Goal: Task Accomplishment & Management: Manage account settings

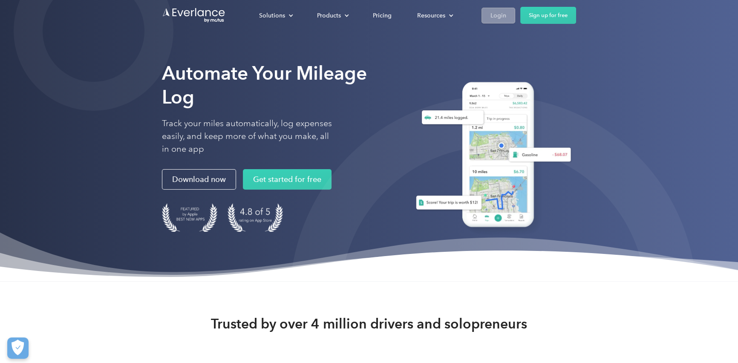
click at [505, 16] on div "Login" at bounding box center [499, 15] width 16 height 11
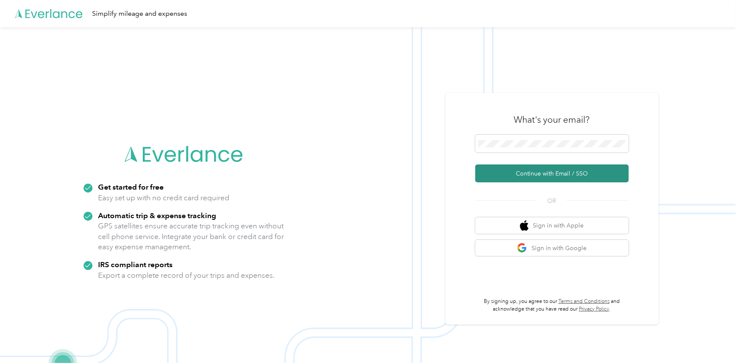
click at [522, 174] on button "Continue with Email / SSO" at bounding box center [551, 174] width 153 height 18
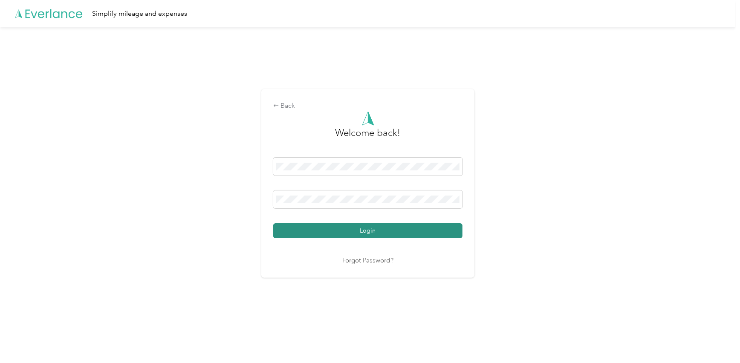
click at [333, 227] on button "Login" at bounding box center [367, 230] width 189 height 15
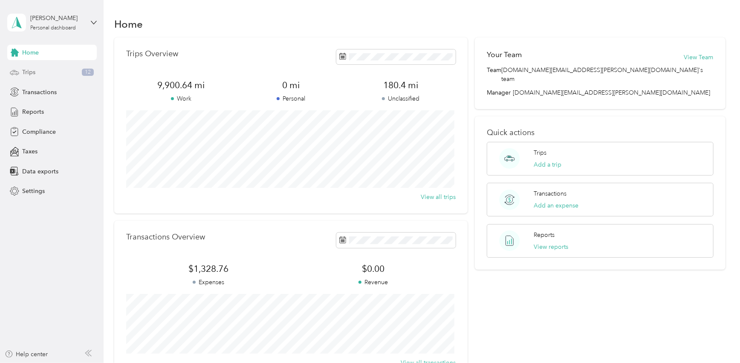
click at [30, 75] on span "Trips" at bounding box center [28, 72] width 13 height 9
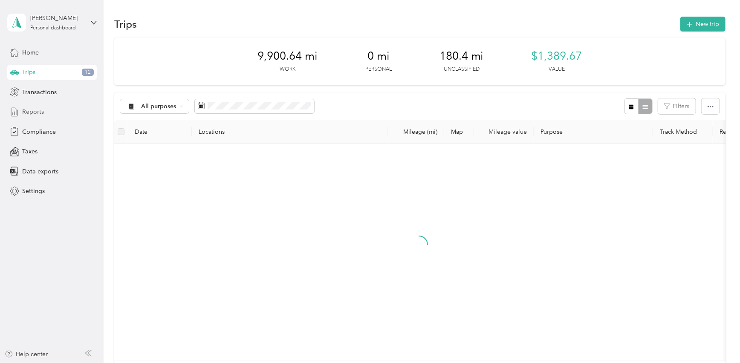
click at [32, 111] on span "Reports" at bounding box center [33, 111] width 22 height 9
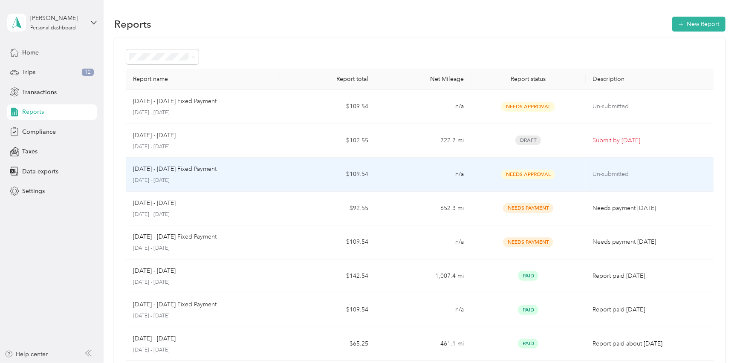
click at [511, 182] on td "Needs Approval" at bounding box center [528, 175] width 115 height 34
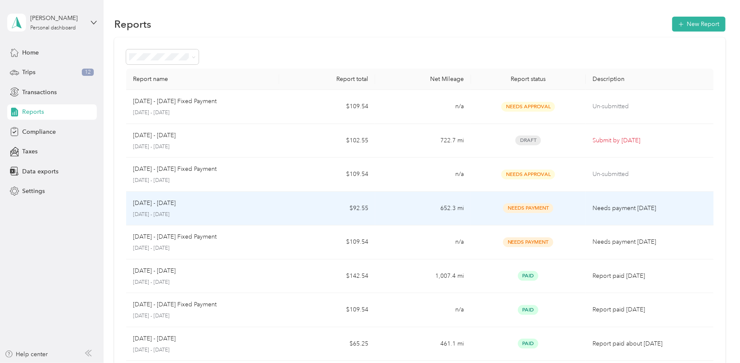
click at [520, 212] on span "Needs Payment" at bounding box center [528, 208] width 50 height 10
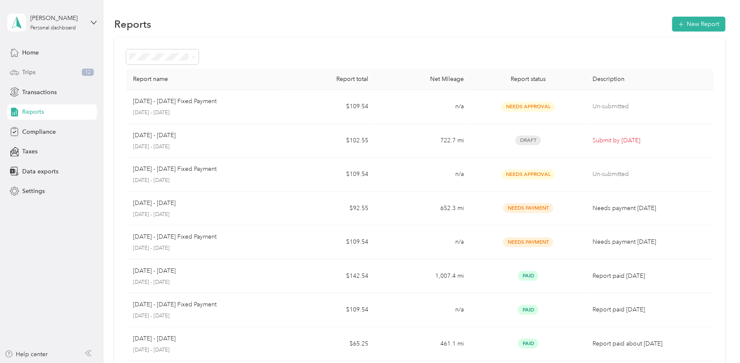
click at [31, 73] on span "Trips" at bounding box center [28, 72] width 13 height 9
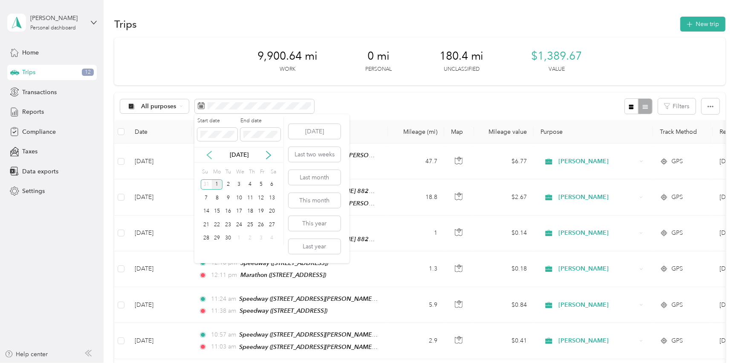
click at [209, 157] on icon at bounding box center [209, 155] width 4 height 8
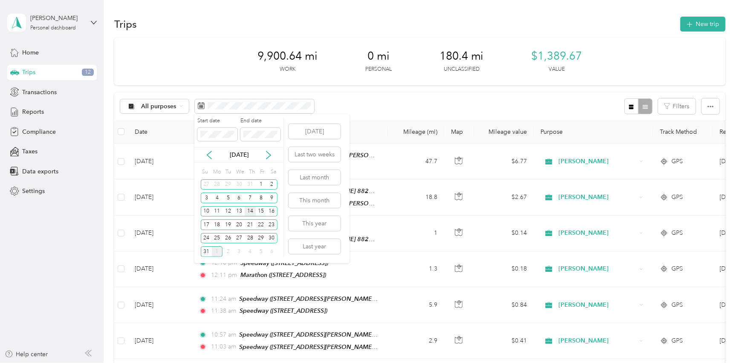
click at [251, 213] on div "14" at bounding box center [250, 211] width 11 height 11
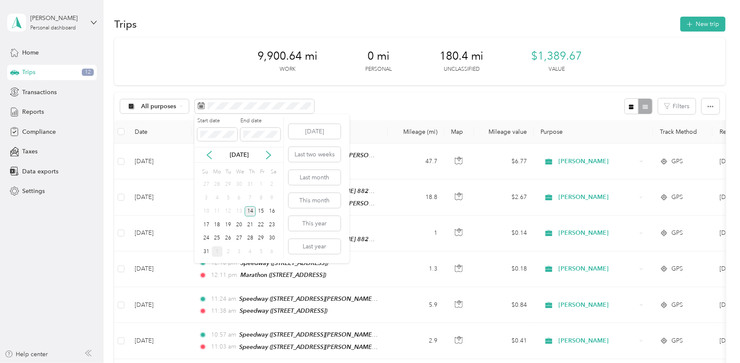
click at [251, 213] on div "14" at bounding box center [250, 211] width 11 height 11
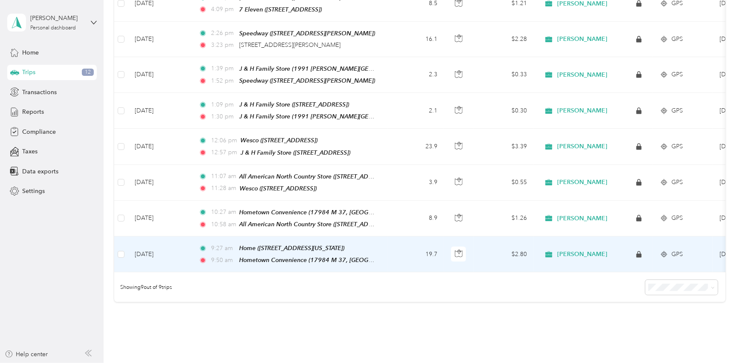
scroll to position [155, 0]
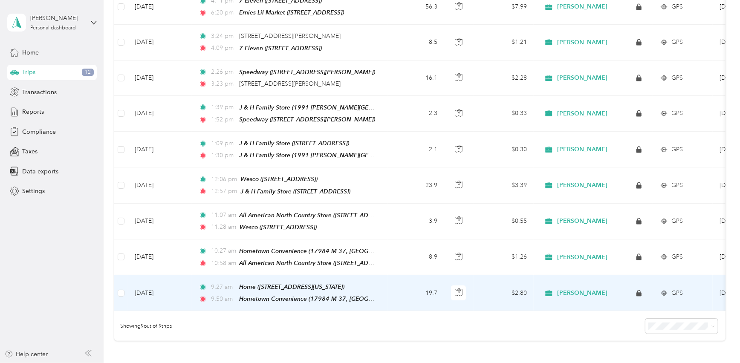
click at [397, 288] on td "19.7" at bounding box center [416, 293] width 56 height 36
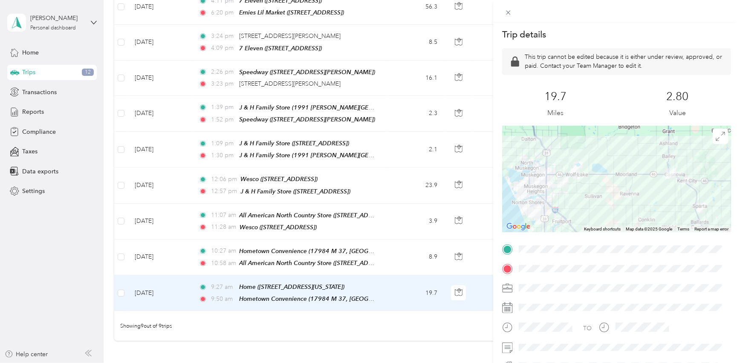
drag, startPoint x: 667, startPoint y: 274, endPoint x: 592, endPoint y: 275, distance: 75.0
click at [592, 275] on div "TO" at bounding box center [616, 346] width 229 height 207
click at [444, 319] on div "Trip details This trip cannot be edited because it is either under review, appr…" at bounding box center [370, 181] width 740 height 363
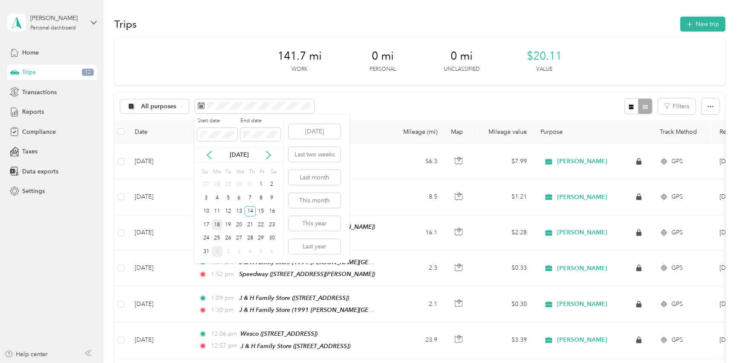
click at [218, 225] on div "18" at bounding box center [217, 224] width 11 height 11
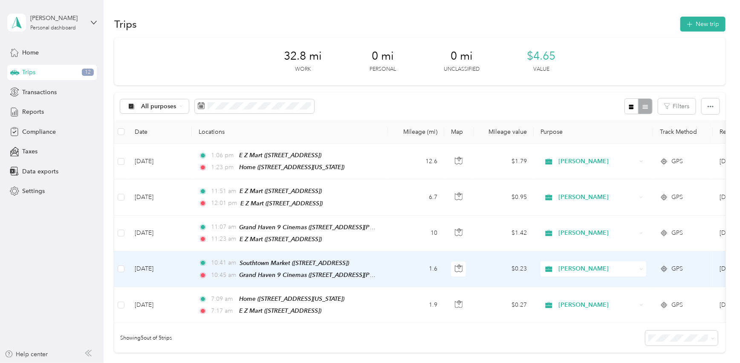
drag, startPoint x: 267, startPoint y: 249, endPoint x: 211, endPoint y: 266, distance: 57.7
drag, startPoint x: 211, startPoint y: 266, endPoint x: 198, endPoint y: 336, distance: 71.6
click at [198, 336] on div "Showing 5 out of 5 trips" at bounding box center [419, 338] width 611 height 30
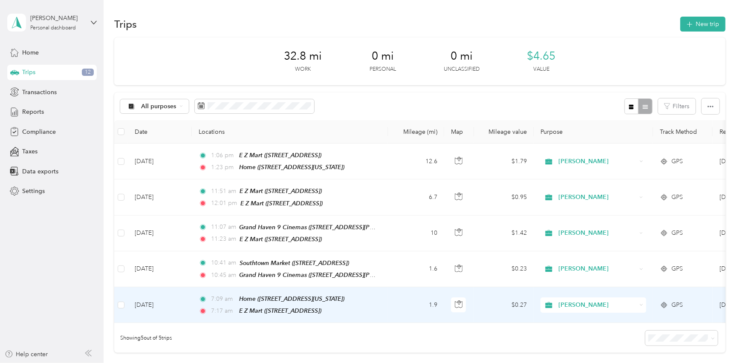
click at [388, 303] on td "1.9" at bounding box center [416, 305] width 56 height 36
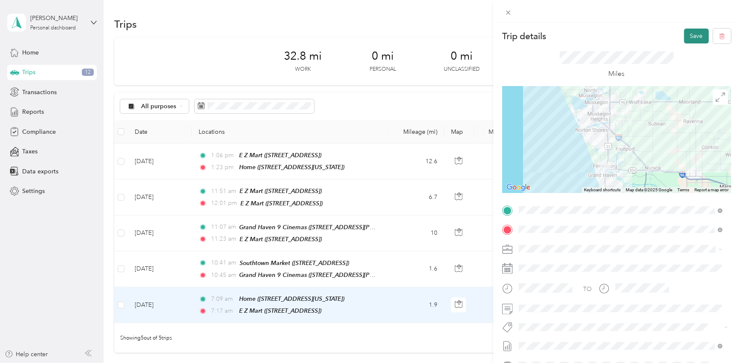
click at [686, 29] on button "Save" at bounding box center [696, 36] width 25 height 15
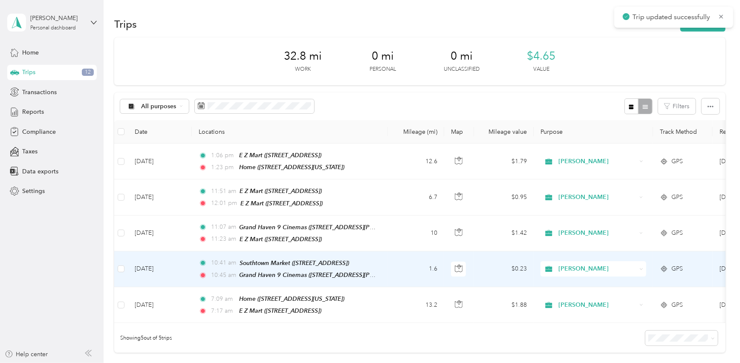
click at [393, 268] on td "1.6" at bounding box center [416, 269] width 56 height 36
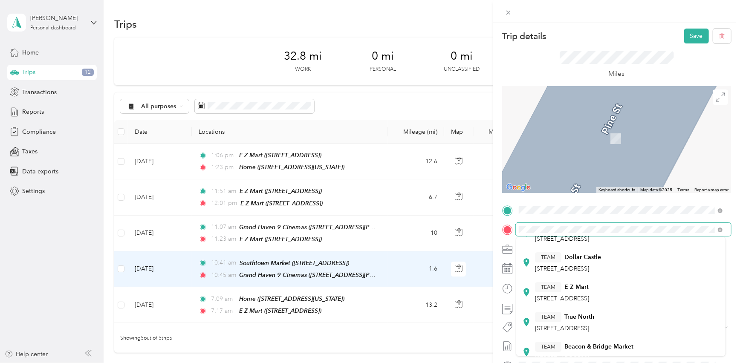
scroll to position [77, 0]
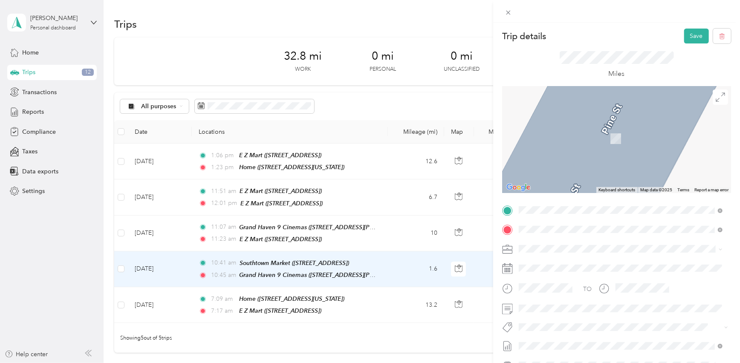
click at [589, 288] on div "TEAM E Z Mart 1 S Beacon Blvd, 494171655, Grand Haven, MI, USA" at bounding box center [562, 282] width 54 height 21
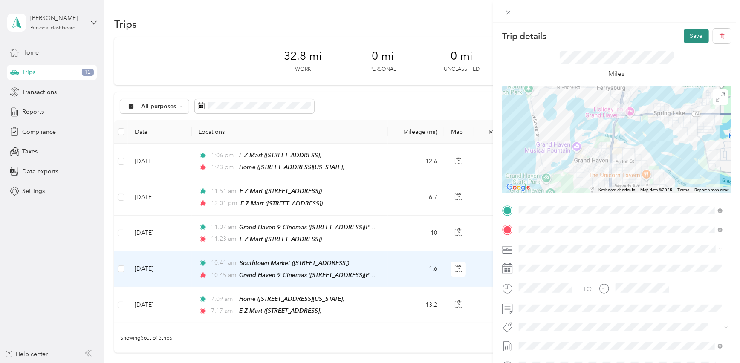
click at [690, 39] on button "Save" at bounding box center [696, 36] width 25 height 15
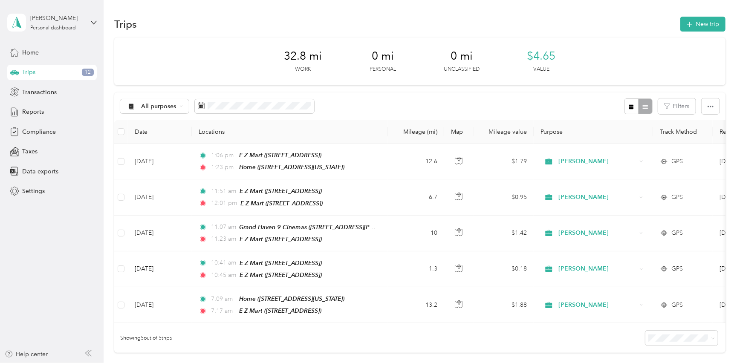
drag, startPoint x: 689, startPoint y: 41, endPoint x: 384, endPoint y: 232, distance: 360.1
click at [384, 232] on td "11:07 am Grand Haven 9 Cinemas (17250 Hayes St, Grand Haven, MI) 11:23 am E Z M…" at bounding box center [290, 234] width 196 height 36
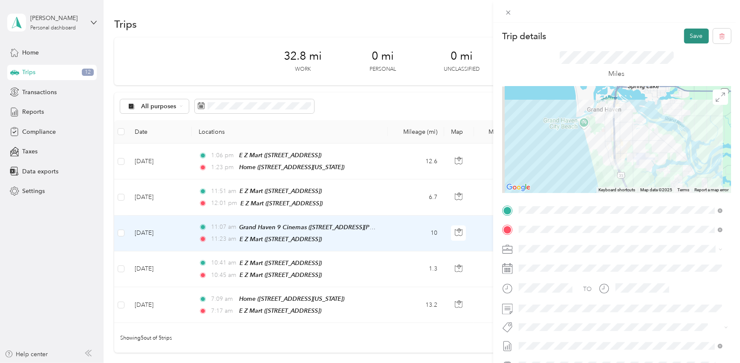
drag, startPoint x: 578, startPoint y: 277, endPoint x: 690, endPoint y: 34, distance: 267.9
click at [690, 34] on button "Save" at bounding box center [696, 36] width 25 height 15
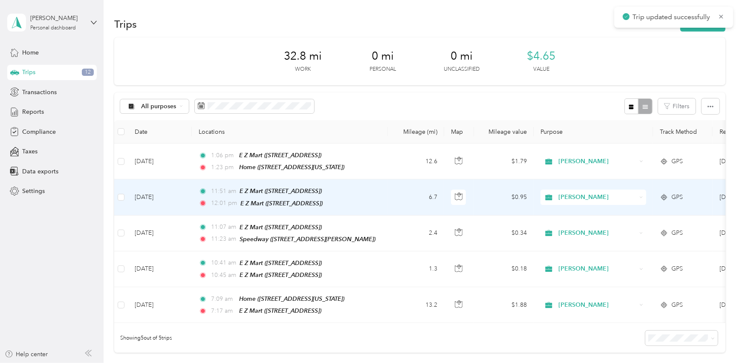
click at [384, 196] on td "11:51 am E Z Mart (11956 Cleveland St, Nunica, MI) 12:01 pm E Z Mart (123 Pine …" at bounding box center [290, 197] width 196 height 36
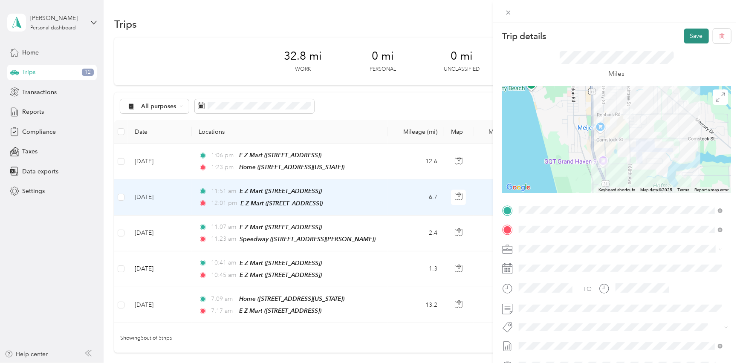
click at [688, 36] on button "Save" at bounding box center [696, 36] width 25 height 15
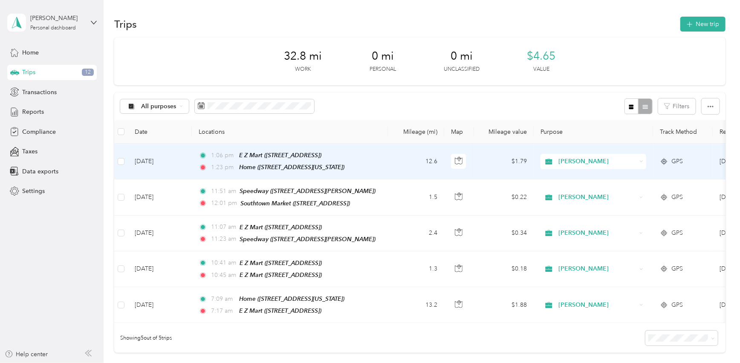
click at [385, 160] on td "1:06 pm E Z Mart (123 Pine St, Ferrysburg, MI) 1:23 pm Home (3821 Karsen Avenue…" at bounding box center [290, 162] width 196 height 36
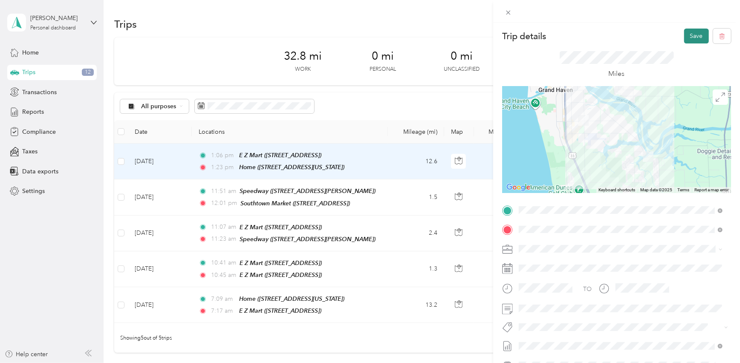
click at [686, 34] on button "Save" at bounding box center [696, 36] width 25 height 15
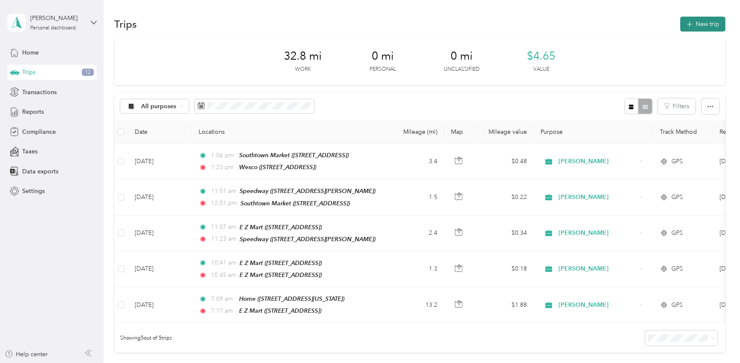
click at [688, 26] on icon "button" at bounding box center [689, 25] width 10 height 10
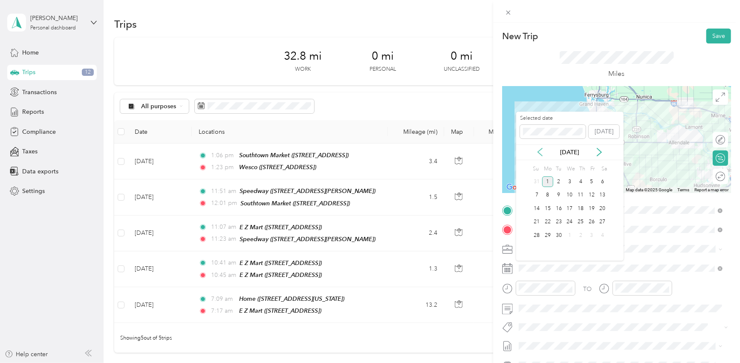
click at [537, 153] on icon at bounding box center [540, 152] width 9 height 9
click at [546, 225] on div "18" at bounding box center [547, 222] width 11 height 11
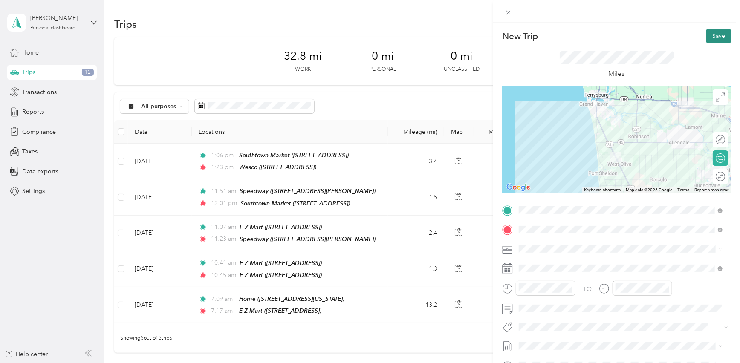
click at [711, 36] on button "Save" at bounding box center [718, 36] width 25 height 15
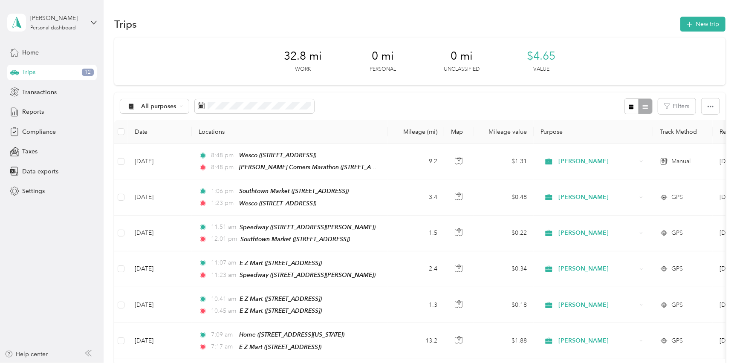
click at [699, 32] on div "Trips New trip" at bounding box center [419, 24] width 611 height 18
click at [698, 25] on button "New trip" at bounding box center [702, 24] width 45 height 15
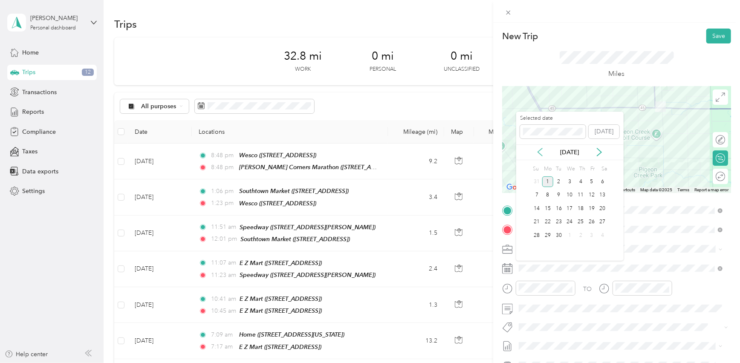
click at [541, 150] on icon at bounding box center [540, 152] width 9 height 9
click at [547, 219] on div "18" at bounding box center [547, 222] width 11 height 11
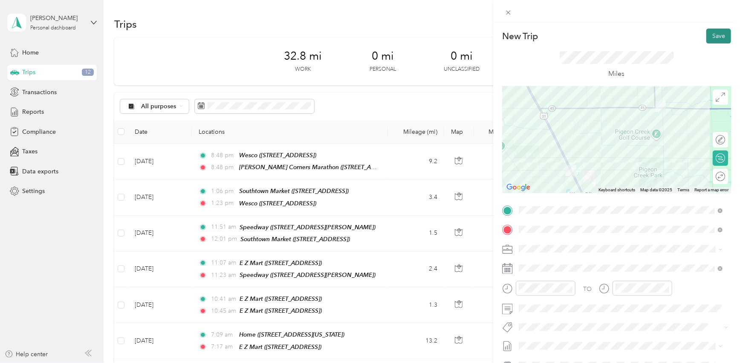
click at [710, 38] on button "Save" at bounding box center [718, 36] width 25 height 15
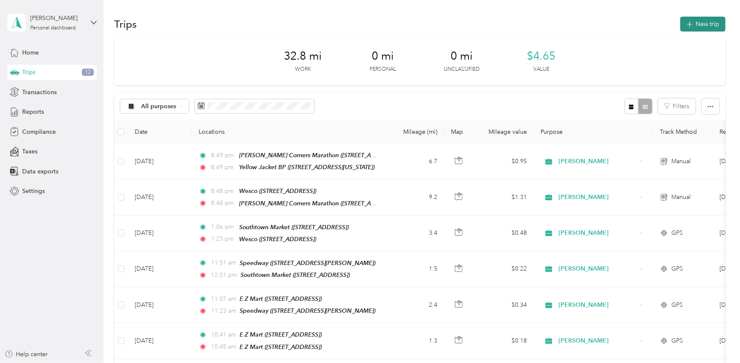
click at [696, 25] on button "New trip" at bounding box center [702, 24] width 45 height 15
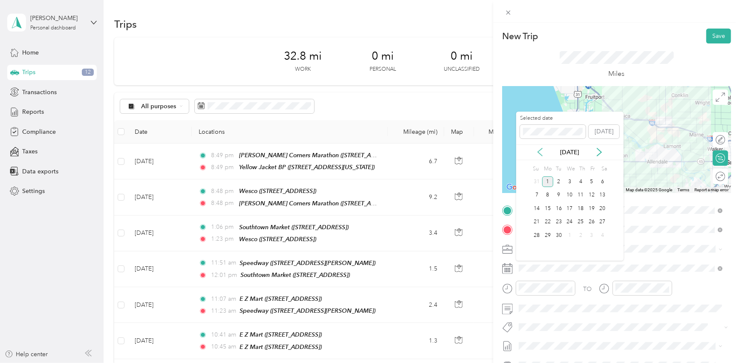
click at [540, 150] on icon at bounding box center [540, 152] width 4 height 8
click at [546, 220] on div "18" at bounding box center [547, 222] width 11 height 11
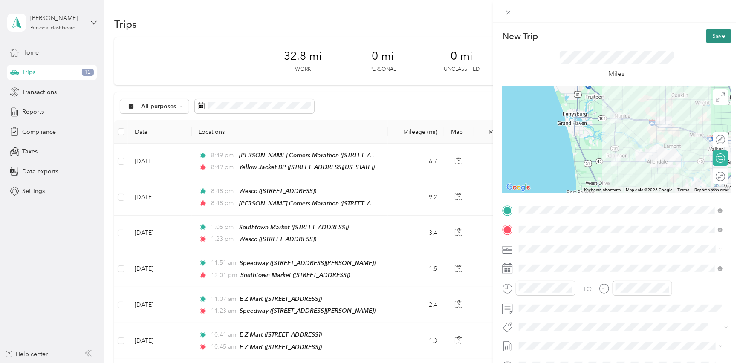
click at [713, 34] on button "Save" at bounding box center [718, 36] width 25 height 15
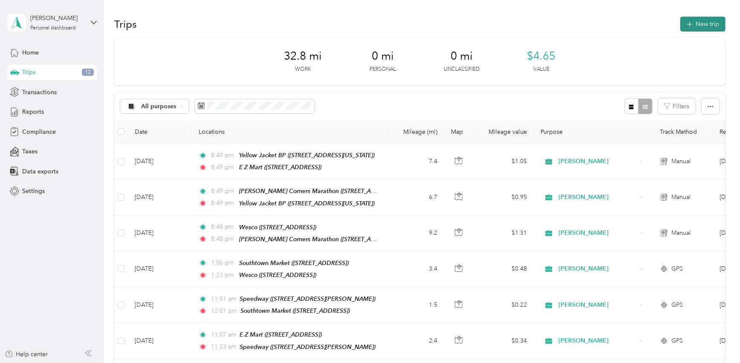
click at [695, 24] on button "New trip" at bounding box center [702, 24] width 45 height 15
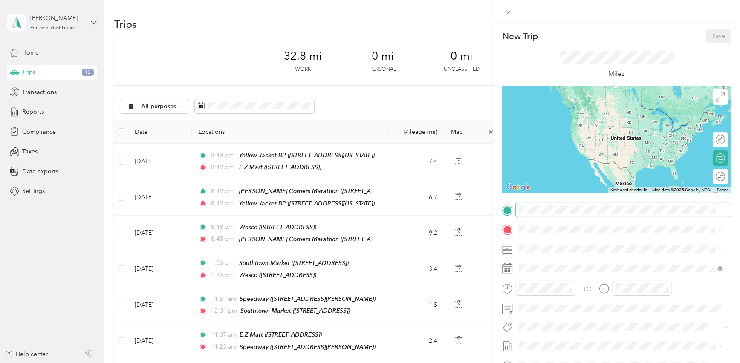
click at [587, 214] on span at bounding box center [623, 210] width 215 height 14
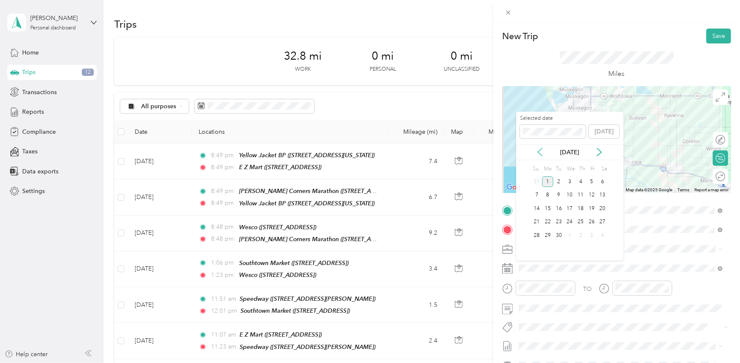
click at [536, 148] on icon at bounding box center [540, 152] width 9 height 9
click at [548, 222] on div "18" at bounding box center [547, 222] width 11 height 11
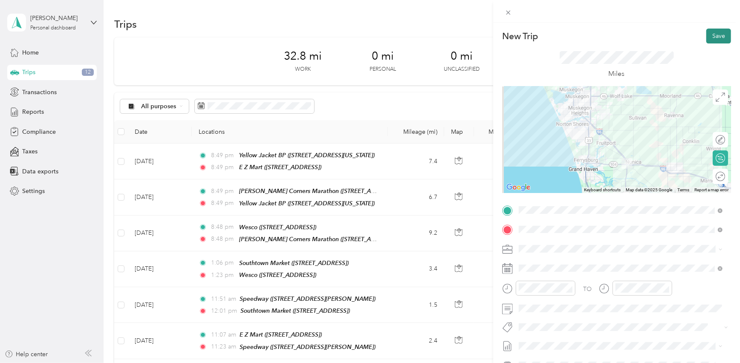
click at [712, 35] on button "Save" at bounding box center [718, 36] width 25 height 15
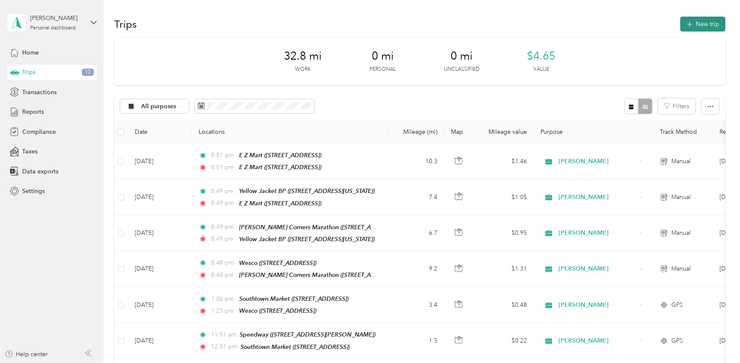
click at [701, 17] on button "New trip" at bounding box center [702, 24] width 45 height 15
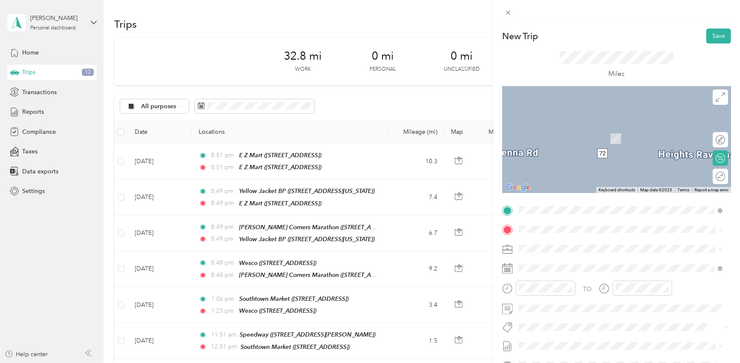
click at [620, 269] on span "[STREET_ADDRESS][US_STATE]" at bounding box center [577, 272] width 85 height 7
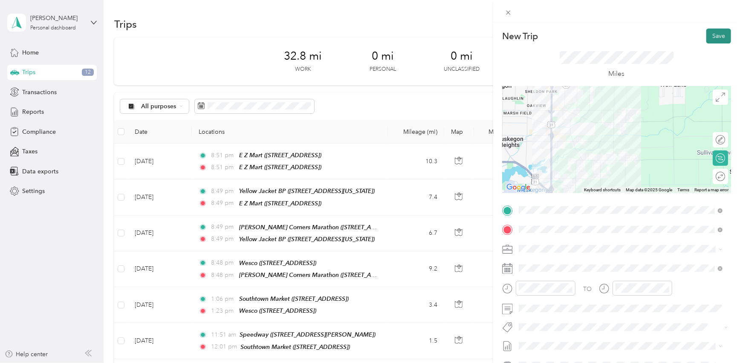
click at [711, 39] on button "Save" at bounding box center [718, 36] width 25 height 15
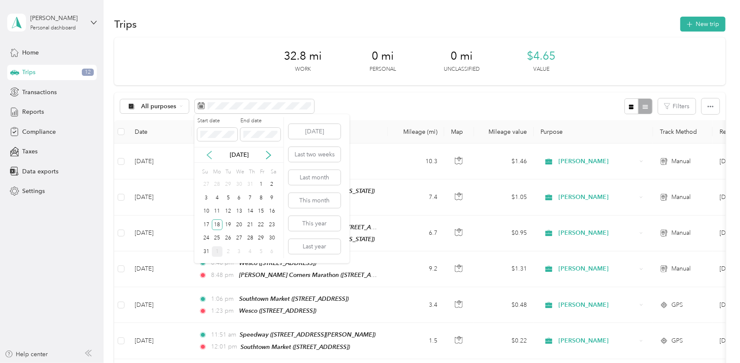
click at [209, 159] on icon at bounding box center [209, 155] width 9 height 9
click at [219, 186] on div "30" at bounding box center [217, 184] width 11 height 11
click at [266, 153] on icon at bounding box center [268, 155] width 9 height 9
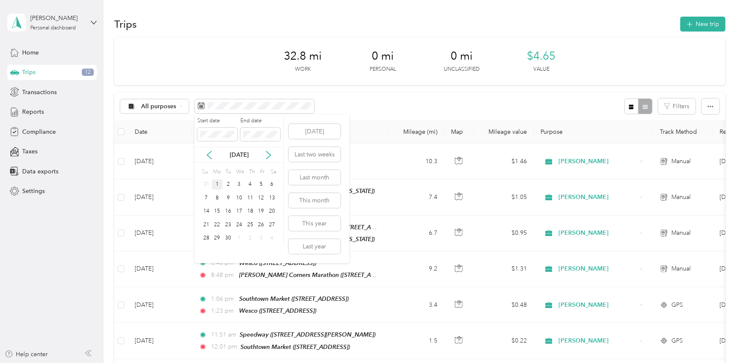
drag, startPoint x: 266, startPoint y: 153, endPoint x: 218, endPoint y: 184, distance: 57.3
click at [218, 184] on div "1" at bounding box center [217, 184] width 11 height 11
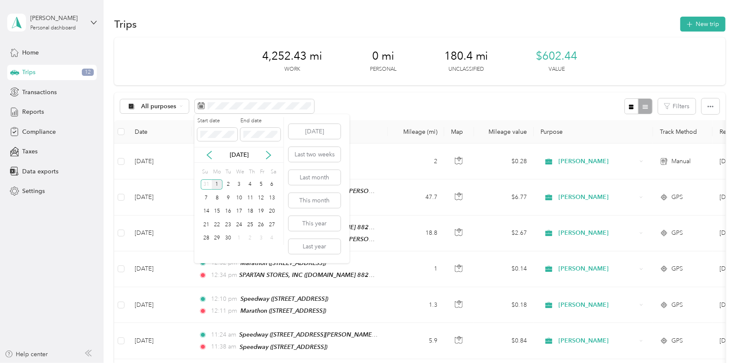
click at [218, 183] on div "1" at bounding box center [217, 184] width 11 height 11
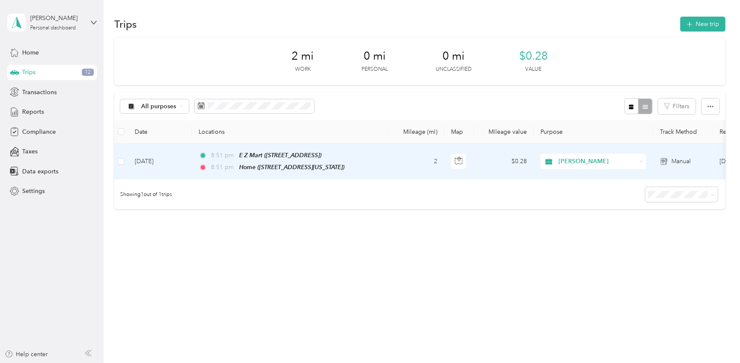
click at [406, 164] on td "2" at bounding box center [416, 162] width 56 height 36
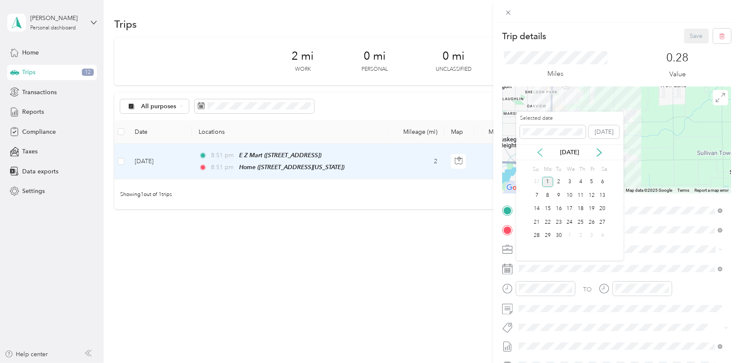
click at [537, 150] on icon at bounding box center [540, 152] width 9 height 9
click at [549, 222] on div "18" at bounding box center [547, 222] width 11 height 11
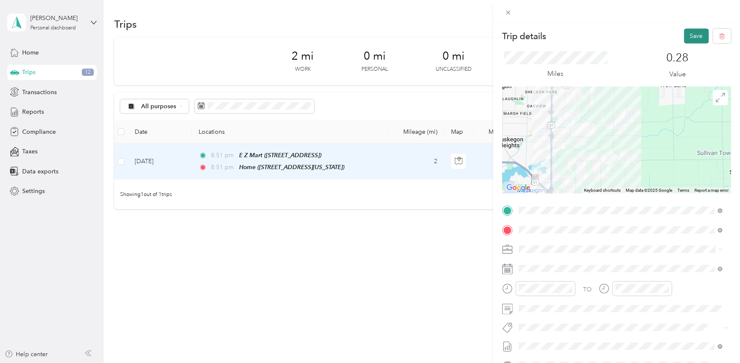
click at [685, 35] on button "Save" at bounding box center [696, 36] width 25 height 15
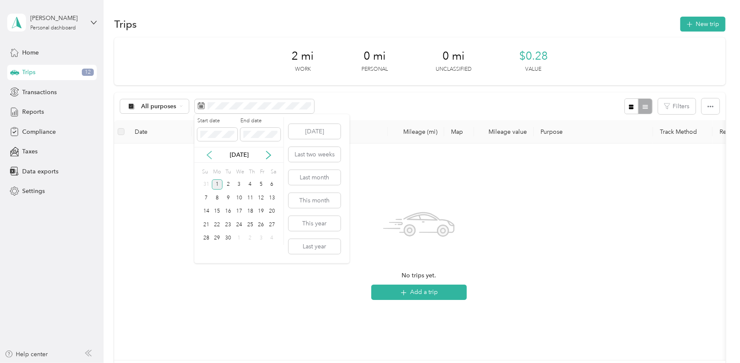
click at [210, 156] on icon at bounding box center [209, 155] width 9 height 9
click at [230, 224] on div "19" at bounding box center [227, 224] width 11 height 11
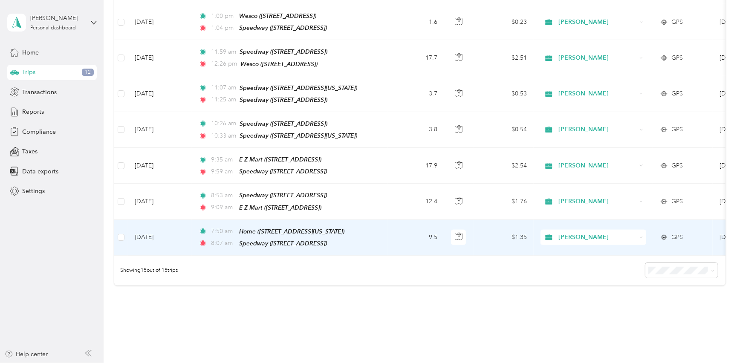
scroll to position [459, 0]
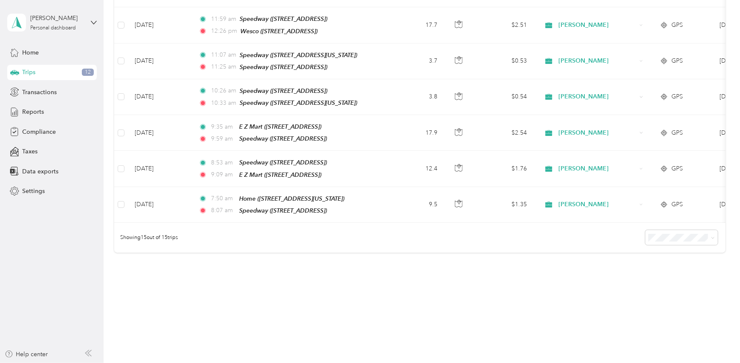
drag, startPoint x: 269, startPoint y: 331, endPoint x: 259, endPoint y: 378, distance: 47.8
click at [259, 363] on html "Brett Grumm Personal dashboard Home Trips 12 Transactions Reports Compliance Ta…" at bounding box center [368, 181] width 736 height 363
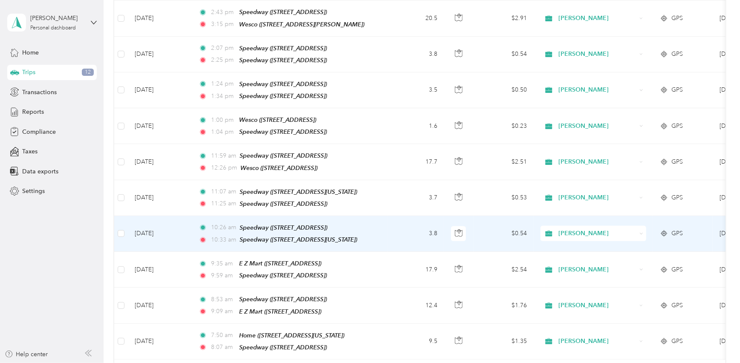
scroll to position [304, 0]
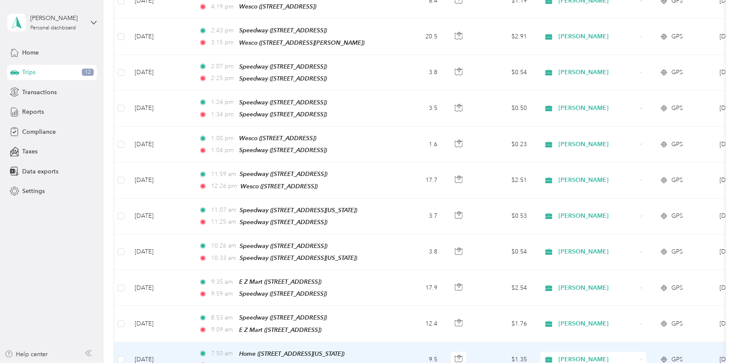
click at [404, 345] on td "9.5" at bounding box center [416, 360] width 56 height 36
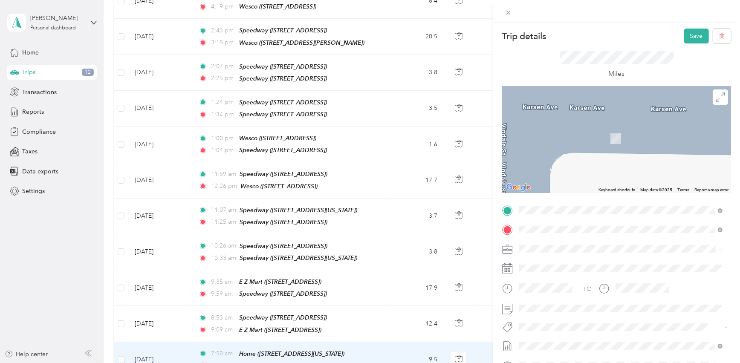
click at [589, 272] on span "[STREET_ADDRESS]" at bounding box center [562, 275] width 54 height 7
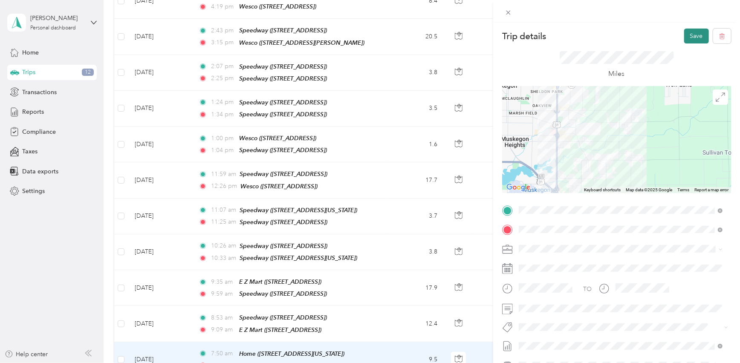
click at [696, 36] on button "Save" at bounding box center [696, 36] width 25 height 15
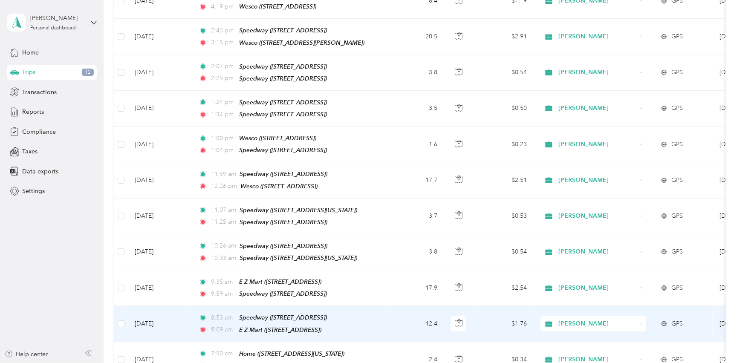
click at [387, 313] on td "8:53 am Speedway (6582 Grand Haven Rd, Muskegon, MI) 9:09 am E Z Mart (11240 W …" at bounding box center [290, 324] width 196 height 36
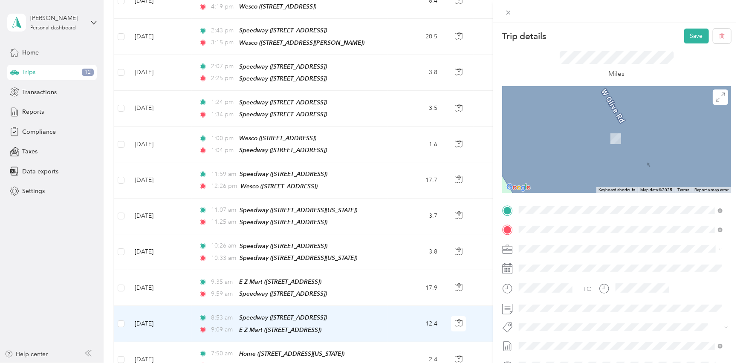
click at [589, 247] on div "TEAM Wesco" at bounding box center [562, 245] width 54 height 11
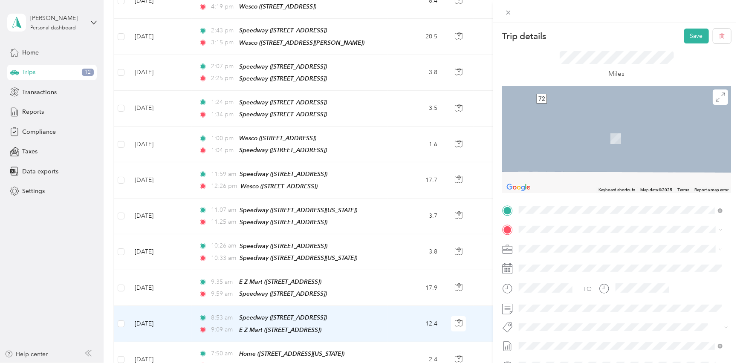
click at [589, 266] on div "TEAM Wesco 6419 Airline Rd, 49415, Fruitport, MI, USA" at bounding box center [562, 268] width 54 height 21
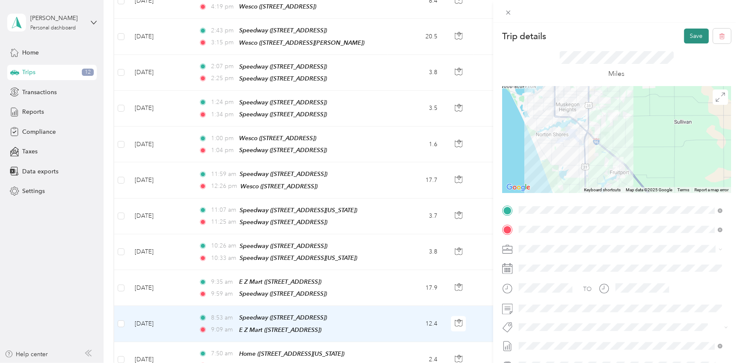
click at [692, 33] on button "Save" at bounding box center [696, 36] width 25 height 15
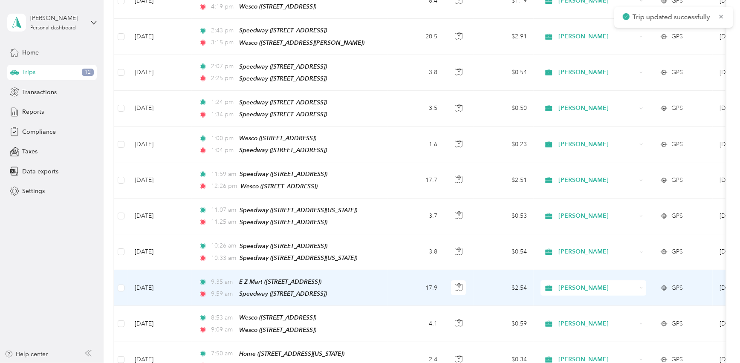
click at [379, 274] on td "9:35 am E Z Mart (11240 W Olive Rd, Grand Haven, MI) 9:59 am Speedway (859 Inte…" at bounding box center [290, 288] width 196 height 36
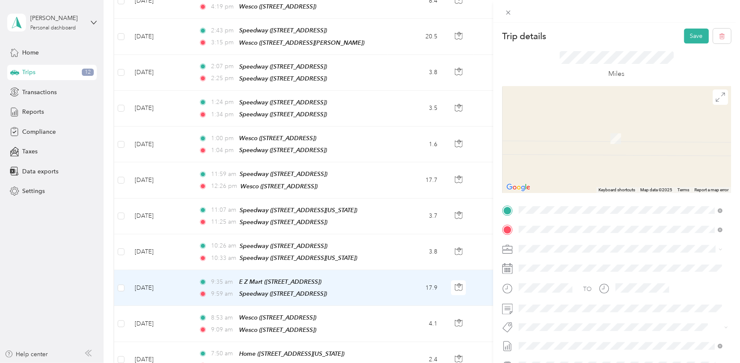
click at [589, 251] on div "TEAM Wesco 6419 Airline Rd, 49415, Fruitport, MI, USA" at bounding box center [562, 250] width 54 height 21
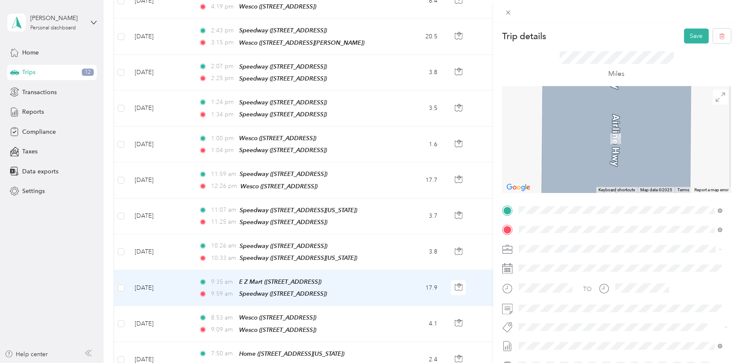
click at [610, 269] on div "TEAM Wesco Your Neighborhood Store 6440 Airline Rd, 494159704, Fruitport, MI, U…" at bounding box center [596, 270] width 122 height 21
click at [593, 271] on div "TEAM Speedway 6582 Grand Haven Rd, 494416062, Muskegon, MI, USA" at bounding box center [564, 268] width 58 height 21
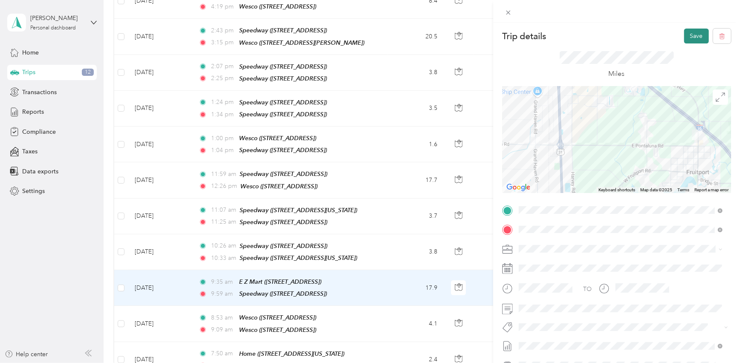
click at [688, 38] on button "Save" at bounding box center [696, 36] width 25 height 15
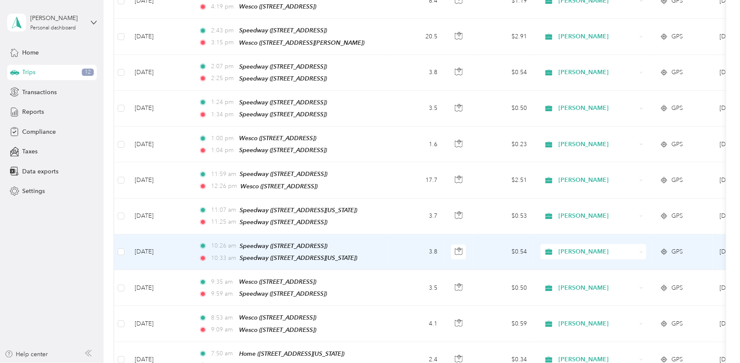
click at [391, 245] on td "3.8" at bounding box center [416, 252] width 56 height 36
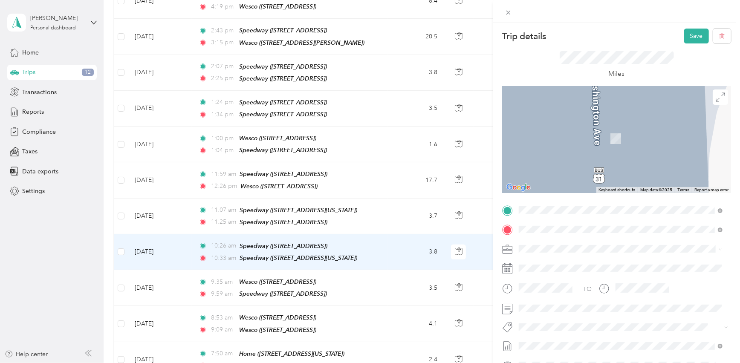
click at [593, 247] on div "TEAM Speedway" at bounding box center [564, 245] width 58 height 11
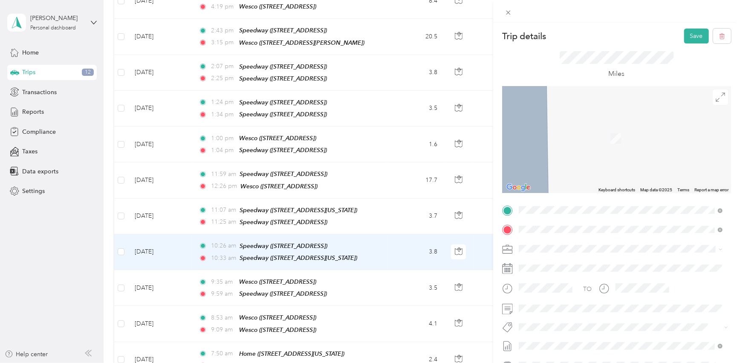
click at [606, 266] on div "TEAM Wesco Your Neighborhood Store" at bounding box center [596, 265] width 122 height 11
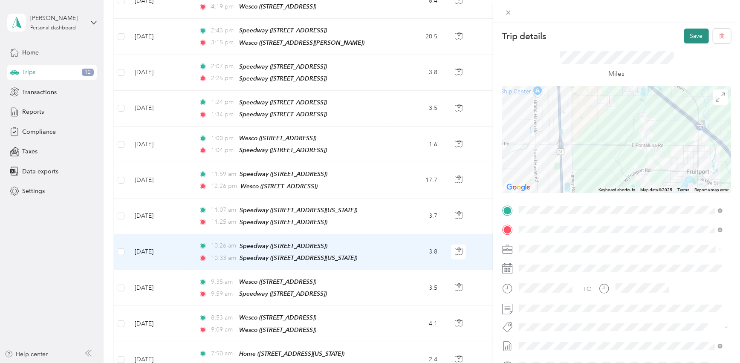
click at [684, 38] on button "Save" at bounding box center [696, 36] width 25 height 15
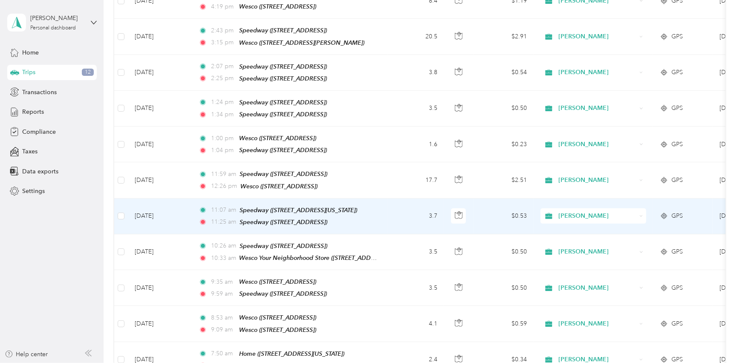
click at [381, 206] on td "11:07 am Speedway (800 Washington Ave, Holland, MI) 11:25 am Speedway (635 E 16…" at bounding box center [290, 217] width 196 height 36
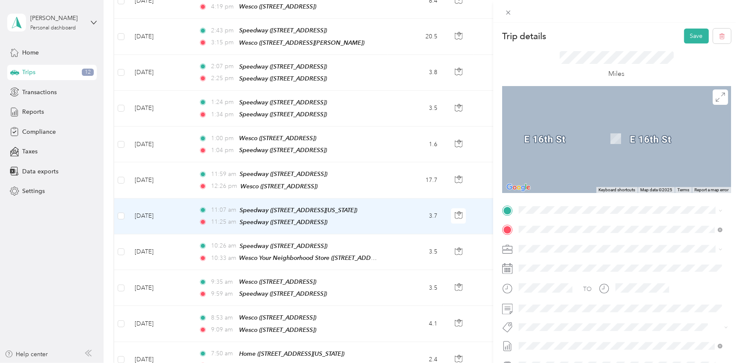
click at [590, 250] on div "TEAM Wesco Your Neighborhood Store 6440 Airline Rd, 494159704, Fruitport, MI, U…" at bounding box center [596, 248] width 122 height 21
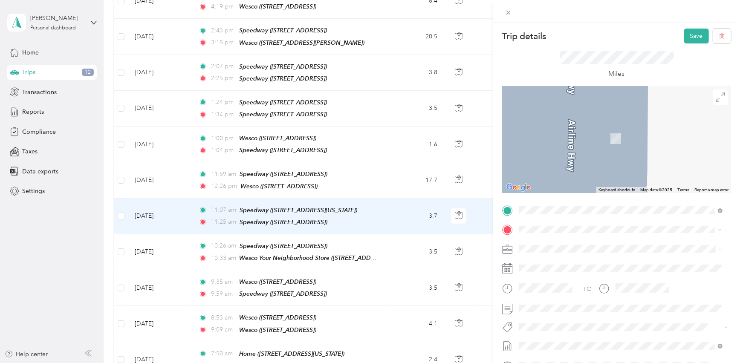
click at [589, 274] on span "250 N 3rd Ave, 494158843, Fruitport, MI, USA" at bounding box center [562, 275] width 54 height 7
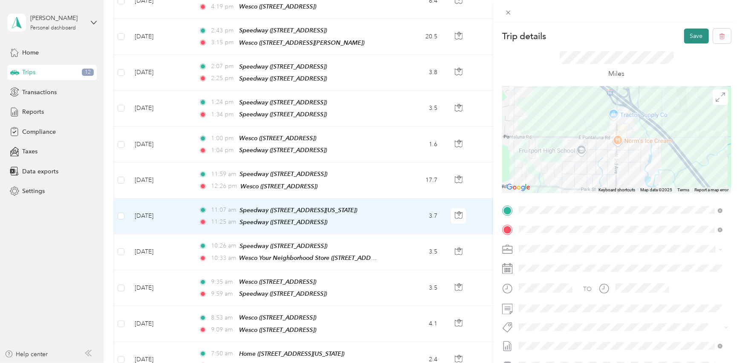
click at [690, 38] on button "Save" at bounding box center [696, 36] width 25 height 15
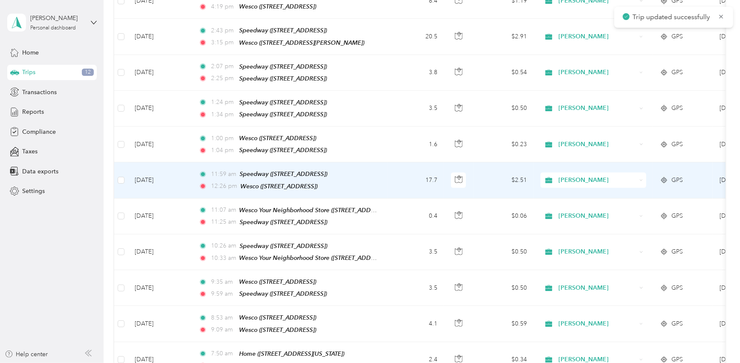
click at [397, 169] on td "17.7" at bounding box center [416, 180] width 56 height 36
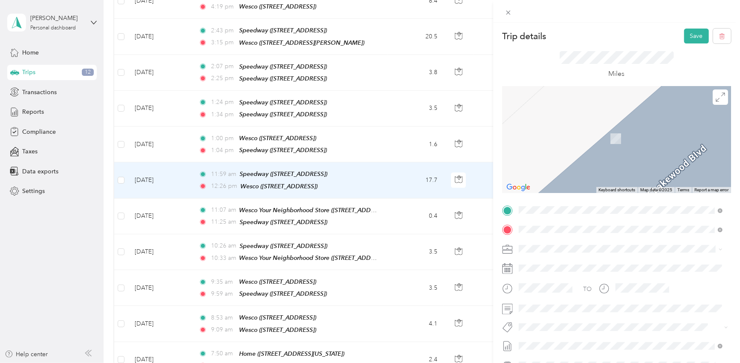
click at [593, 248] on div "TEAM Speedway 250 N 3rd Ave, 494158843, Fruitport, MI, USA" at bounding box center [564, 250] width 58 height 21
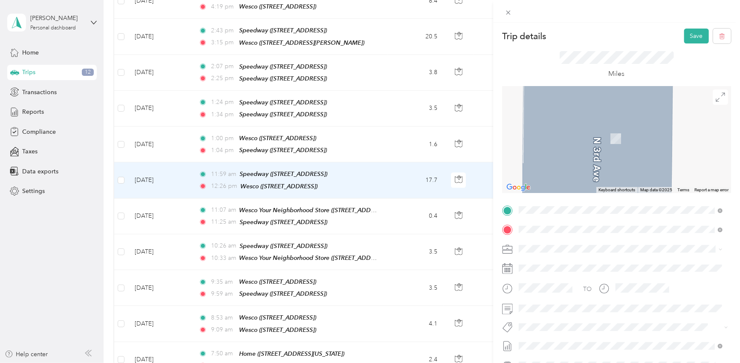
click at [597, 269] on div "TEAM Wesco 502 W Savidge St, 494561611, Spring Lake, MI, USA" at bounding box center [585, 270] width 101 height 21
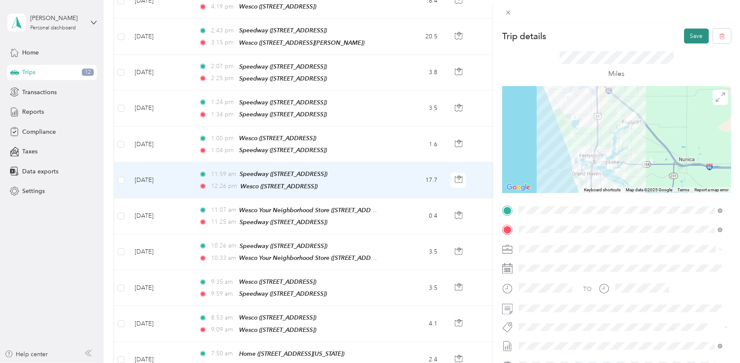
click at [687, 34] on button "Save" at bounding box center [696, 36] width 25 height 15
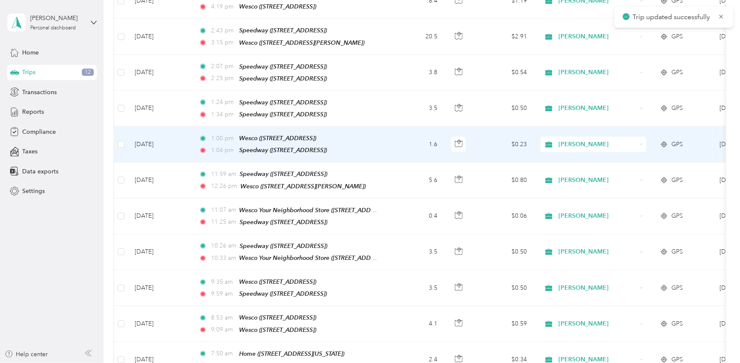
click at [383, 132] on td "1:00 pm Wesco (14 W Lakewood Blvd, Holland, MI) 1:04 pm Speedway (365 Butternut…" at bounding box center [290, 145] width 196 height 36
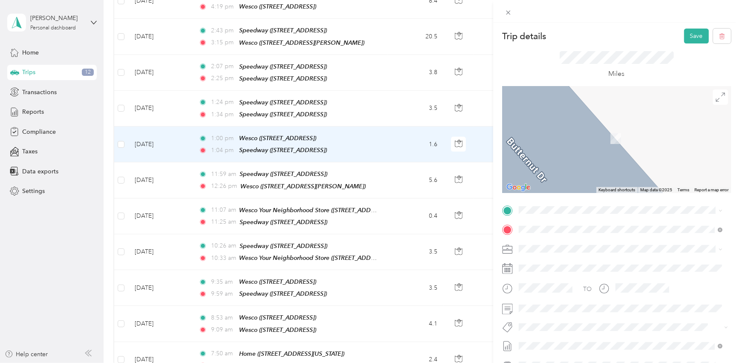
click at [601, 249] on div "TEAM Wesco 502 W Savidge St, 494561611, Spring Lake, MI, USA" at bounding box center [585, 248] width 101 height 21
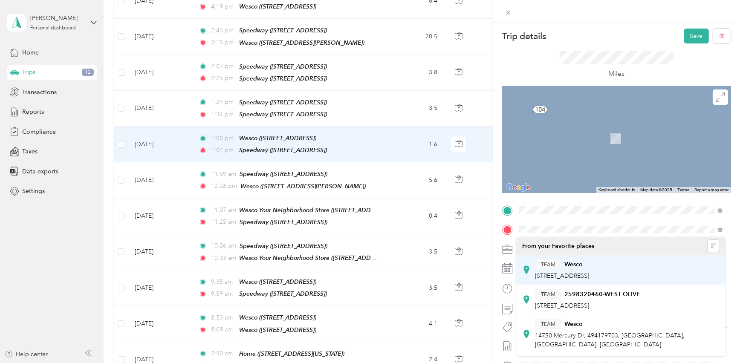
click at [589, 272] on span "14 W Lakewood Blvd, 494242149, Holland, MI, USA" at bounding box center [562, 275] width 54 height 7
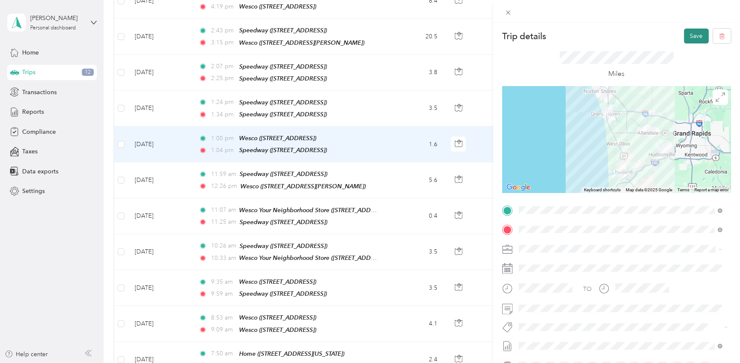
click at [688, 33] on button "Save" at bounding box center [696, 36] width 25 height 15
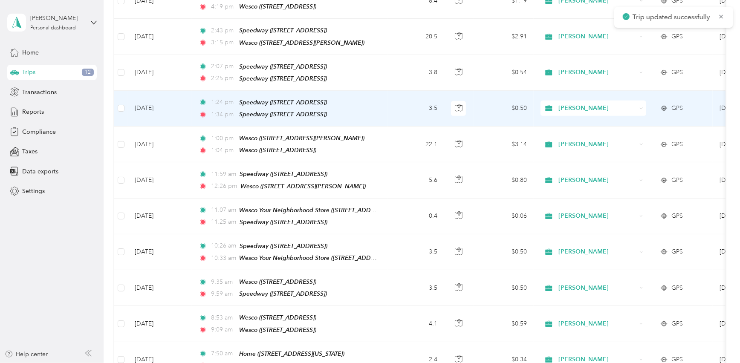
click at [388, 101] on td "3.5" at bounding box center [416, 109] width 56 height 36
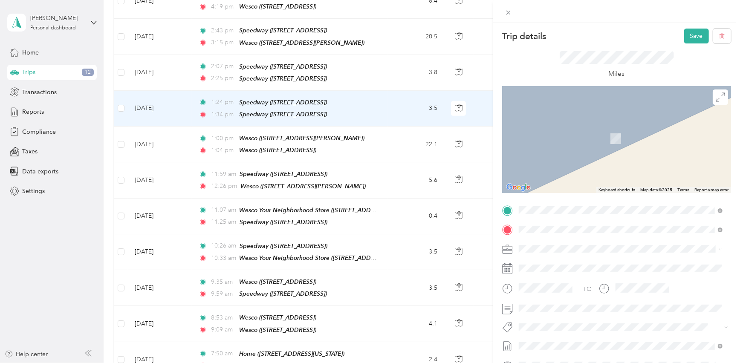
click at [589, 251] on div "TEAM Wesco 14 W Lakewood Blvd, 494242149, Holland, MI, USA" at bounding box center [562, 250] width 54 height 21
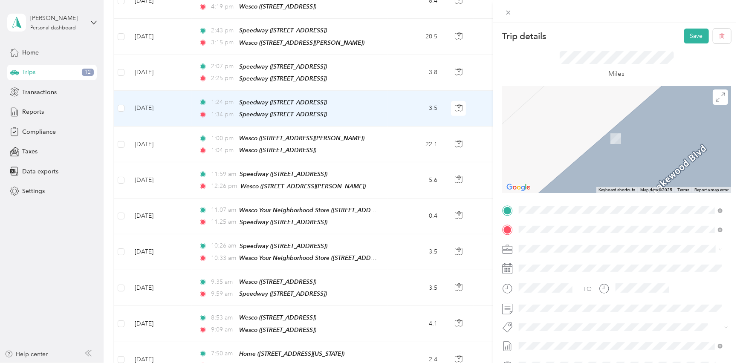
click at [593, 268] on div "TEAM Speedway 365 Butternut Dr, 494241501, Holland, MI, USA" at bounding box center [564, 270] width 58 height 21
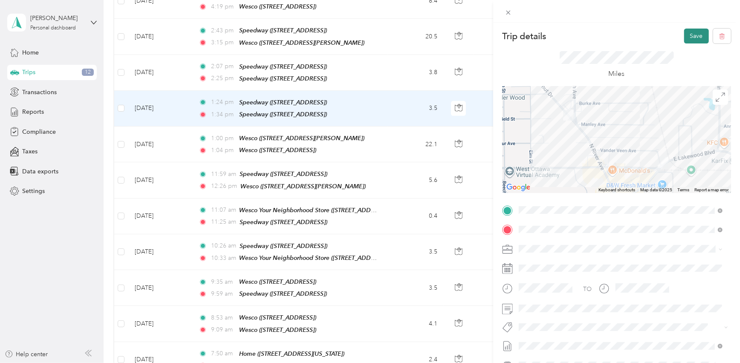
click at [696, 34] on button "Save" at bounding box center [696, 36] width 25 height 15
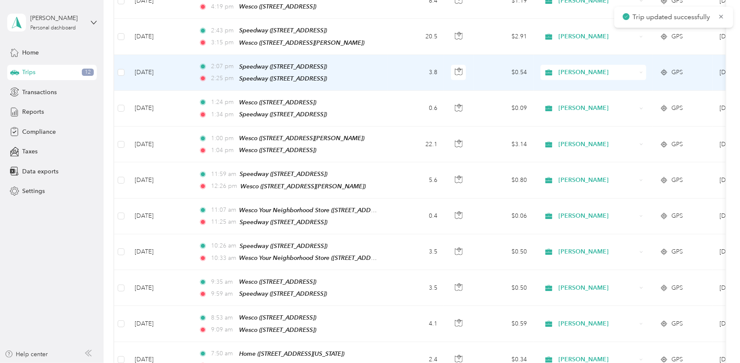
click at [374, 63] on div "2:07 pm Speedway (746 Chicago Dr, Holland, MI)" at bounding box center [288, 67] width 179 height 10
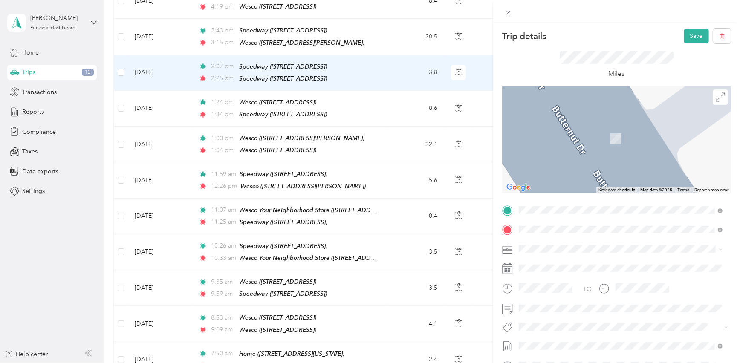
click at [593, 250] on div "TEAM Speedway 365 Butternut Dr, 494241501, Holland, MI, USA" at bounding box center [564, 250] width 58 height 21
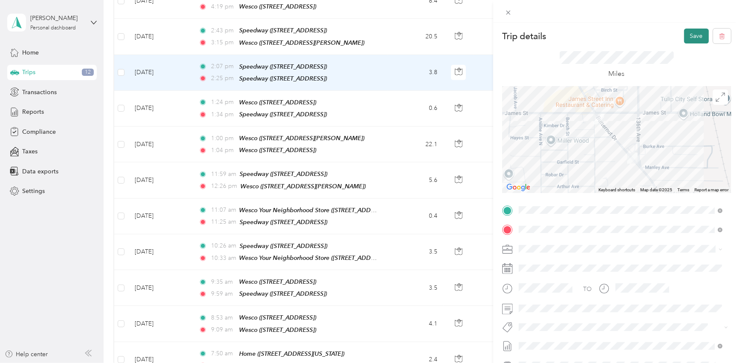
click at [692, 37] on button "Save" at bounding box center [696, 36] width 25 height 15
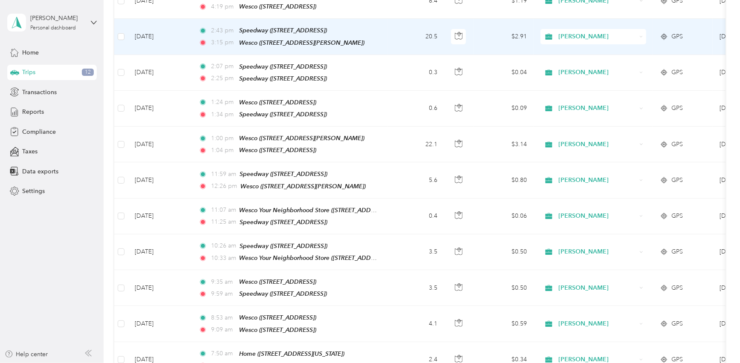
click at [379, 27] on td "2:43 pm Speedway (461 Butternut Dr, Holland, MI) 3:15 pm Wesco (502 W Savidge S…" at bounding box center [290, 37] width 196 height 36
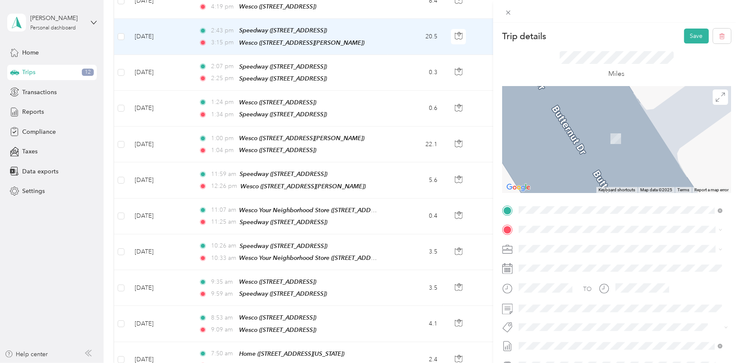
click at [593, 264] on div "TEAM Speedway" at bounding box center [577, 263] width 85 height 11
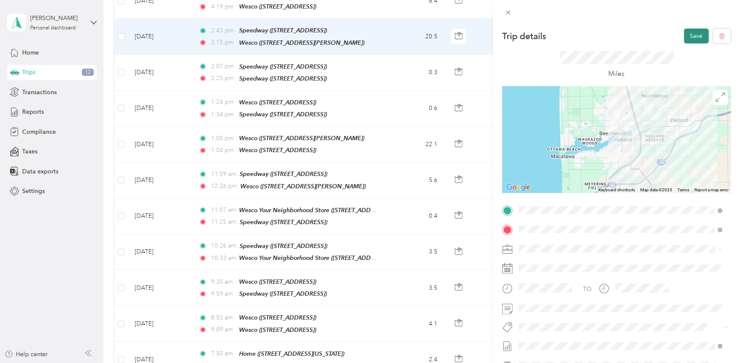
click at [690, 40] on button "Save" at bounding box center [696, 36] width 25 height 15
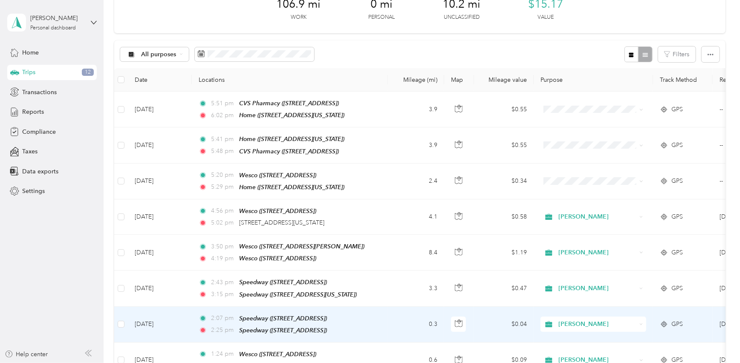
scroll to position [33, 0]
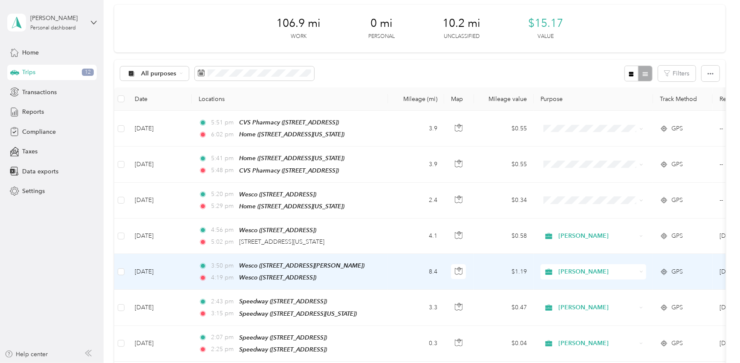
click at [378, 257] on td "3:50 pm Wesco (502 W Savidge St, Spring Lake, MI) 4:19 pm Wesco (6419 Airline R…" at bounding box center [290, 272] width 196 height 36
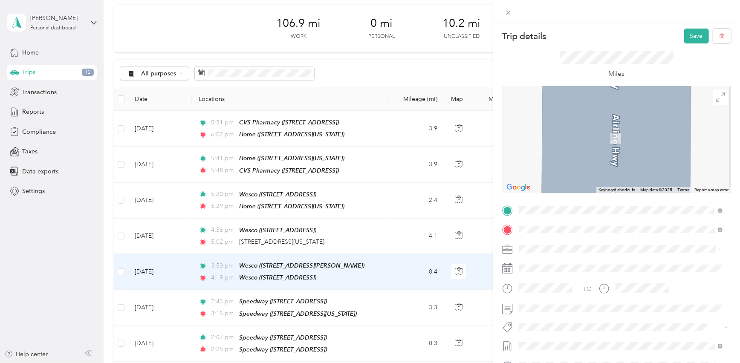
click at [584, 250] on div "TEAM Speedway 800 Washington Ave, 494237132, Holland, MI, USA" at bounding box center [577, 250] width 85 height 21
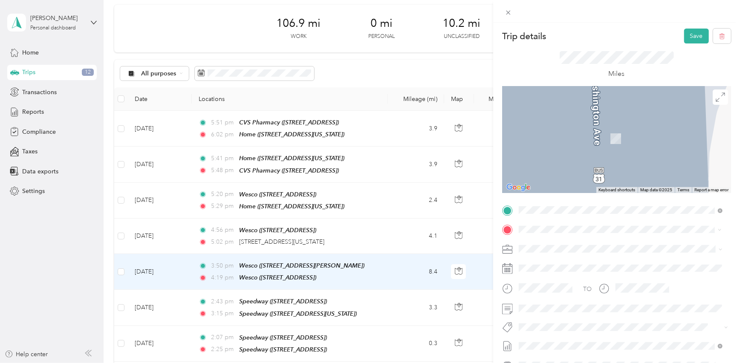
click at [585, 265] on strong "Speedway" at bounding box center [578, 265] width 29 height 8
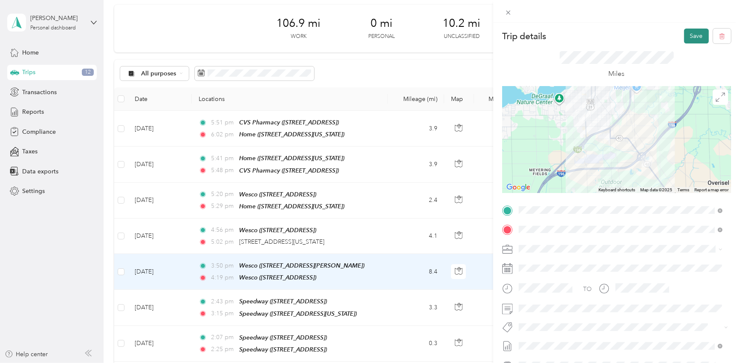
click at [689, 36] on button "Save" at bounding box center [696, 36] width 25 height 15
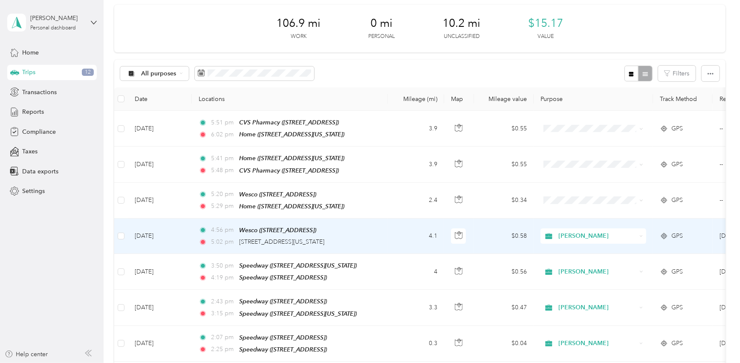
click at [388, 231] on td "4.1" at bounding box center [416, 236] width 56 height 35
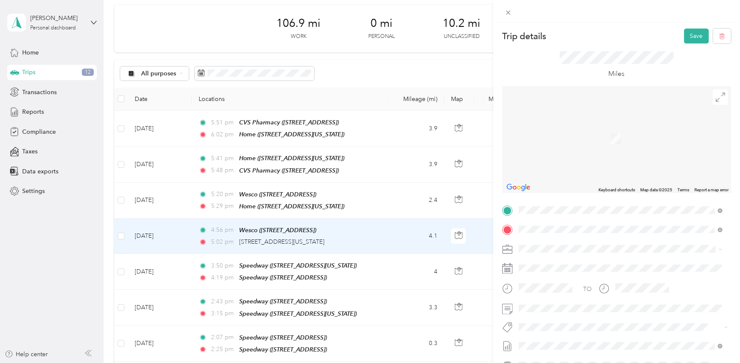
click at [593, 247] on div "TEAM Speedway 859 Interchange Dr, 494238514, Holland, MI, USA" at bounding box center [564, 250] width 58 height 21
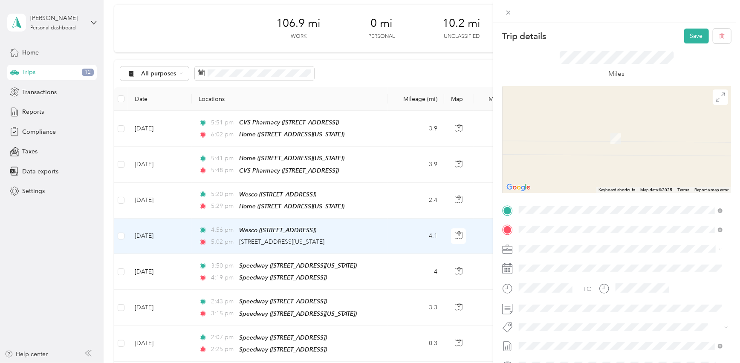
click at [593, 266] on div "TEAM Speedway" at bounding box center [564, 265] width 58 height 11
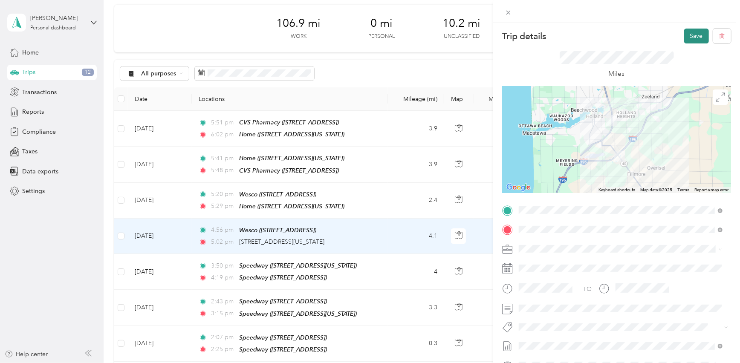
click at [689, 35] on button "Save" at bounding box center [696, 36] width 25 height 15
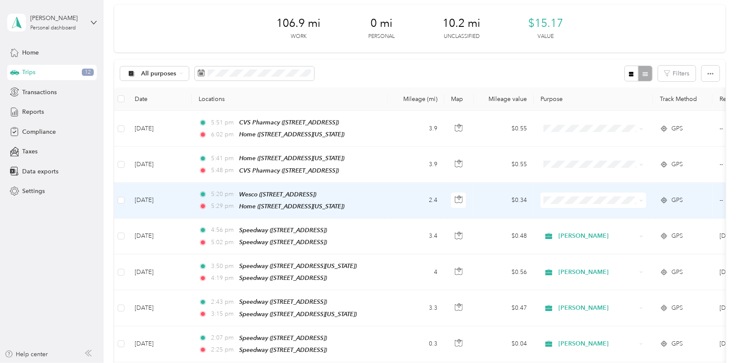
click at [402, 191] on td "2.4" at bounding box center [416, 201] width 56 height 36
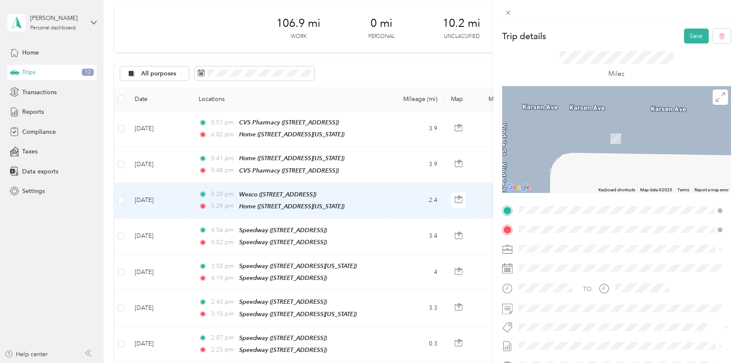
click at [582, 243] on strong "Speedway" at bounding box center [578, 246] width 29 height 8
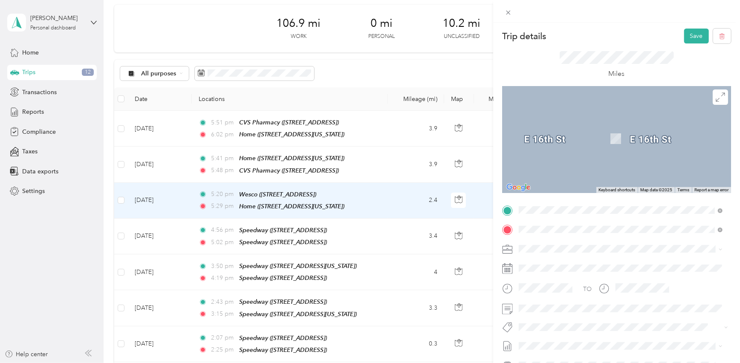
click at [583, 302] on span "746 Chicago Dr, 494233004, Holland, MI, USA" at bounding box center [562, 305] width 54 height 7
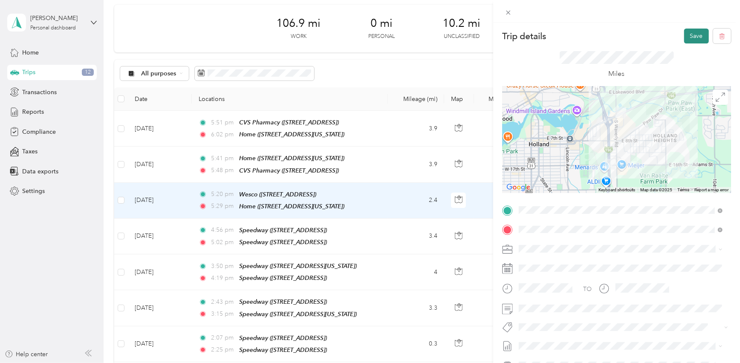
click at [687, 31] on button "Save" at bounding box center [696, 36] width 25 height 15
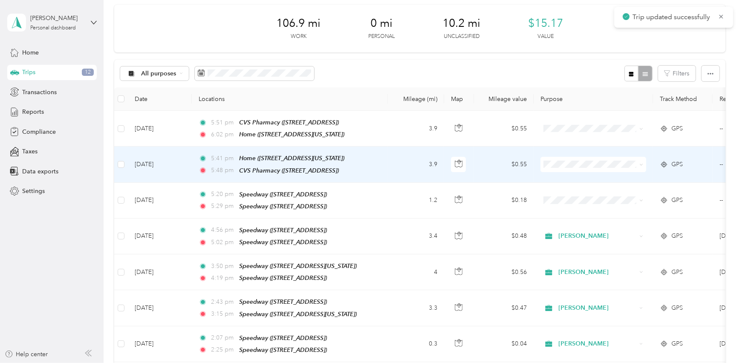
click at [388, 157] on td "3.9" at bounding box center [416, 165] width 56 height 36
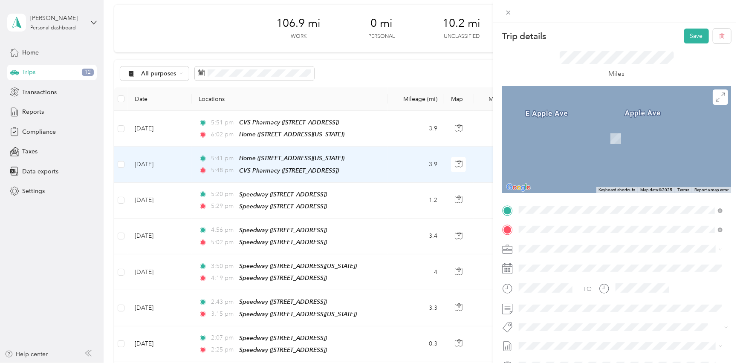
click at [563, 280] on div "TEAM Speedway 746 Chicago Dr, 494233004, Holland, MI, USA" at bounding box center [564, 280] width 58 height 21
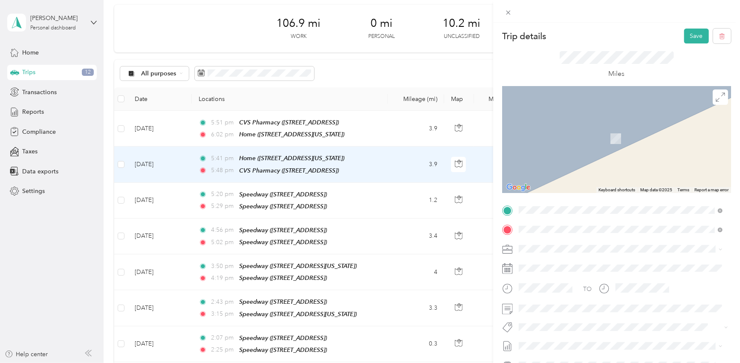
click at [581, 269] on div "TEAM E Z Mart 11240 W Olive Rd, 494179635, Grand Haven, MI, USA" at bounding box center [562, 270] width 54 height 21
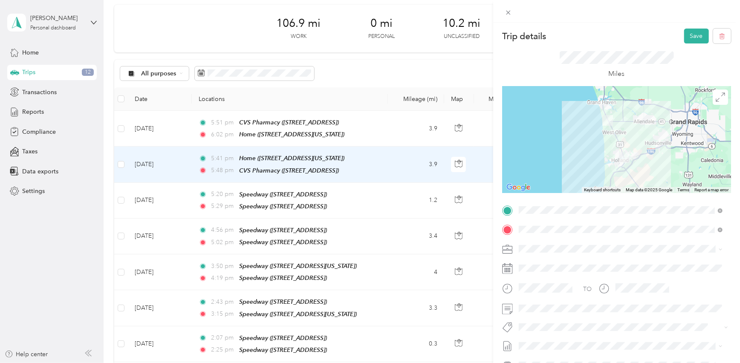
click at [549, 267] on li "[PERSON_NAME]" at bounding box center [620, 263] width 209 height 15
click at [693, 38] on button "Save" at bounding box center [696, 36] width 25 height 15
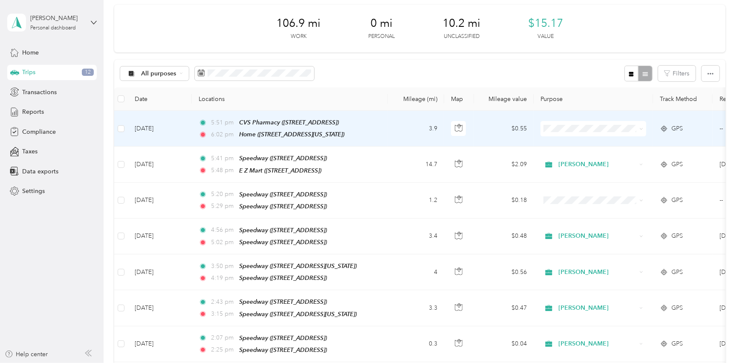
click at [404, 124] on td "3.9" at bounding box center [416, 129] width 56 height 36
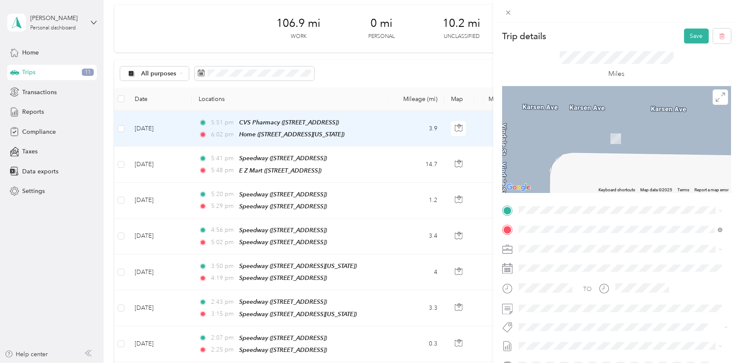
click at [589, 243] on div "TEAM E Z Mart" at bounding box center [562, 243] width 54 height 11
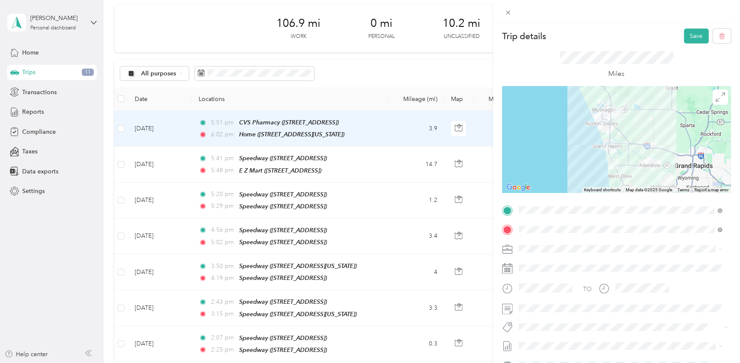
click at [529, 264] on li "[PERSON_NAME]" at bounding box center [620, 260] width 209 height 15
click at [688, 36] on button "Save" at bounding box center [696, 36] width 25 height 15
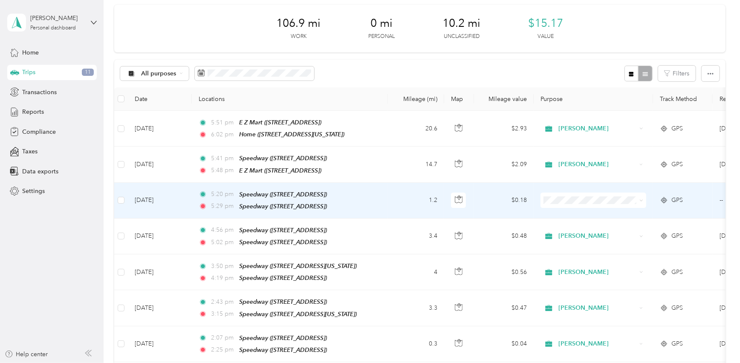
click at [412, 204] on td "1.2" at bounding box center [416, 201] width 56 height 36
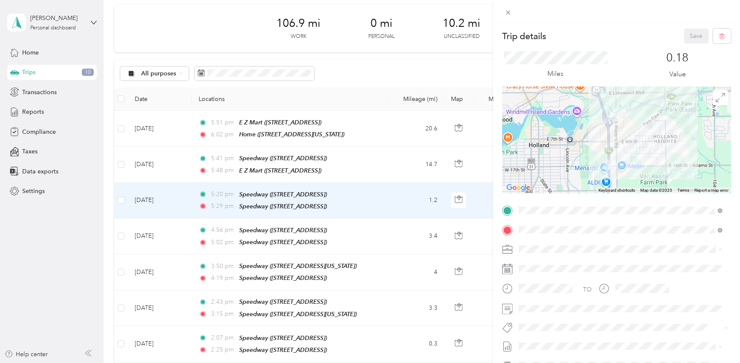
click at [539, 262] on span "[PERSON_NAME]" at bounding box center [545, 263] width 47 height 7
click at [691, 35] on button "Save" at bounding box center [696, 36] width 25 height 15
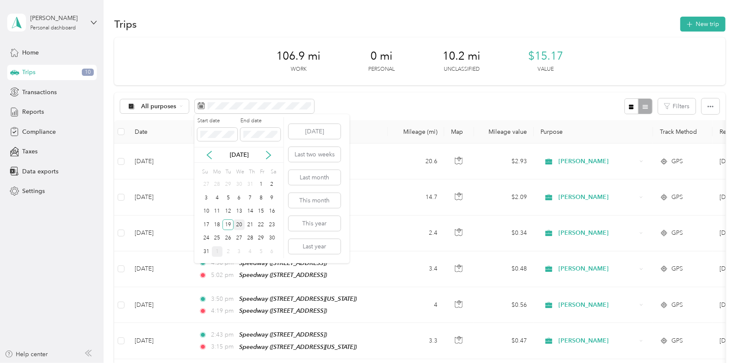
click at [238, 223] on div "20" at bounding box center [239, 224] width 11 height 11
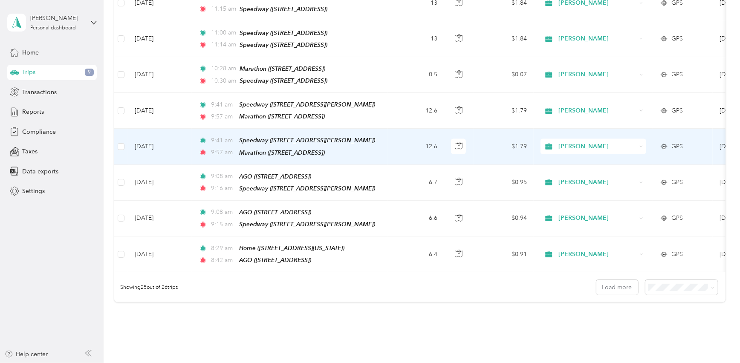
scroll to position [775, 0]
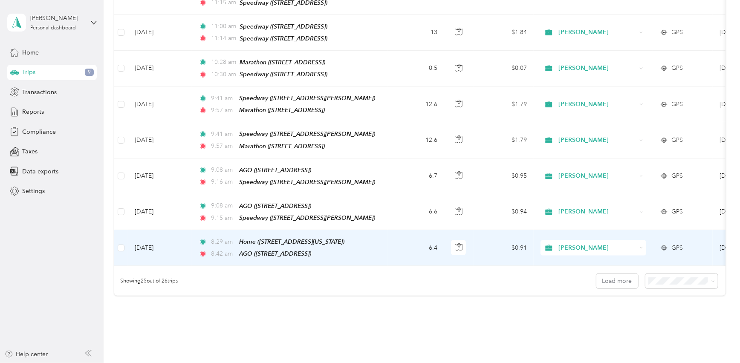
click at [379, 230] on td "8:29 am Home (3821 Karsen Avenue, Muskegon Township, Michigan) 8:42 am AGO (344…" at bounding box center [290, 248] width 196 height 36
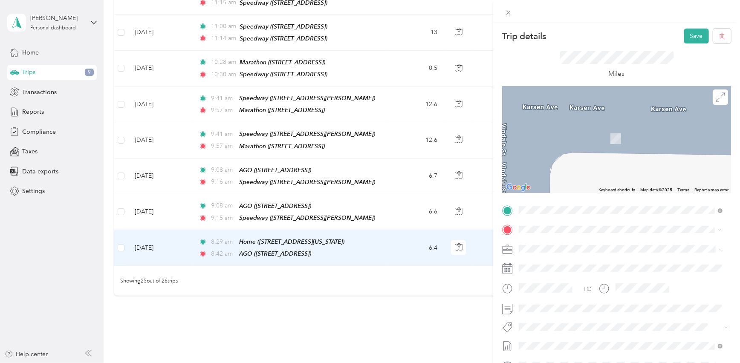
click at [580, 269] on div "TEAM AGO 3445 Maple Island Rd, 49451, Ravenna, MI, USA" at bounding box center [562, 270] width 54 height 21
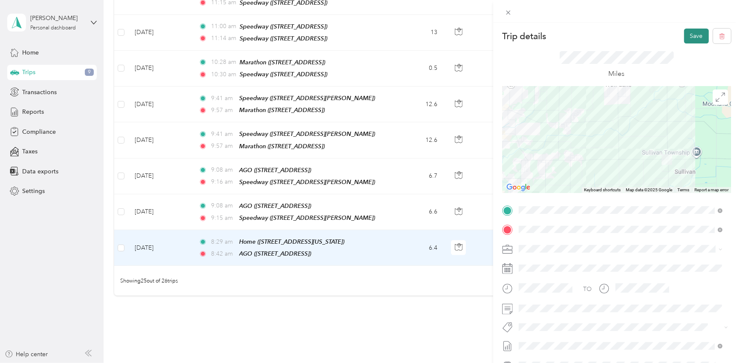
click at [685, 36] on button "Save" at bounding box center [696, 36] width 25 height 15
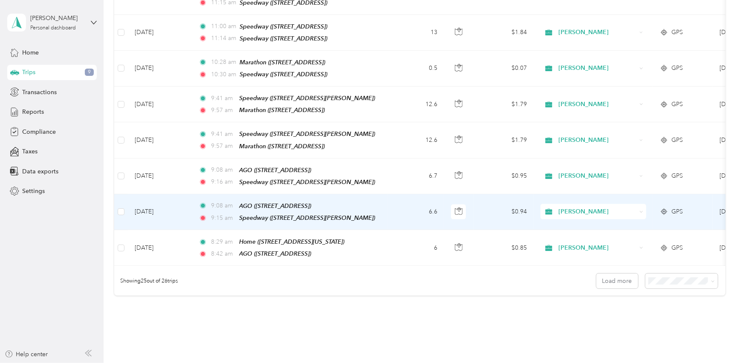
click at [400, 194] on td "6.6" at bounding box center [416, 212] width 56 height 36
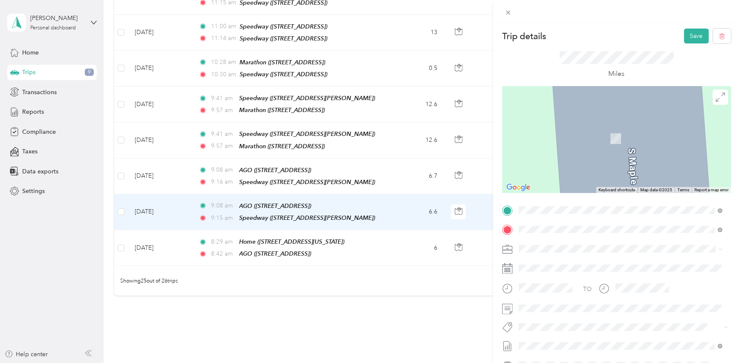
click at [592, 269] on div "TEAM Marathon 345 S Main St, 493309704, Kent City, MI, USA" at bounding box center [563, 270] width 57 height 21
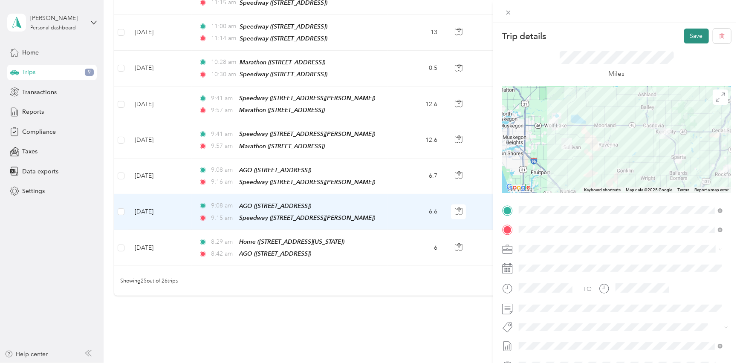
click at [694, 37] on button "Save" at bounding box center [696, 36] width 25 height 15
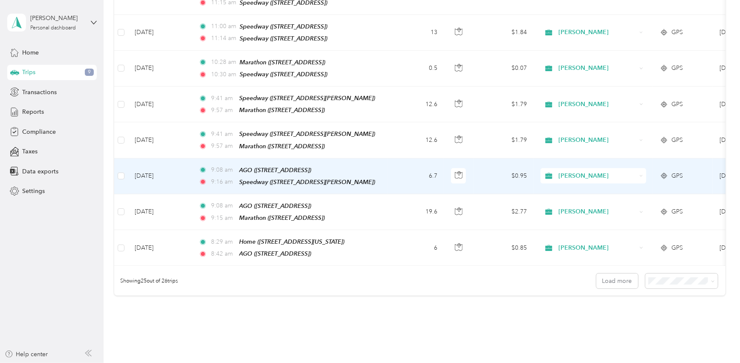
click at [381, 159] on td "9:08 am AGO (3445 Maple Island Rd, Ravenna, MI) 9:16 am Speedway (3385 S Slocum…" at bounding box center [290, 177] width 196 height 36
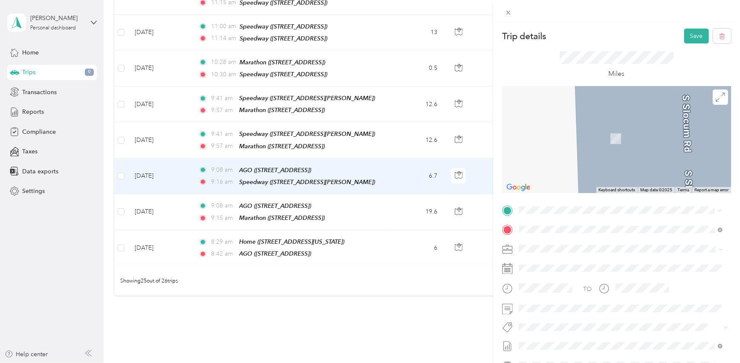
click at [589, 277] on div "TEAM Marathon" at bounding box center [563, 275] width 57 height 11
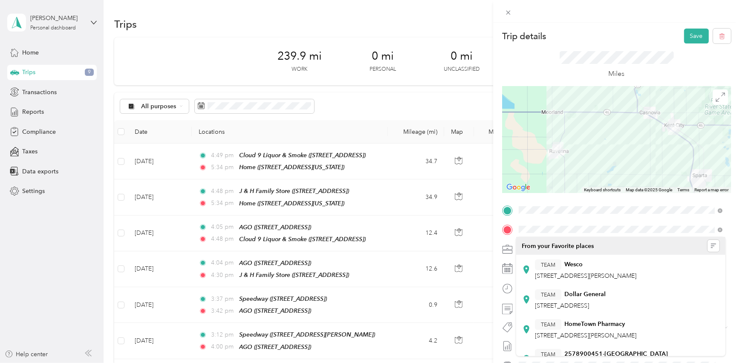
scroll to position [775, 0]
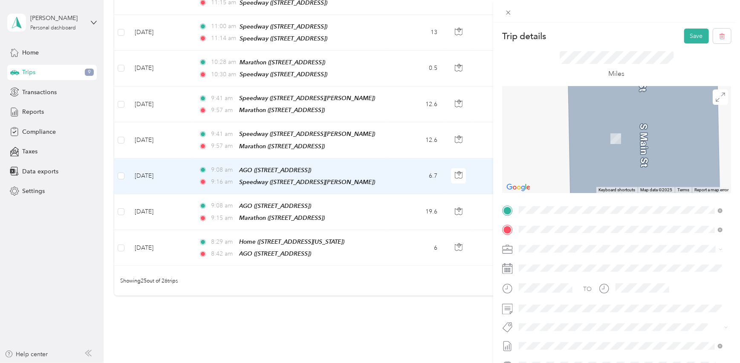
click at [589, 271] on div "TEAM Speedway 7 N Main St, 49330, Kent City, MI, USA" at bounding box center [564, 270] width 58 height 21
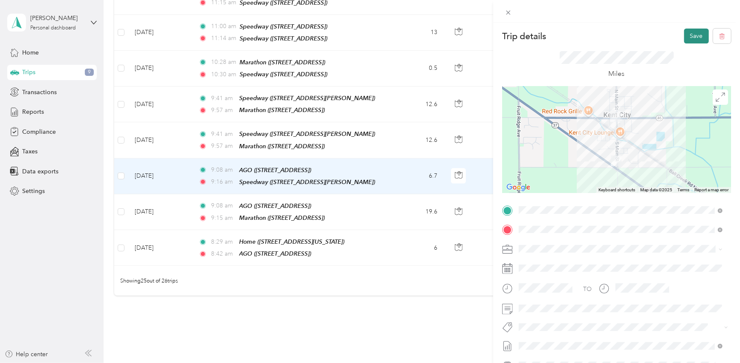
click at [690, 32] on button "Save" at bounding box center [696, 36] width 25 height 15
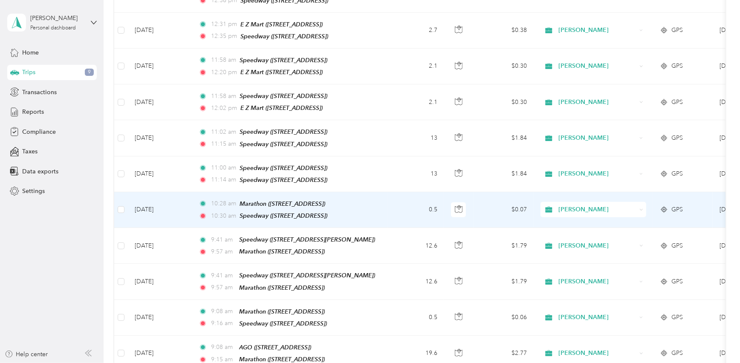
scroll to position [620, 0]
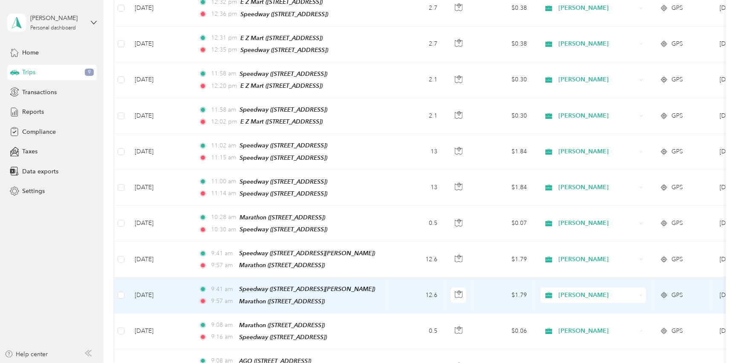
click at [387, 277] on td "9:41 am Speedway (3385 S Slocum Rd, Ravenna, MI) 9:57 am Marathon (345 S Main S…" at bounding box center [290, 295] width 196 height 36
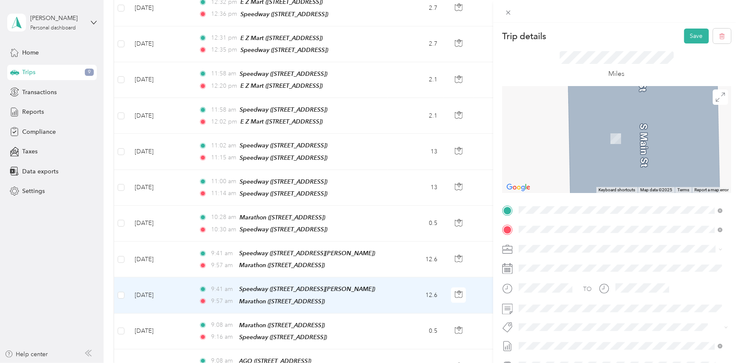
click at [593, 248] on div "TEAM Speedway" at bounding box center [564, 245] width 58 height 11
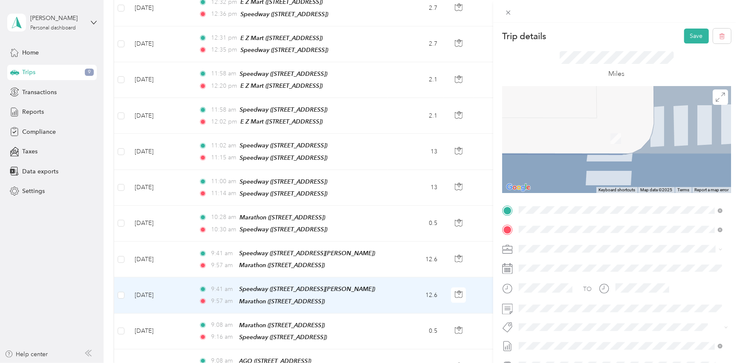
click at [593, 267] on div "TEAM Speedway" at bounding box center [564, 265] width 58 height 11
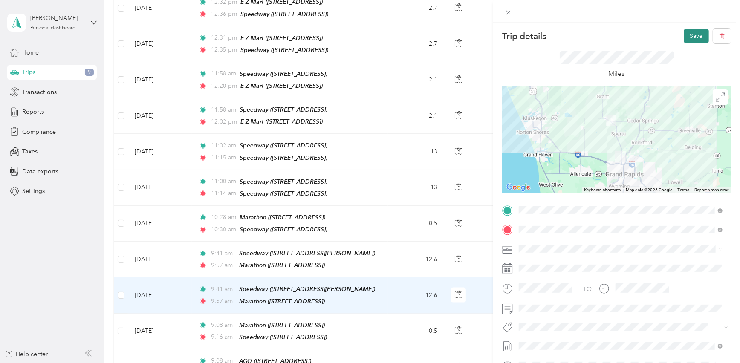
click at [694, 33] on button "Save" at bounding box center [696, 36] width 25 height 15
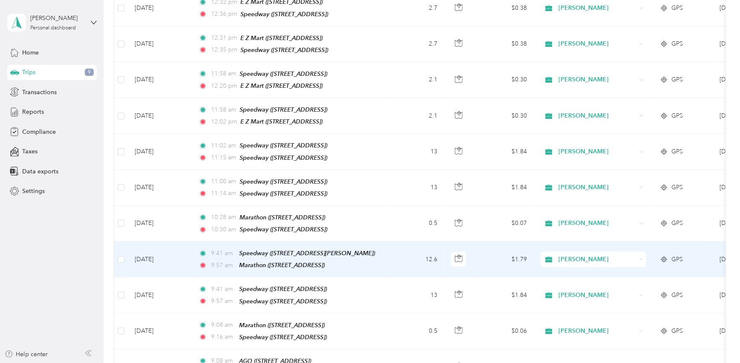
click at [383, 242] on td "9:41 am Speedway (3385 S Slocum Rd, Ravenna, MI) 9:57 am Marathon (345 S Main S…" at bounding box center [290, 260] width 196 height 36
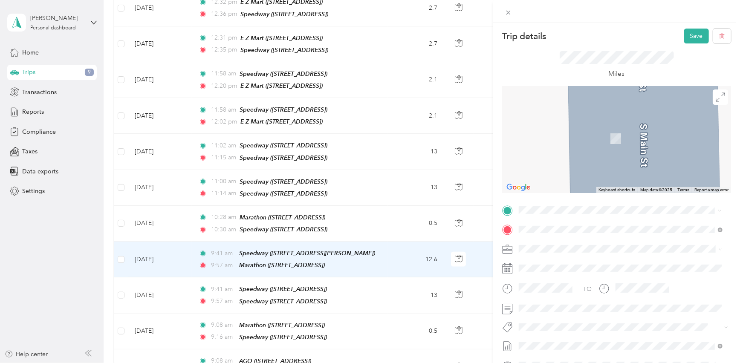
click at [589, 253] on span "4656 Alpine Ave NW, 493219707, Comstock Park, MI, USA" at bounding box center [562, 256] width 54 height 7
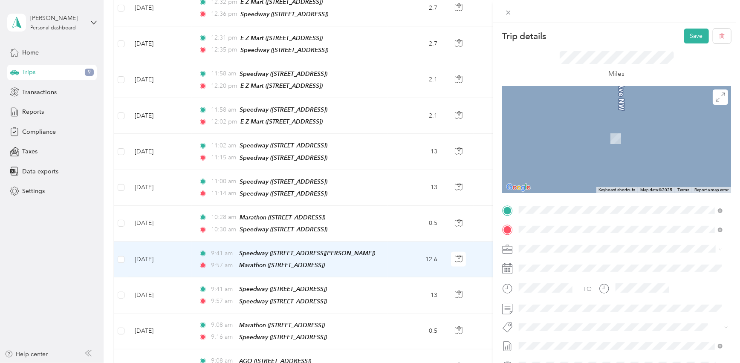
click at [606, 299] on div "TEAM J & H Family Store 580 W Shaw St, 493299457, Howard City, MI, USA" at bounding box center [585, 299] width 101 height 21
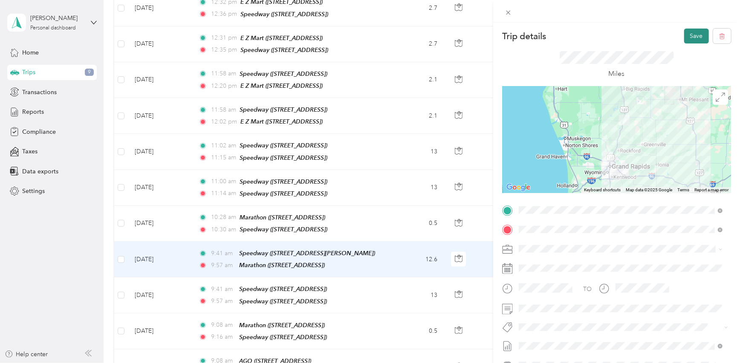
click at [690, 37] on button "Save" at bounding box center [696, 36] width 25 height 15
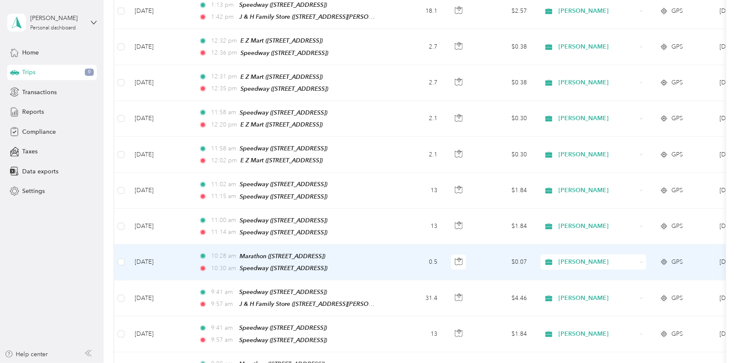
scroll to position [542, 0]
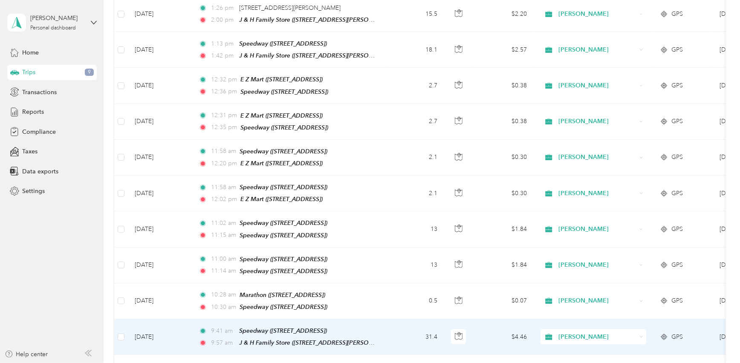
click at [390, 320] on td "31.4" at bounding box center [416, 337] width 56 height 36
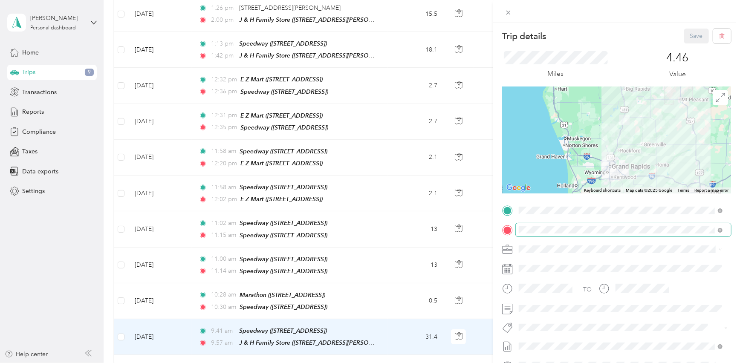
click at [580, 225] on span at bounding box center [623, 230] width 215 height 14
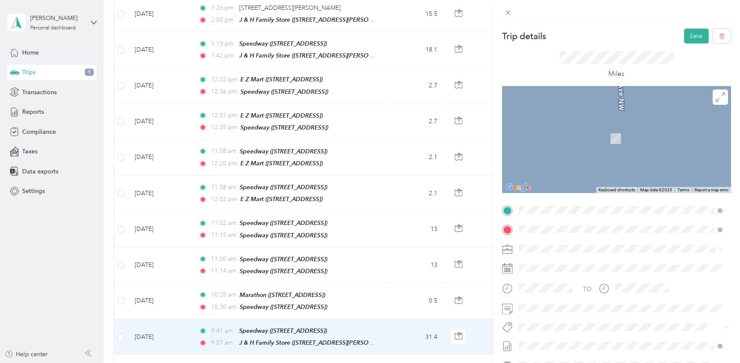
click at [591, 269] on div "TEAM J & H Family Store 4258 Alpine Ave NW, 493218505, Comstock Park, MI, USA" at bounding box center [575, 270] width 81 height 21
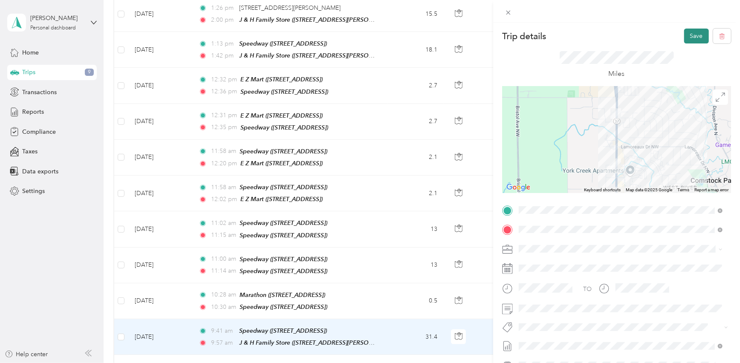
click at [687, 35] on button "Save" at bounding box center [696, 36] width 25 height 15
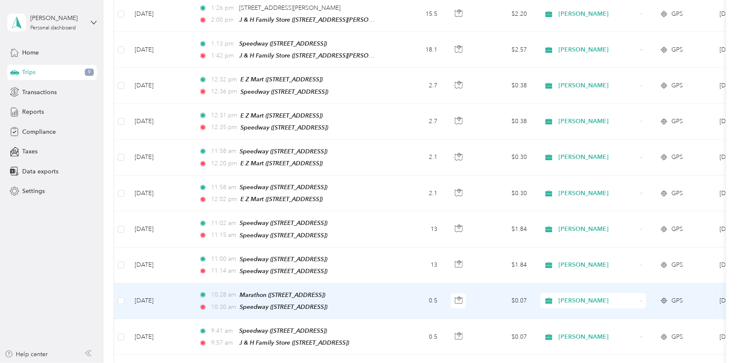
click at [388, 283] on td "0.5" at bounding box center [416, 301] width 56 height 36
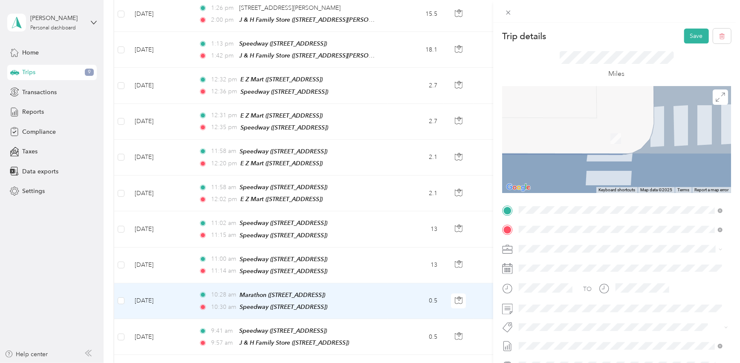
click at [592, 248] on strong "J & H Family Store" at bounding box center [589, 246] width 51 height 8
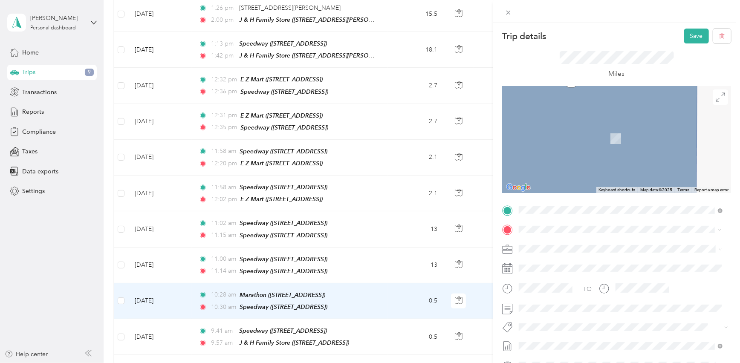
click at [589, 267] on div "TEAM E Z Mart" at bounding box center [562, 265] width 54 height 11
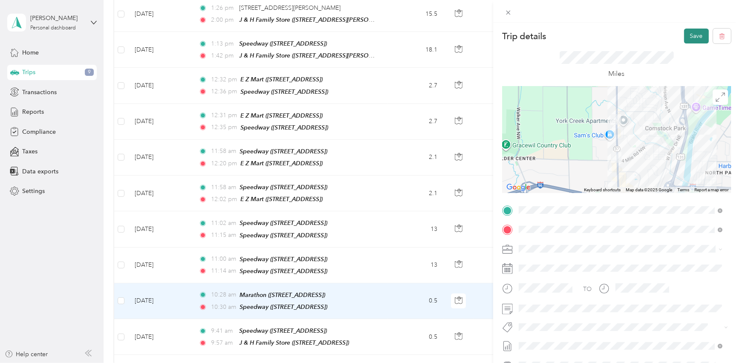
click at [692, 38] on button "Save" at bounding box center [696, 36] width 25 height 15
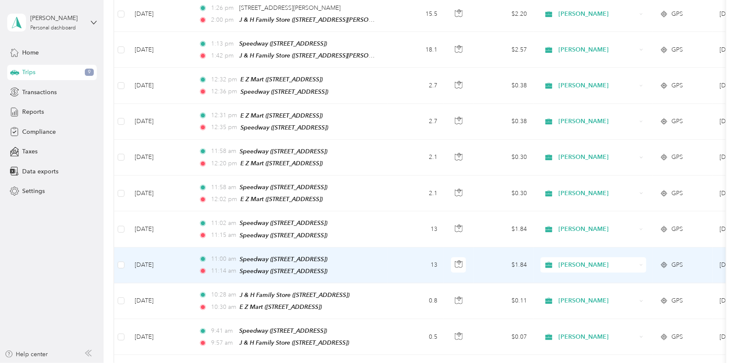
click at [385, 248] on td "11:00 am Speedway (7 N Main St, Kent City, MI) 11:14 am Speedway (4656 Alpine A…" at bounding box center [290, 266] width 196 height 36
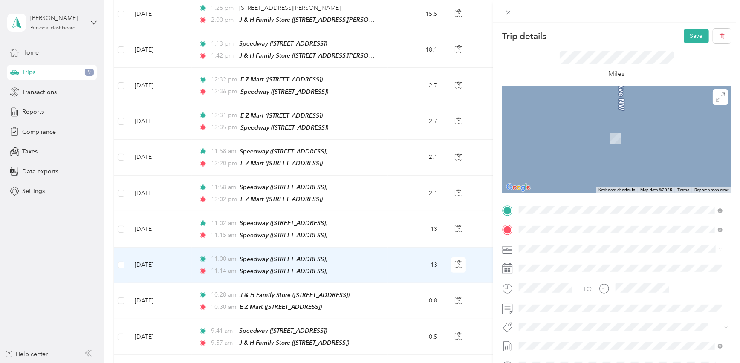
click at [592, 247] on div "TEAM Speedway" at bounding box center [585, 245] width 101 height 11
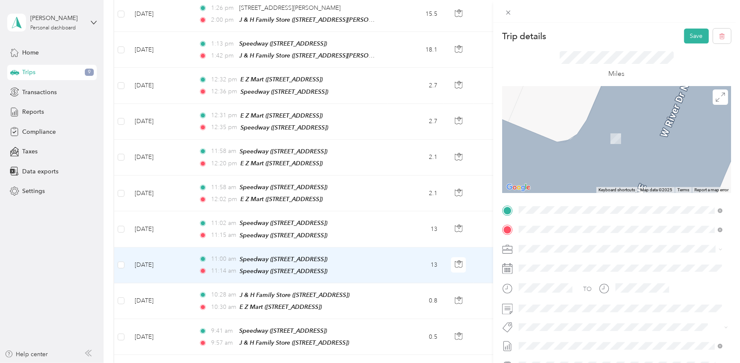
click at [598, 273] on span "[STREET_ADDRESS][PERSON_NAME][PERSON_NAME]" at bounding box center [609, 275] width 149 height 7
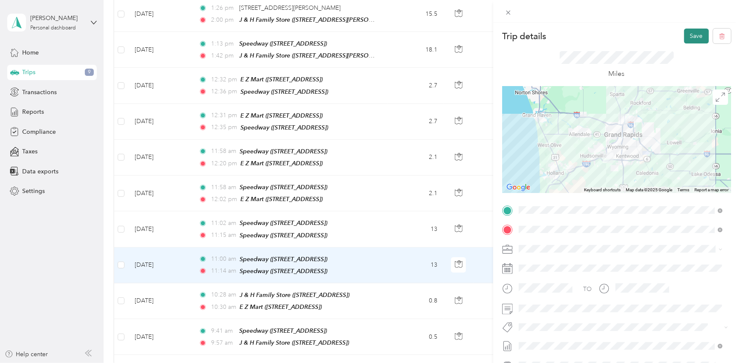
click at [695, 32] on button "Save" at bounding box center [696, 36] width 25 height 15
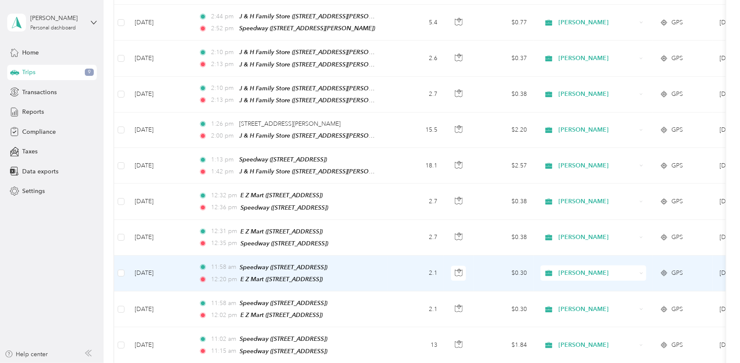
scroll to position [465, 0]
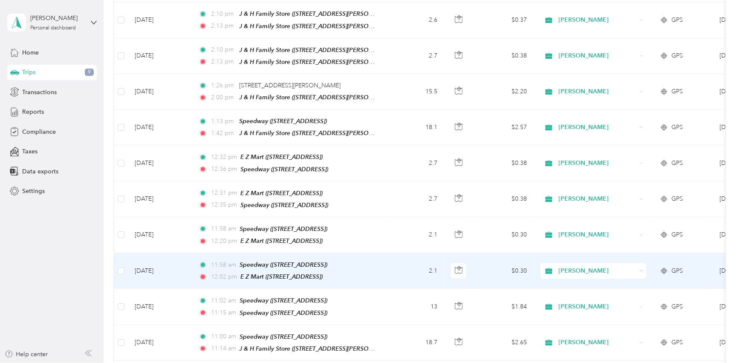
click at [390, 254] on td "2.1" at bounding box center [416, 271] width 56 height 36
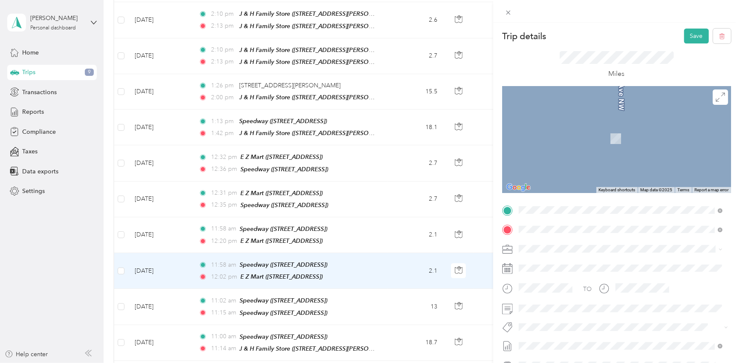
click at [589, 271] on div "TEAM J & H Family Store 4258 Alpine Ave NW, 493218505, Comstock Park, MI, USA" at bounding box center [575, 270] width 81 height 21
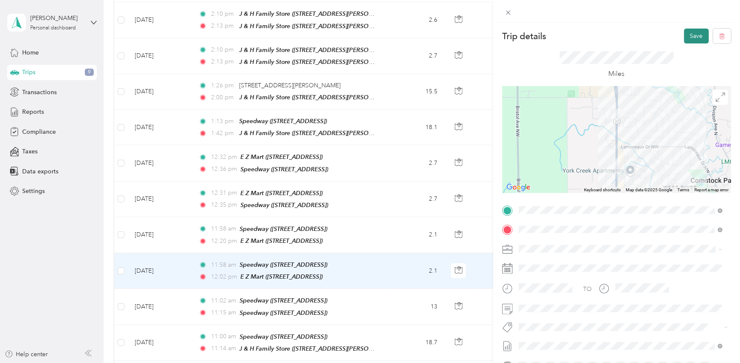
click at [689, 35] on button "Save" at bounding box center [696, 36] width 25 height 15
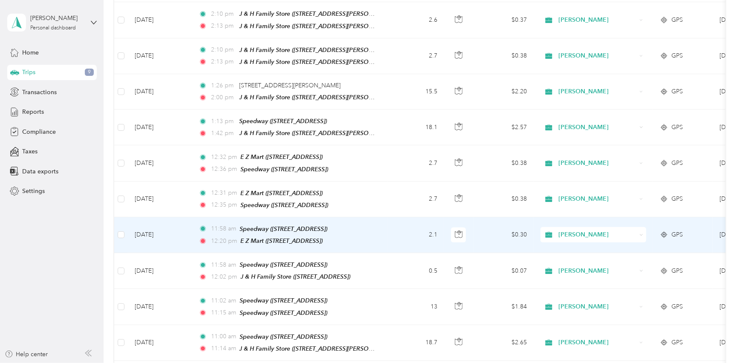
click at [390, 217] on td "2.1" at bounding box center [416, 235] width 56 height 36
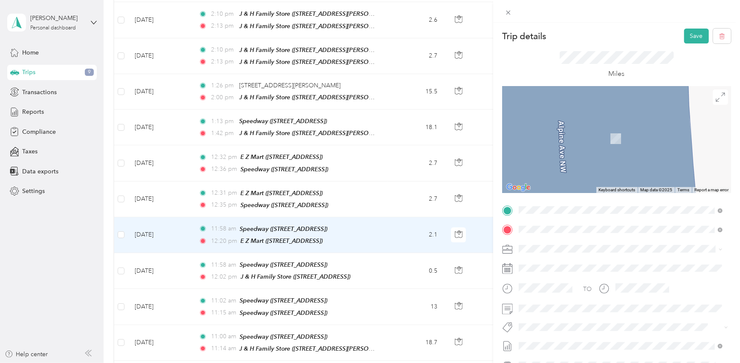
click at [615, 247] on div "TEAM J & H Family Store" at bounding box center [575, 245] width 81 height 11
click at [589, 265] on div "TEAM E Z Mart" at bounding box center [562, 264] width 54 height 11
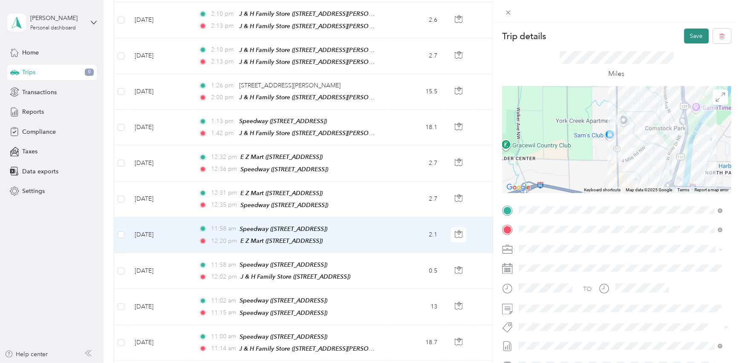
click at [687, 36] on button "Save" at bounding box center [696, 36] width 25 height 15
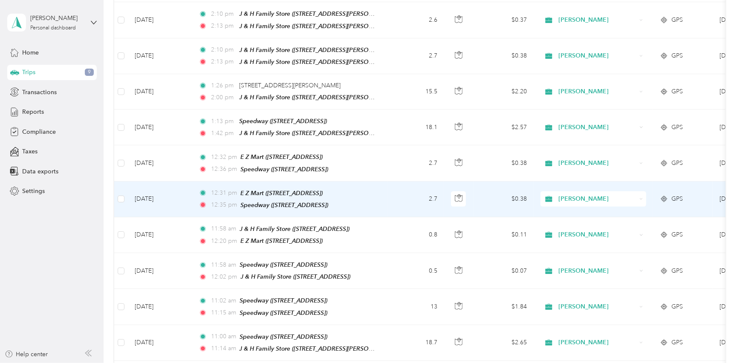
click at [393, 182] on td "2.7" at bounding box center [416, 200] width 56 height 36
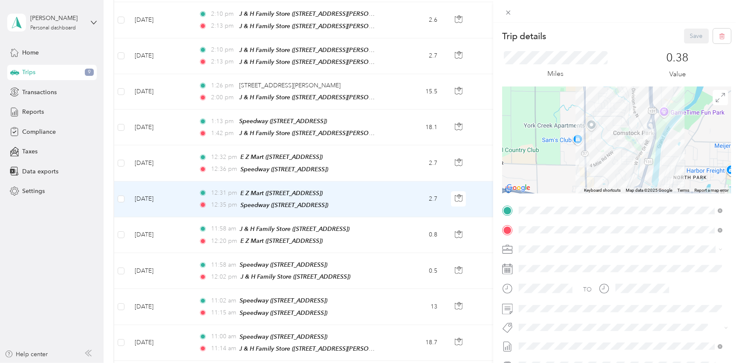
click at [391, 153] on div "Trip details Save This trip cannot be edited because it is either under review,…" at bounding box center [370, 181] width 740 height 363
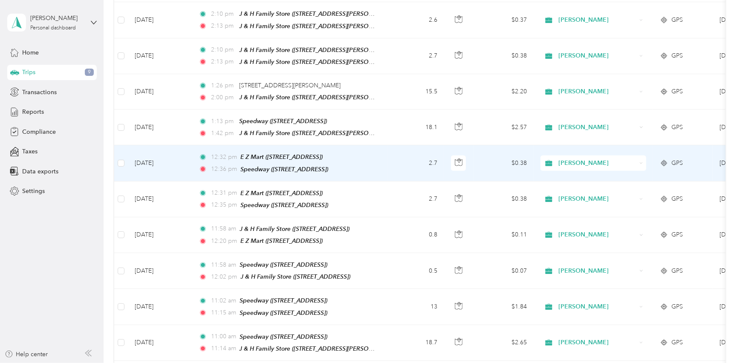
click at [391, 153] on td "2.7" at bounding box center [416, 163] width 56 height 36
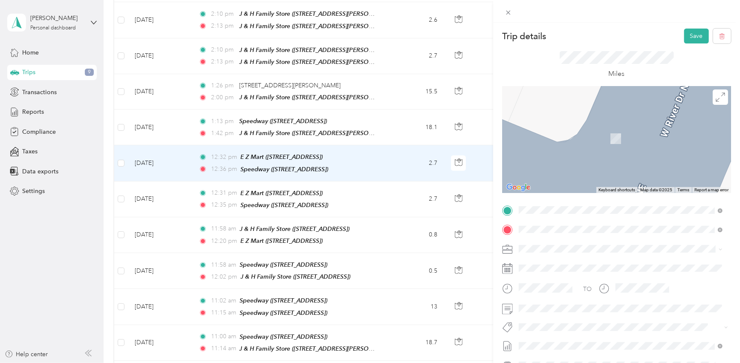
click at [636, 254] on span "4121 West River Dr NE, 493218924, Comstock Park, MI, USA" at bounding box center [585, 256] width 101 height 7
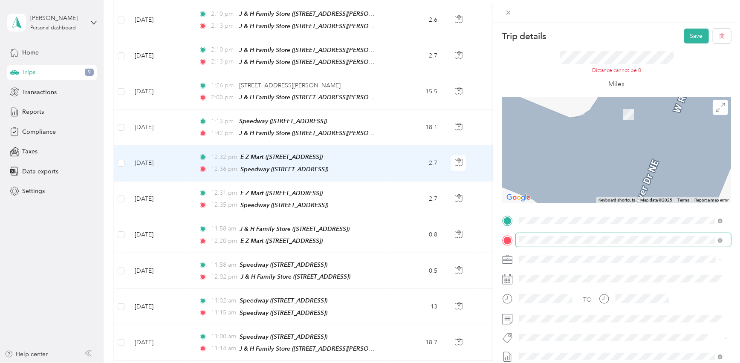
click at [577, 243] on span at bounding box center [623, 240] width 215 height 14
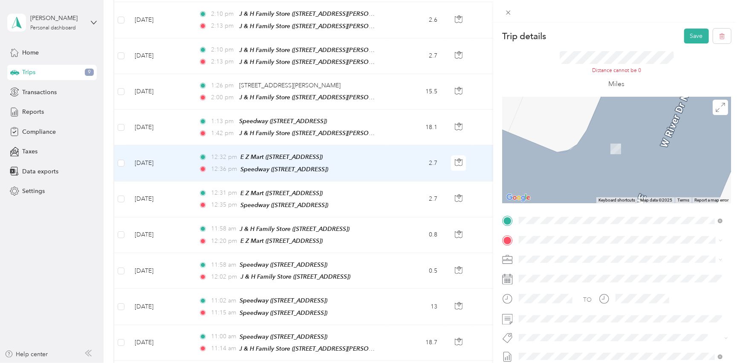
click at [601, 152] on span "[STREET_ADDRESS][PERSON_NAME][PERSON_NAME]" at bounding box center [609, 151] width 149 height 7
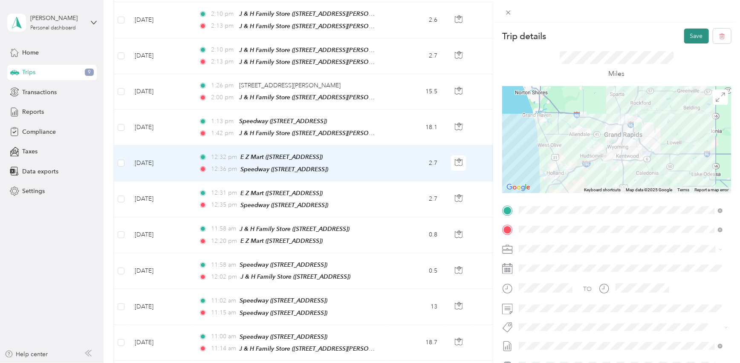
click at [686, 36] on button "Save" at bounding box center [696, 36] width 25 height 15
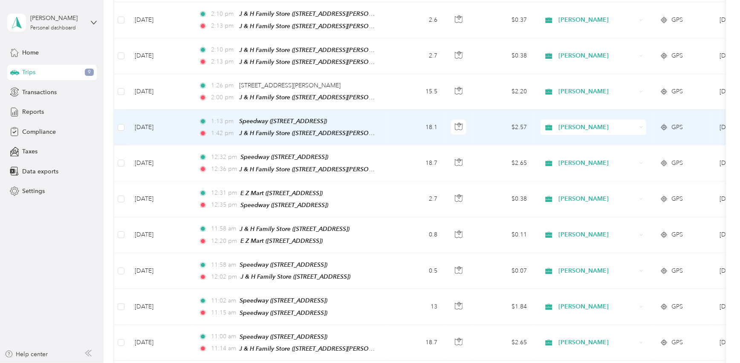
click at [390, 110] on td "18.1" at bounding box center [416, 128] width 56 height 36
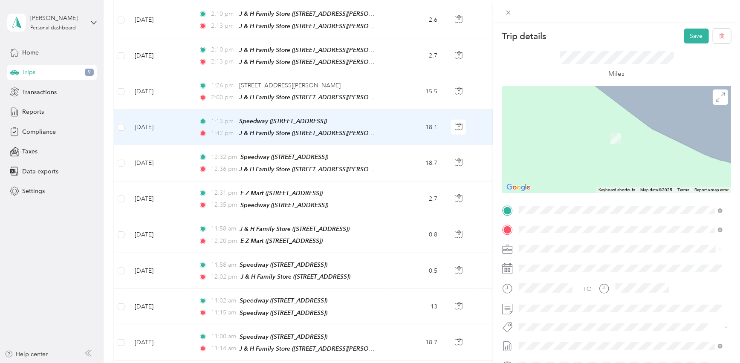
click at [580, 245] on strong "J & H Family Store" at bounding box center [589, 246] width 51 height 8
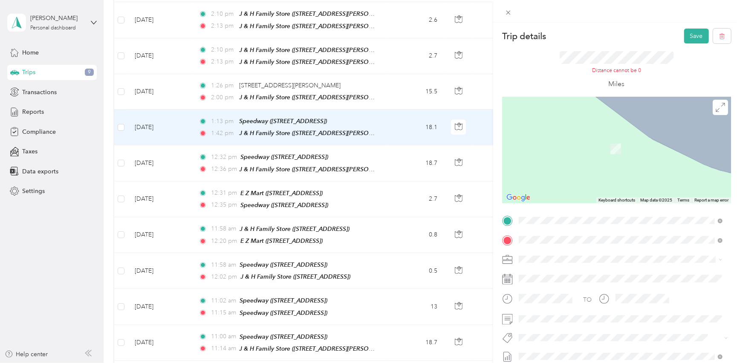
click at [589, 148] on span "4461 8th Ave SW, 494189698, Grandville, MI, USA" at bounding box center [562, 151] width 54 height 7
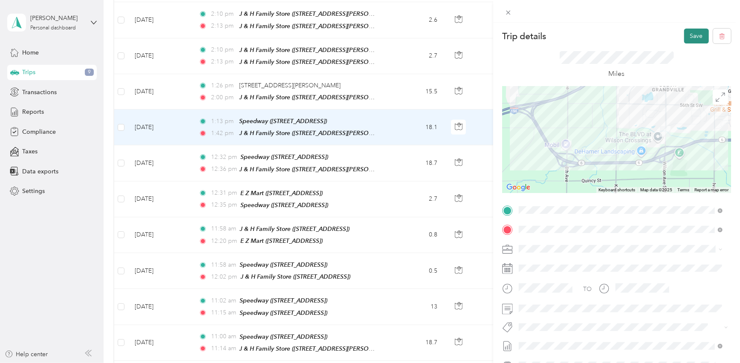
click at [692, 38] on button "Save" at bounding box center [696, 36] width 25 height 15
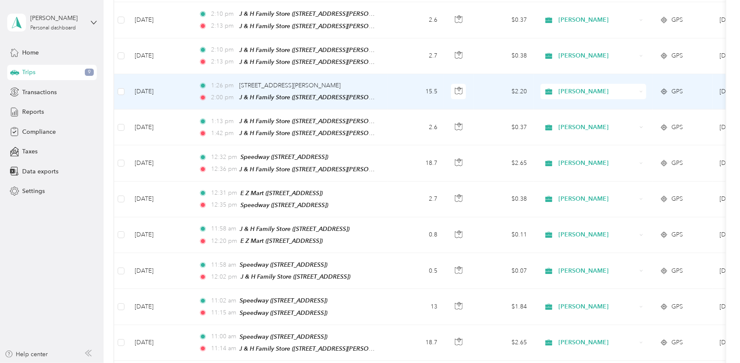
click at [392, 79] on td "15.5" at bounding box center [416, 91] width 56 height 35
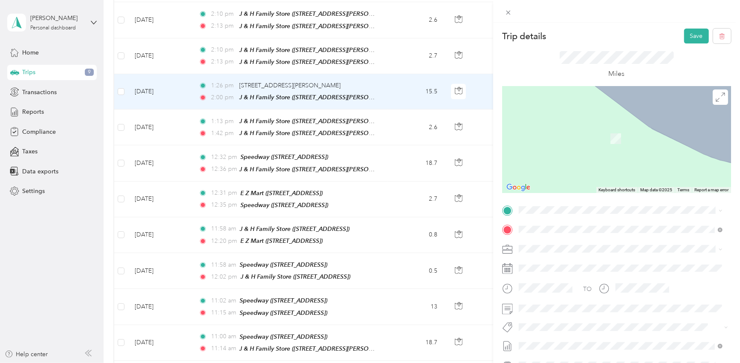
click at [590, 252] on div "TEAM J & H Family Store 4461 8th Ave SW, 494189698, Grandville, MI, USA" at bounding box center [575, 249] width 81 height 21
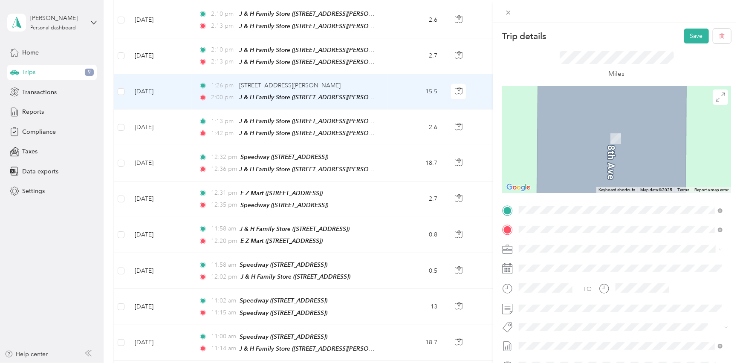
click at [582, 279] on li "TEAM Speedway 1815 Baldwin St, 494288906, Jenison, MI, USA" at bounding box center [620, 270] width 209 height 30
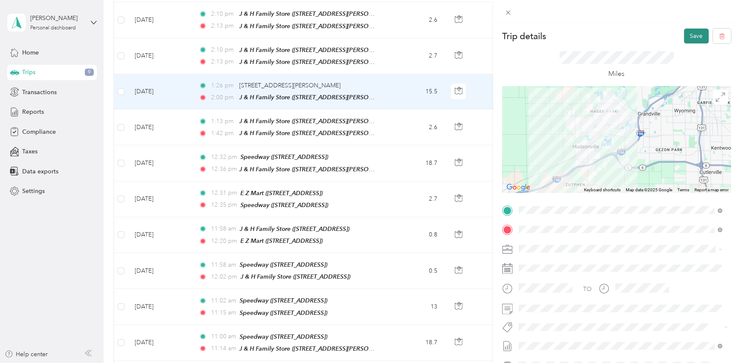
click at [689, 34] on button "Save" at bounding box center [696, 36] width 25 height 15
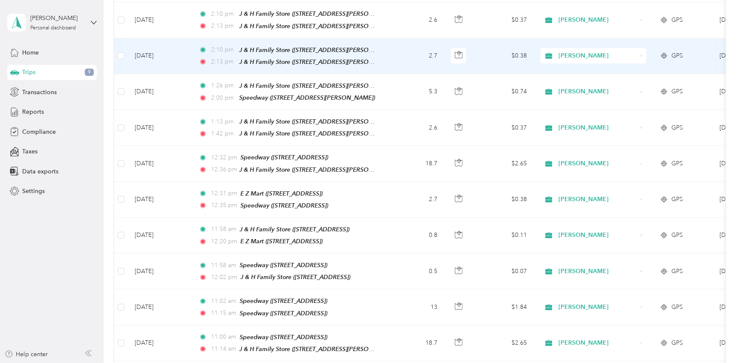
click at [394, 47] on td "2.7" at bounding box center [416, 56] width 56 height 36
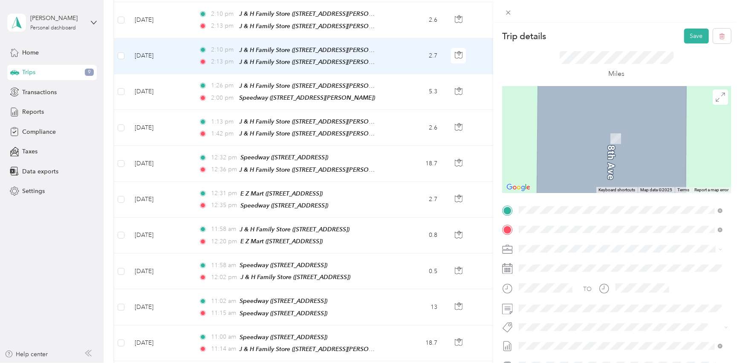
click at [585, 243] on strong "Speedway" at bounding box center [578, 246] width 29 height 8
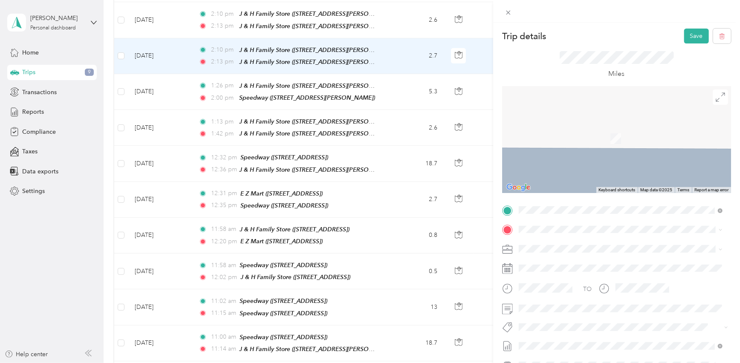
click at [583, 269] on div "TEAM Speedway 4235 Chicago Dr SW, 494181505, Grandville, MI, USA" at bounding box center [585, 269] width 101 height 21
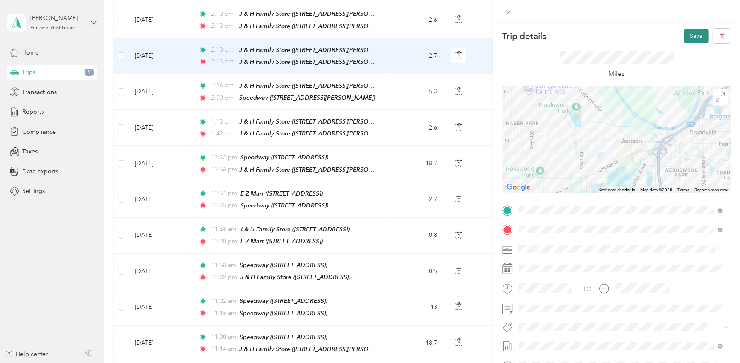
click at [687, 35] on button "Save" at bounding box center [696, 36] width 25 height 15
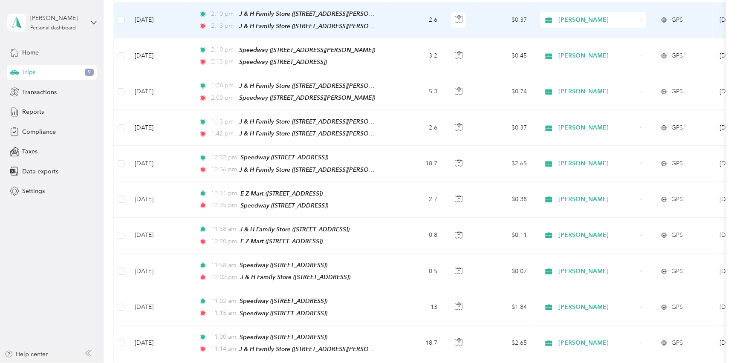
click at [381, 11] on td "2:10 pm J & H Family Store (6066 Wilson Ave SW, Grandville, MI) 2:13 pm J & H F…" at bounding box center [290, 20] width 196 height 36
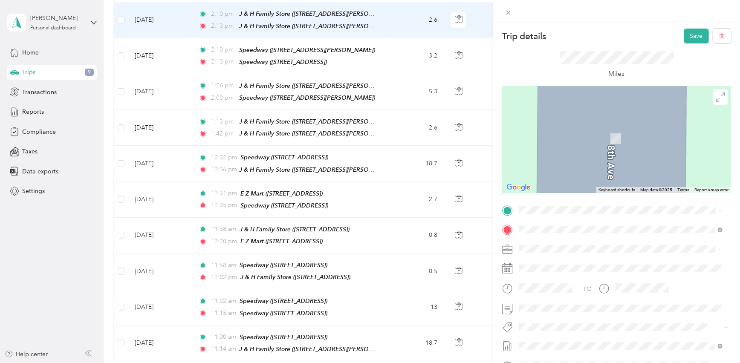
click at [592, 251] on div "TEAM Speedway 4235 Chicago Dr SW, 494181505, Grandville, MI, USA" at bounding box center [585, 249] width 101 height 21
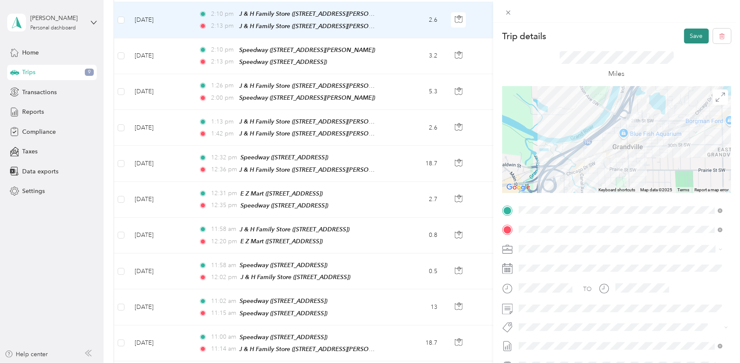
click at [684, 37] on button "Save" at bounding box center [696, 36] width 25 height 15
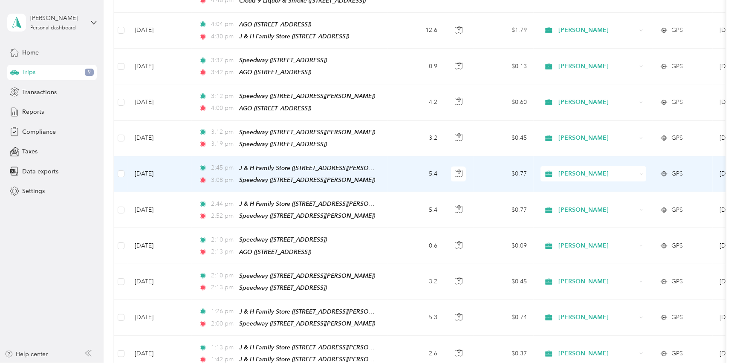
scroll to position [232, 0]
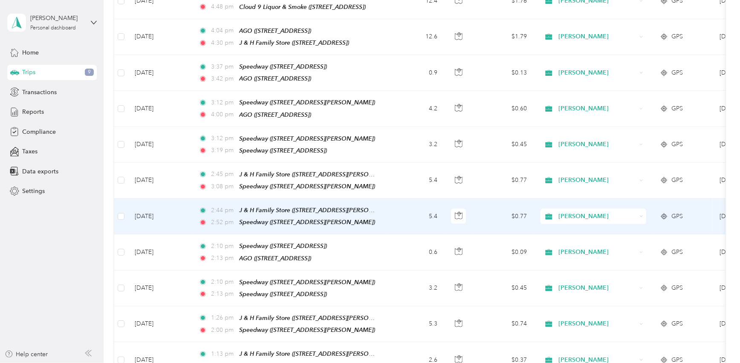
click at [389, 211] on td "5.4" at bounding box center [416, 217] width 56 height 36
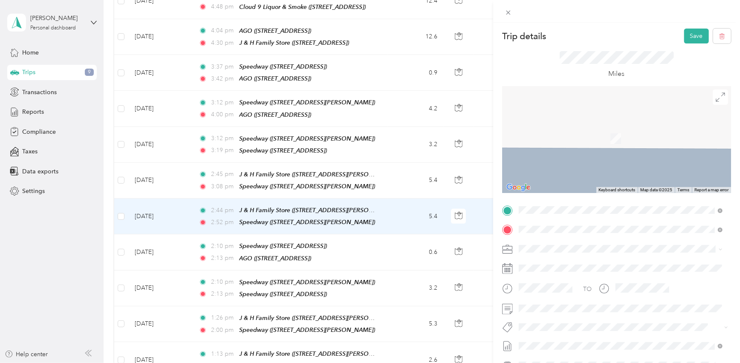
click at [589, 256] on span "3935 28th St SW, 494181318, Grandville, MI, USA" at bounding box center [562, 256] width 54 height 7
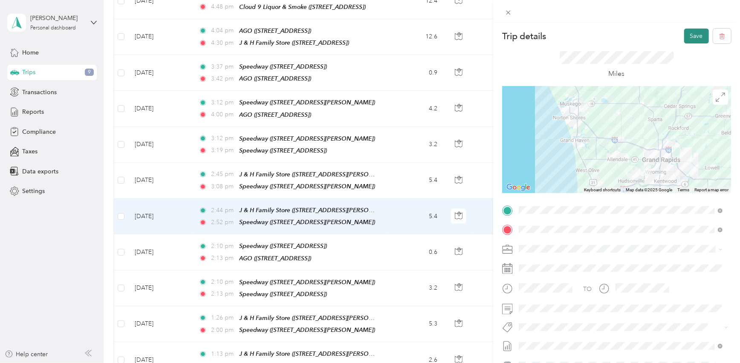
click at [689, 38] on button "Save" at bounding box center [696, 36] width 25 height 15
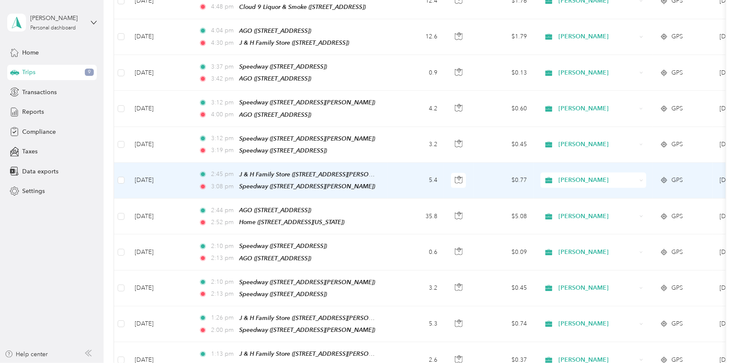
click at [389, 174] on td "5.4" at bounding box center [416, 181] width 56 height 36
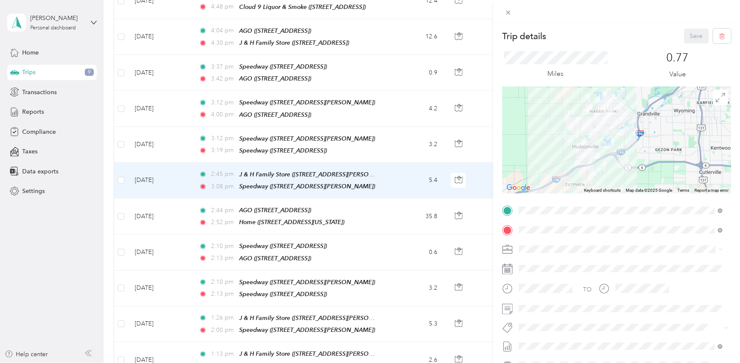
click at [539, 278] on span "Personal" at bounding box center [533, 276] width 23 height 7
click at [688, 35] on button "Save" at bounding box center [696, 36] width 25 height 15
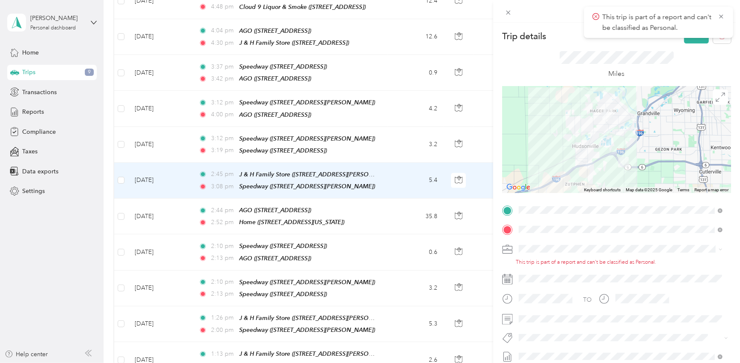
click at [392, 170] on div "Trip details Save This trip cannot be edited because it is either under review,…" at bounding box center [370, 181] width 740 height 363
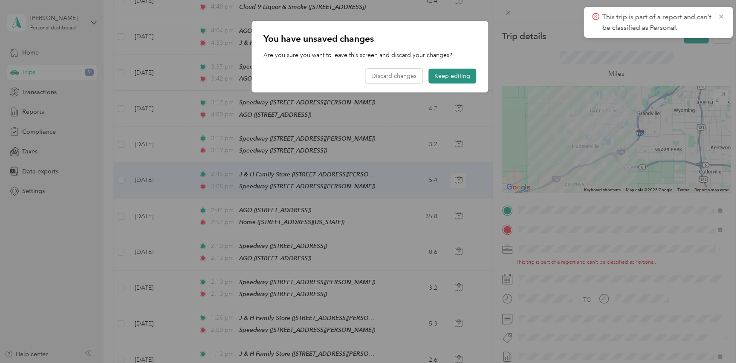
click at [442, 80] on button "Keep editing" at bounding box center [453, 76] width 48 height 15
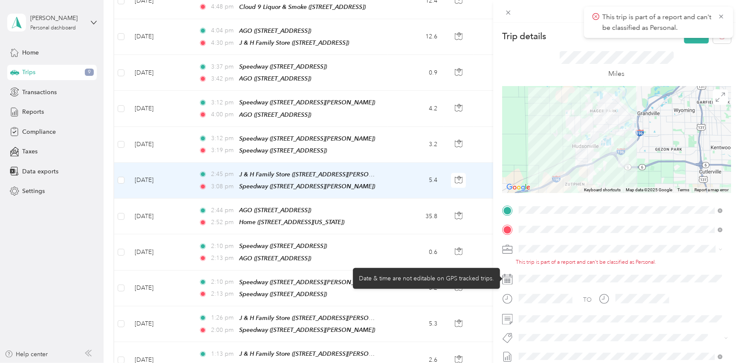
click at [556, 280] on div at bounding box center [623, 279] width 215 height 14
click at [541, 278] on div at bounding box center [623, 279] width 215 height 14
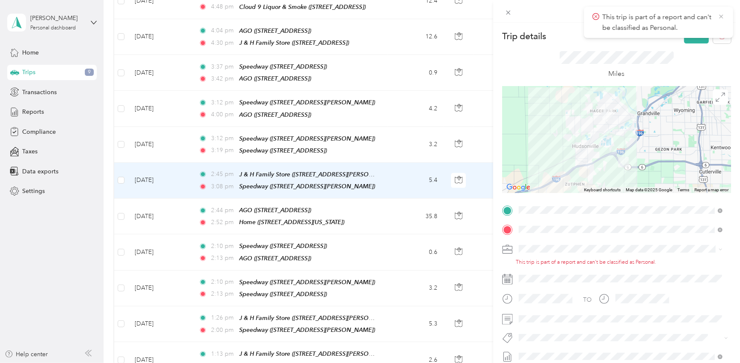
click at [723, 19] on icon at bounding box center [721, 17] width 7 height 8
click at [719, 35] on icon "button" at bounding box center [722, 36] width 6 height 6
click at [693, 48] on button "Yes" at bounding box center [691, 47] width 17 height 14
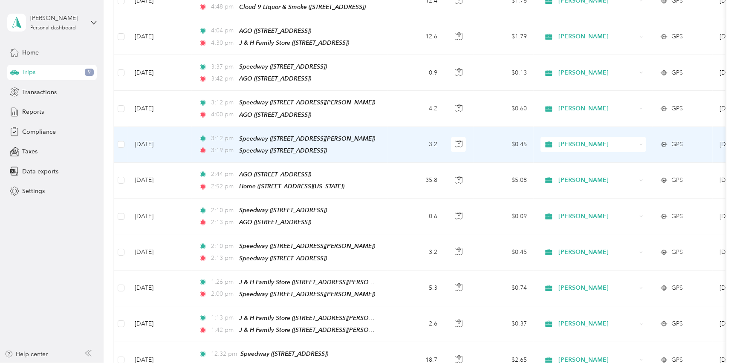
click at [401, 139] on td "3.2" at bounding box center [416, 145] width 56 height 36
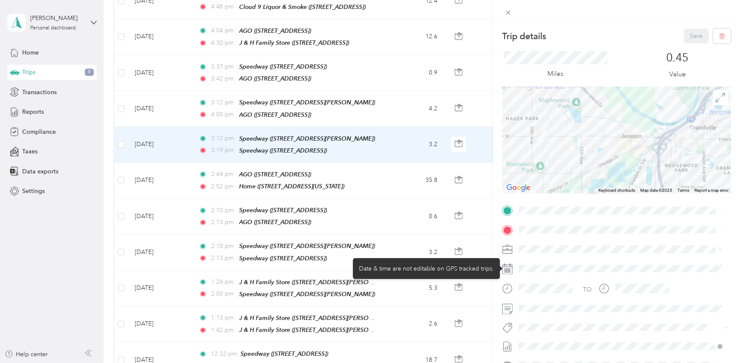
click at [551, 266] on div at bounding box center [623, 269] width 215 height 14
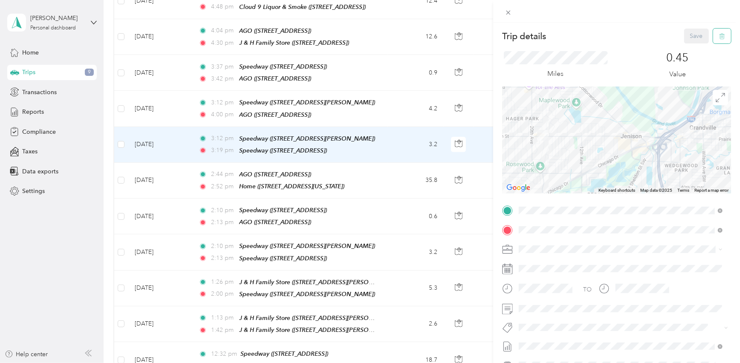
click at [719, 32] on span "button" at bounding box center [722, 35] width 6 height 7
click at [691, 46] on button "Yes" at bounding box center [691, 47] width 17 height 14
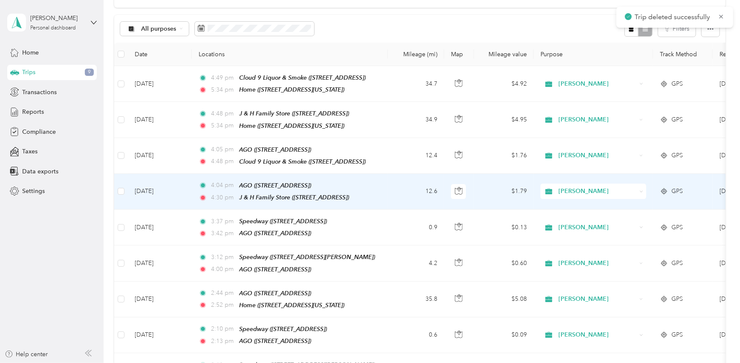
scroll to position [77, 0]
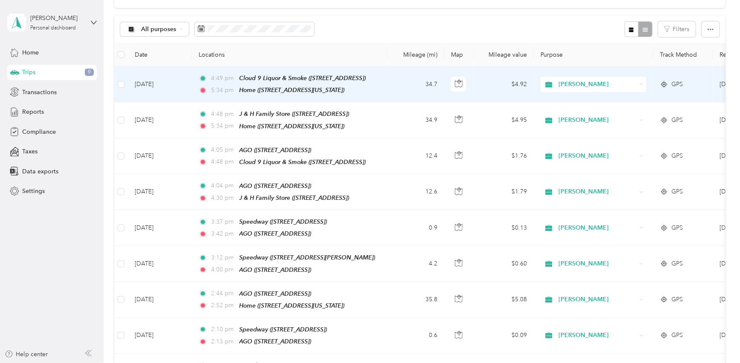
click at [400, 82] on td "34.7" at bounding box center [416, 84] width 56 height 36
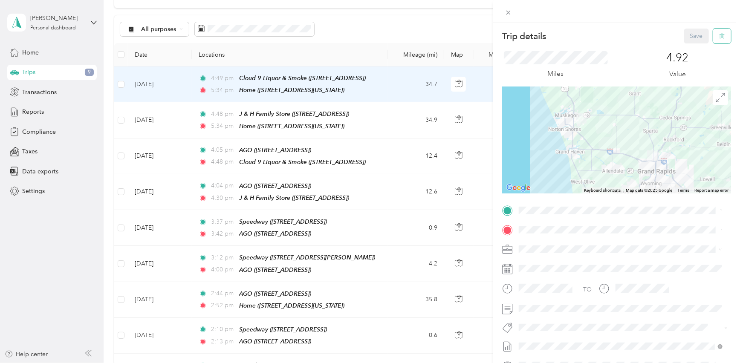
click at [719, 38] on icon "button" at bounding box center [722, 36] width 6 height 6
click at [689, 46] on button "Yes" at bounding box center [691, 47] width 17 height 14
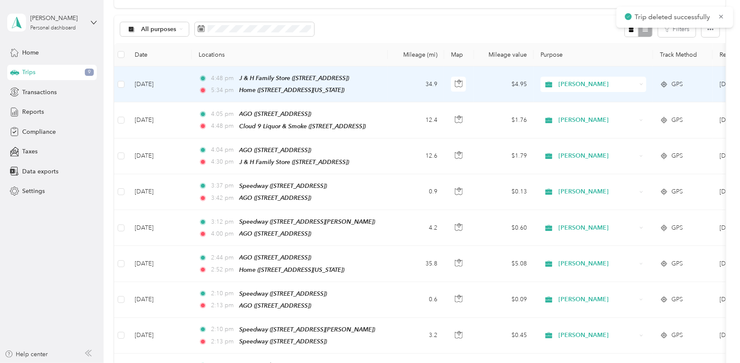
click at [394, 76] on td "34.9" at bounding box center [416, 84] width 56 height 36
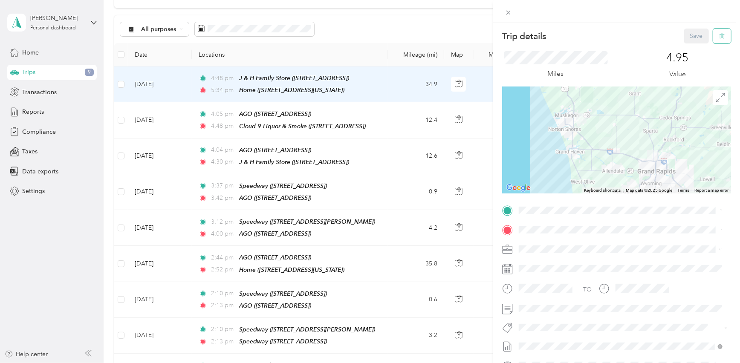
click at [719, 35] on icon "button" at bounding box center [722, 36] width 6 height 6
click at [688, 50] on button "Yes" at bounding box center [691, 47] width 17 height 14
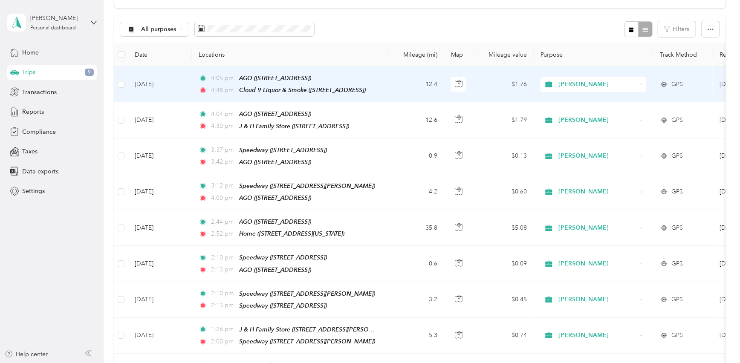
click at [392, 85] on td "12.4" at bounding box center [416, 84] width 56 height 36
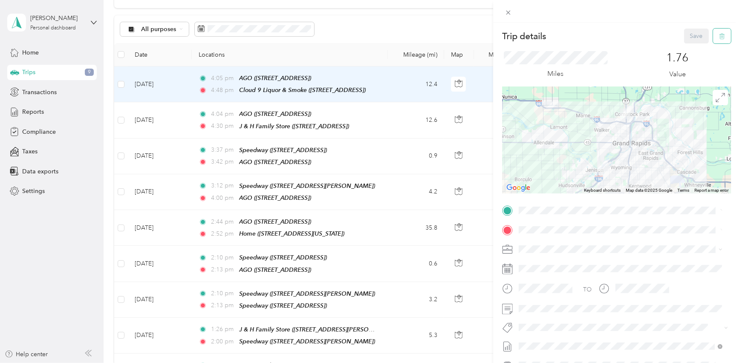
click at [719, 34] on icon "button" at bounding box center [722, 36] width 6 height 6
click at [687, 46] on button "Yes" at bounding box center [691, 47] width 17 height 14
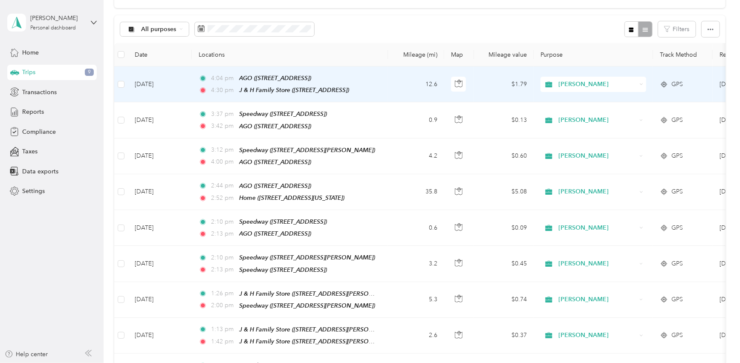
click at [394, 83] on td "12.6" at bounding box center [416, 84] width 56 height 36
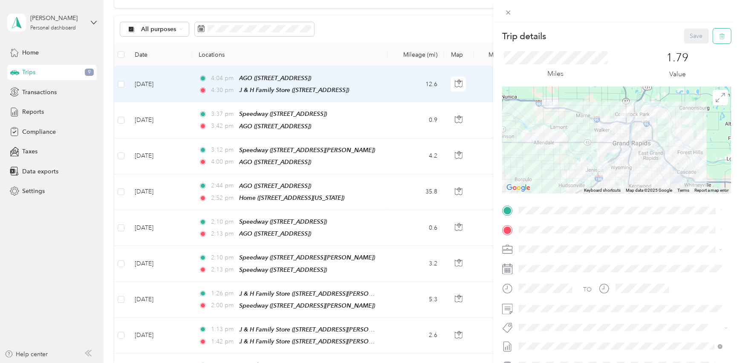
click at [719, 32] on span "button" at bounding box center [722, 35] width 6 height 7
click at [690, 51] on button "Yes" at bounding box center [691, 47] width 17 height 14
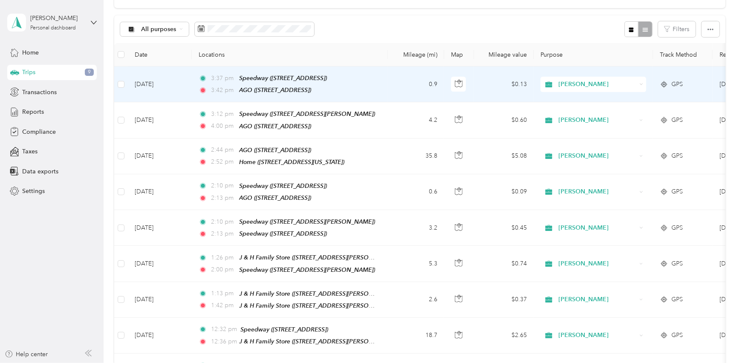
click at [397, 87] on td "0.9" at bounding box center [416, 84] width 56 height 36
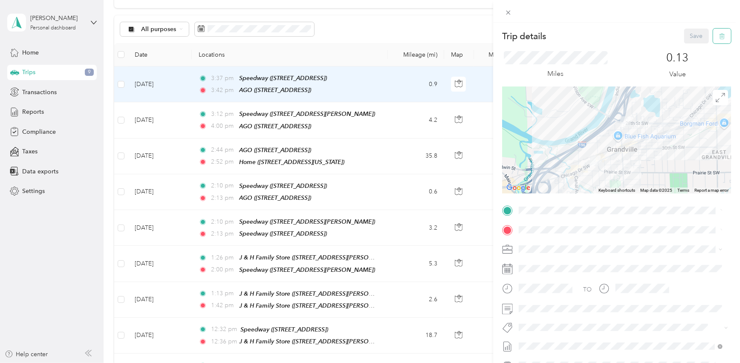
click at [719, 34] on icon "button" at bounding box center [722, 36] width 6 height 6
click at [691, 48] on button "Yes" at bounding box center [691, 47] width 17 height 14
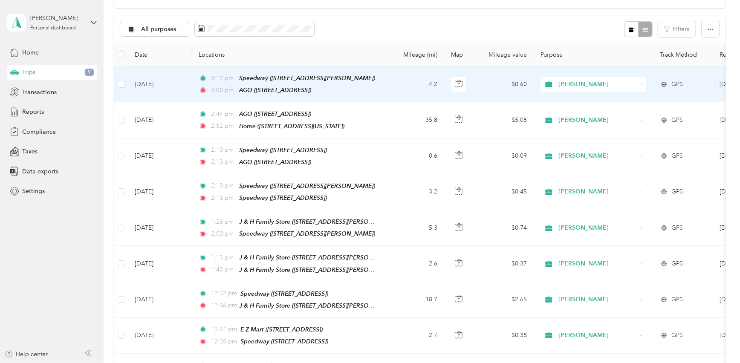
click at [399, 82] on td "4.2" at bounding box center [416, 84] width 56 height 36
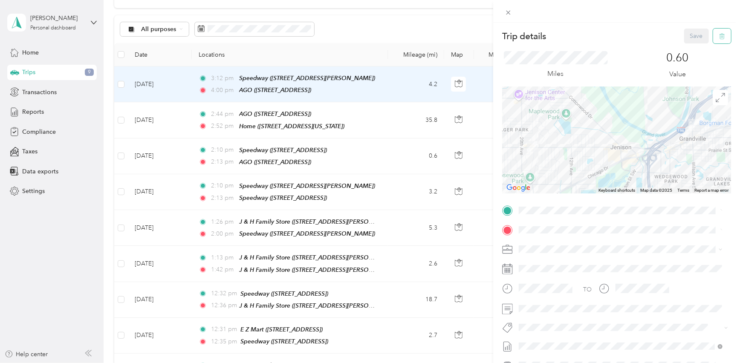
click at [719, 38] on button "button" at bounding box center [722, 36] width 18 height 15
click at [691, 46] on button "Yes" at bounding box center [691, 47] width 17 height 14
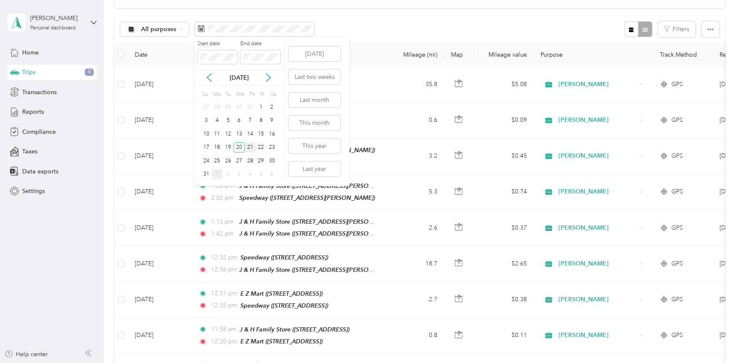
click at [251, 146] on div "21" at bounding box center [250, 147] width 11 height 11
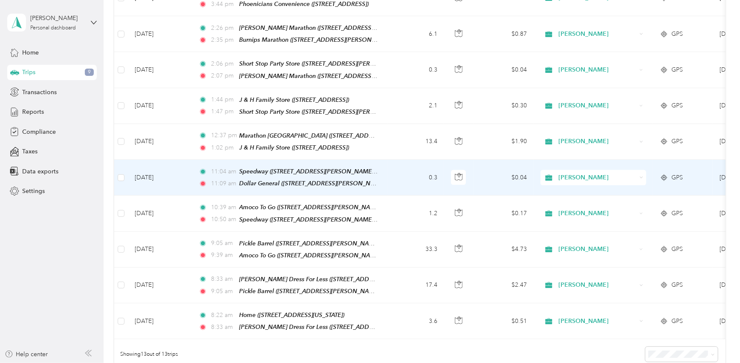
scroll to position [232, 0]
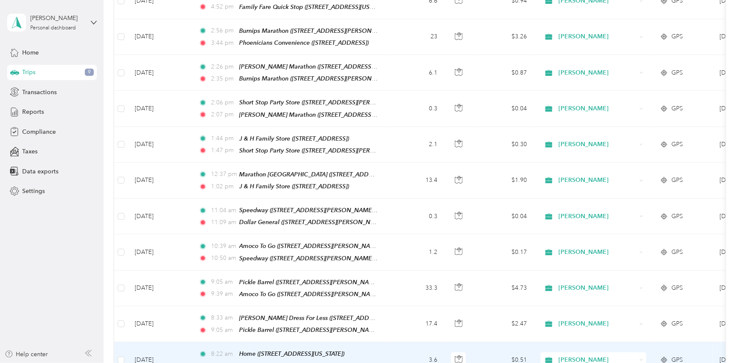
click at [391, 343] on td "3.6" at bounding box center [416, 360] width 56 height 36
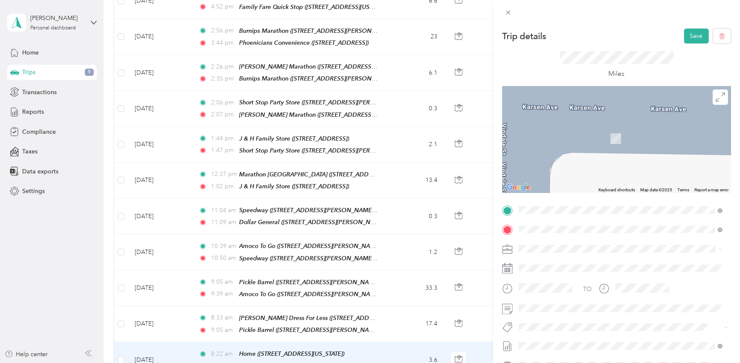
click at [606, 263] on div "TEAM Amoco To Go" at bounding box center [601, 265] width 133 height 11
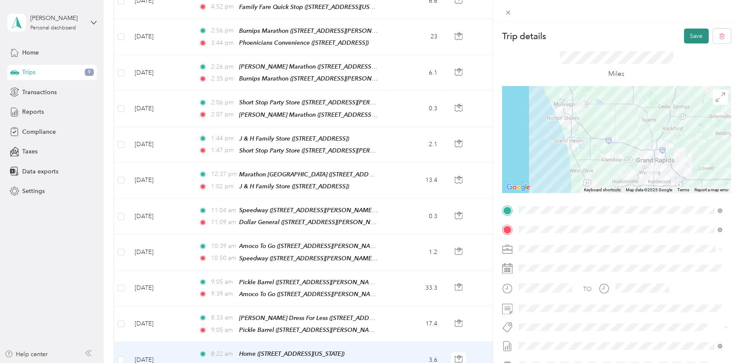
click at [687, 35] on button "Save" at bounding box center [696, 36] width 25 height 15
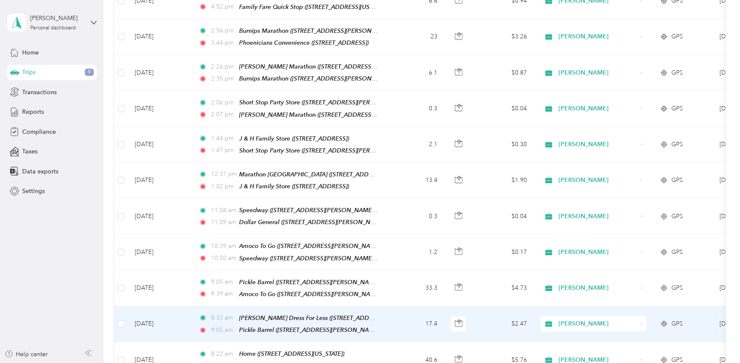
click at [394, 313] on td "17.4" at bounding box center [416, 324] width 56 height 36
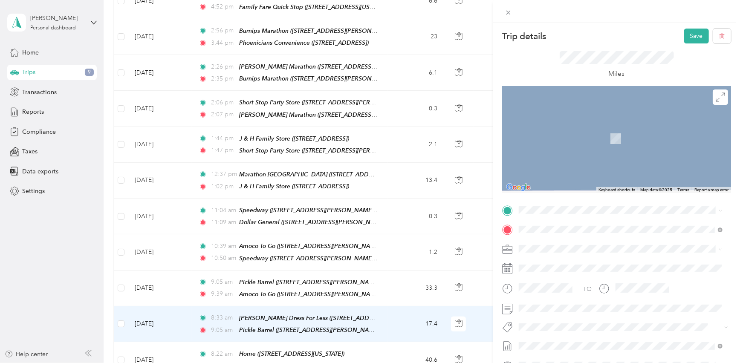
click at [589, 251] on div "TEAM Amoco To Go 2354 Clyde Park Ave SW, 495091545, Wyoming, MI, USA" at bounding box center [601, 249] width 133 height 21
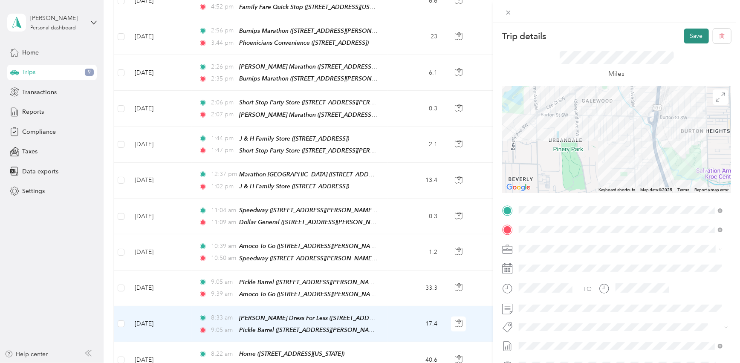
click at [686, 29] on button "Save" at bounding box center [696, 36] width 25 height 15
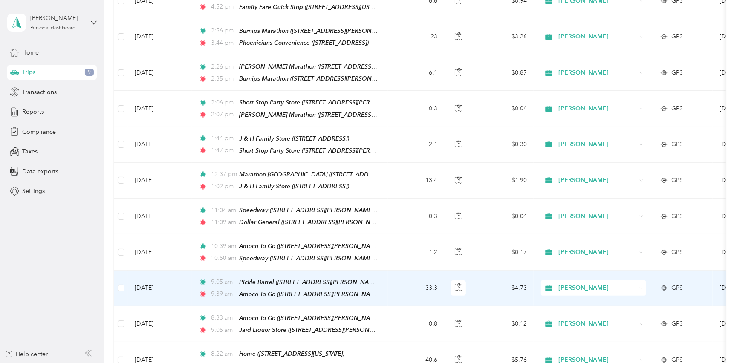
click at [390, 280] on td "33.3" at bounding box center [416, 289] width 56 height 36
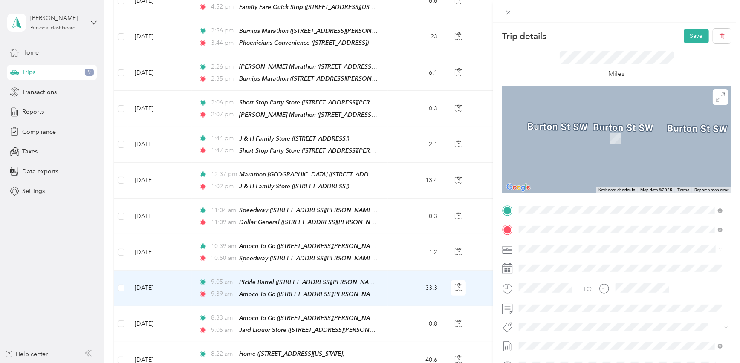
click at [589, 267] on strong "Speedway" at bounding box center [578, 265] width 29 height 8
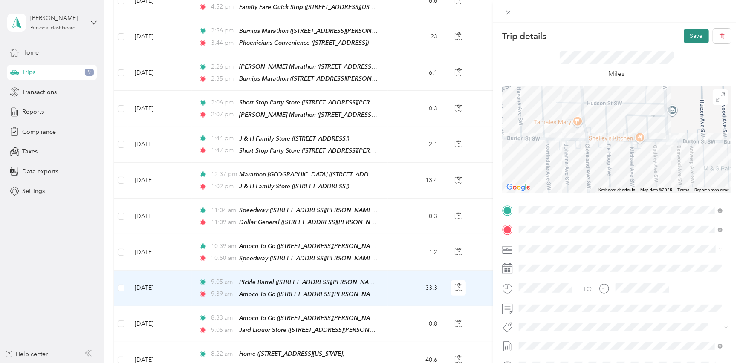
click at [694, 34] on button "Save" at bounding box center [696, 36] width 25 height 15
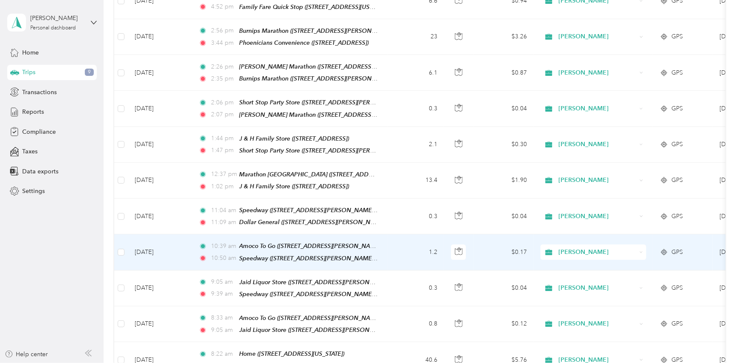
click at [393, 240] on td "1.2" at bounding box center [416, 252] width 56 height 36
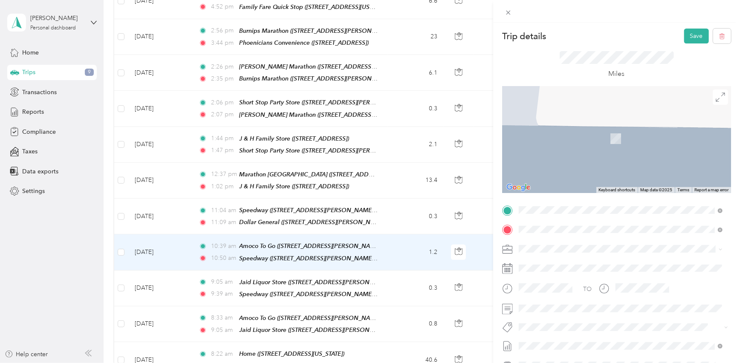
click at [563, 245] on div "TEAM Speedway" at bounding box center [601, 245] width 133 height 11
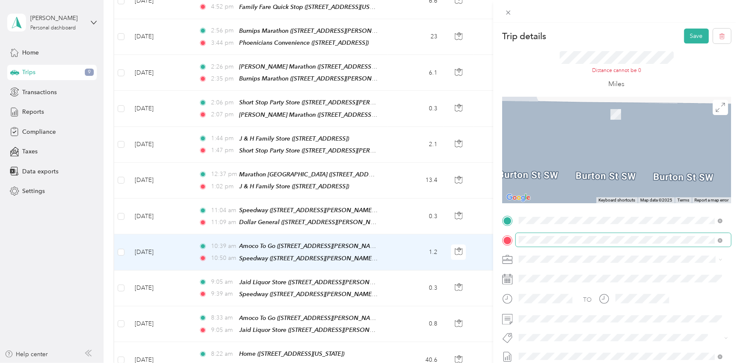
click at [561, 234] on span at bounding box center [623, 240] width 215 height 14
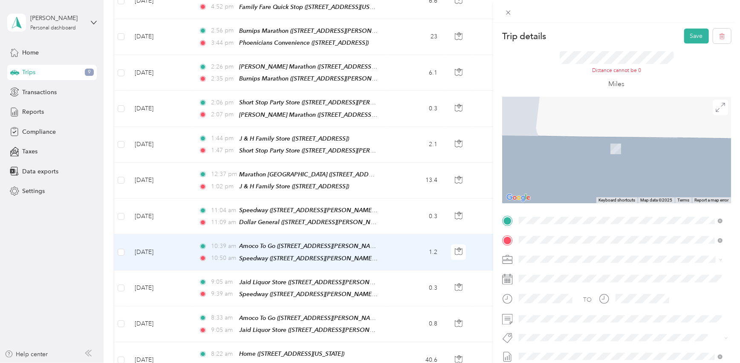
click at [609, 146] on div "TEAM Burton Quick Stop 1310 Burton St SW, 495091443, Wyoming, MI, USA" at bounding box center [601, 146] width 133 height 21
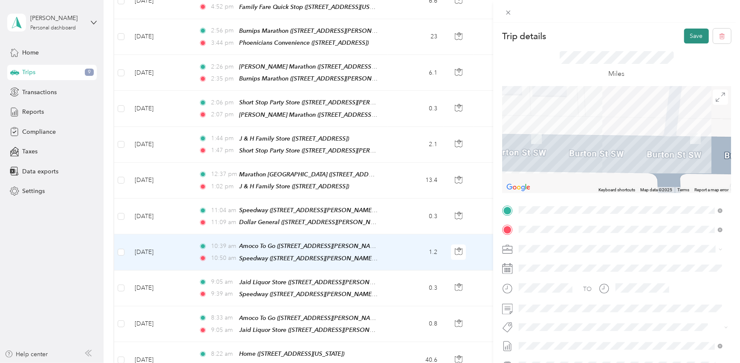
click at [687, 39] on button "Save" at bounding box center [696, 36] width 25 height 15
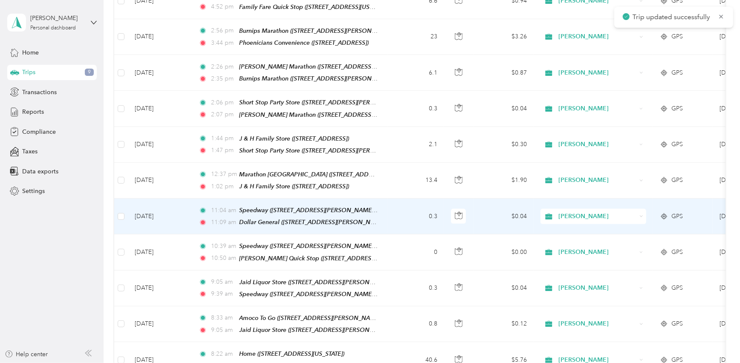
click at [404, 205] on td "0.3" at bounding box center [416, 217] width 56 height 36
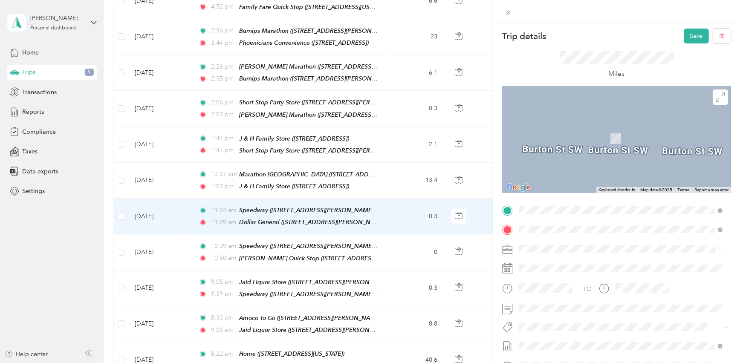
click at [595, 250] on div "TEAM Burton Quick Stop 1310 Burton St SW, 495091443, Wyoming, MI, USA" at bounding box center [601, 250] width 133 height 21
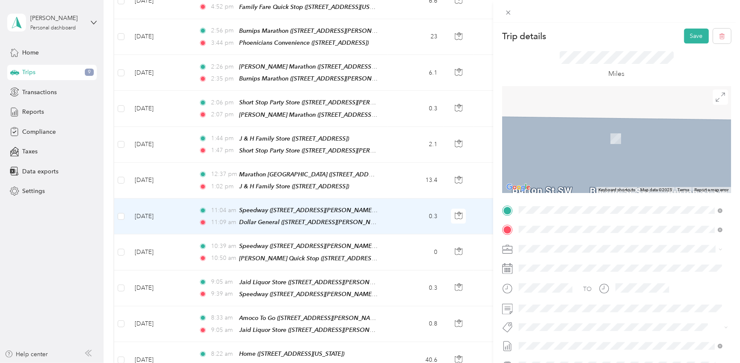
click at [608, 263] on strong "J & H Family Store" at bounding box center [589, 265] width 51 height 8
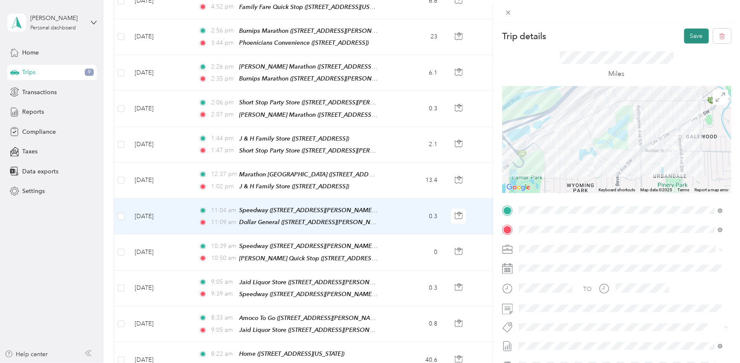
click at [687, 36] on button "Save" at bounding box center [696, 36] width 25 height 15
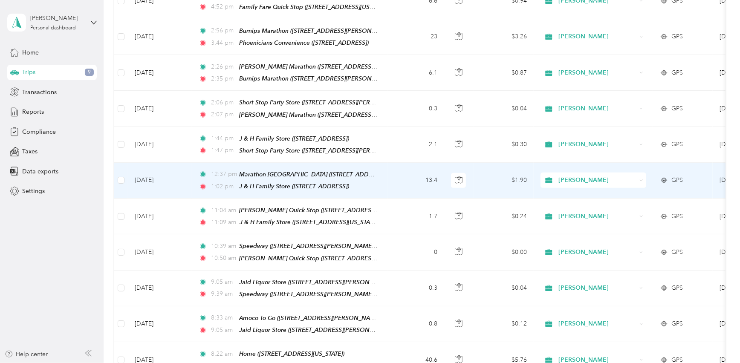
click at [400, 176] on td "13.4" at bounding box center [416, 181] width 56 height 36
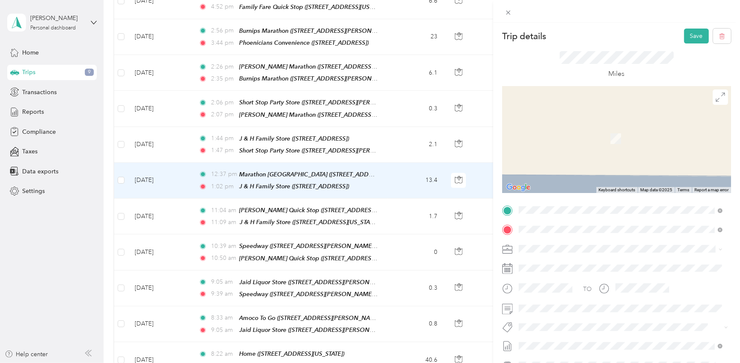
click at [587, 247] on strong "J & H Family Store" at bounding box center [589, 246] width 51 height 8
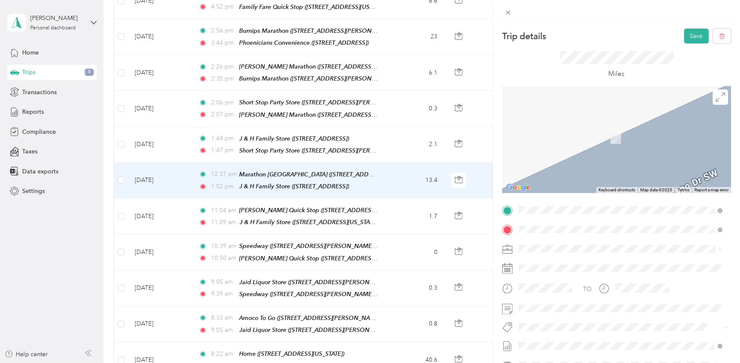
click at [604, 270] on div "TEAM Family Fare Quick Stop 1600 28th St SW, 495197013, Wyoming, MI, USA" at bounding box center [582, 270] width 94 height 21
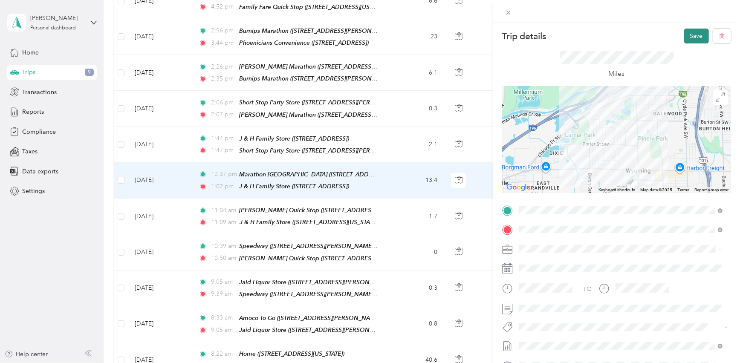
click at [686, 35] on button "Save" at bounding box center [696, 36] width 25 height 15
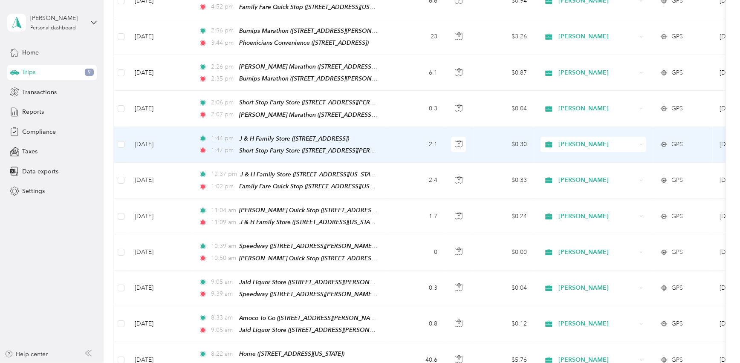
click at [404, 144] on td "2.1" at bounding box center [416, 145] width 56 height 36
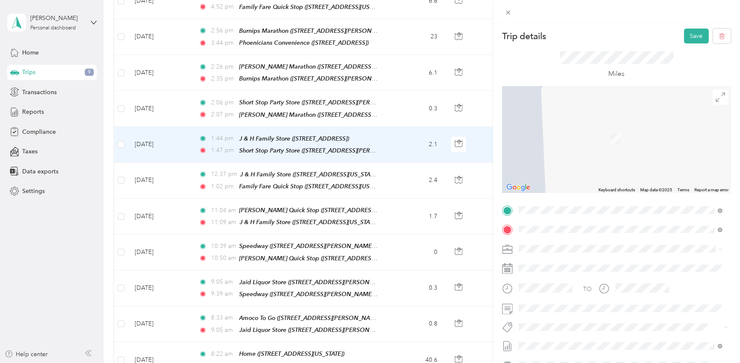
click at [609, 251] on div "TEAM Family Fare Quick Stop 1600 28th St SW, 495197013, Wyoming, MI, USA" at bounding box center [582, 250] width 94 height 21
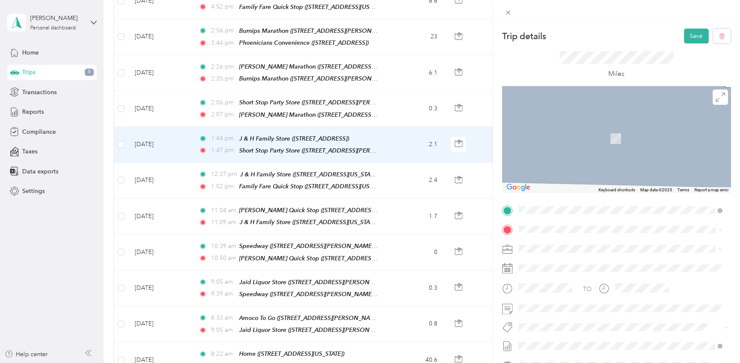
click at [600, 266] on strong "Phoenicians Convenience" at bounding box center [600, 265] width 72 height 8
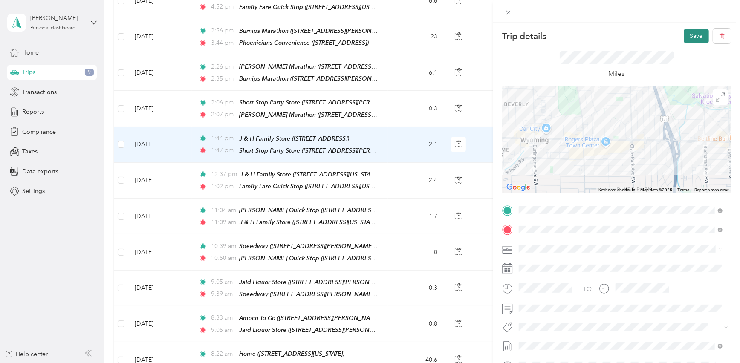
click at [686, 37] on button "Save" at bounding box center [696, 36] width 25 height 15
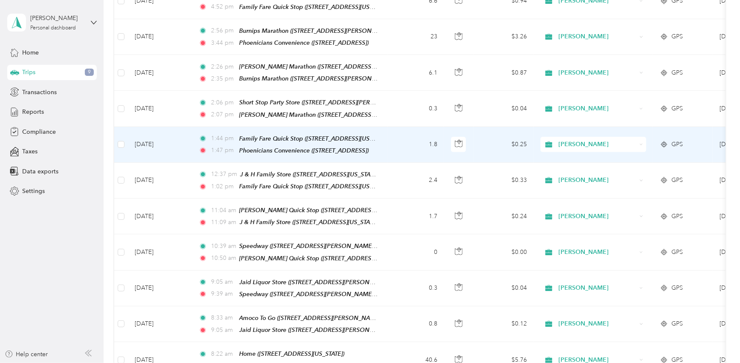
click at [399, 142] on td "1.8" at bounding box center [416, 145] width 56 height 36
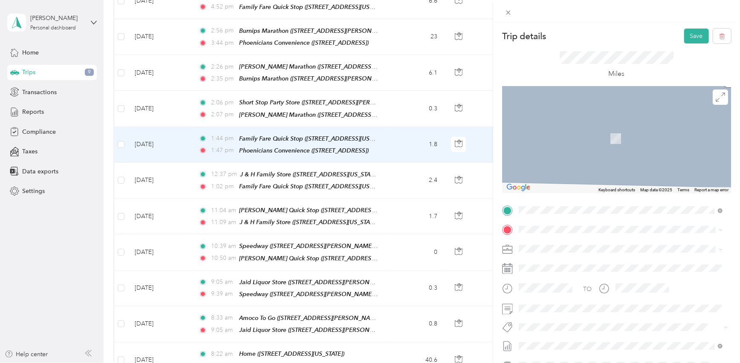
click at [590, 263] on strong "Phoenicians Convenience" at bounding box center [600, 265] width 72 height 8
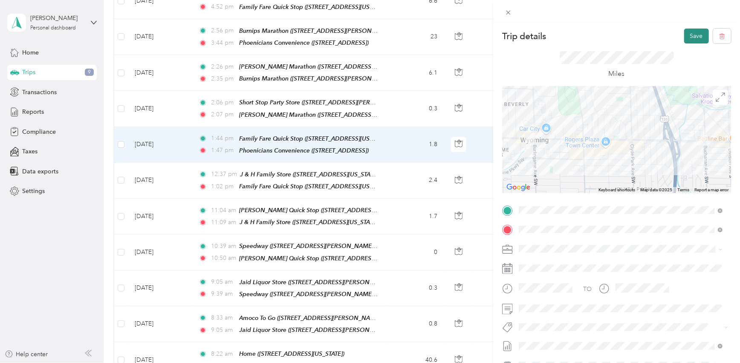
click at [690, 36] on button "Save" at bounding box center [696, 36] width 25 height 15
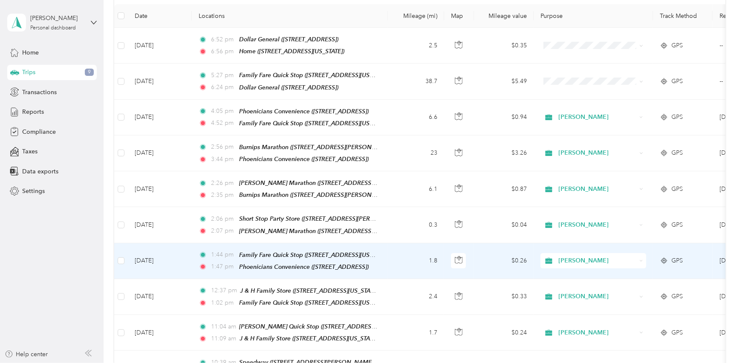
scroll to position [77, 0]
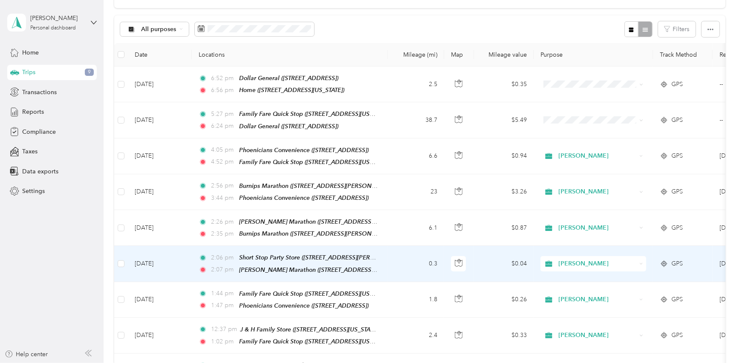
click at [404, 254] on td "0.3" at bounding box center [416, 264] width 56 height 36
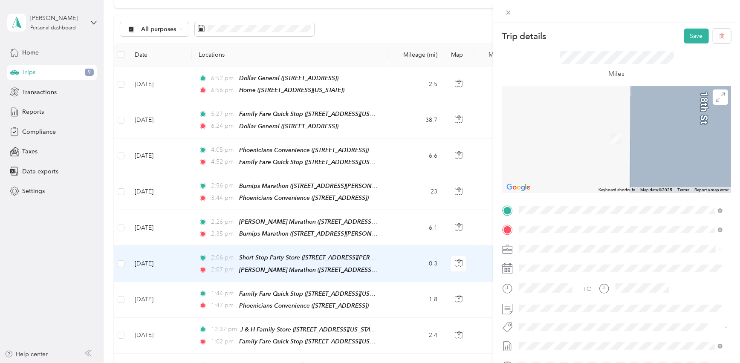
click at [621, 246] on strong "Phoenicians Convenience" at bounding box center [600, 246] width 72 height 8
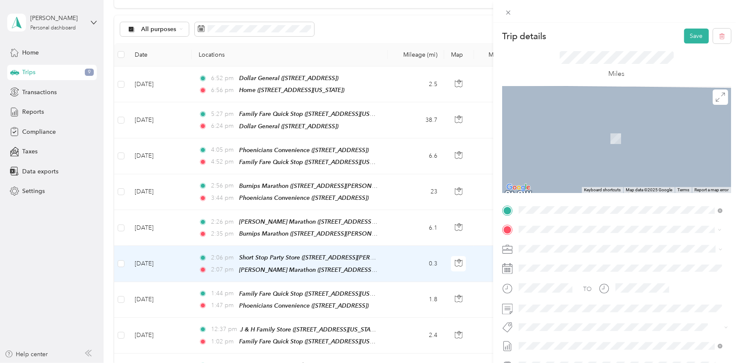
click at [620, 271] on div "TEAM Broadmoor Convenience 6773 Broadmoor Ave SE, 493169511, Caledonia, MI, USA" at bounding box center [584, 270] width 99 height 21
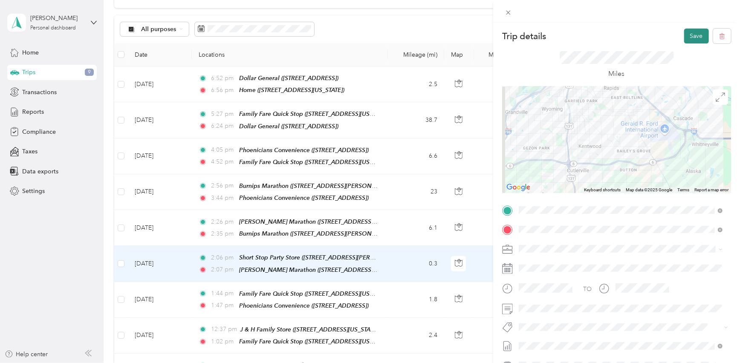
click at [694, 36] on button "Save" at bounding box center [696, 36] width 25 height 15
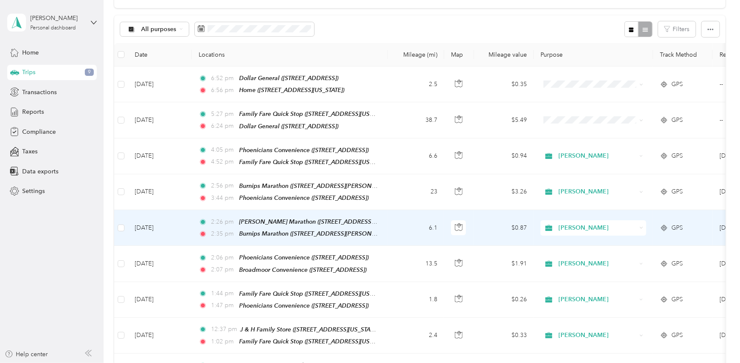
click at [372, 219] on div "2:26 pm Dorr Marathon (4204 18th St, Dorr, MI)" at bounding box center [288, 222] width 179 height 10
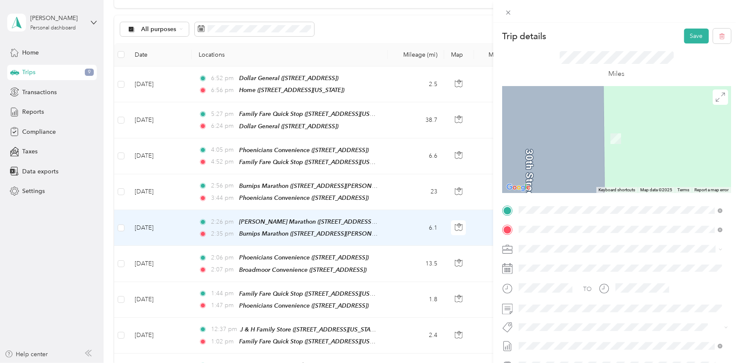
click at [602, 246] on div "TEAM Broadmoor Convenience" at bounding box center [584, 245] width 99 height 11
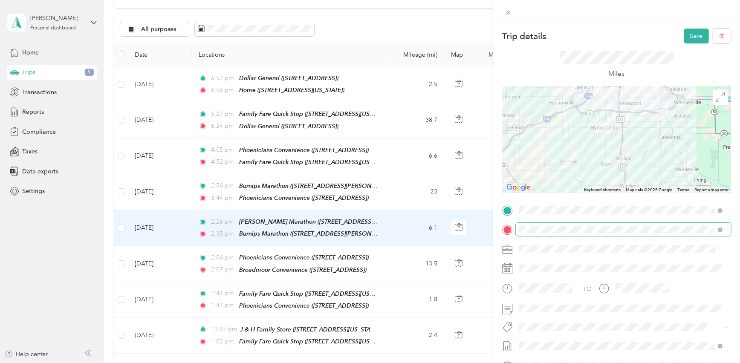
click at [579, 225] on span at bounding box center [623, 230] width 215 height 14
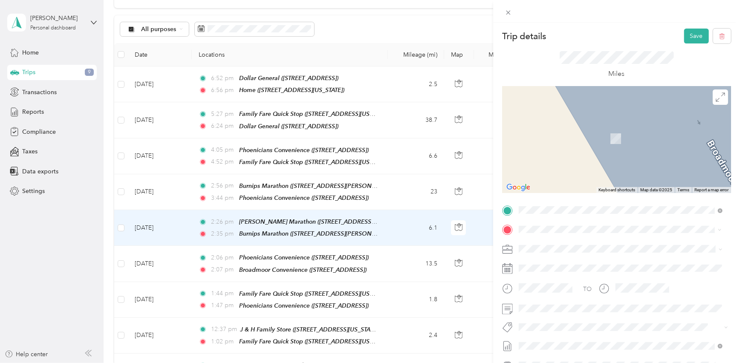
click at [609, 264] on strong "Marathon [GEOGRAPHIC_DATA]" at bounding box center [610, 265] width 92 height 8
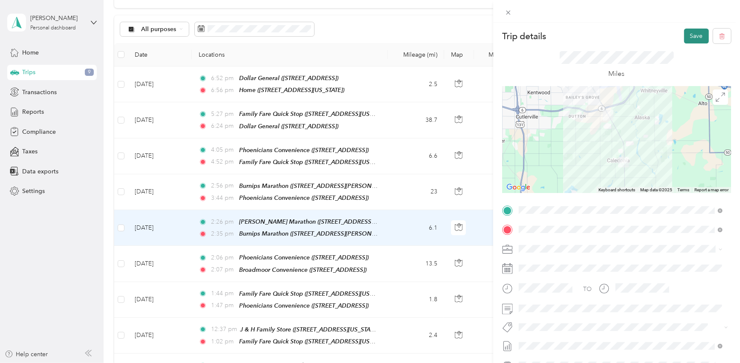
click at [684, 34] on button "Save" at bounding box center [696, 36] width 25 height 15
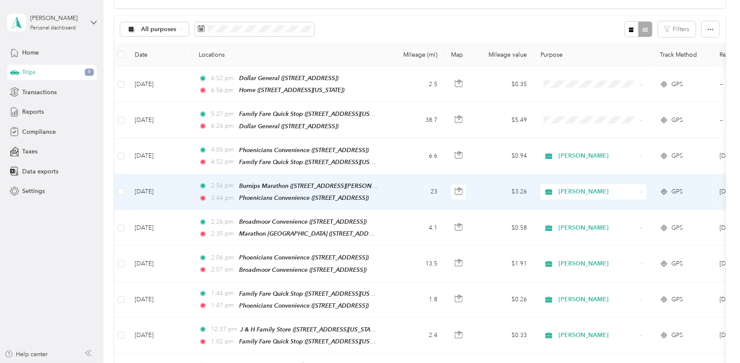
click at [406, 182] on td "23" at bounding box center [416, 192] width 56 height 36
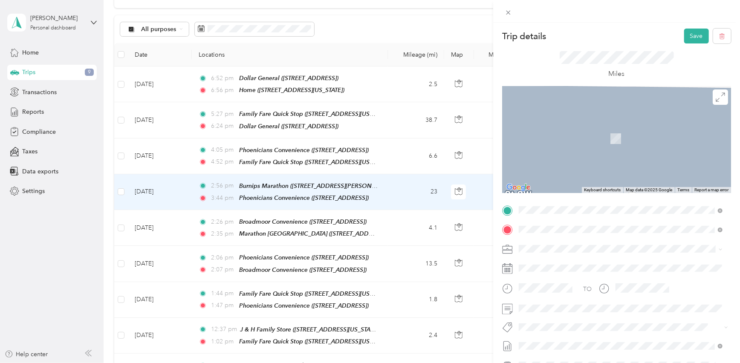
click at [606, 244] on strong "Marathon [GEOGRAPHIC_DATA]" at bounding box center [610, 246] width 92 height 8
click at [579, 300] on div "TEAM Exxon 1112 142nd St, 49323, Dorr, MI, USA" at bounding box center [585, 299] width 101 height 21
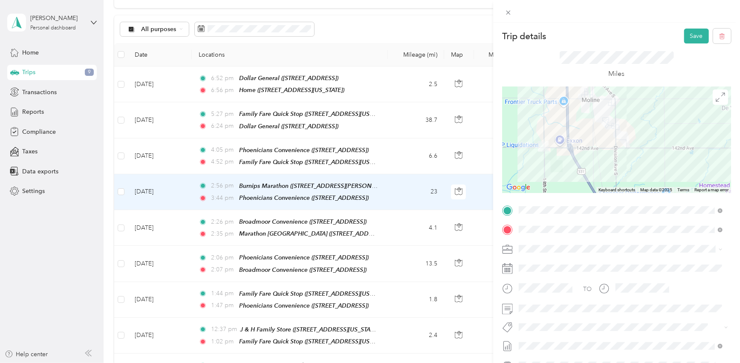
drag, startPoint x: 552, startPoint y: 159, endPoint x: 572, endPoint y: 170, distance: 22.3
click at [572, 170] on div at bounding box center [616, 140] width 229 height 107
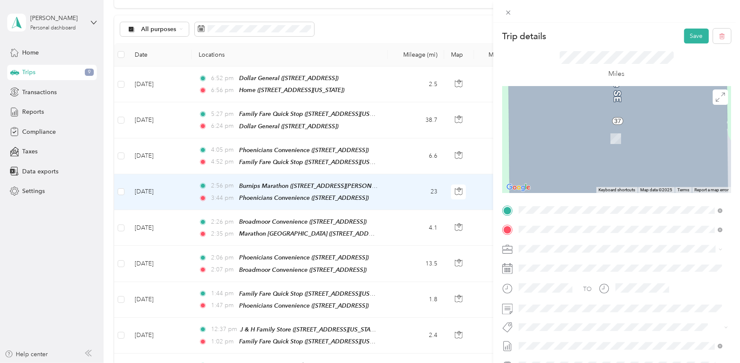
click at [603, 271] on div "TEAM J & H Family Store 1331 142nd Ave, 493489748, Wayland, MI, USA" at bounding box center [575, 270] width 81 height 21
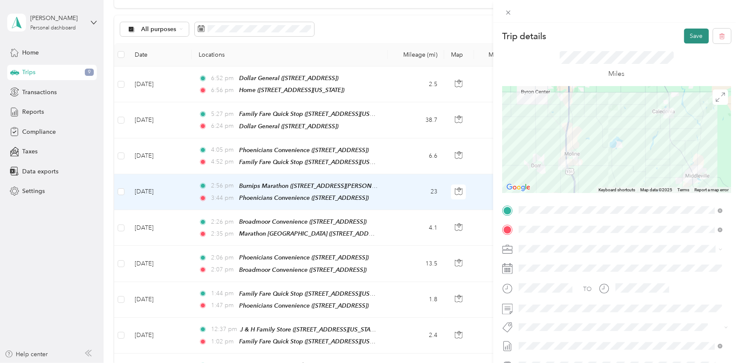
click at [690, 36] on button "Save" at bounding box center [696, 36] width 25 height 15
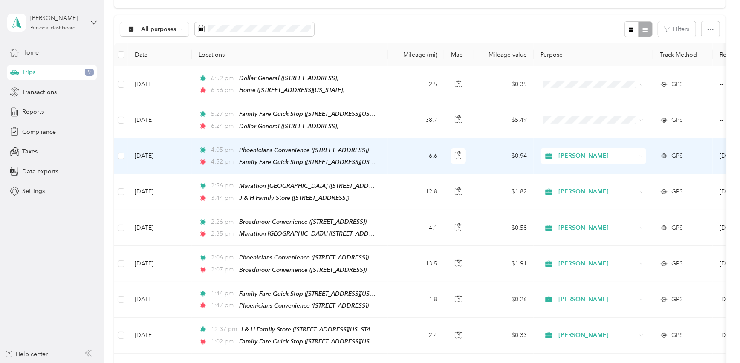
click at [397, 153] on td "6.6" at bounding box center [416, 157] width 56 height 36
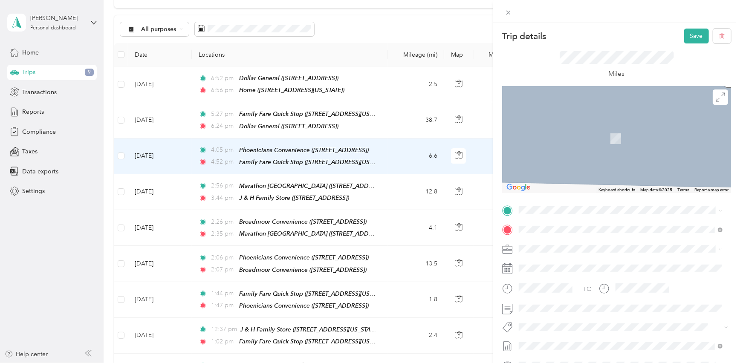
click at [615, 247] on div "TEAM J & H Family Store" at bounding box center [575, 244] width 81 height 11
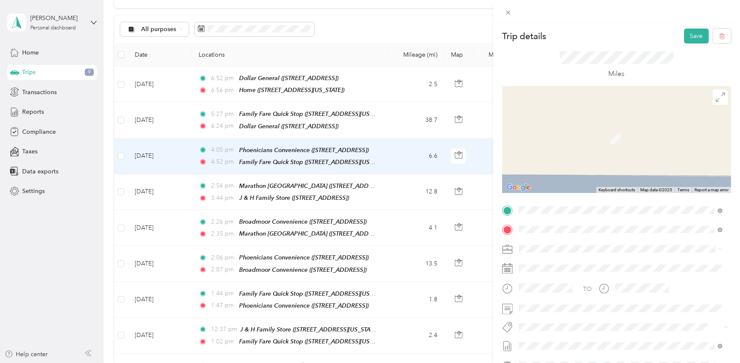
click at [620, 264] on div "TEAM Hill Top Food & Fuel" at bounding box center [585, 265] width 101 height 11
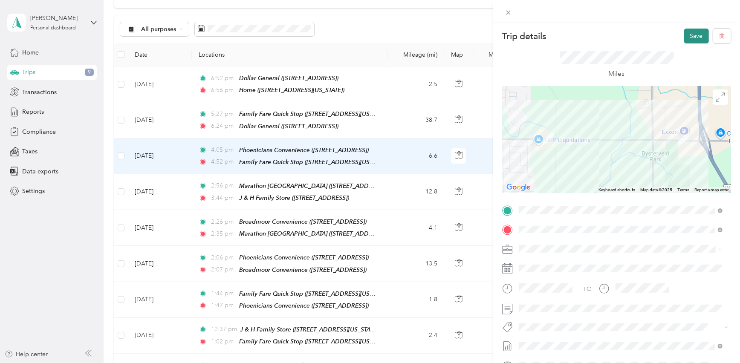
click at [693, 38] on button "Save" at bounding box center [696, 36] width 25 height 15
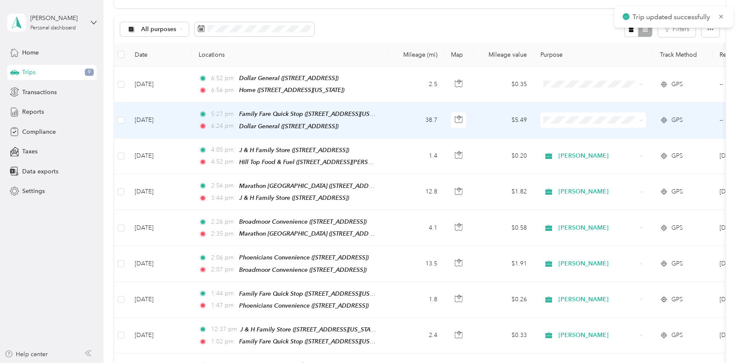
click at [396, 111] on td "38.7" at bounding box center [416, 120] width 56 height 36
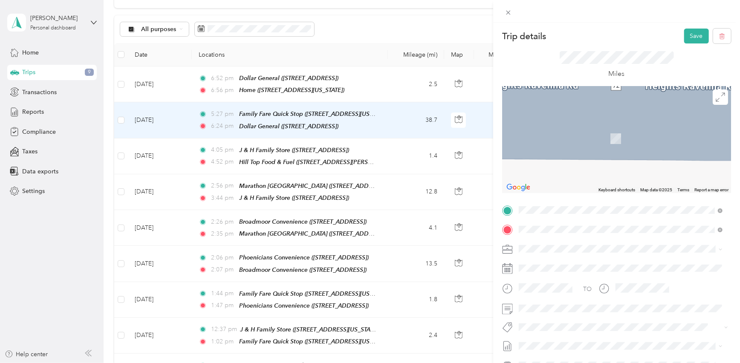
click at [614, 251] on div "TEAM Hill Top Food & Fuel 1612 142nd Ave, 493239308, Dorr, MI, USA" at bounding box center [585, 250] width 101 height 21
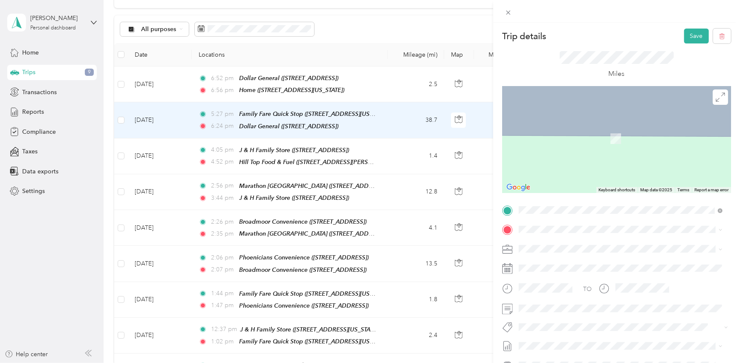
click at [592, 326] on div "TEAM Short Stop Party Store" at bounding box center [585, 323] width 101 height 11
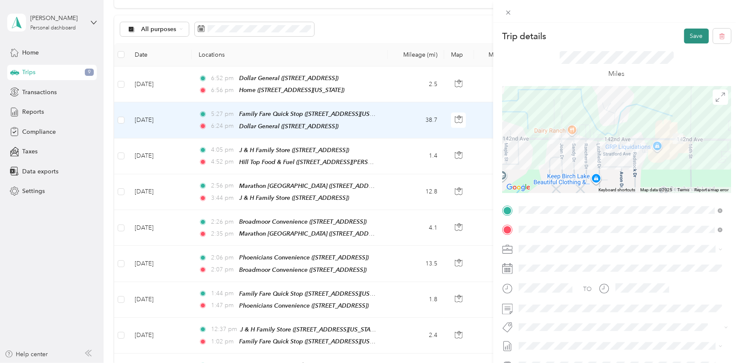
click at [686, 38] on button "Save" at bounding box center [696, 36] width 25 height 15
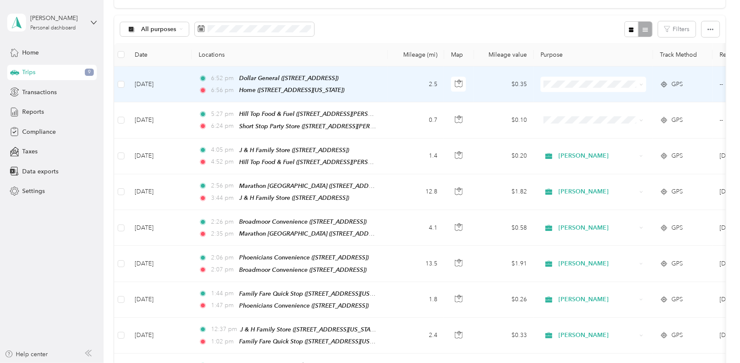
click at [396, 83] on td "2.5" at bounding box center [416, 84] width 56 height 36
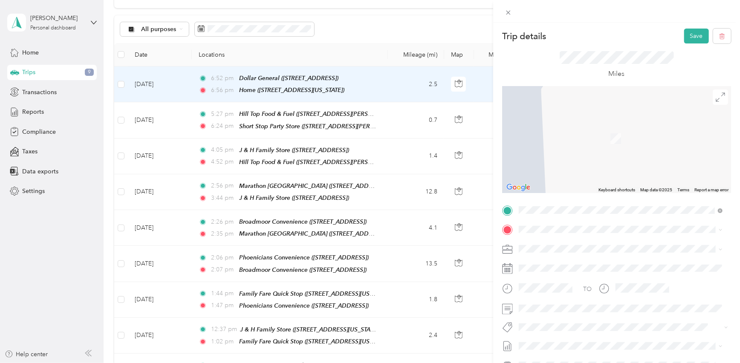
click at [645, 270] on div "TEAM Dorr Marathon 4204 18th St, 493239023, Dorr, MI, USA" at bounding box center [620, 266] width 197 height 24
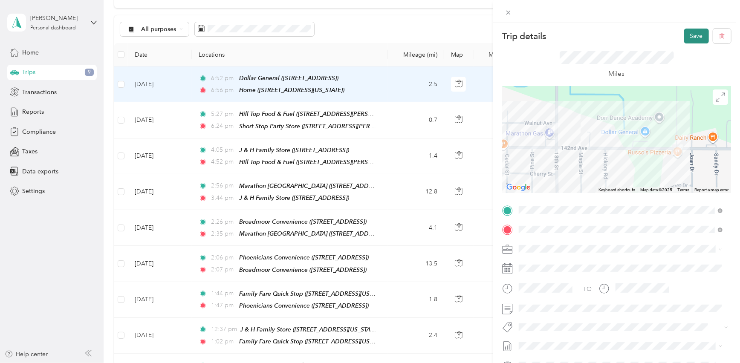
click at [690, 36] on button "Save" at bounding box center [696, 36] width 25 height 15
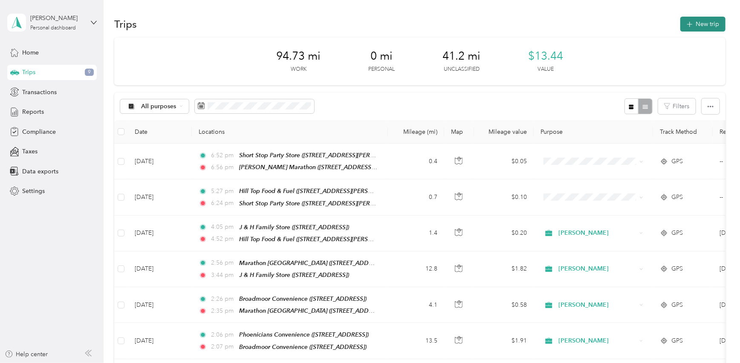
click at [699, 20] on button "New trip" at bounding box center [702, 24] width 45 height 15
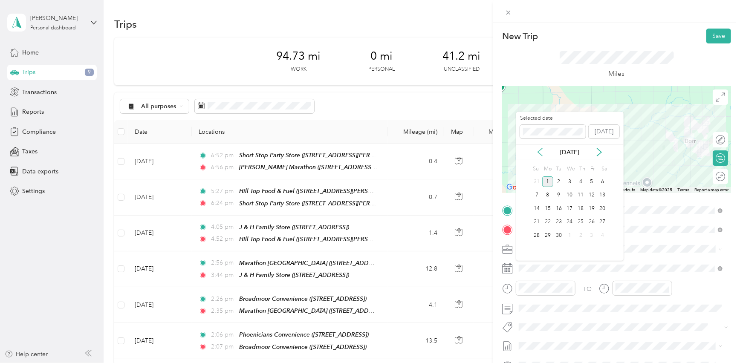
click at [537, 153] on icon at bounding box center [540, 152] width 9 height 9
click at [582, 222] on div "21" at bounding box center [580, 222] width 11 height 11
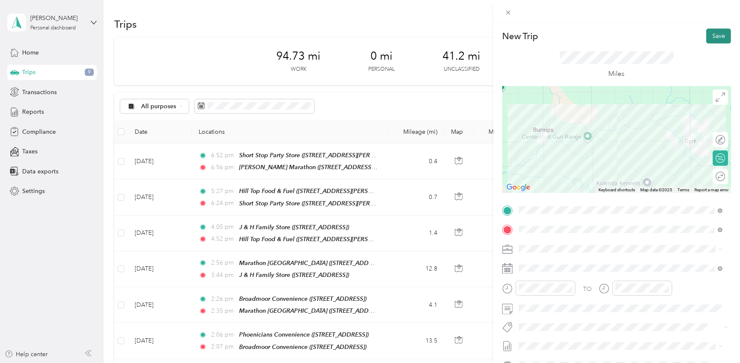
click at [711, 34] on button "Save" at bounding box center [718, 36] width 25 height 15
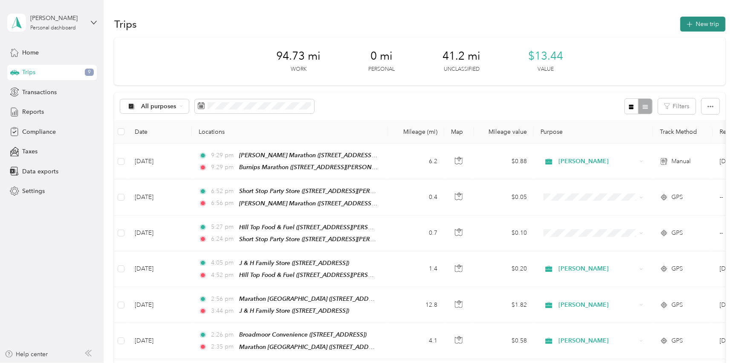
drag, startPoint x: 710, startPoint y: 35, endPoint x: 695, endPoint y: 22, distance: 20.3
click at [695, 22] on button "New trip" at bounding box center [702, 24] width 45 height 15
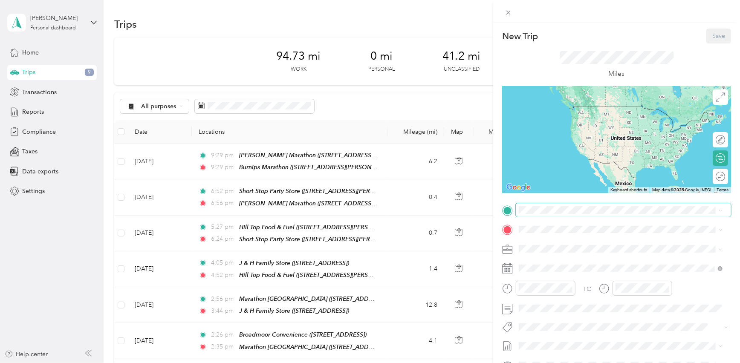
click at [574, 214] on span at bounding box center [623, 210] width 215 height 14
click at [591, 242] on strong "Burnips Marathon" at bounding box center [589, 246] width 50 height 8
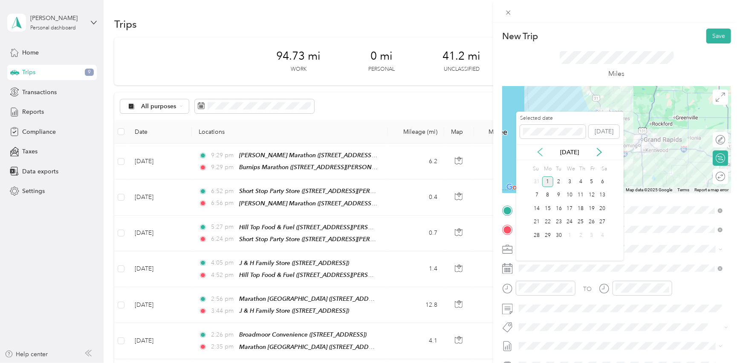
click at [538, 153] on icon at bounding box center [540, 152] width 9 height 9
click at [583, 225] on div "21" at bounding box center [580, 222] width 11 height 11
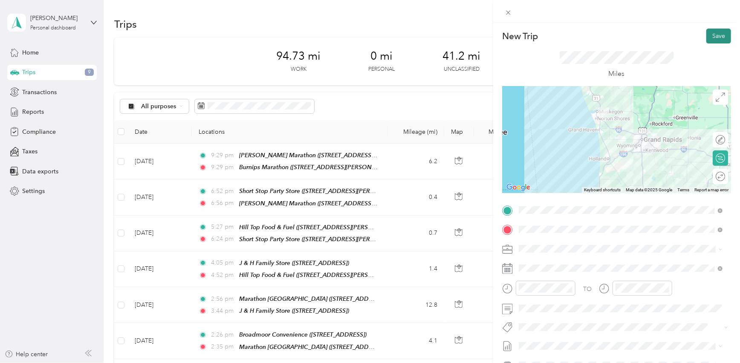
click at [713, 32] on button "Save" at bounding box center [718, 36] width 25 height 15
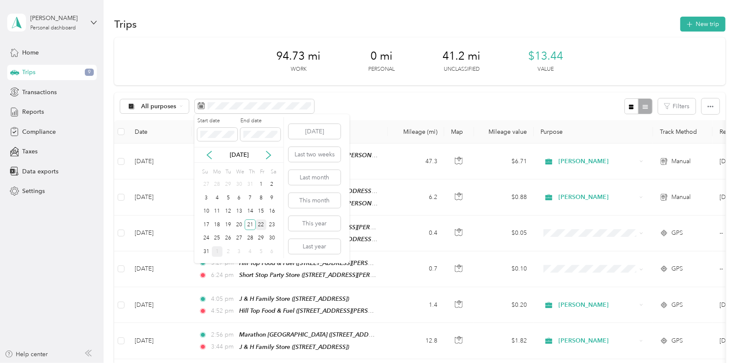
click at [263, 225] on div "22" at bounding box center [261, 224] width 11 height 11
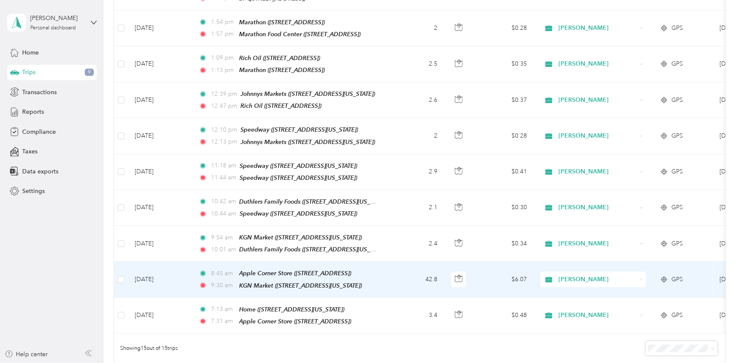
scroll to position [310, 0]
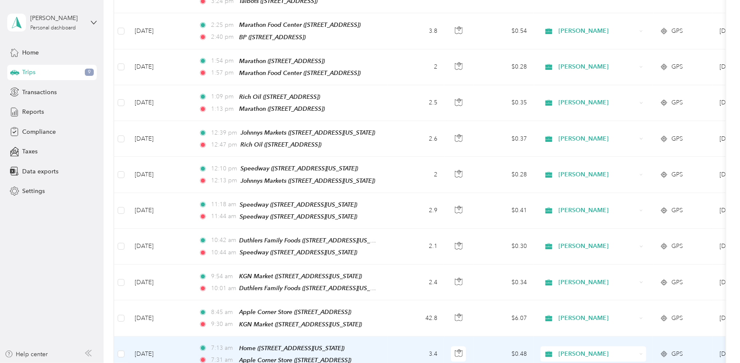
click at [397, 337] on td "3.4" at bounding box center [416, 355] width 56 height 36
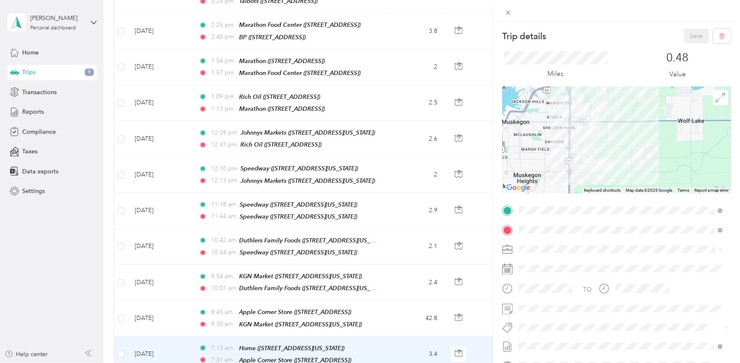
click at [565, 221] on div "TO Add photo" at bounding box center [616, 307] width 229 height 206
click at [53, 222] on div "Trip details Save This trip cannot be edited because it is either under review,…" at bounding box center [370, 181] width 740 height 363
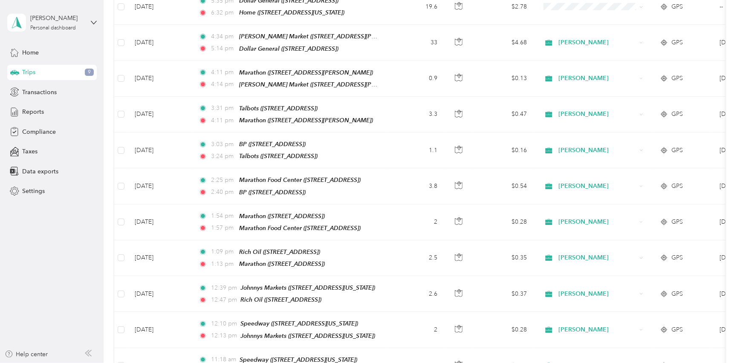
scroll to position [116, 0]
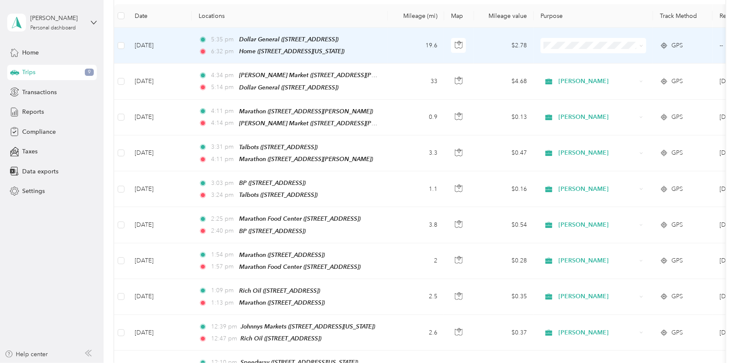
click at [392, 46] on td "19.6" at bounding box center [416, 46] width 56 height 36
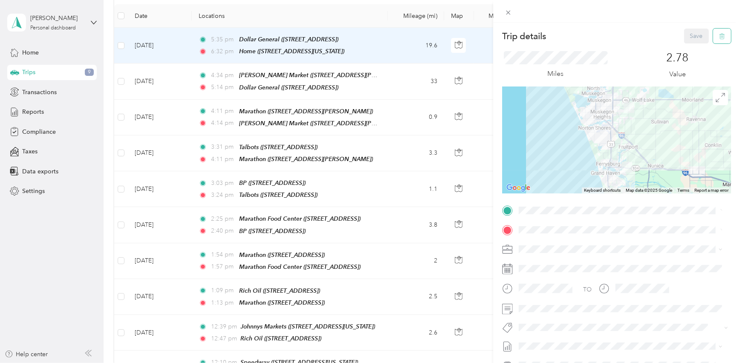
click at [717, 40] on button "button" at bounding box center [722, 36] width 18 height 15
click at [685, 44] on button "Yes" at bounding box center [691, 47] width 17 height 14
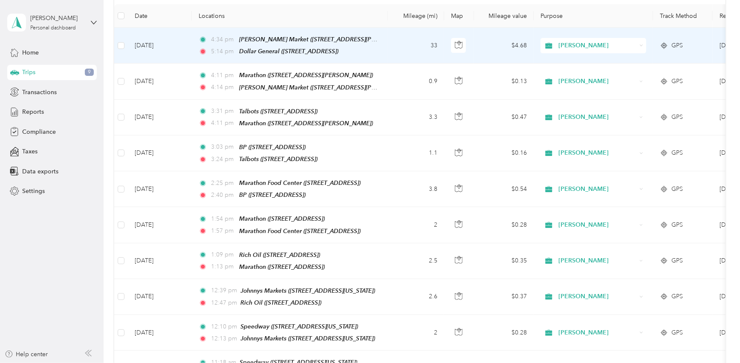
click at [401, 43] on td "33" at bounding box center [416, 46] width 56 height 36
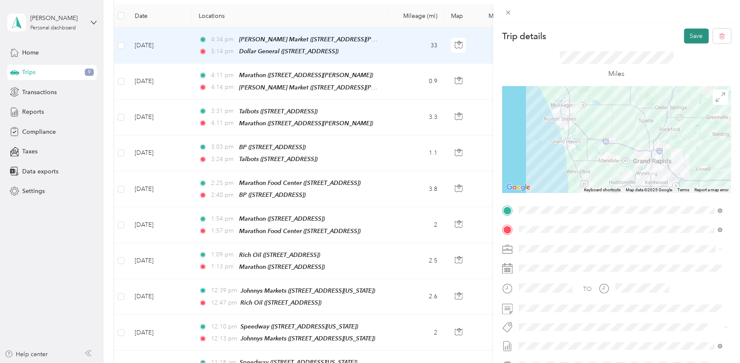
click at [687, 37] on button "Save" at bounding box center [696, 36] width 25 height 15
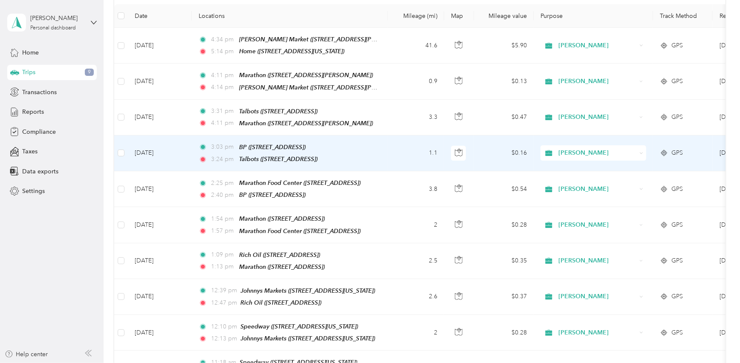
click at [383, 146] on td "3:03 pm BP (2411 28th St SE, Grand Rapids, MI) 3:24 pm Talbots (1854 Breton Rd,…" at bounding box center [290, 154] width 196 height 36
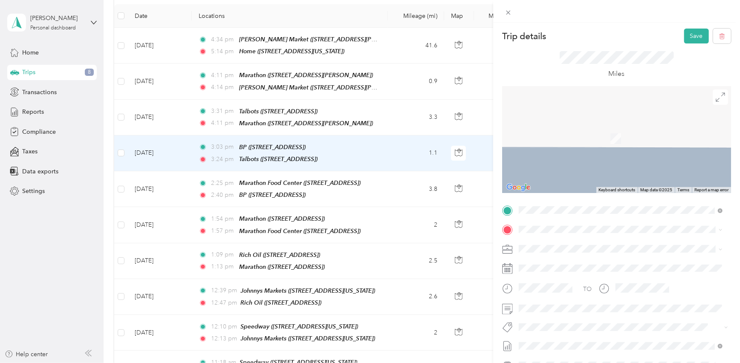
click at [597, 266] on div "TEAM Marathon 1405 Burton St SE, 495073744, Grand Rapids, MI, USA" at bounding box center [585, 266] width 101 height 21
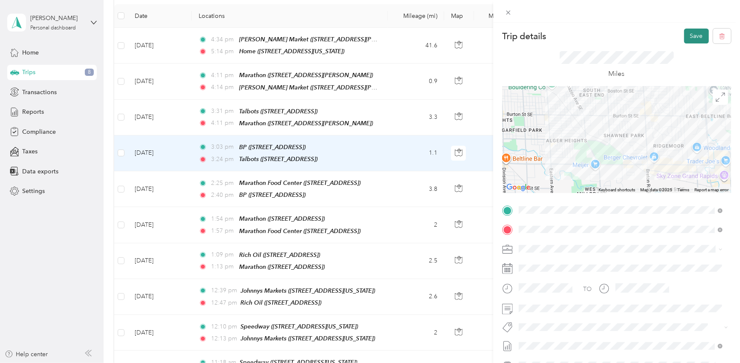
click at [691, 38] on button "Save" at bounding box center [696, 36] width 25 height 15
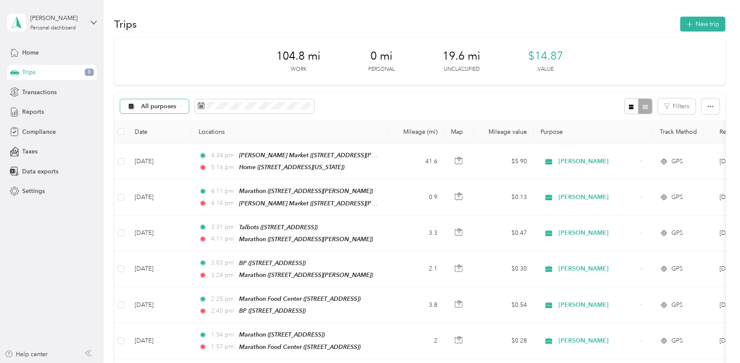
click at [165, 111] on div "All purposes" at bounding box center [154, 106] width 69 height 14
click at [160, 134] on span "Unclassified" at bounding box center [167, 136] width 50 height 9
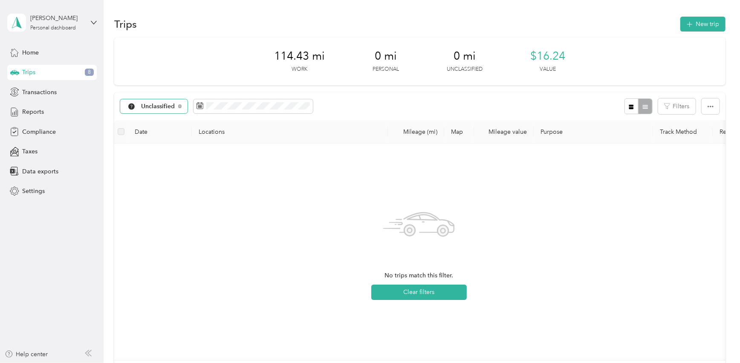
click at [170, 108] on span "Unclassified" at bounding box center [158, 107] width 34 height 6
click at [162, 120] on span "All purposes" at bounding box center [167, 121] width 50 height 9
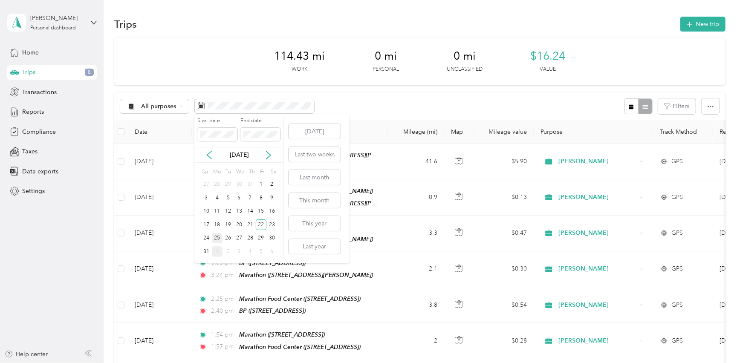
click at [217, 238] on div "25" at bounding box center [217, 238] width 11 height 11
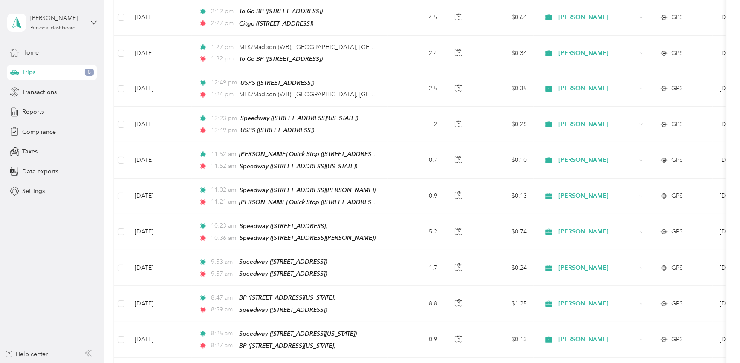
scroll to position [193, 0]
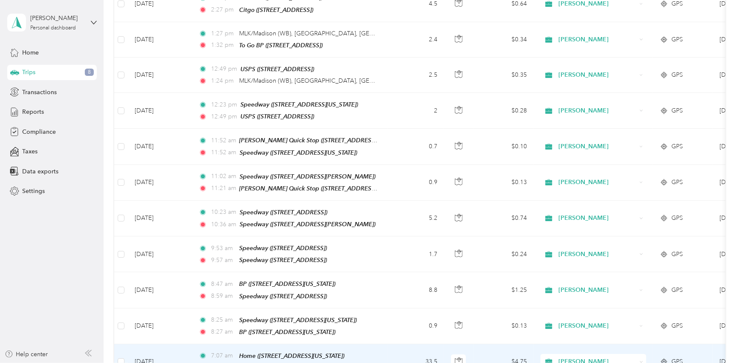
click at [400, 349] on td "33.5" at bounding box center [416, 362] width 56 height 36
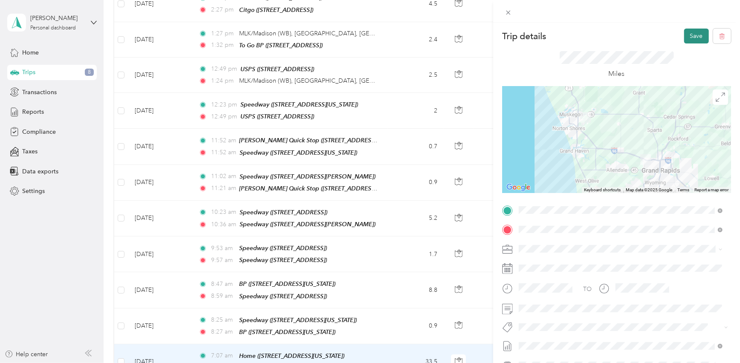
click at [690, 39] on button "Save" at bounding box center [696, 36] width 25 height 15
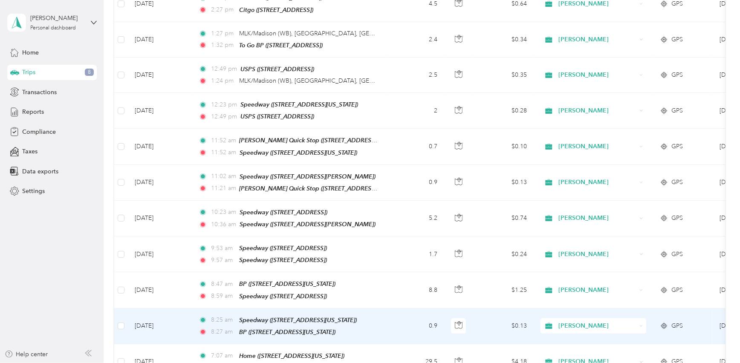
click at [404, 314] on td "0.9" at bounding box center [416, 327] width 56 height 36
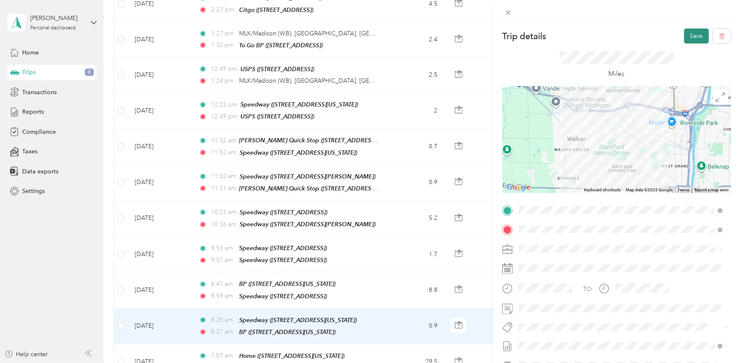
click at [690, 31] on button "Save" at bounding box center [696, 36] width 25 height 15
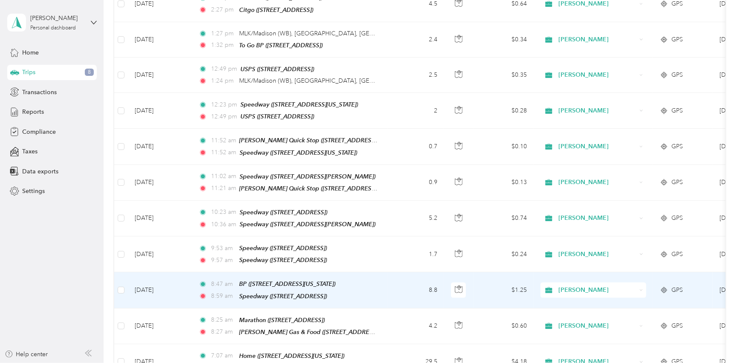
click at [398, 282] on td "8.8" at bounding box center [416, 290] width 56 height 36
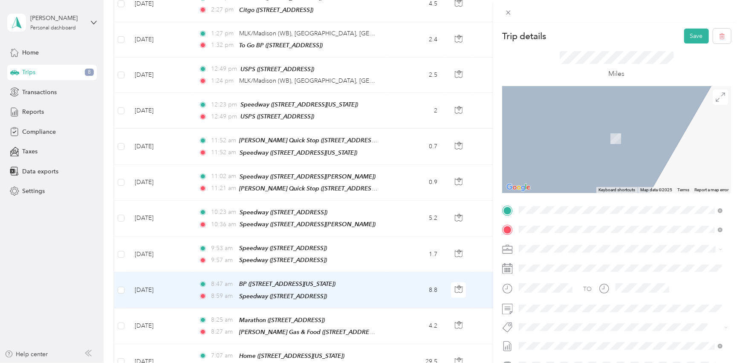
click at [604, 246] on strong "[PERSON_NAME] Gas & Food" at bounding box center [606, 246] width 85 height 8
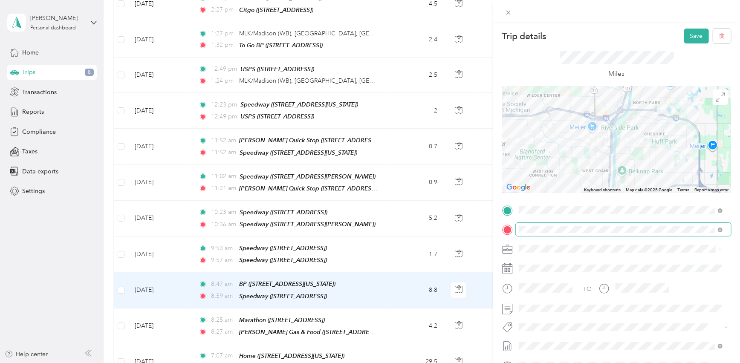
click at [579, 233] on span at bounding box center [623, 230] width 215 height 14
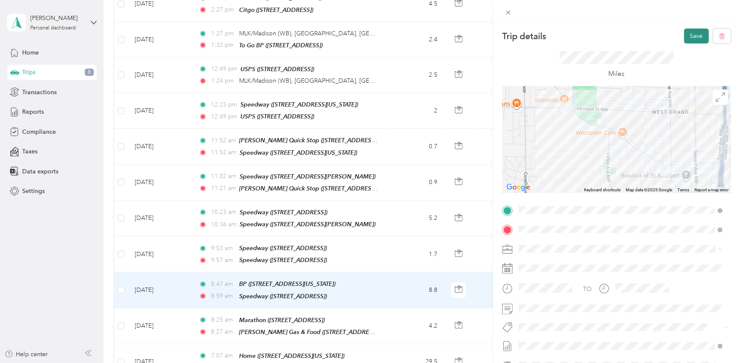
click at [693, 35] on button "Save" at bounding box center [696, 36] width 25 height 15
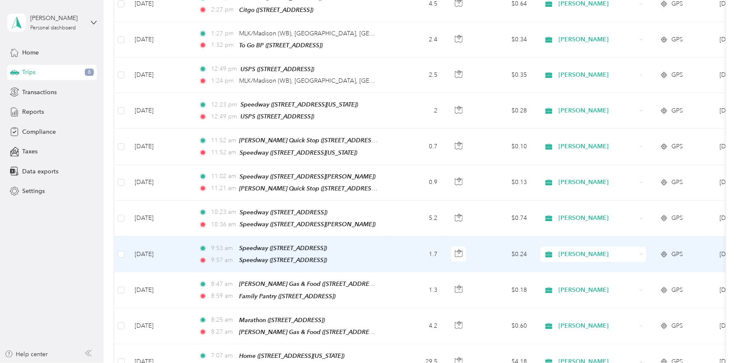
click at [393, 247] on td "1.7" at bounding box center [416, 255] width 56 height 36
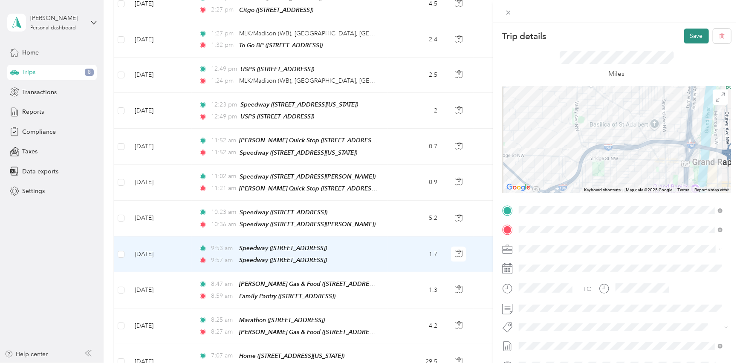
click at [686, 37] on button "Save" at bounding box center [696, 36] width 25 height 15
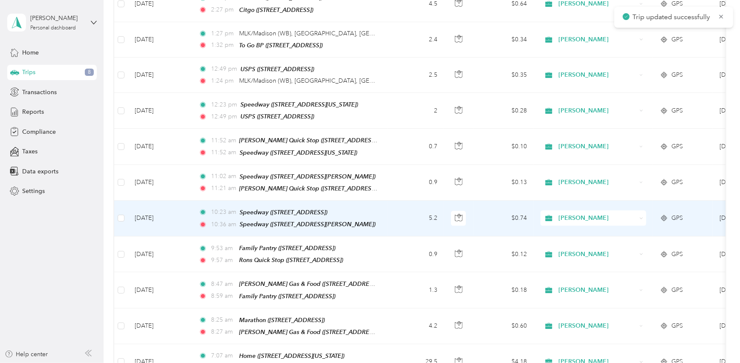
click at [410, 205] on td "5.2" at bounding box center [416, 219] width 56 height 36
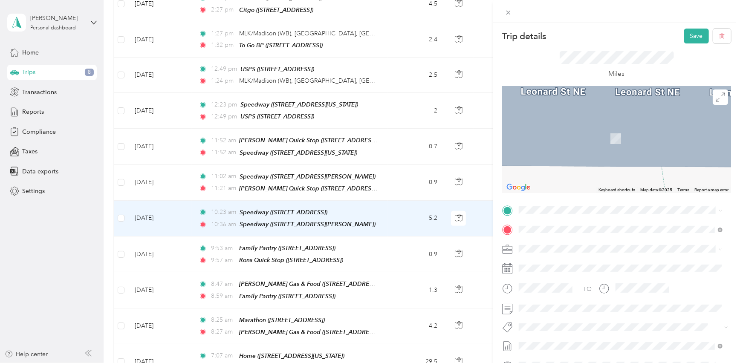
click at [609, 249] on div "TEAM Rons Quick Stop 1115 Bridge St NW, 495045037, Grand Rapids, MI, USA" at bounding box center [573, 249] width 76 height 21
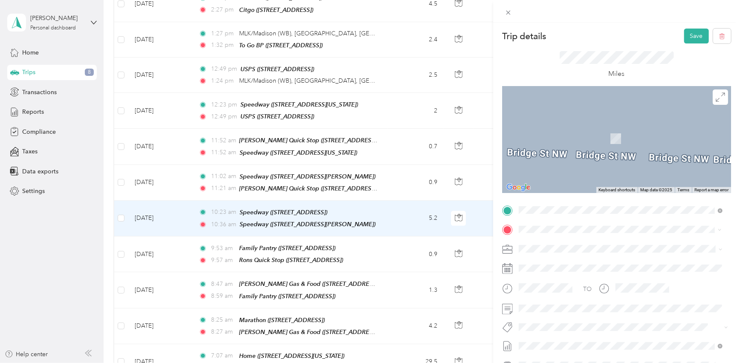
click at [589, 274] on span "[STREET_ADDRESS]" at bounding box center [562, 275] width 54 height 7
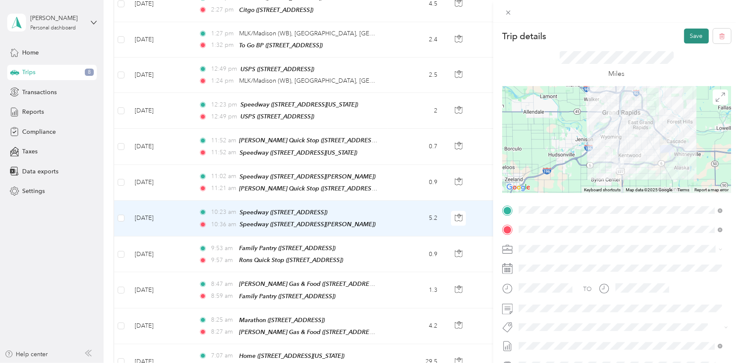
click at [688, 37] on button "Save" at bounding box center [696, 36] width 25 height 15
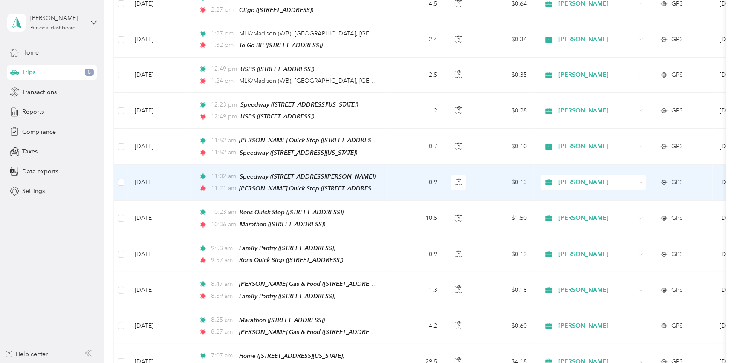
click at [399, 176] on td "0.9" at bounding box center [416, 183] width 56 height 36
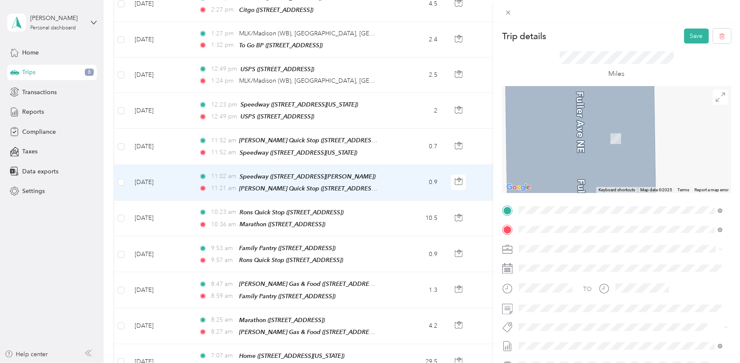
click at [592, 246] on div "TEAM Marathon" at bounding box center [563, 245] width 57 height 11
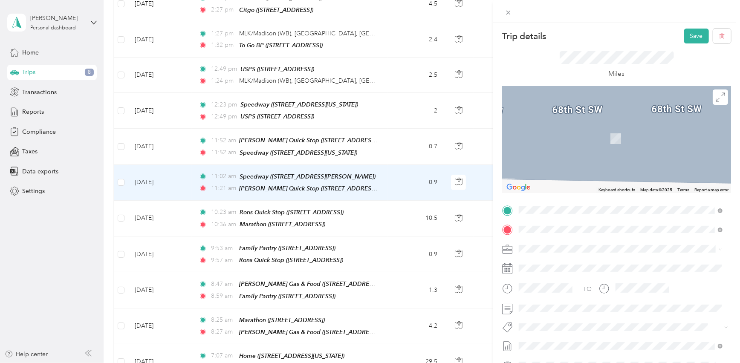
click at [592, 266] on div "TEAM Marathon" at bounding box center [563, 265] width 57 height 11
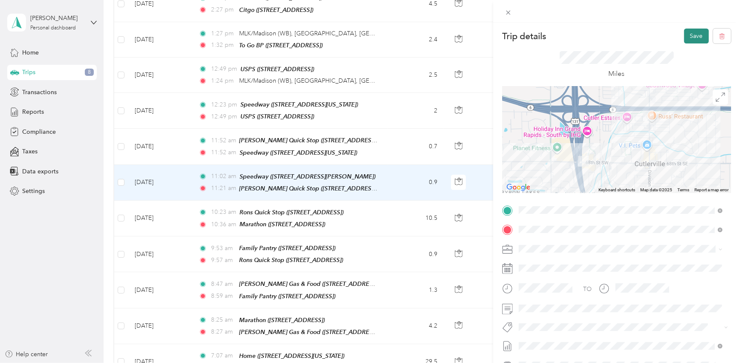
click at [688, 34] on button "Save" at bounding box center [696, 36] width 25 height 15
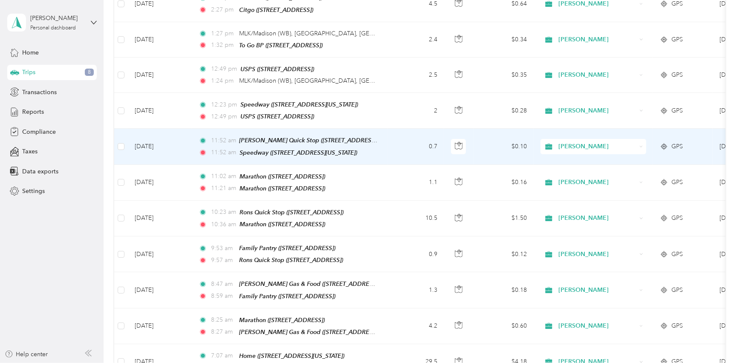
click at [390, 141] on td "0.7" at bounding box center [416, 147] width 56 height 36
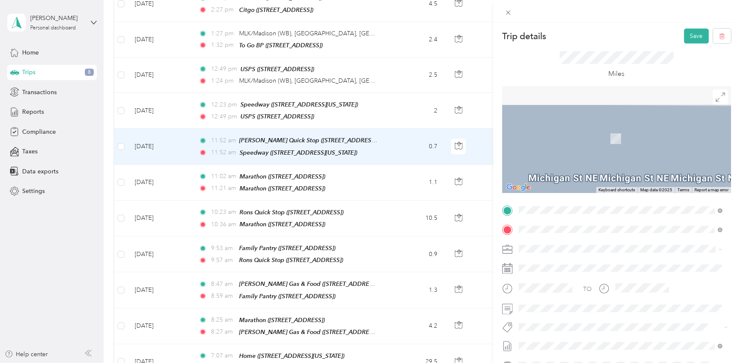
click at [588, 256] on span "[STREET_ADDRESS]" at bounding box center [562, 256] width 54 height 7
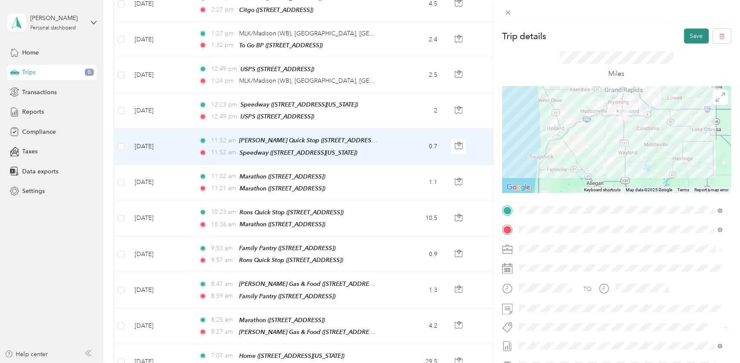
click at [687, 37] on button "Save" at bounding box center [696, 36] width 25 height 15
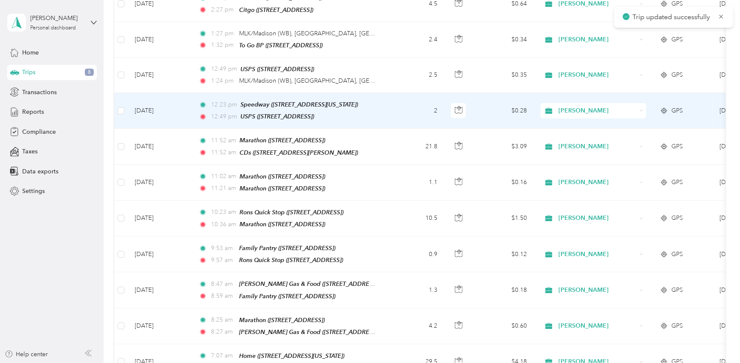
click at [391, 101] on td "2" at bounding box center [416, 111] width 56 height 36
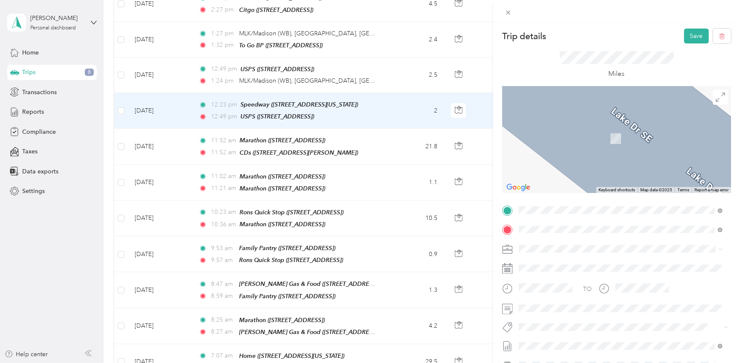
click at [606, 276] on div "TEAM CDs" at bounding box center [585, 275] width 101 height 11
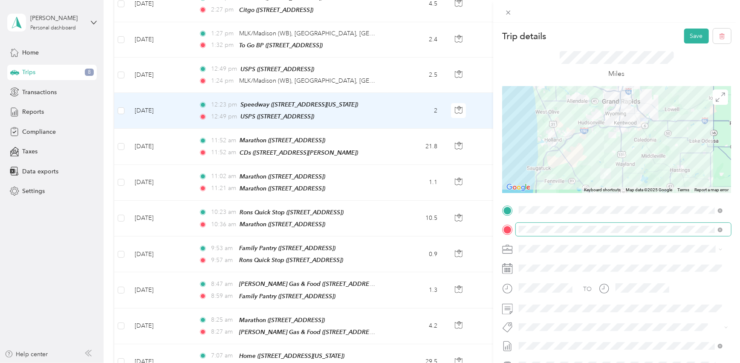
click at [585, 225] on span at bounding box center [623, 230] width 215 height 14
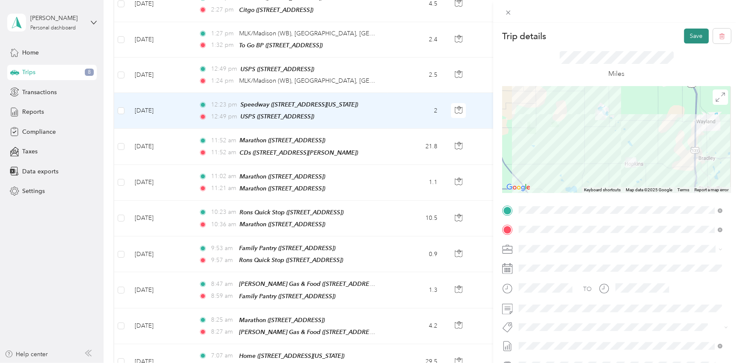
click at [688, 38] on button "Save" at bounding box center [696, 36] width 25 height 15
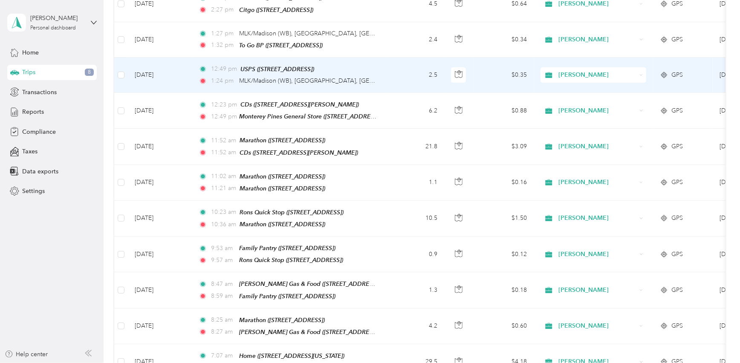
click at [397, 73] on td "2.5" at bounding box center [416, 75] width 56 height 35
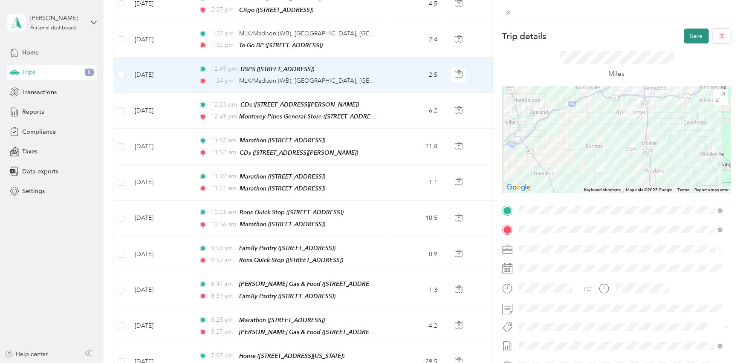
click at [684, 34] on button "Save" at bounding box center [696, 36] width 25 height 15
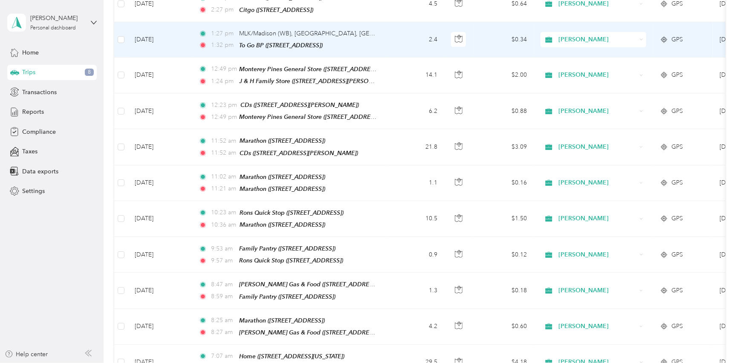
click at [394, 43] on td "2.4" at bounding box center [416, 39] width 56 height 35
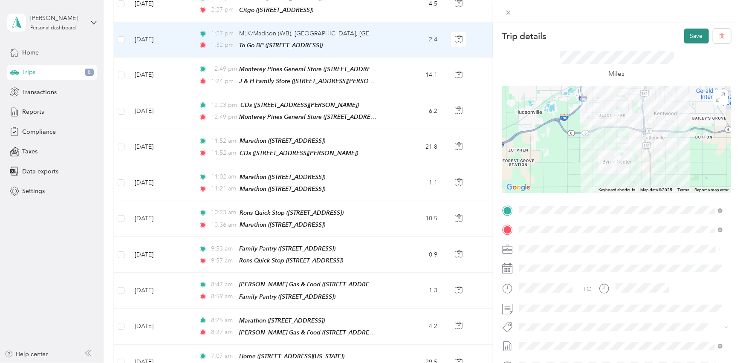
click at [684, 37] on button "Save" at bounding box center [696, 36] width 25 height 15
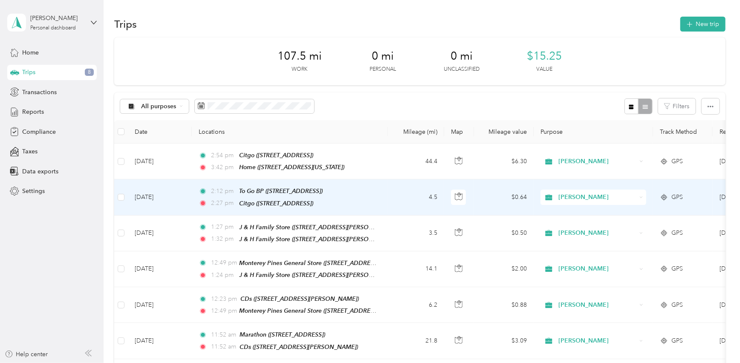
click at [393, 195] on td "4.5" at bounding box center [416, 197] width 56 height 36
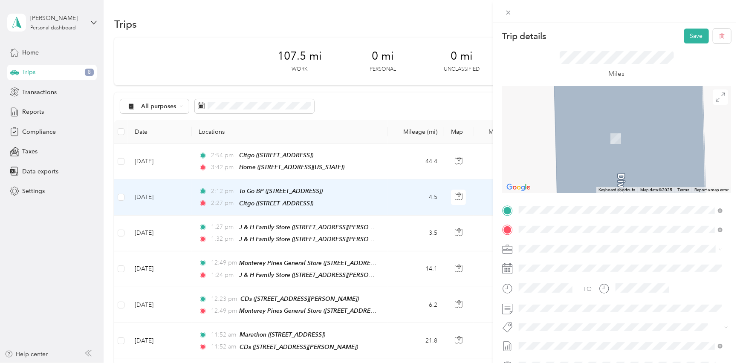
click at [601, 247] on div "TEAM J & H Family Store" at bounding box center [601, 245] width 133 height 11
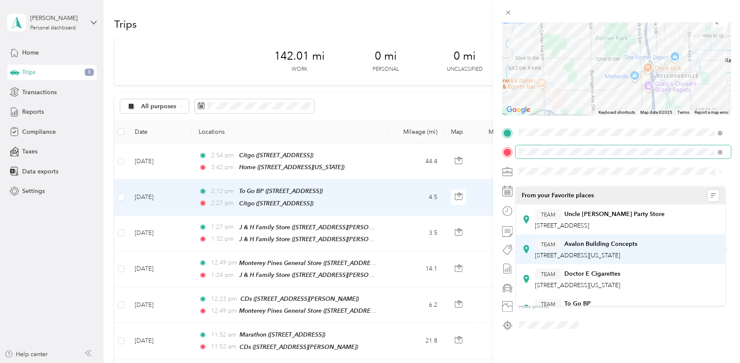
scroll to position [83, 0]
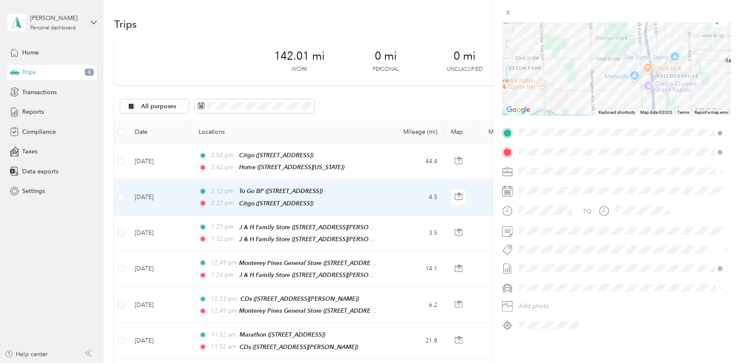
click at [422, 95] on div "Trip details Save This trip cannot be edited because it is either under review,…" at bounding box center [370, 181] width 740 height 363
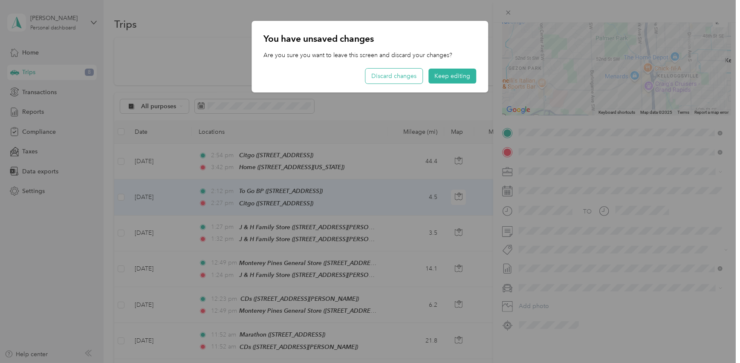
click at [419, 76] on button "Discard changes" at bounding box center [394, 76] width 57 height 15
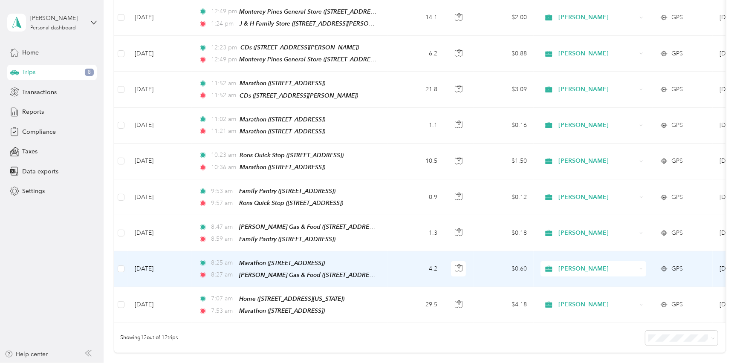
scroll to position [238, 0]
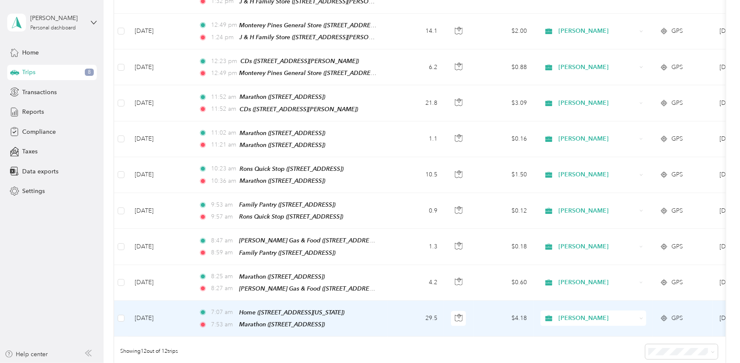
click at [393, 303] on td "29.5" at bounding box center [416, 319] width 56 height 36
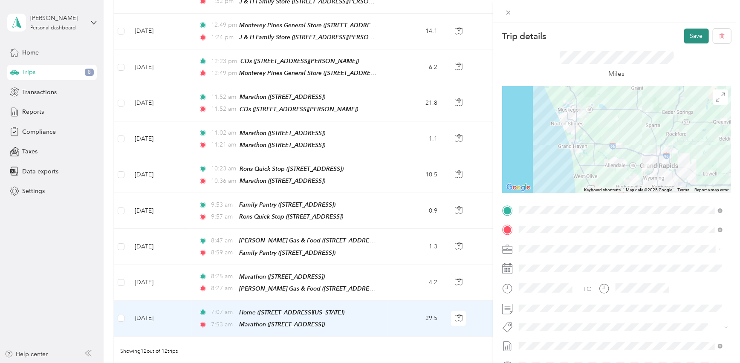
click at [692, 32] on button "Save" at bounding box center [696, 36] width 25 height 15
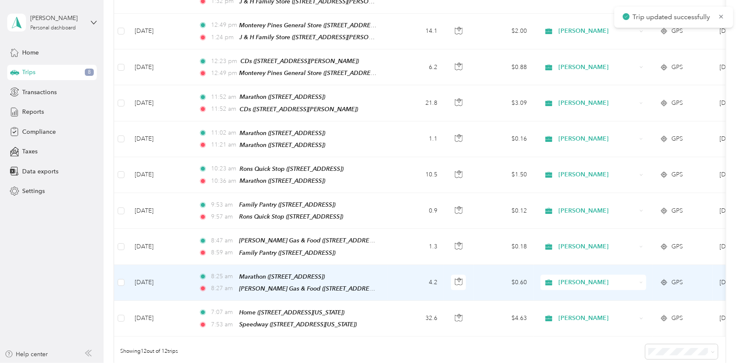
click at [385, 273] on td "8:25 am Marathon (3744 3 Mile Rd NW, Grand Rapids, MI) 8:27 am Leos Gas & Food …" at bounding box center [290, 283] width 196 height 36
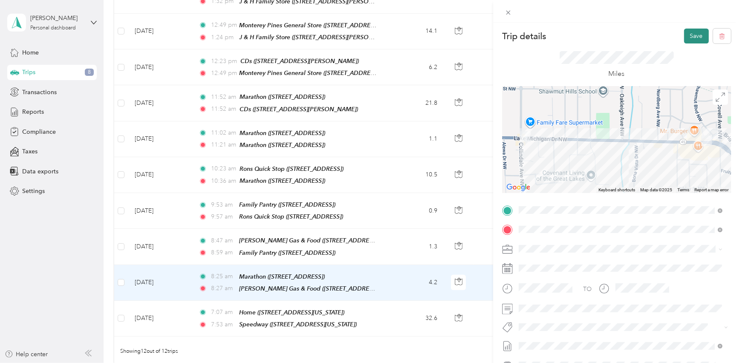
click at [684, 35] on button "Save" at bounding box center [696, 36] width 25 height 15
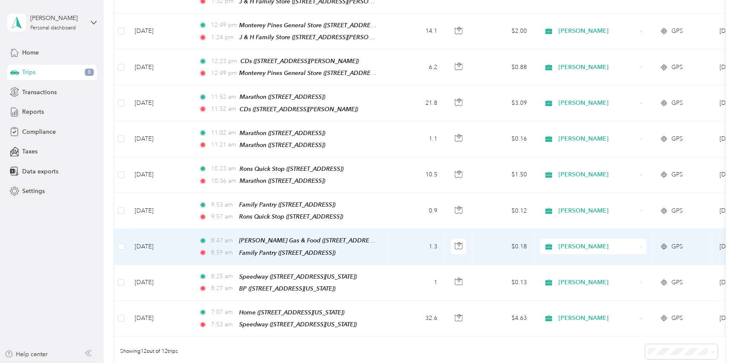
click at [399, 230] on td "1.3" at bounding box center [416, 247] width 56 height 36
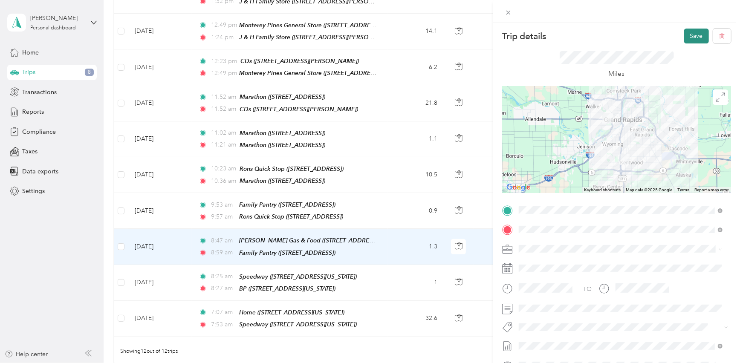
click at [686, 38] on button "Save" at bounding box center [696, 36] width 25 height 15
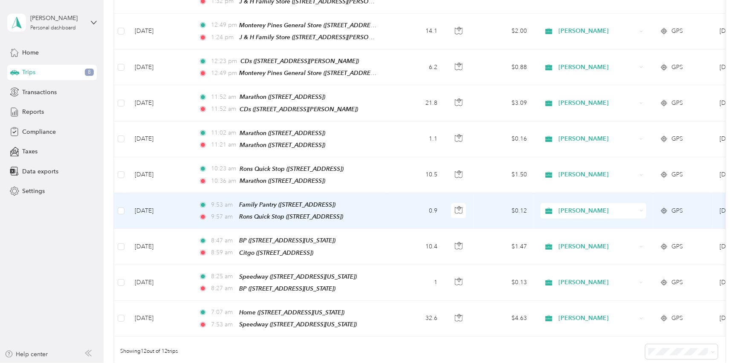
click at [402, 197] on td "0.9" at bounding box center [416, 211] width 56 height 36
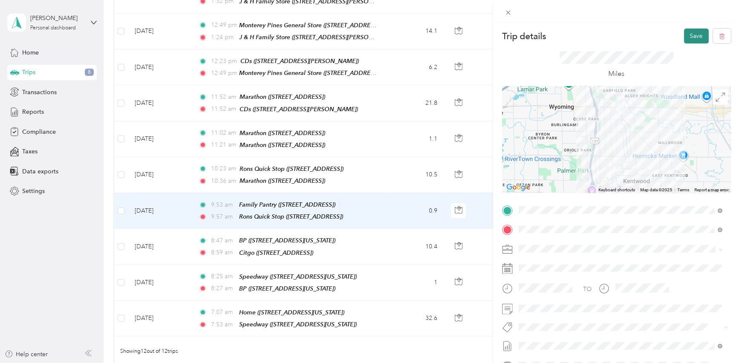
click at [687, 34] on button "Save" at bounding box center [696, 36] width 25 height 15
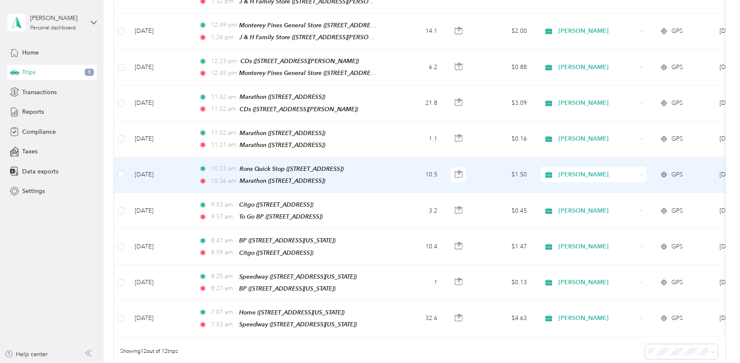
click at [392, 160] on td "10.5" at bounding box center [416, 175] width 56 height 36
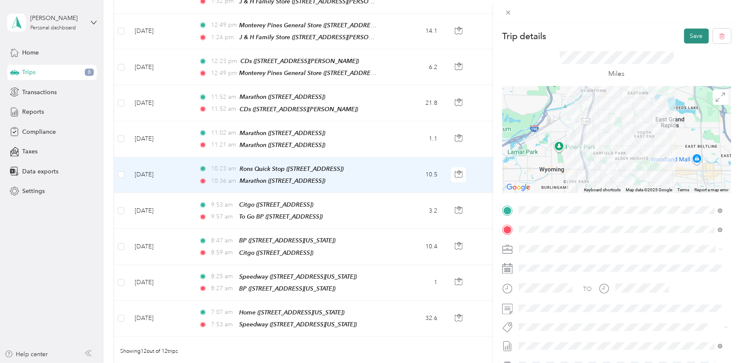
click at [693, 40] on button "Save" at bounding box center [696, 36] width 25 height 15
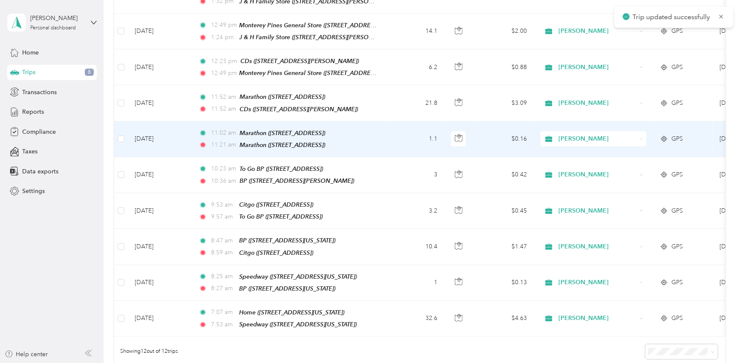
click at [404, 135] on td "1.1" at bounding box center [416, 139] width 56 height 36
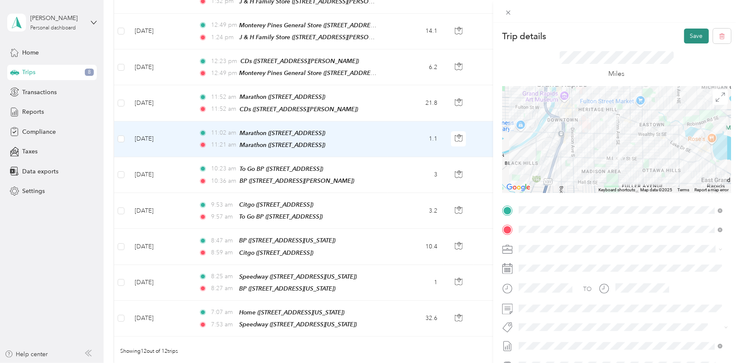
click at [690, 37] on button "Save" at bounding box center [696, 36] width 25 height 15
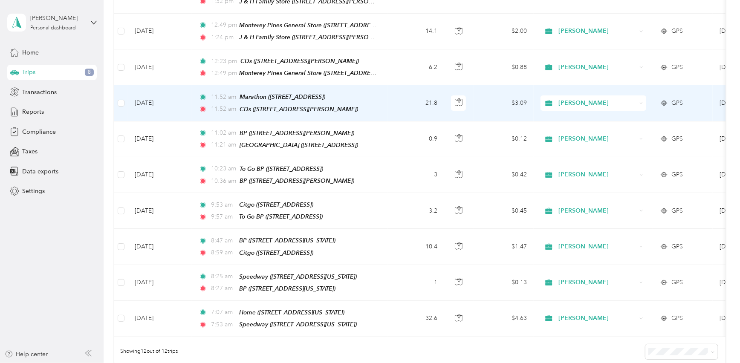
click at [393, 97] on td "21.8" at bounding box center [416, 103] width 56 height 36
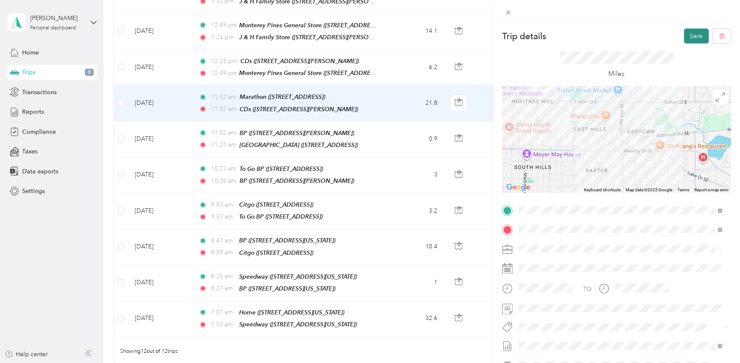
click at [687, 30] on button "Save" at bounding box center [696, 36] width 25 height 15
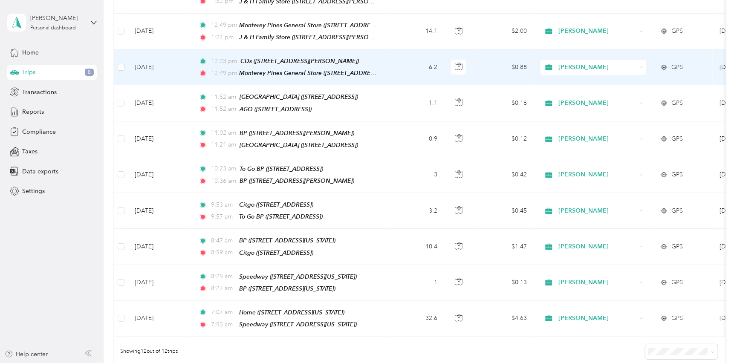
click at [389, 65] on td "6.2" at bounding box center [416, 67] width 56 height 36
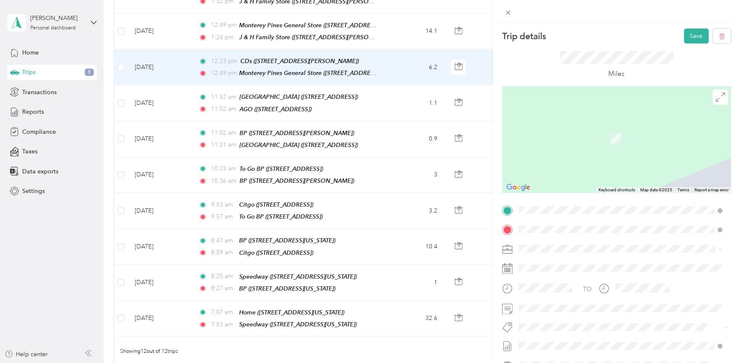
click at [587, 247] on div "TEAM AGO" at bounding box center [562, 245] width 54 height 11
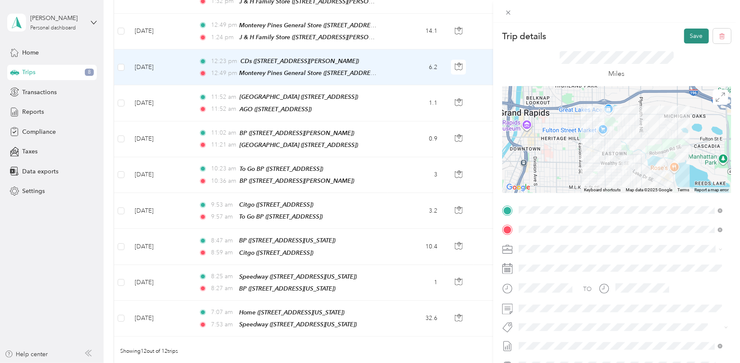
click at [694, 31] on button "Save" at bounding box center [696, 36] width 25 height 15
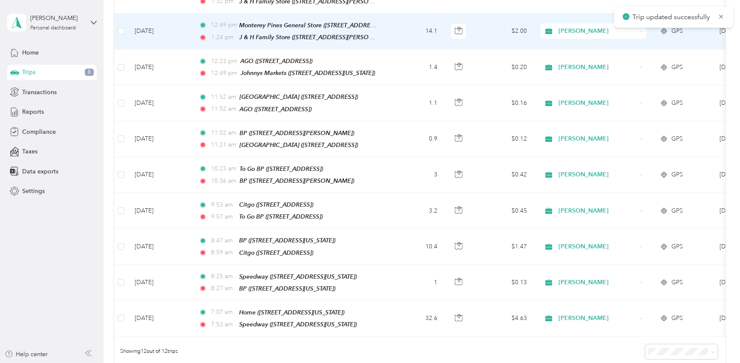
click at [405, 33] on td "14.1" at bounding box center [416, 32] width 56 height 36
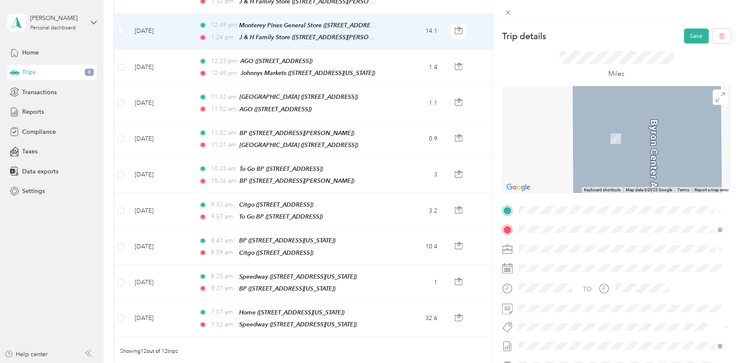
click at [615, 248] on div "TEAM Johnnys Markets" at bounding box center [577, 245] width 85 height 11
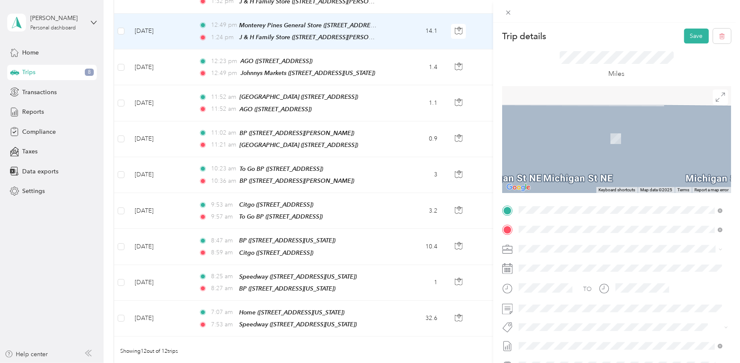
click at [588, 266] on strong "[PERSON_NAME] Quick Stop" at bounding box center [606, 265] width 84 height 8
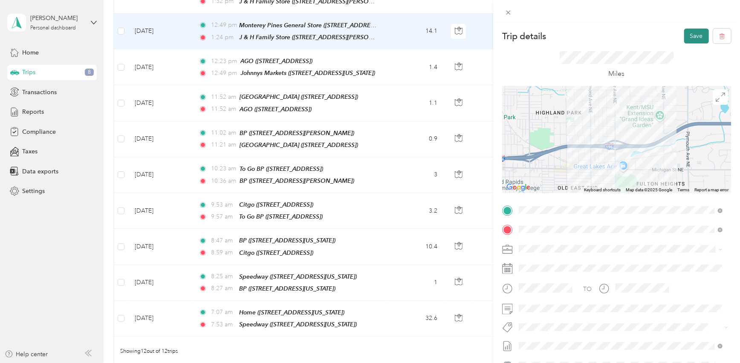
click at [690, 37] on button "Save" at bounding box center [696, 36] width 25 height 15
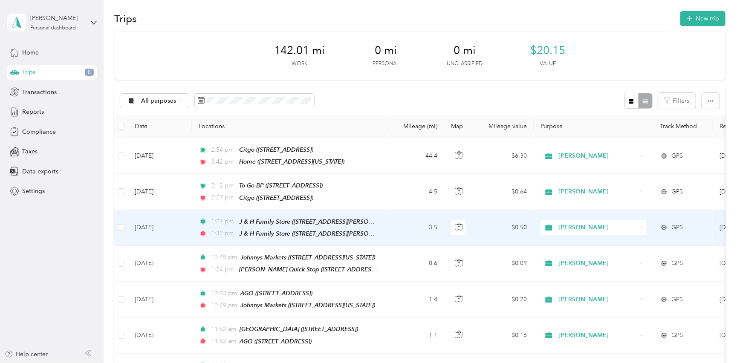
scroll to position [5, 0]
click at [394, 227] on td "3.5" at bounding box center [416, 229] width 56 height 36
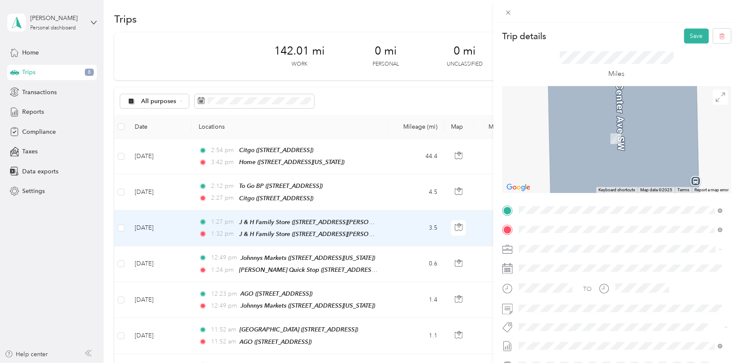
click at [596, 245] on strong "[PERSON_NAME] Quick Stop" at bounding box center [606, 246] width 84 height 8
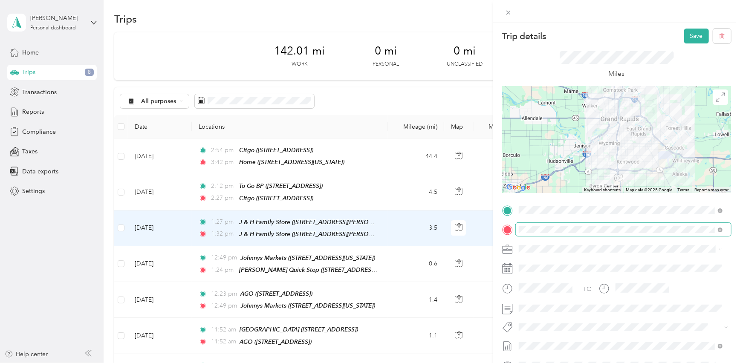
click at [575, 234] on span at bounding box center [623, 230] width 215 height 14
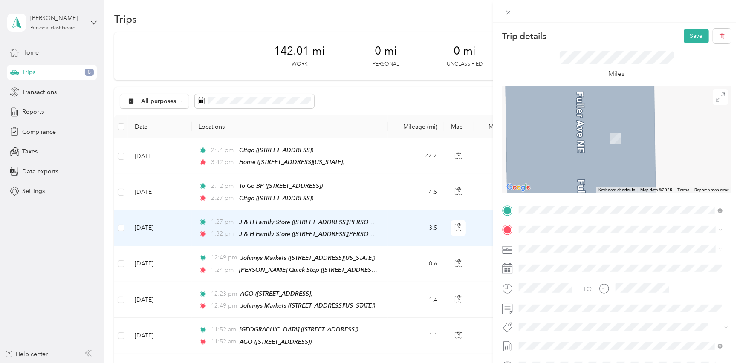
click at [592, 263] on div "TEAM C Store" at bounding box center [585, 262] width 101 height 11
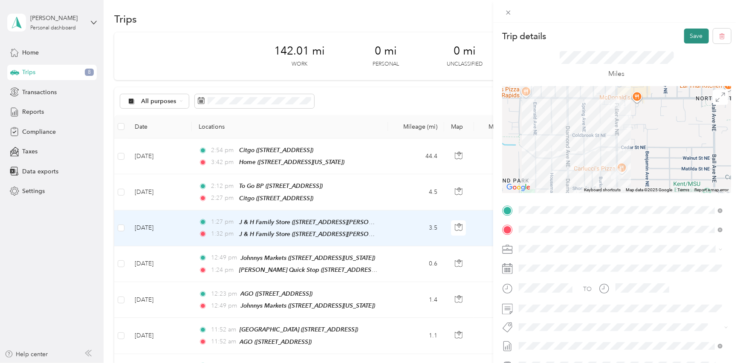
click at [695, 34] on button "Save" at bounding box center [696, 36] width 25 height 15
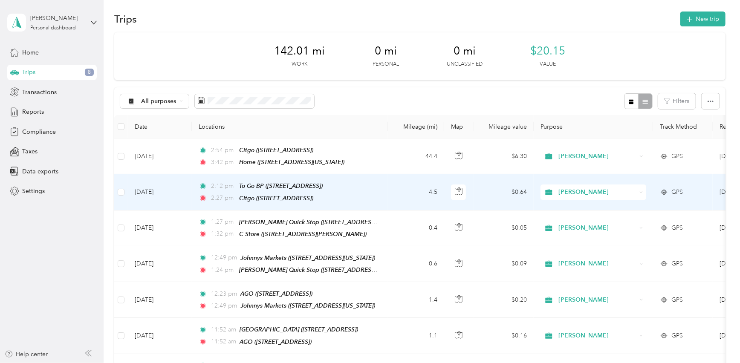
click at [394, 196] on td "4.5" at bounding box center [416, 192] width 56 height 36
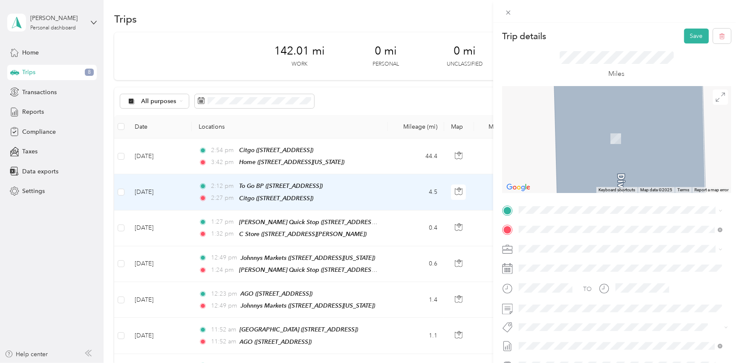
click at [580, 256] on span "[STREET_ADDRESS][PERSON_NAME]" at bounding box center [585, 254] width 101 height 7
click at [598, 267] on div "TEAM Speedway 1533 Leonard St NE, 495055553, Grand Rapids, MI, USA" at bounding box center [585, 270] width 101 height 21
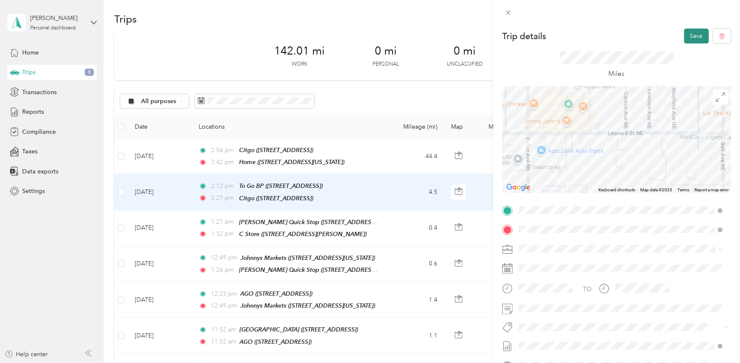
click at [684, 37] on button "Save" at bounding box center [696, 36] width 25 height 15
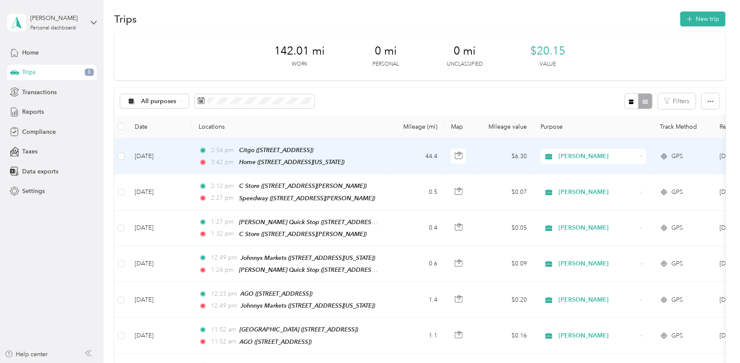
drag, startPoint x: 682, startPoint y: 37, endPoint x: 392, endPoint y: 154, distance: 313.0
click at [392, 154] on td "44.4" at bounding box center [416, 157] width 56 height 36
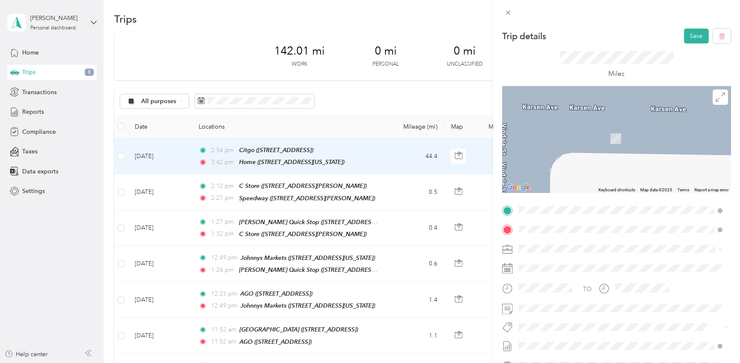
click at [601, 248] on div "TEAM Speedway 1533 Leonard St NE, 495055553, Grand Rapids, MI, USA" at bounding box center [585, 250] width 101 height 21
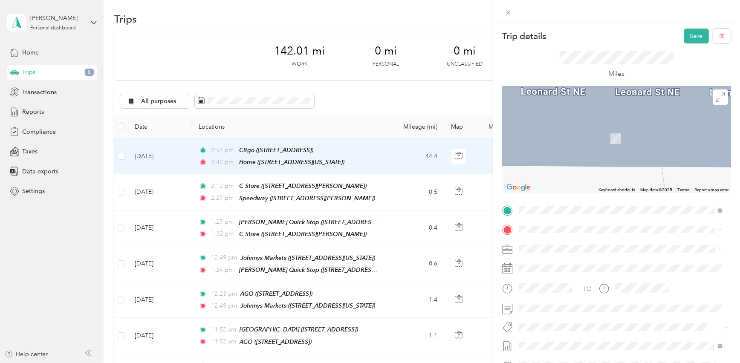
click at [593, 270] on div "TEAM Speedway 3210 Plainfield Ave NE, 495252779, Grand Rapids, MI, USA" at bounding box center [564, 270] width 58 height 21
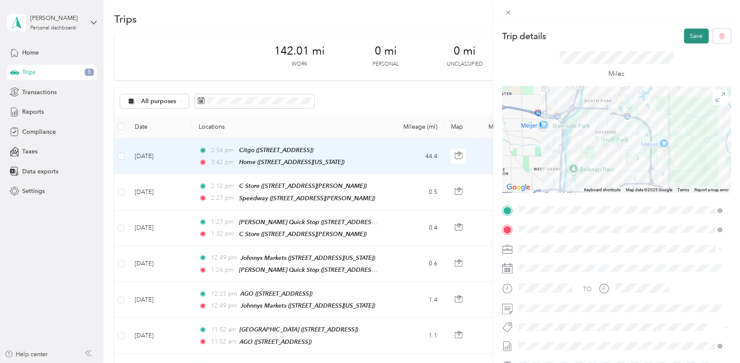
click at [694, 35] on button "Save" at bounding box center [696, 36] width 25 height 15
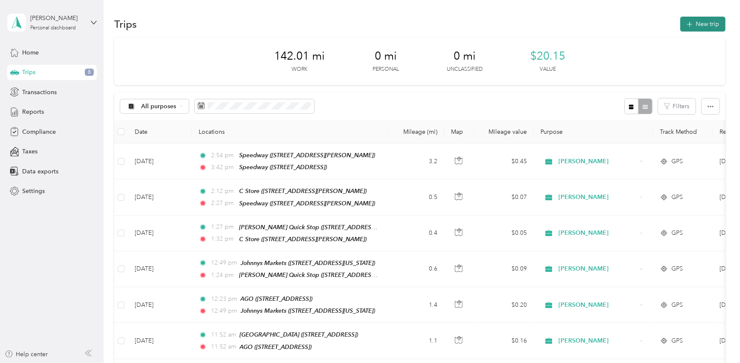
click at [693, 27] on button "New trip" at bounding box center [702, 24] width 45 height 15
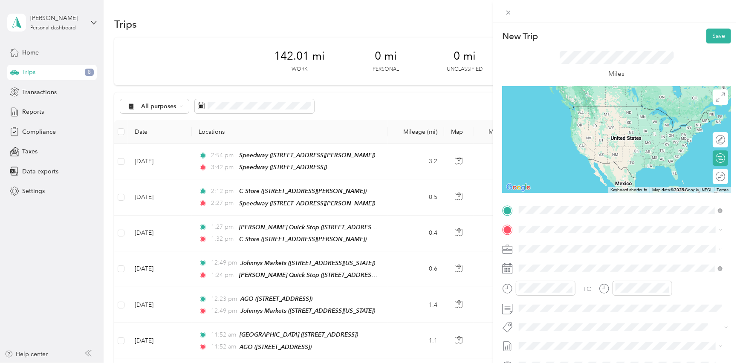
click at [584, 247] on div "TEAM Speedway 3210 Plainfield Ave NE, 495252779, Grand Rapids, MI, USA" at bounding box center [564, 250] width 58 height 21
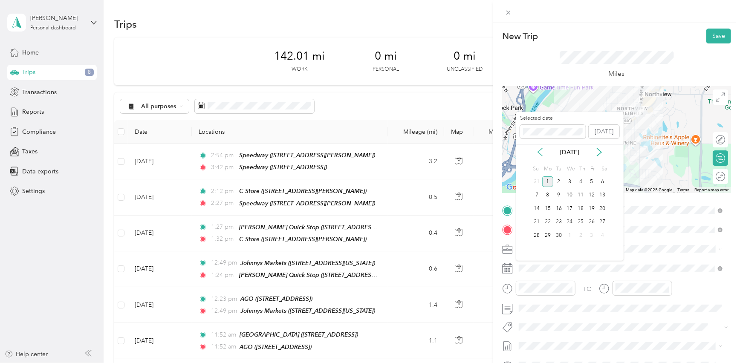
click at [539, 151] on icon at bounding box center [540, 152] width 4 height 8
click at [549, 234] on div "25" at bounding box center [547, 235] width 11 height 11
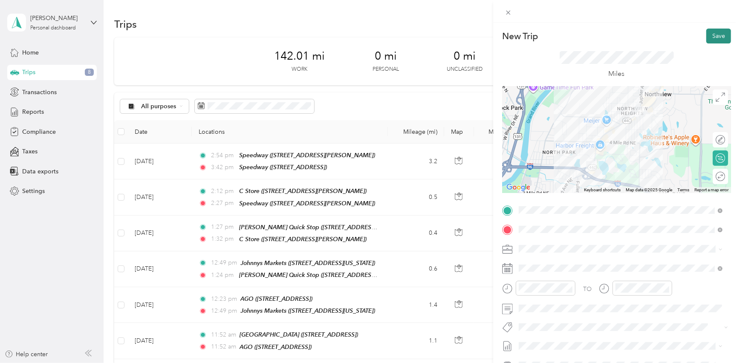
click at [713, 35] on button "Save" at bounding box center [718, 36] width 25 height 15
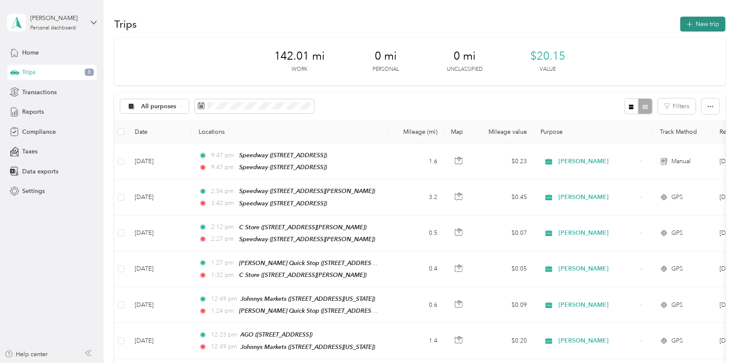
click at [691, 25] on icon "button" at bounding box center [689, 25] width 10 height 10
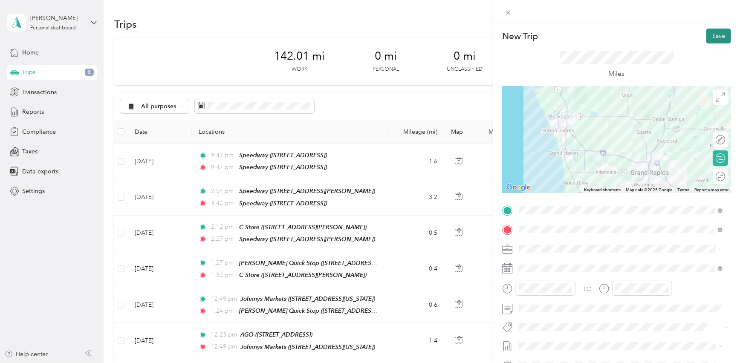
click at [716, 38] on button "Save" at bounding box center [718, 36] width 25 height 15
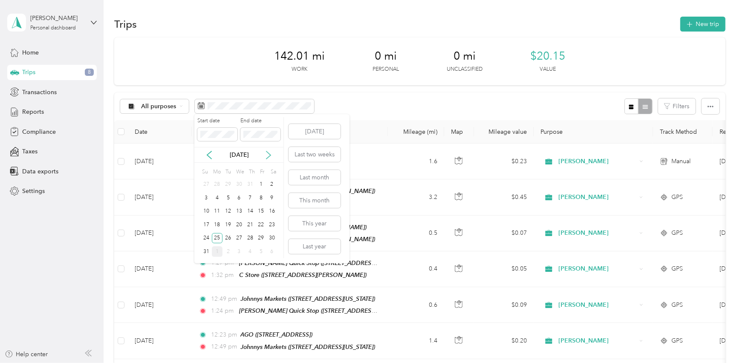
click at [266, 153] on icon at bounding box center [268, 155] width 9 height 9
click at [218, 185] on div "1" at bounding box center [217, 184] width 11 height 11
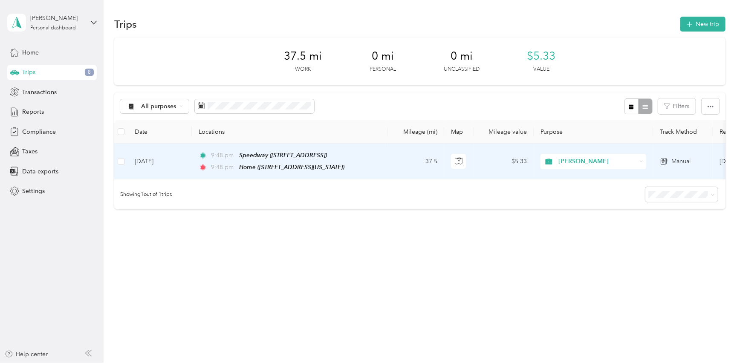
click at [402, 158] on td "37.5" at bounding box center [416, 162] width 56 height 36
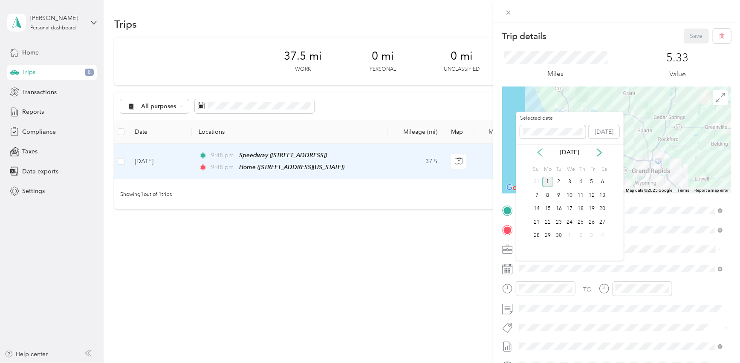
click at [539, 153] on icon at bounding box center [540, 153] width 4 height 8
click at [546, 237] on div "25" at bounding box center [547, 236] width 11 height 11
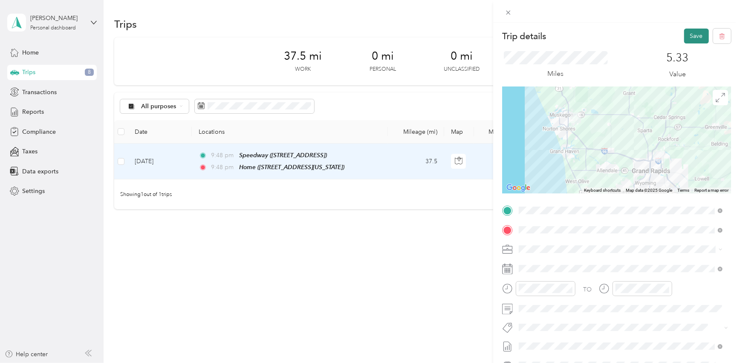
click at [687, 37] on button "Save" at bounding box center [696, 36] width 25 height 15
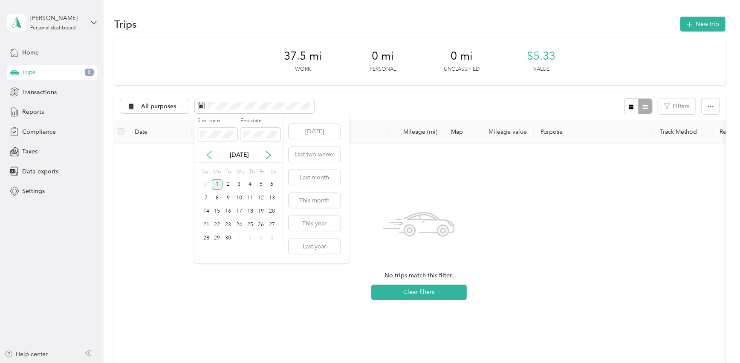
click at [208, 157] on icon at bounding box center [209, 155] width 9 height 9
click at [215, 237] on div "25" at bounding box center [217, 238] width 11 height 11
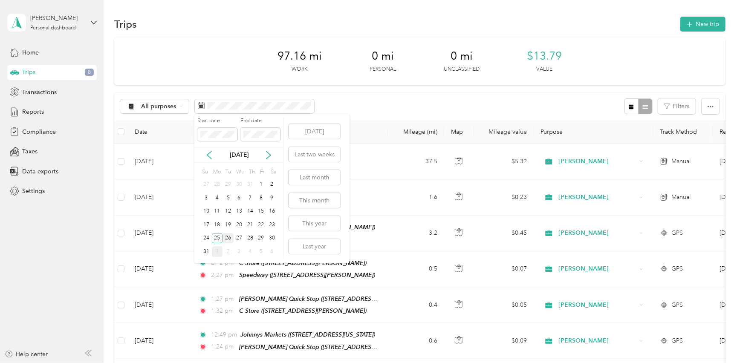
click at [230, 237] on div "26" at bounding box center [227, 238] width 11 height 11
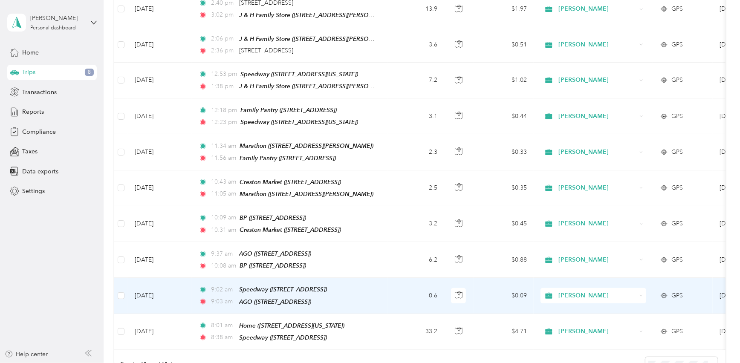
scroll to position [310, 0]
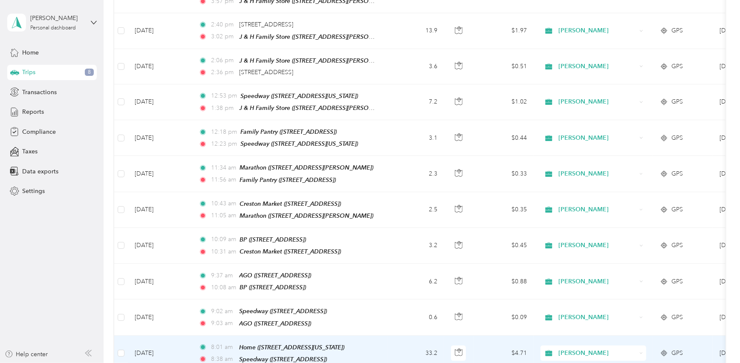
click at [400, 336] on td "33.2" at bounding box center [416, 354] width 56 height 36
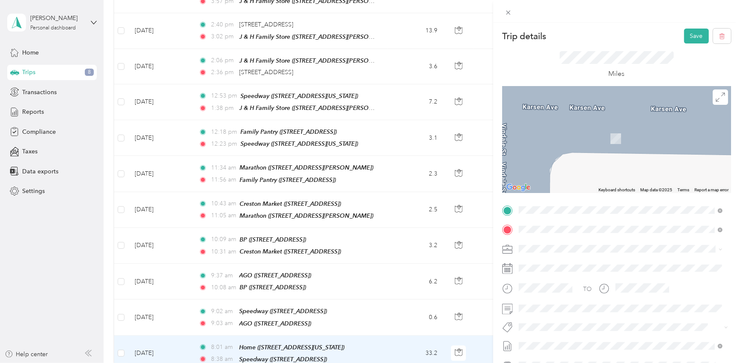
click at [589, 271] on div "TEAM BP 3110 Plainfield Ave NE, 495053261, Grand Rapids, MI, USA" at bounding box center [562, 270] width 54 height 21
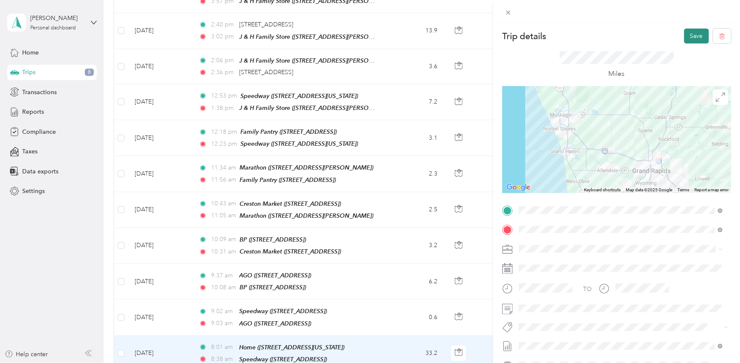
click at [692, 38] on button "Save" at bounding box center [696, 36] width 25 height 15
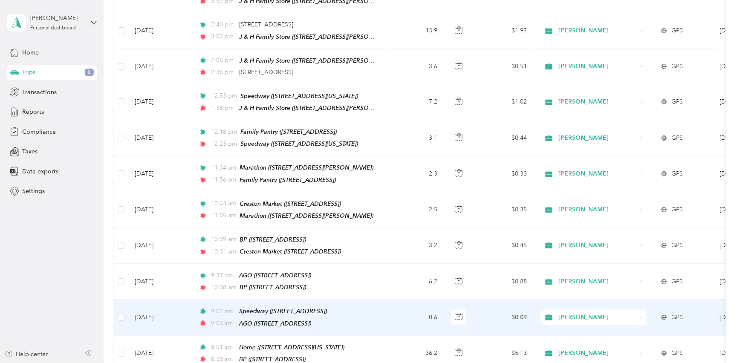
click at [388, 304] on td "0.6" at bounding box center [416, 318] width 56 height 36
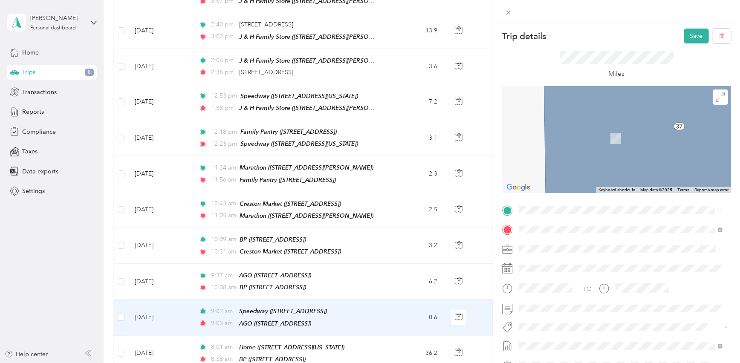
click at [589, 249] on div "TEAM BP 3110 Plainfield Ave NE, 495053261, Grand Rapids, MI, USA" at bounding box center [562, 250] width 54 height 21
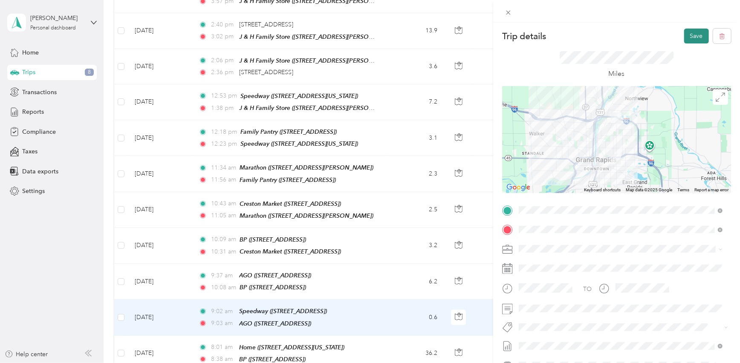
click at [690, 38] on button "Save" at bounding box center [696, 36] width 25 height 15
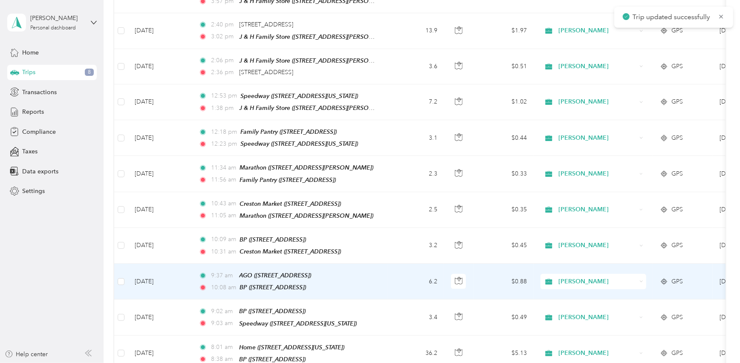
click at [403, 264] on td "6.2" at bounding box center [416, 282] width 56 height 36
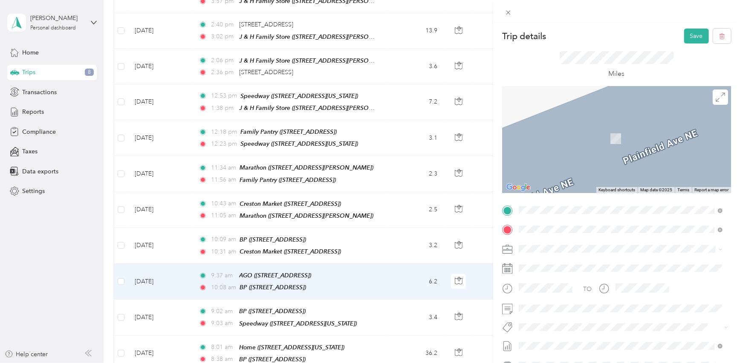
click at [577, 247] on div "TEAM Speedway 1212 Michigan St NE, 495032002, Grand Rapids, MI, USA" at bounding box center [577, 250] width 85 height 21
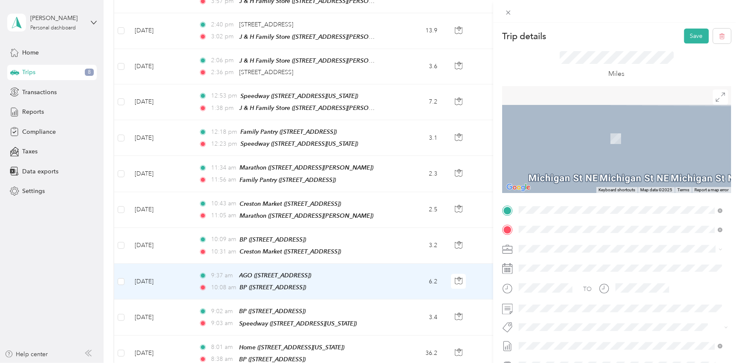
click at [598, 299] on div "TEAM Miti Mini Superette 1210 Giddings Ave SE, 495063214, Grand Rapids, MI, USA" at bounding box center [585, 299] width 101 height 21
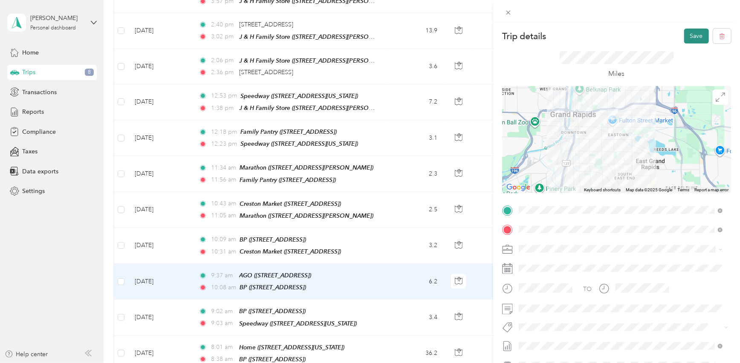
click at [690, 38] on button "Save" at bounding box center [696, 36] width 25 height 15
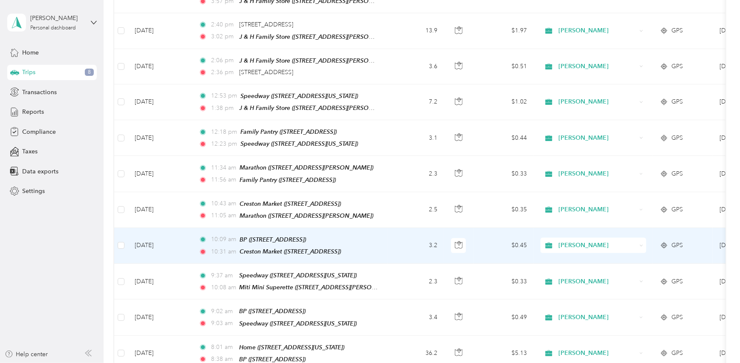
click at [404, 232] on td "3.2" at bounding box center [416, 246] width 56 height 36
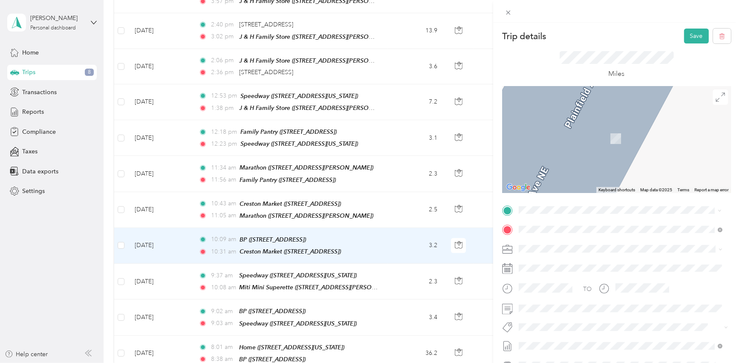
click at [619, 274] on div "TEAM Miti Mini Superette" at bounding box center [585, 275] width 101 height 11
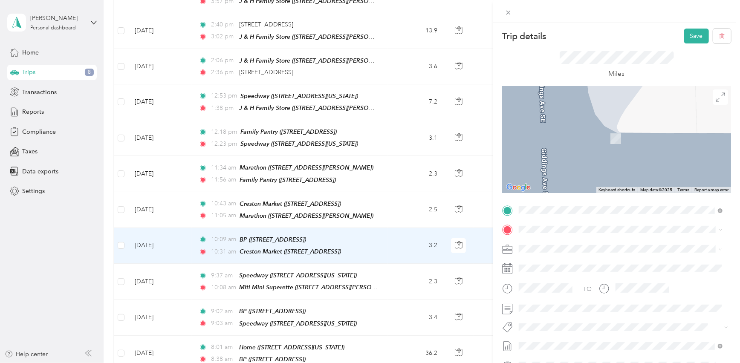
click at [636, 300] on div "TEAM Franklin Beer Wine & Gas [STREET_ADDRESS][PERSON_NAME]" at bounding box center [585, 298] width 101 height 21
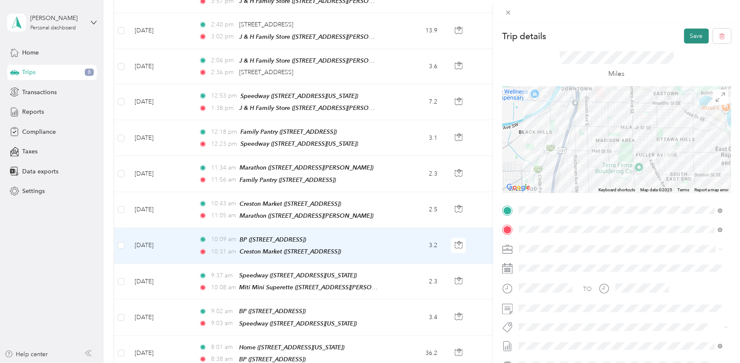
click at [690, 31] on button "Save" at bounding box center [696, 36] width 25 height 15
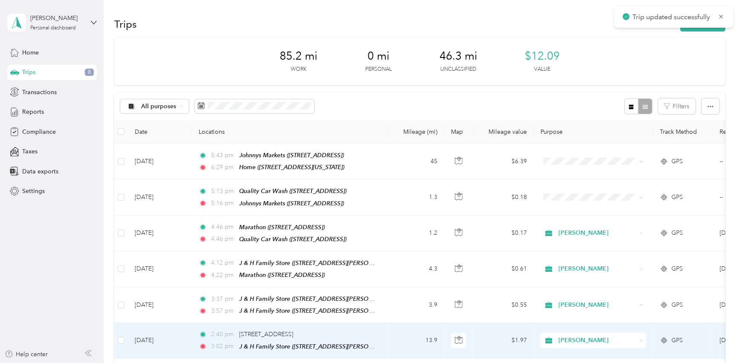
scroll to position [310, 0]
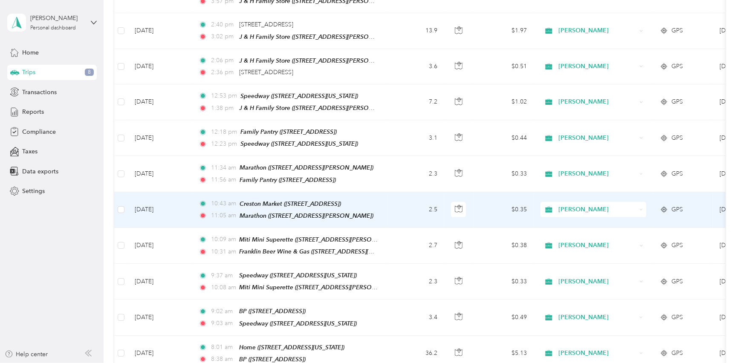
click at [403, 199] on td "2.5" at bounding box center [416, 210] width 56 height 36
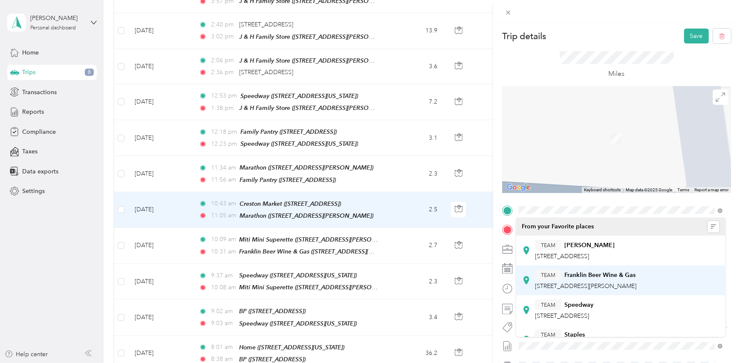
click at [621, 278] on strong "Franklin Beer Wine & Gas" at bounding box center [599, 275] width 71 height 8
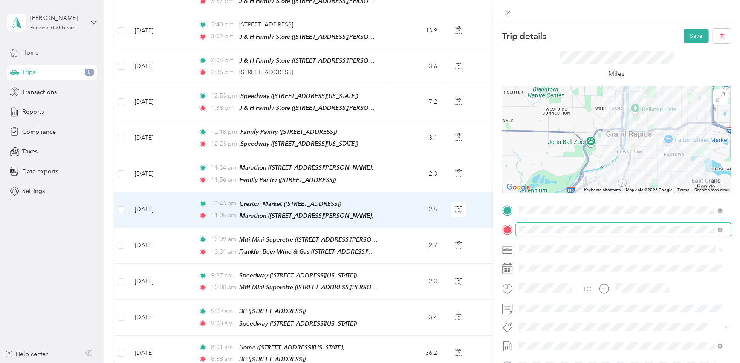
click at [592, 225] on span at bounding box center [623, 230] width 215 height 14
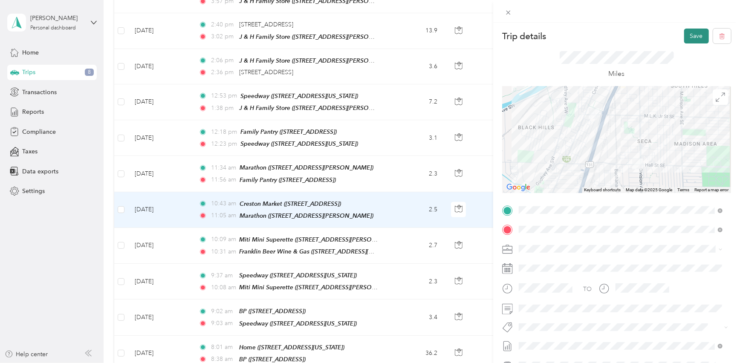
click at [687, 38] on button "Save" at bounding box center [696, 36] width 25 height 15
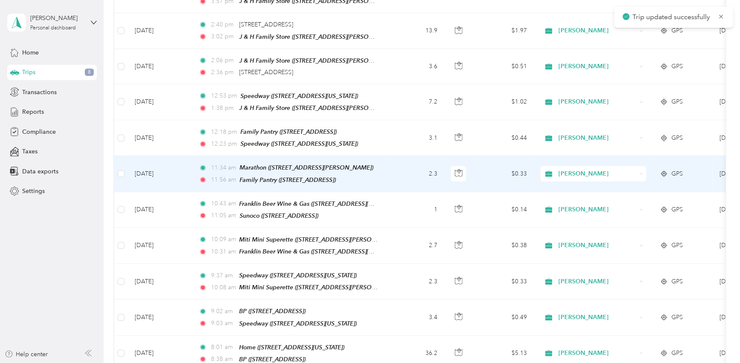
click at [406, 166] on td "2.3" at bounding box center [416, 174] width 56 height 36
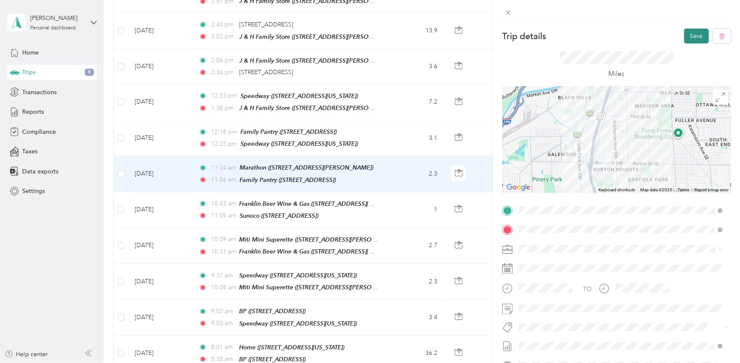
click at [693, 34] on button "Save" at bounding box center [696, 36] width 25 height 15
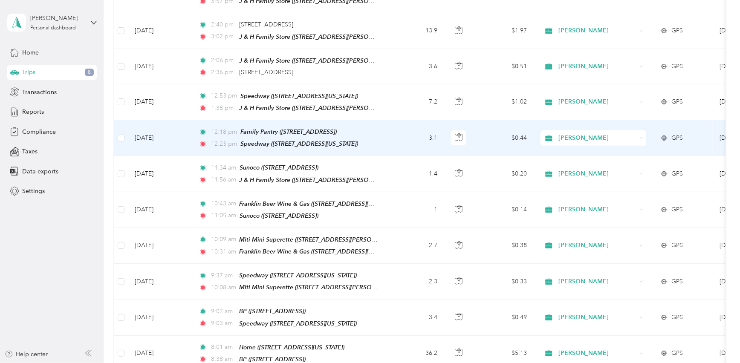
click at [394, 124] on td "3.1" at bounding box center [416, 138] width 56 height 36
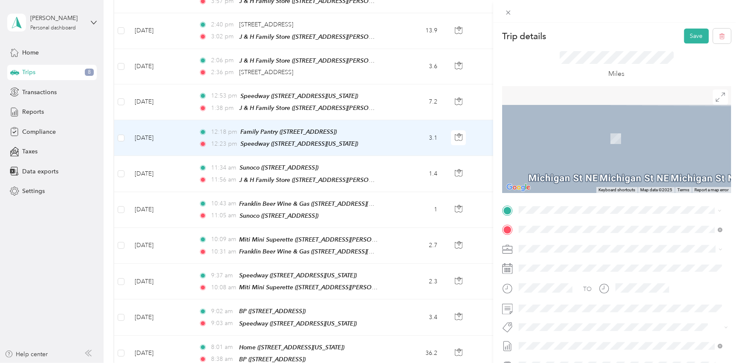
click at [584, 275] on strong "J & H Family Store" at bounding box center [589, 275] width 51 height 8
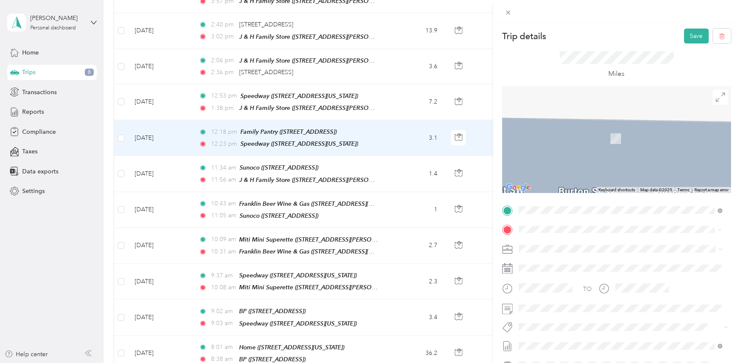
click at [587, 269] on div "TEAM Family Fare Quick Stop [STREET_ADDRESS][PERSON_NAME][US_STATE]" at bounding box center [601, 270] width 133 height 21
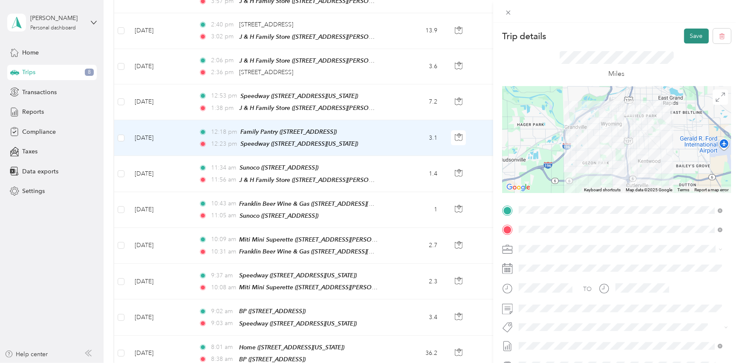
click at [686, 34] on button "Save" at bounding box center [696, 36] width 25 height 15
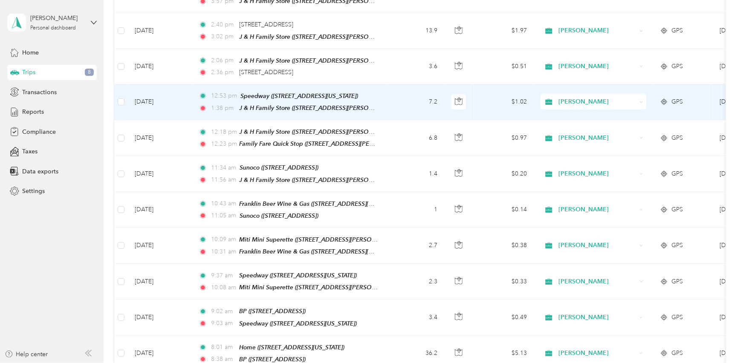
click at [391, 94] on td "7.2" at bounding box center [416, 102] width 56 height 36
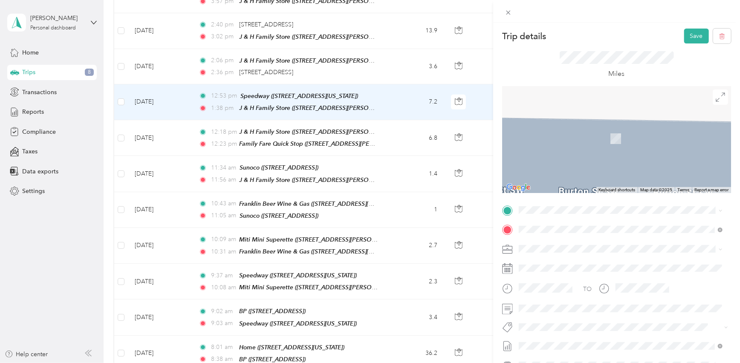
click at [601, 242] on strong "Family Fare Quick Stop" at bounding box center [596, 244] width 65 height 8
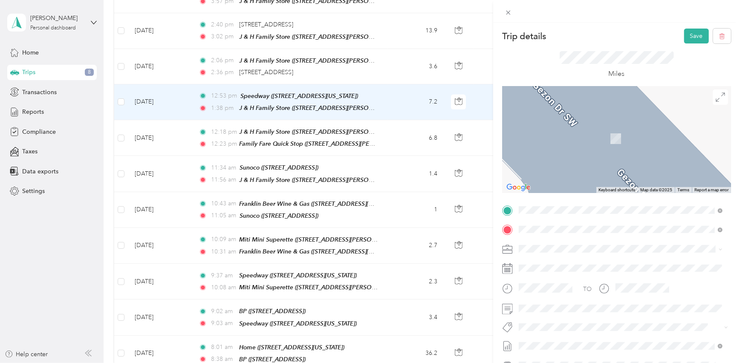
click at [619, 265] on div "TEAM J & H Family Store" at bounding box center [601, 265] width 133 height 11
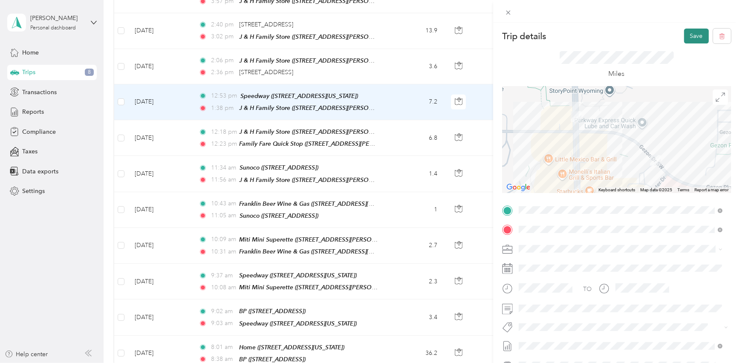
click at [686, 34] on button "Save" at bounding box center [696, 36] width 25 height 15
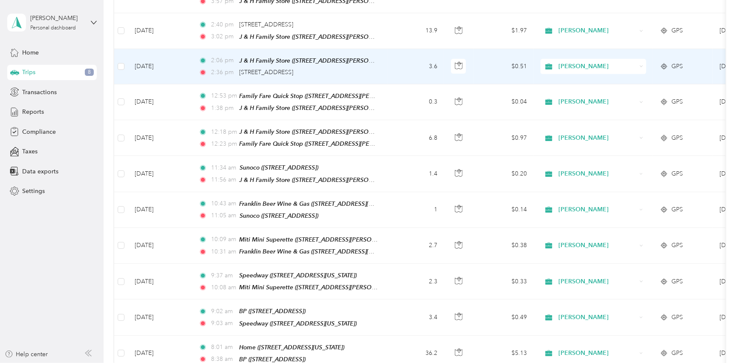
click at [396, 57] on td "3.6" at bounding box center [416, 66] width 56 height 35
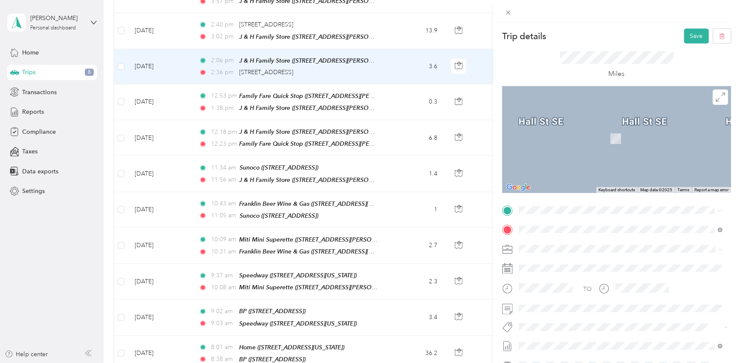
click at [599, 248] on div "TEAM J & H Family Store" at bounding box center [601, 245] width 133 height 11
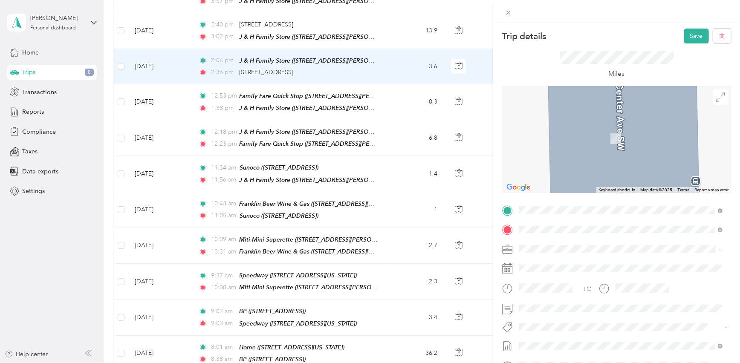
click at [618, 264] on div "TEAM J & H Family Store" at bounding box center [609, 265] width 149 height 11
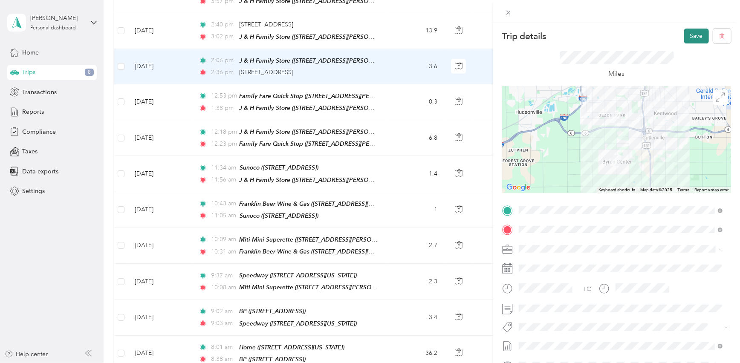
click at [691, 33] on button "Save" at bounding box center [696, 36] width 25 height 15
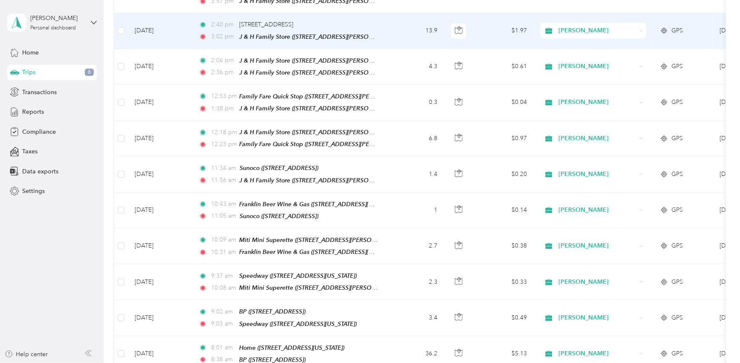
click at [397, 25] on td "13.9" at bounding box center [416, 30] width 56 height 35
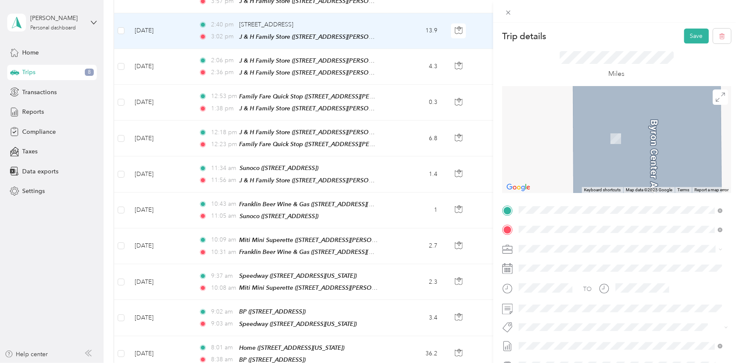
click at [599, 249] on div "TEAM J & H Family Store [STREET_ADDRESS][PERSON_NAME][PERSON_NAME]" at bounding box center [609, 250] width 149 height 21
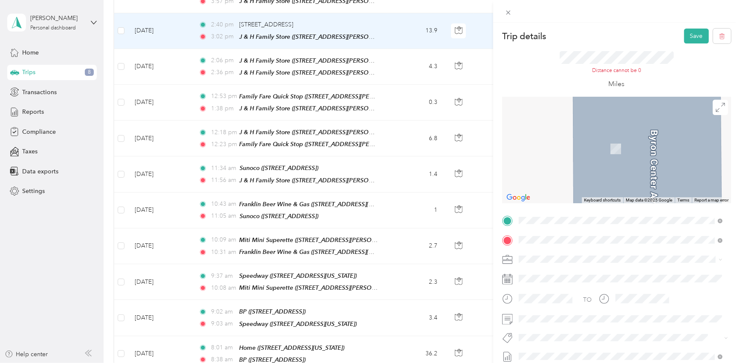
click at [589, 151] on span "[STREET_ADDRESS]" at bounding box center [562, 151] width 54 height 7
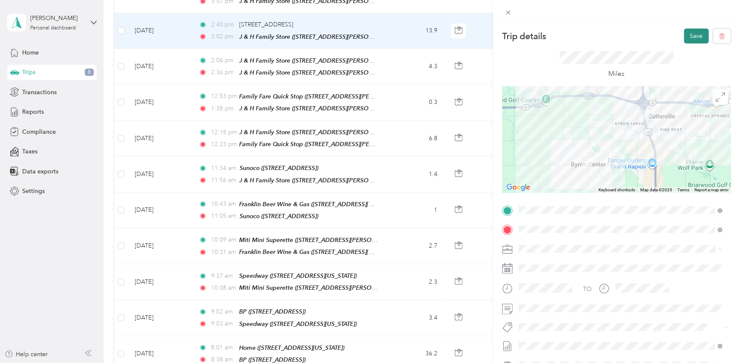
click at [689, 38] on button "Save" at bounding box center [696, 36] width 25 height 15
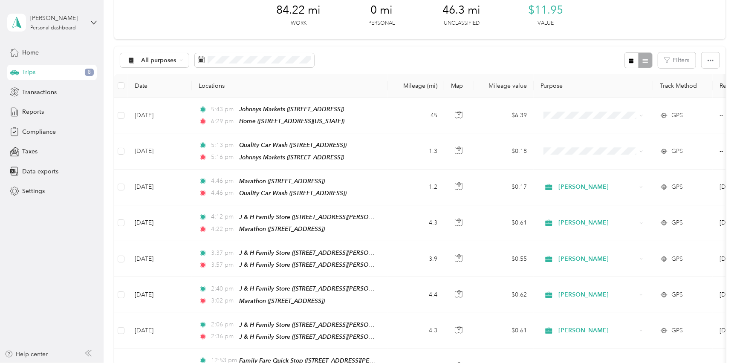
scroll to position [38, 0]
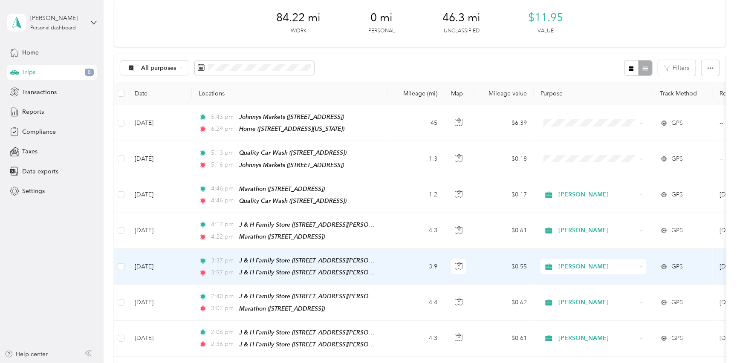
click at [397, 257] on td "3.9" at bounding box center [416, 267] width 56 height 36
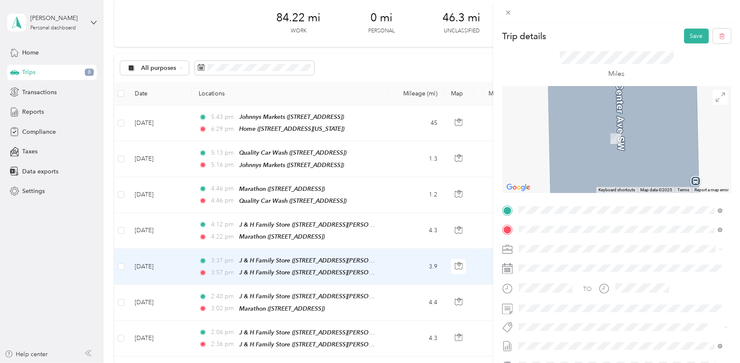
click at [592, 249] on div "TEAM Marathon" at bounding box center [563, 245] width 57 height 11
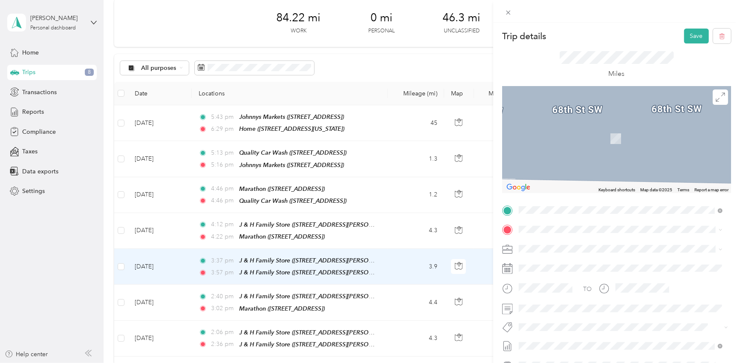
click at [592, 269] on div "TEAM Marathon [STREET_ADDRESS]" at bounding box center [563, 266] width 57 height 21
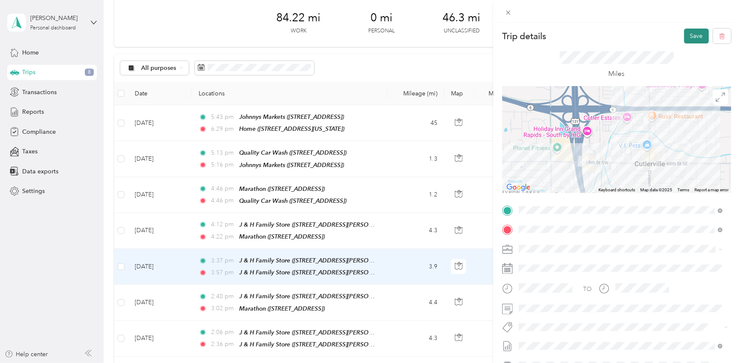
click at [690, 38] on button "Save" at bounding box center [696, 36] width 25 height 15
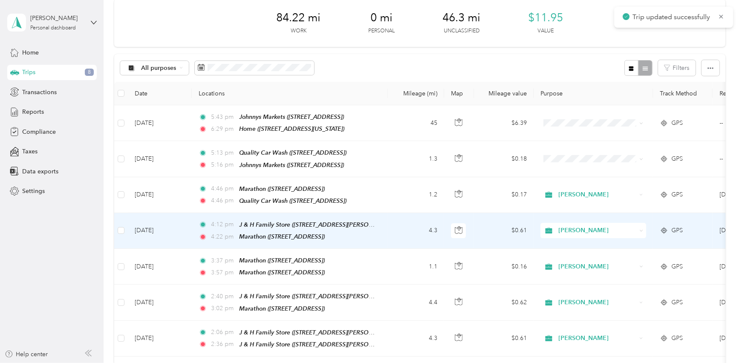
click at [385, 225] on td "4:12 pm J & H Family Store ([STREET_ADDRESS][PERSON_NAME][US_STATE]) 4:22 pm Ma…" at bounding box center [290, 231] width 196 height 36
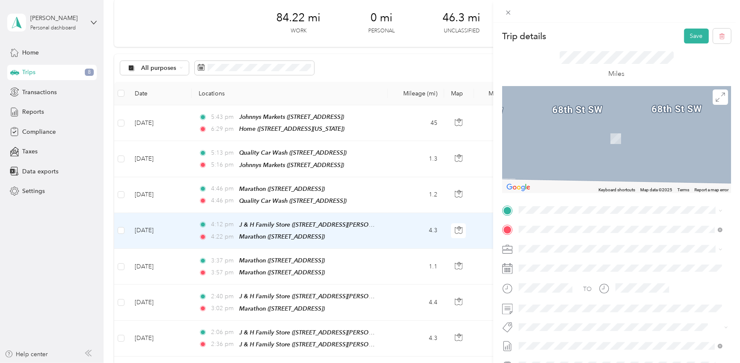
click at [592, 248] on div "TEAM Marathon [STREET_ADDRESS]" at bounding box center [563, 248] width 57 height 21
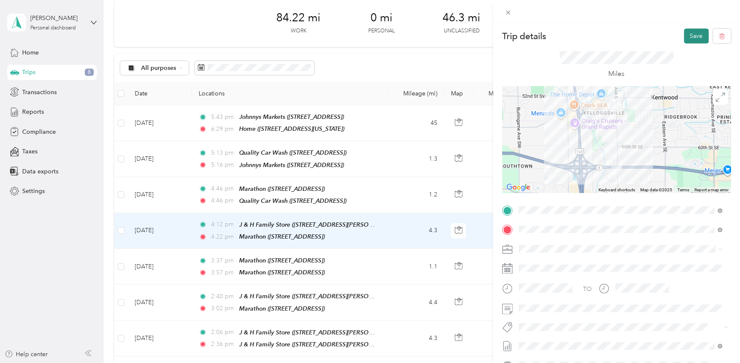
click at [689, 34] on button "Save" at bounding box center [696, 36] width 25 height 15
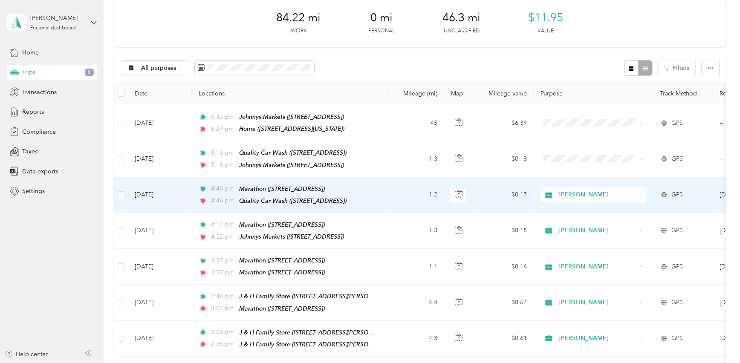
click at [396, 192] on td "1.2" at bounding box center [416, 195] width 56 height 36
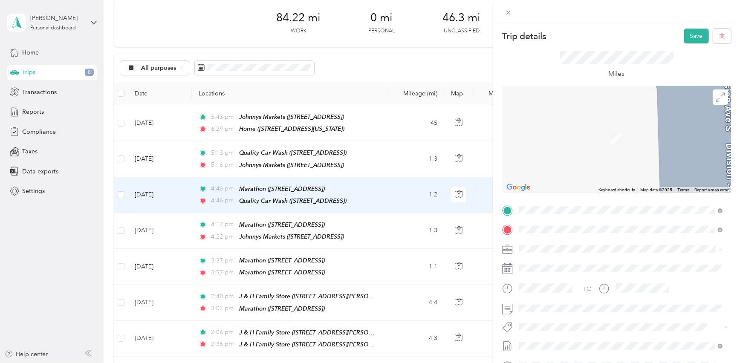
click at [608, 267] on div "TEAM Creston Market" at bounding box center [571, 265] width 73 height 11
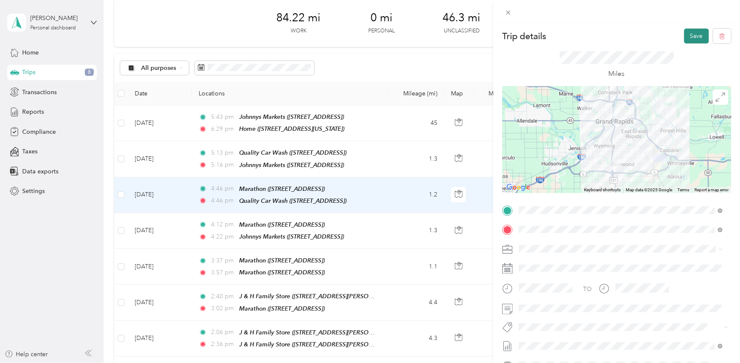
click at [692, 32] on button "Save" at bounding box center [696, 36] width 25 height 15
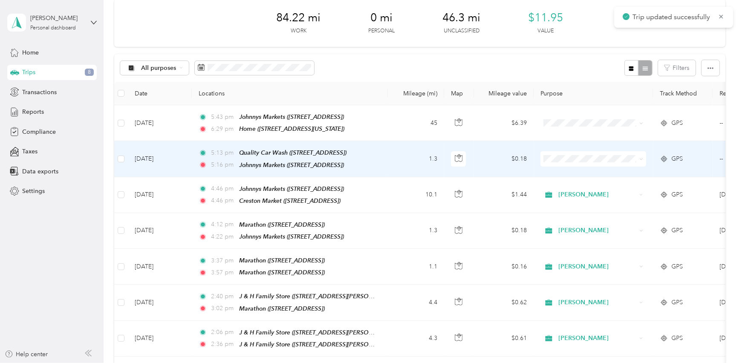
click at [392, 153] on td "1.3" at bounding box center [416, 159] width 56 height 36
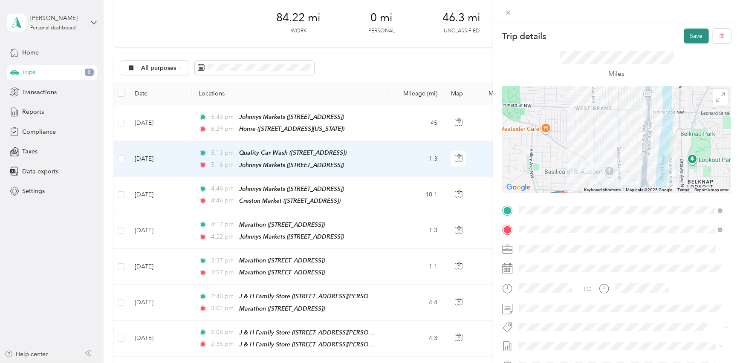
click at [692, 38] on button "Save" at bounding box center [696, 36] width 25 height 15
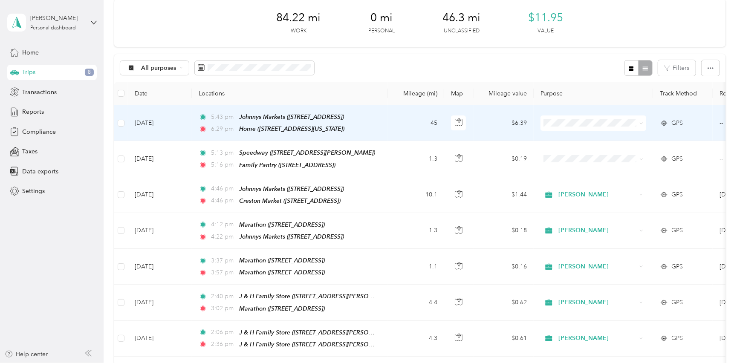
click at [400, 125] on td "45" at bounding box center [416, 123] width 56 height 36
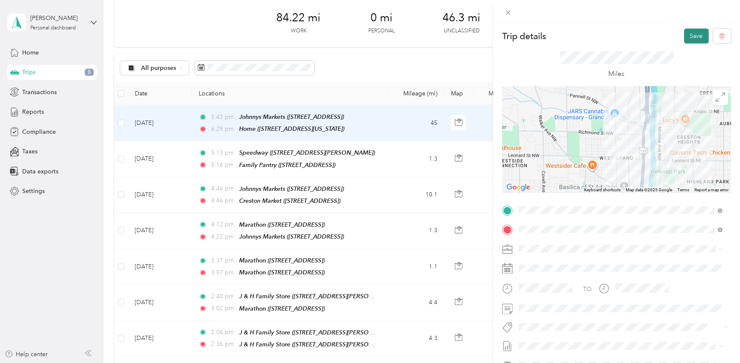
click at [686, 38] on button "Save" at bounding box center [696, 36] width 25 height 15
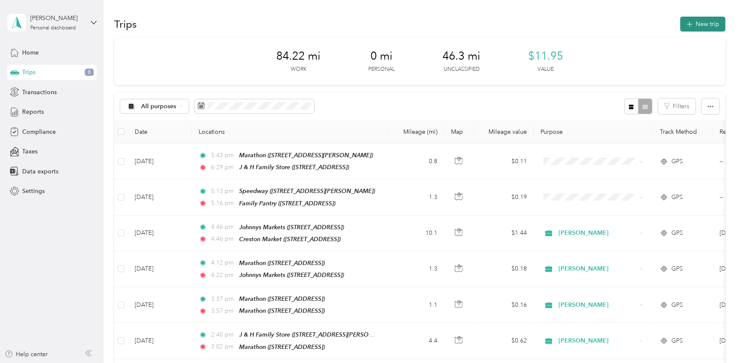
click at [697, 22] on button "New trip" at bounding box center [702, 24] width 45 height 15
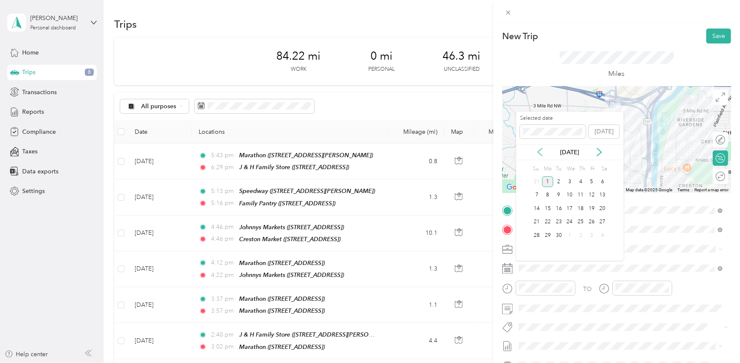
click at [542, 149] on icon at bounding box center [540, 152] width 9 height 9
click at [560, 234] on div "26" at bounding box center [558, 235] width 11 height 11
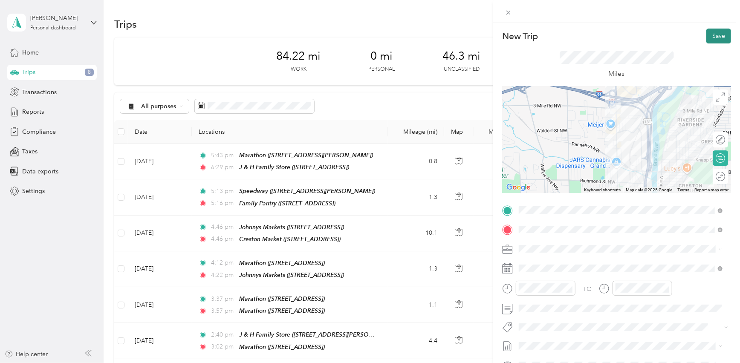
click at [710, 38] on button "Save" at bounding box center [718, 36] width 25 height 15
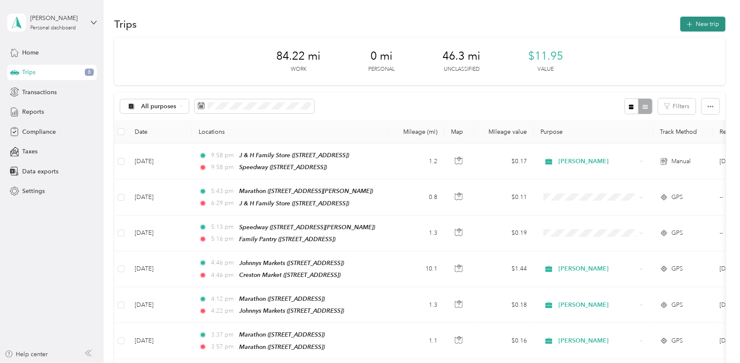
click at [699, 25] on button "New trip" at bounding box center [702, 24] width 45 height 15
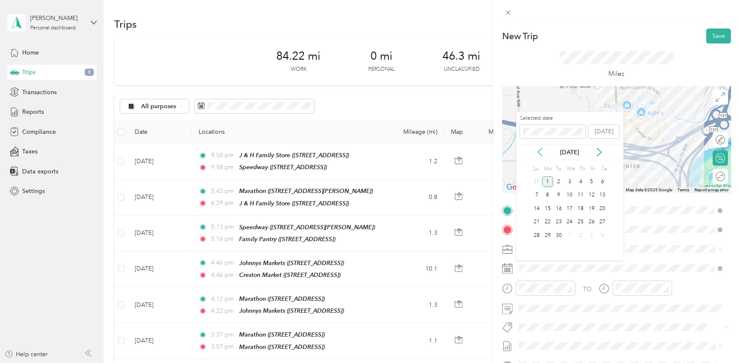
click at [541, 149] on icon at bounding box center [540, 152] width 9 height 9
click at [560, 237] on div "26" at bounding box center [558, 235] width 11 height 11
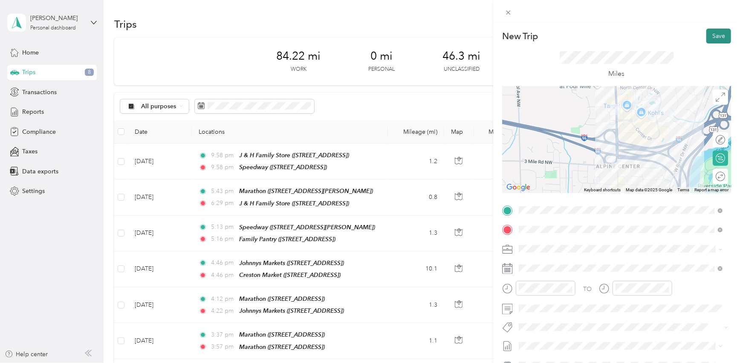
click at [715, 38] on button "Save" at bounding box center [718, 36] width 25 height 15
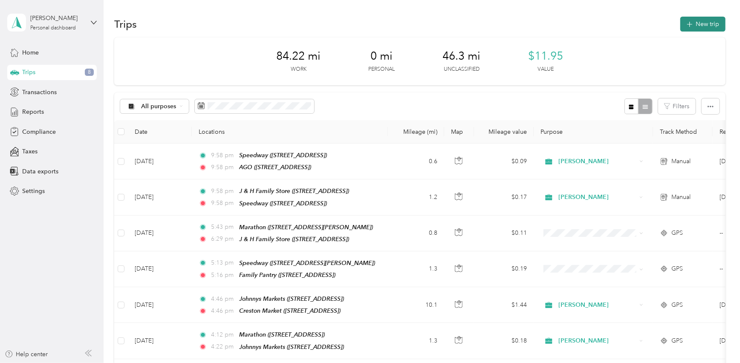
click at [693, 26] on button "New trip" at bounding box center [702, 24] width 45 height 15
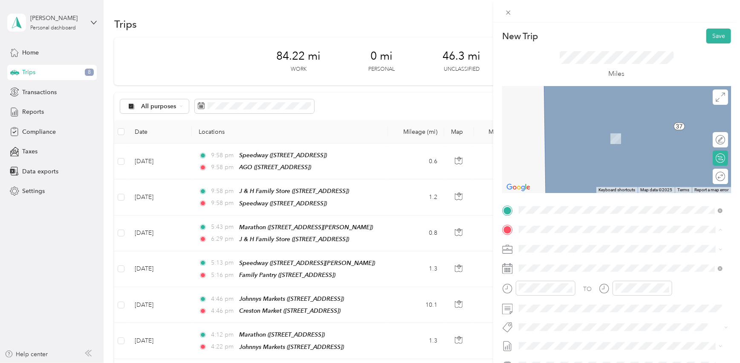
click at [589, 274] on span "[STREET_ADDRESS]" at bounding box center [562, 275] width 54 height 7
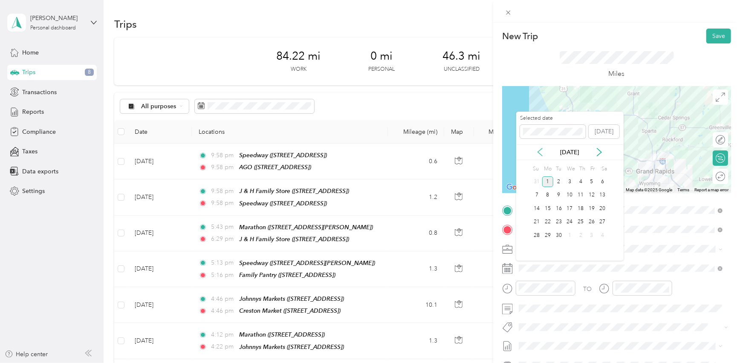
click at [540, 154] on icon at bounding box center [540, 152] width 4 height 8
click at [555, 237] on div "26" at bounding box center [558, 235] width 11 height 11
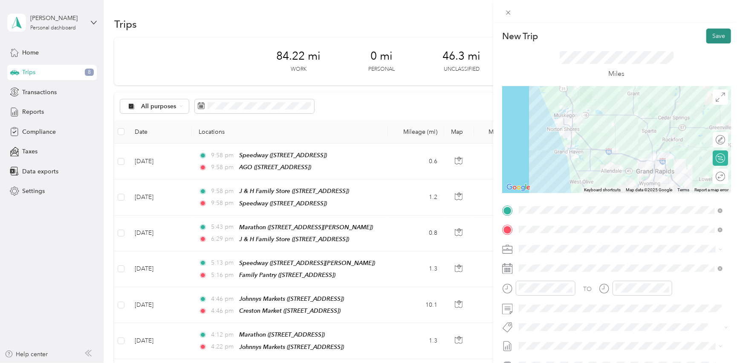
click at [716, 38] on button "Save" at bounding box center [718, 36] width 25 height 15
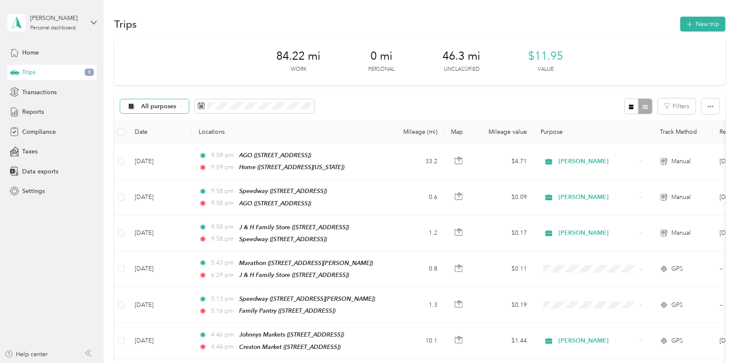
click at [168, 107] on span "All purposes" at bounding box center [158, 107] width 35 height 6
click at [162, 136] on span "Unclassified" at bounding box center [167, 136] width 50 height 9
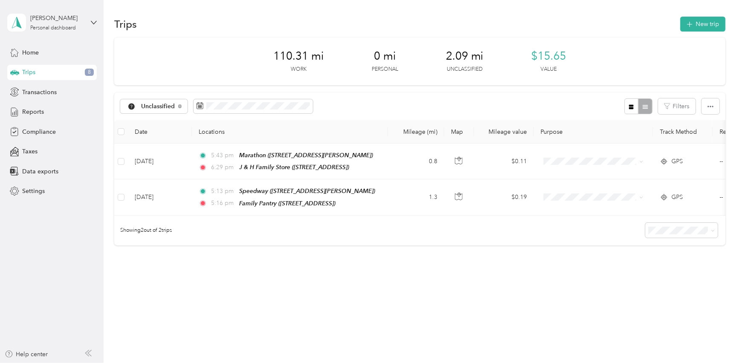
click at [423, 267] on div "110.31 mi Work 0 mi Personal 2.09 mi Unclassified $15.65 Value Unclassified Fil…" at bounding box center [419, 157] width 611 height 238
click at [156, 106] on span "Unclassified" at bounding box center [158, 107] width 34 height 6
click at [156, 119] on span "All purposes" at bounding box center [167, 121] width 50 height 9
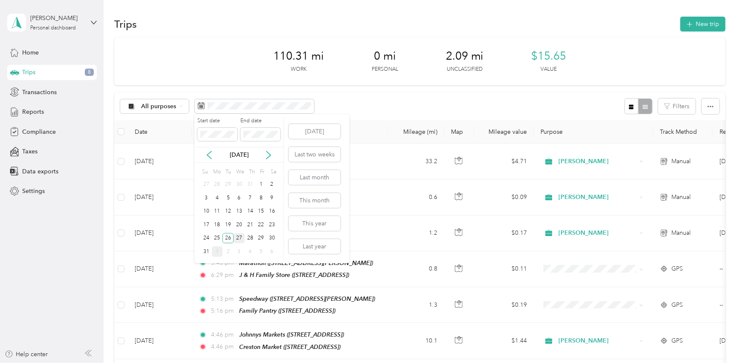
click at [239, 237] on div "27" at bounding box center [239, 238] width 11 height 11
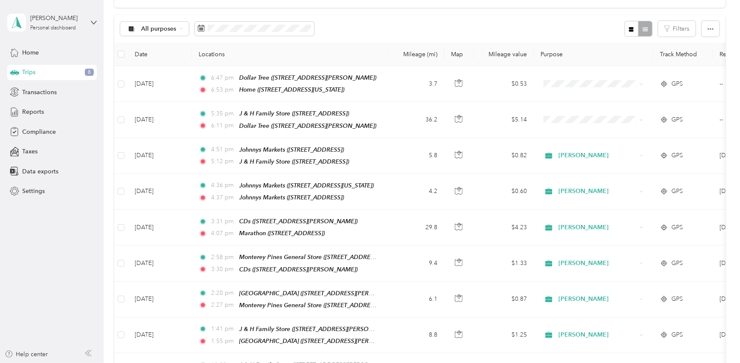
scroll to position [36, 0]
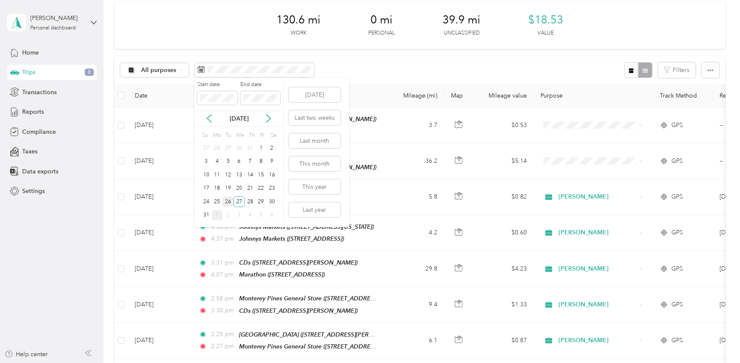
click at [231, 204] on div "26" at bounding box center [227, 201] width 11 height 11
click at [230, 203] on div "26" at bounding box center [227, 201] width 11 height 11
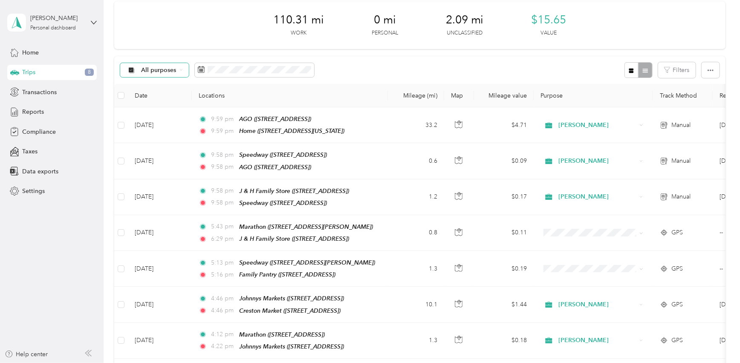
click at [162, 71] on span "All purposes" at bounding box center [158, 70] width 35 height 6
click at [168, 98] on span "Unclassified" at bounding box center [167, 100] width 50 height 9
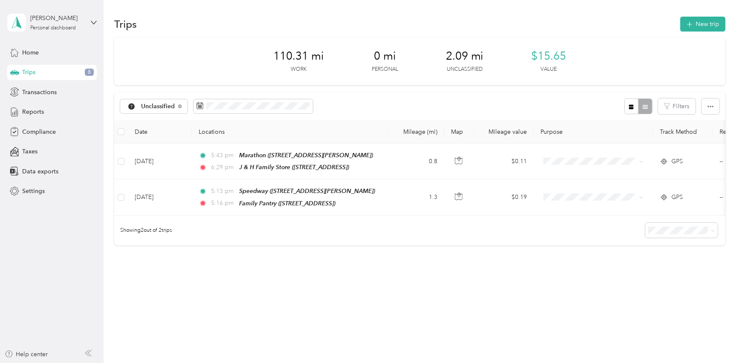
scroll to position [4, 0]
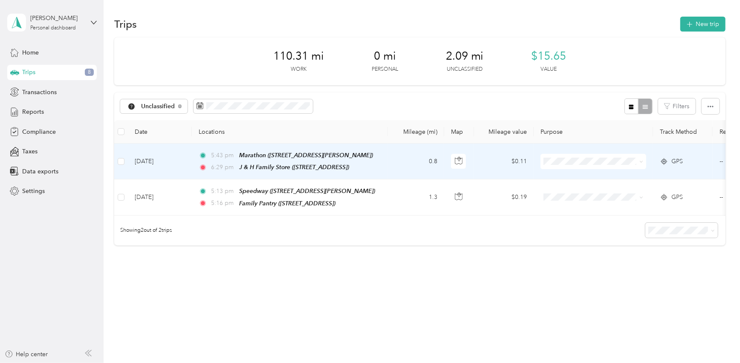
click at [403, 165] on td "0.8" at bounding box center [416, 162] width 56 height 36
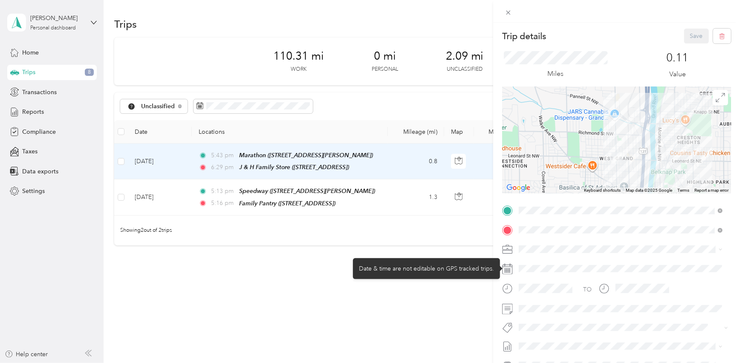
click at [550, 269] on div at bounding box center [623, 269] width 215 height 14
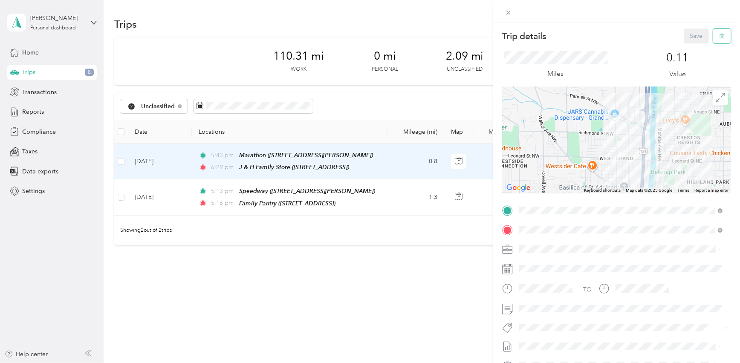
click at [718, 40] on button "button" at bounding box center [722, 36] width 18 height 15
click at [690, 48] on button "Yes" at bounding box center [691, 47] width 17 height 14
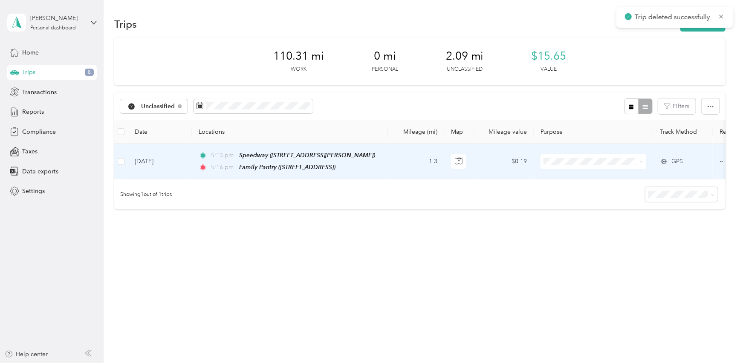
click at [400, 159] on td "1.3" at bounding box center [416, 162] width 56 height 36
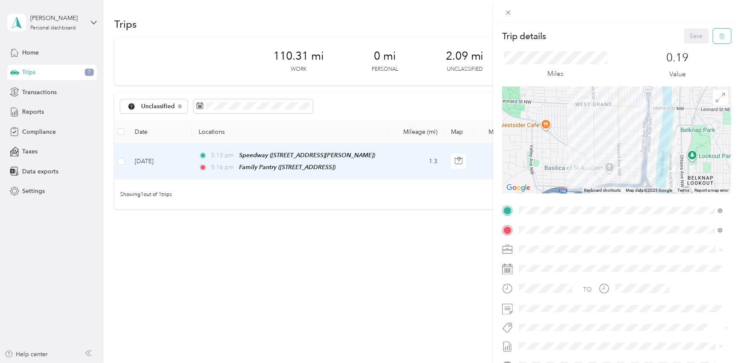
click at [716, 42] on button "button" at bounding box center [722, 36] width 18 height 15
click at [690, 49] on button "Yes" at bounding box center [691, 47] width 17 height 14
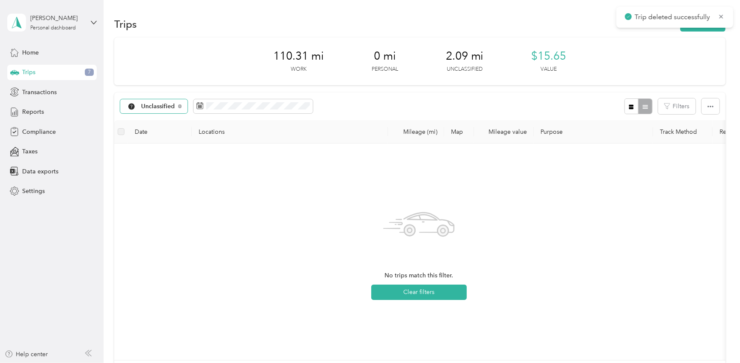
click at [167, 108] on span "Unclassified" at bounding box center [158, 107] width 34 height 6
click at [164, 121] on span "All purposes" at bounding box center [167, 121] width 50 height 9
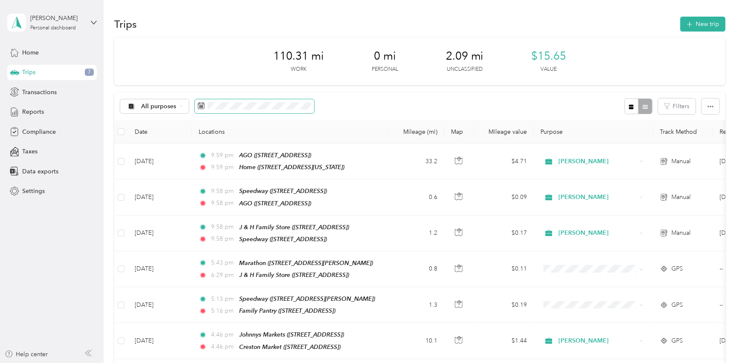
click at [239, 110] on span at bounding box center [254, 106] width 119 height 14
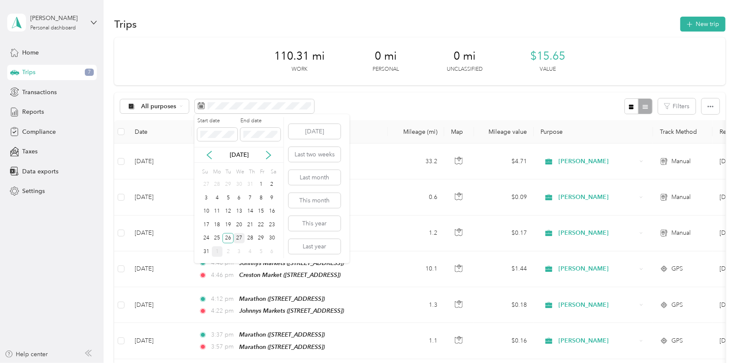
click at [237, 237] on div "27" at bounding box center [239, 238] width 11 height 11
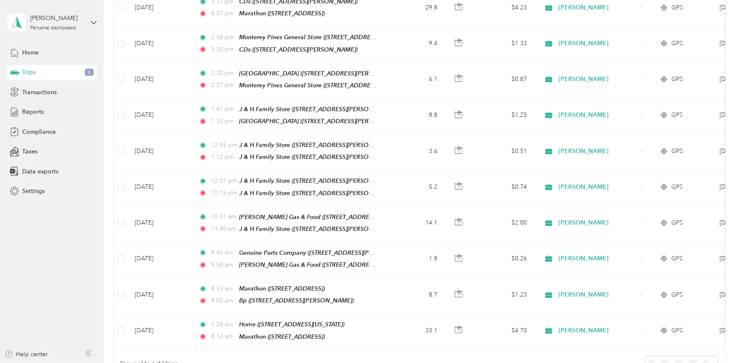
scroll to position [269, 0]
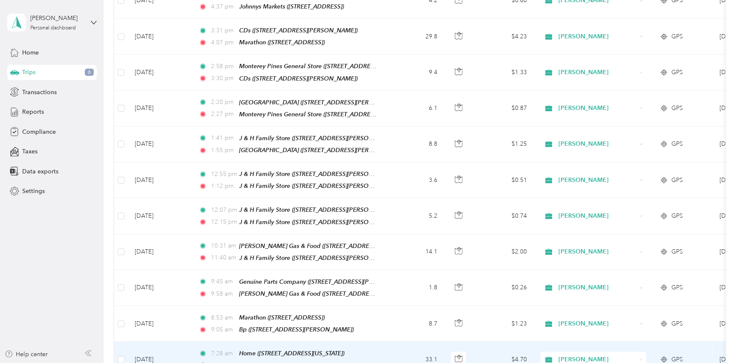
click at [387, 343] on td "7:28 am Home ([STREET_ADDRESS][US_STATE]) 8:14 am Marathon ([STREET_ADDRESS])" at bounding box center [290, 360] width 196 height 36
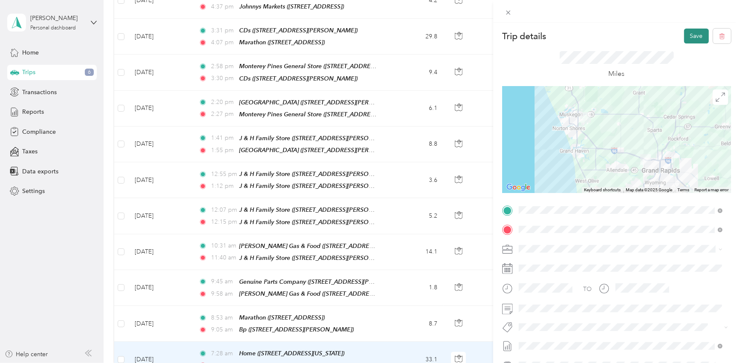
click at [693, 35] on button "Save" at bounding box center [696, 36] width 25 height 15
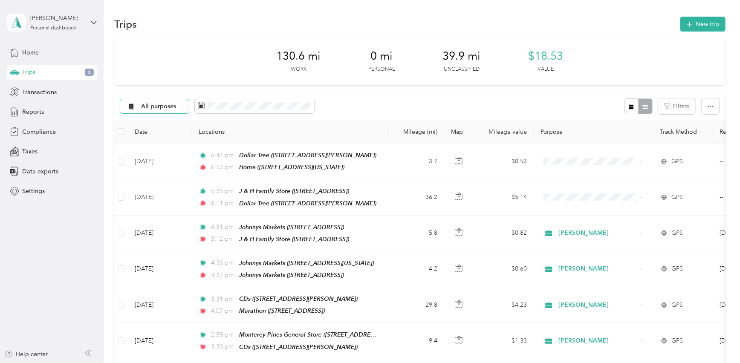
click at [153, 104] on span "All purposes" at bounding box center [158, 107] width 35 height 6
click at [156, 134] on span "Unclassified" at bounding box center [167, 136] width 50 height 9
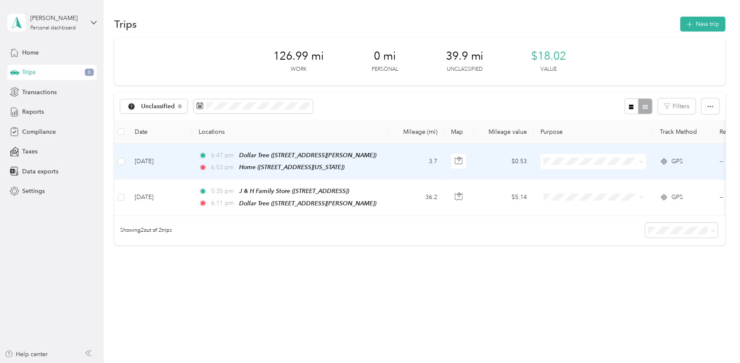
click at [564, 173] on span "[PERSON_NAME]" at bounding box center [601, 176] width 79 height 9
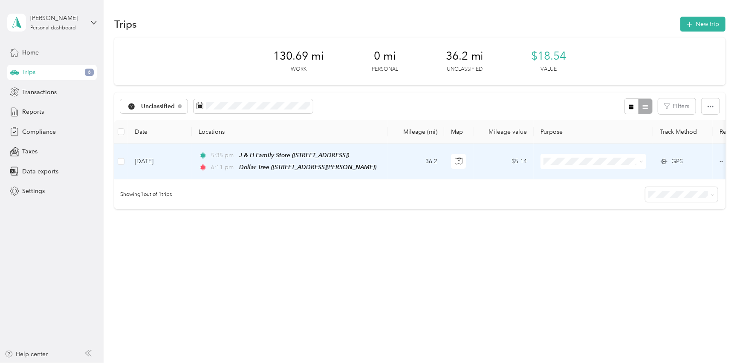
click at [563, 173] on span "[PERSON_NAME]" at bounding box center [601, 176] width 79 height 9
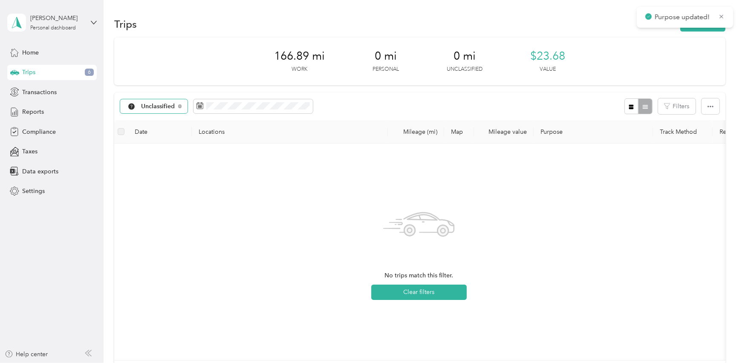
click at [165, 108] on span "Unclassified" at bounding box center [158, 107] width 34 height 6
click at [160, 120] on span "All purposes" at bounding box center [167, 119] width 50 height 9
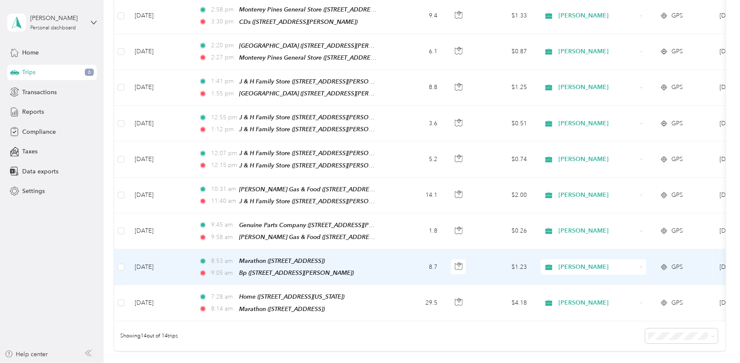
scroll to position [307, 0]
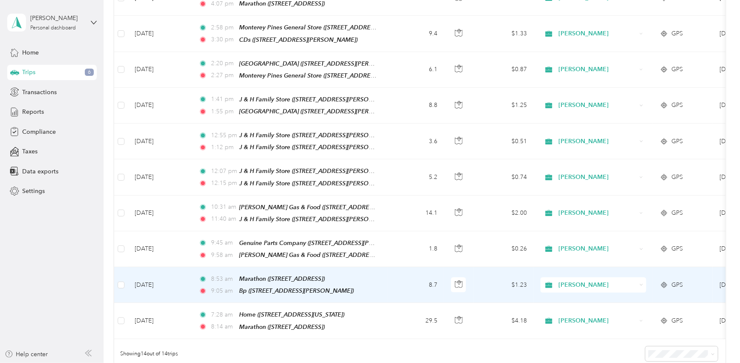
click at [389, 268] on td "8.7" at bounding box center [416, 285] width 56 height 36
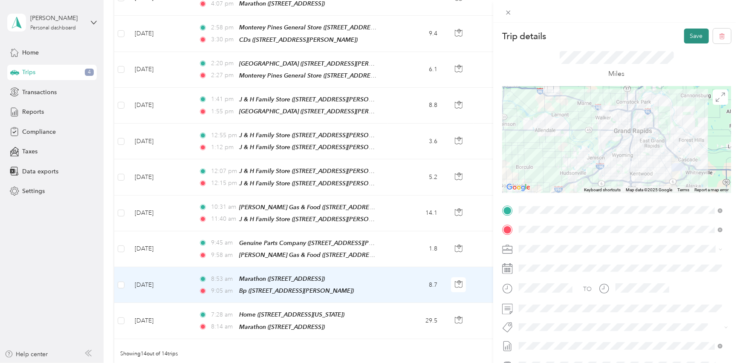
click at [690, 37] on button "Save" at bounding box center [696, 36] width 25 height 15
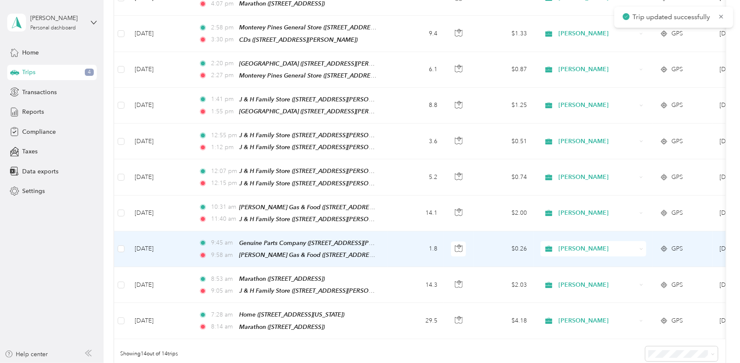
click at [409, 239] on td "1.8" at bounding box center [416, 249] width 56 height 36
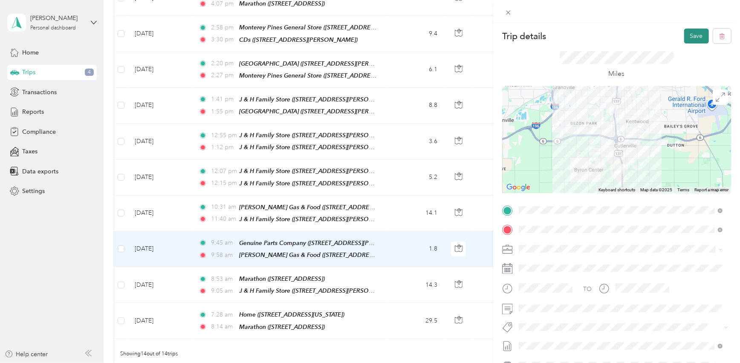
click at [690, 35] on button "Save" at bounding box center [696, 36] width 25 height 15
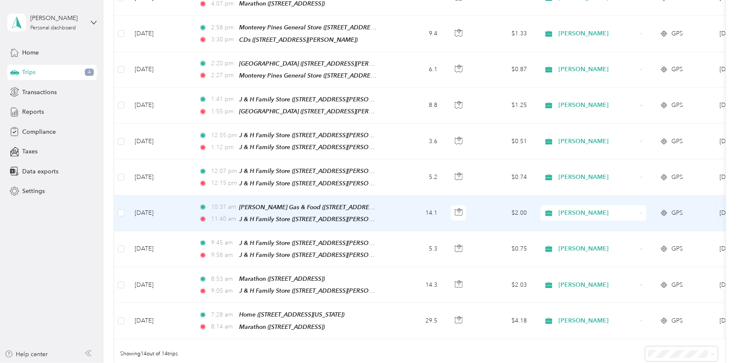
click at [398, 199] on td "14.1" at bounding box center [416, 214] width 56 height 36
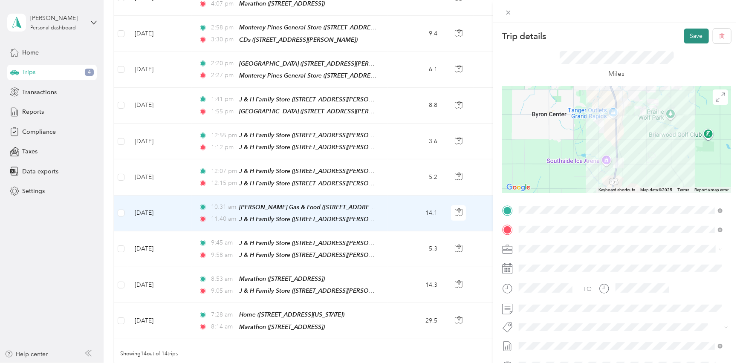
click at [693, 33] on button "Save" at bounding box center [696, 36] width 25 height 15
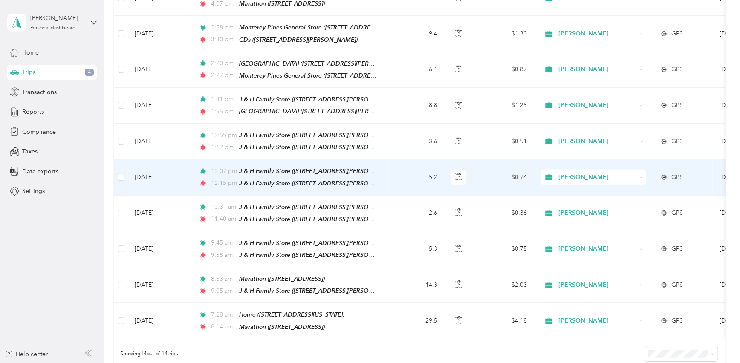
click at [393, 163] on td "5.2" at bounding box center [416, 177] width 56 height 36
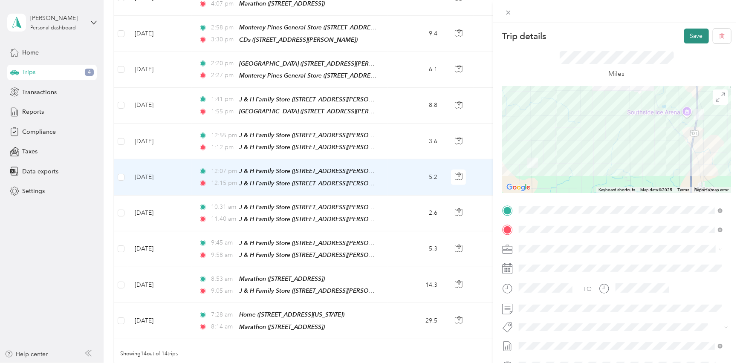
click at [693, 35] on button "Save" at bounding box center [696, 36] width 25 height 15
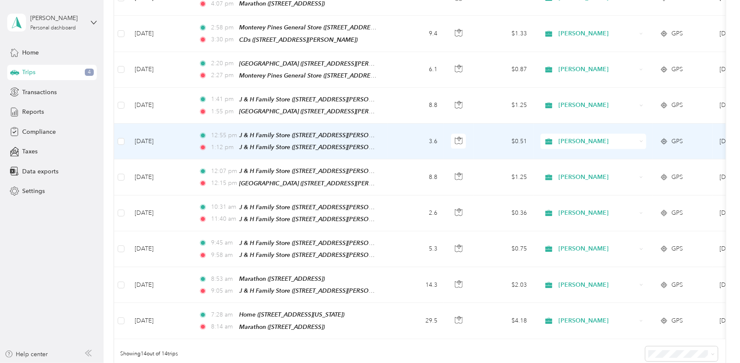
click at [397, 140] on td "3.6" at bounding box center [416, 142] width 56 height 36
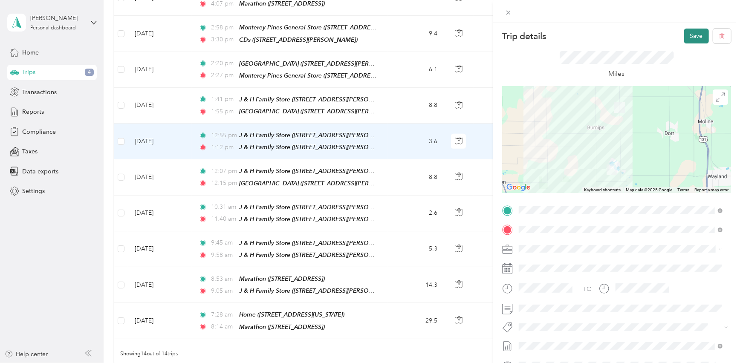
click at [692, 32] on button "Save" at bounding box center [696, 36] width 25 height 15
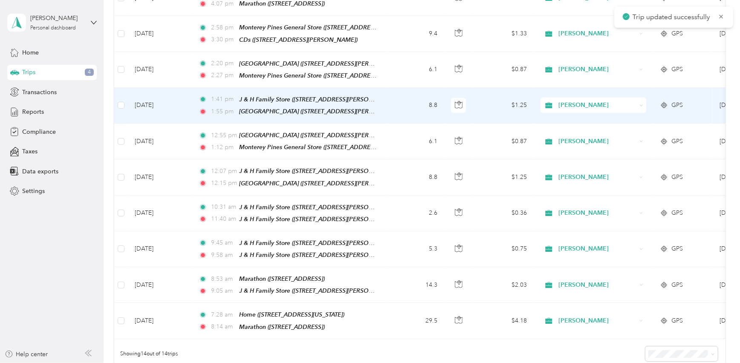
click at [388, 91] on td "8.8" at bounding box center [416, 106] width 56 height 36
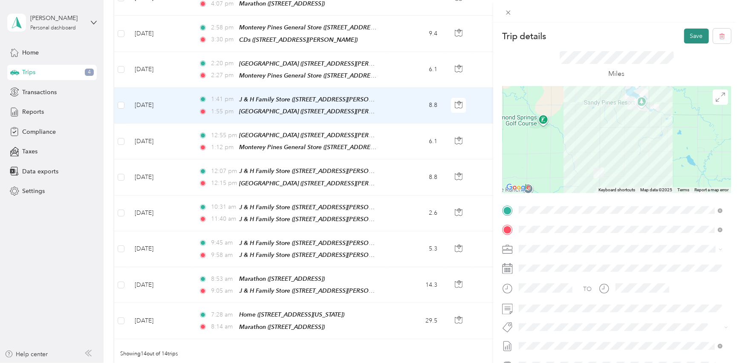
click at [694, 35] on button "Save" at bounding box center [696, 36] width 25 height 15
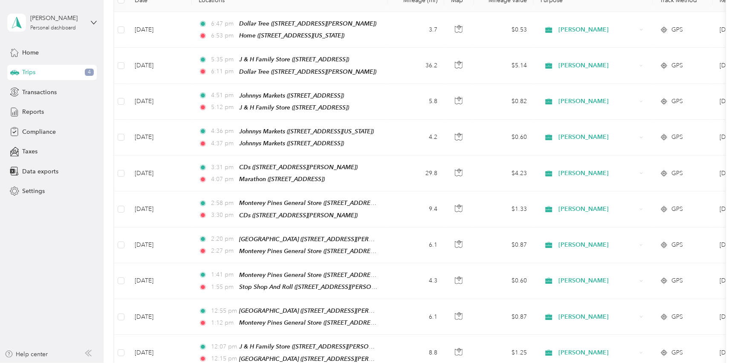
scroll to position [114, 0]
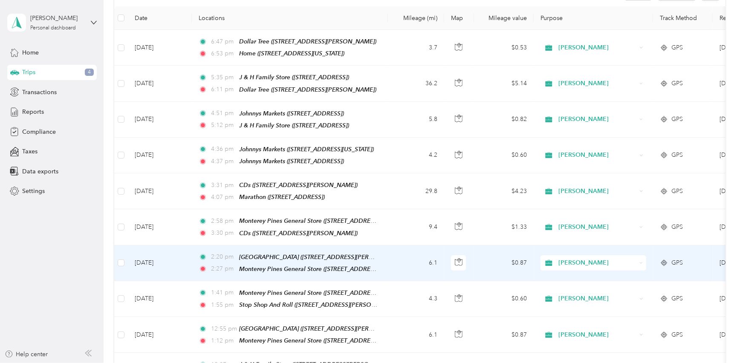
click at [404, 252] on td "6.1" at bounding box center [416, 263] width 56 height 36
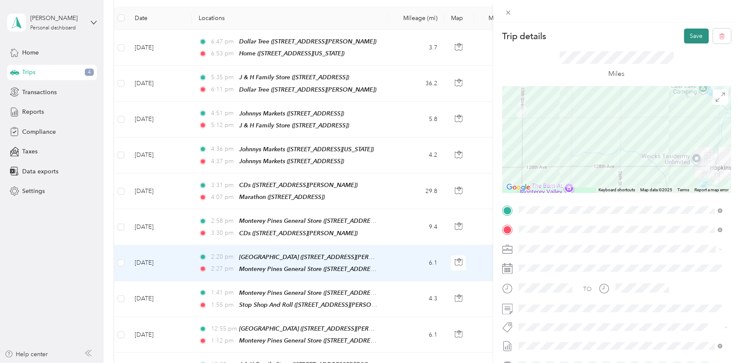
click at [684, 39] on button "Save" at bounding box center [696, 36] width 25 height 15
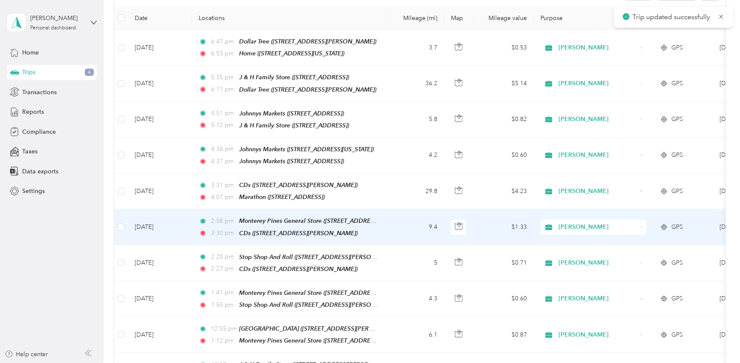
click at [391, 219] on td "9.4" at bounding box center [416, 227] width 56 height 36
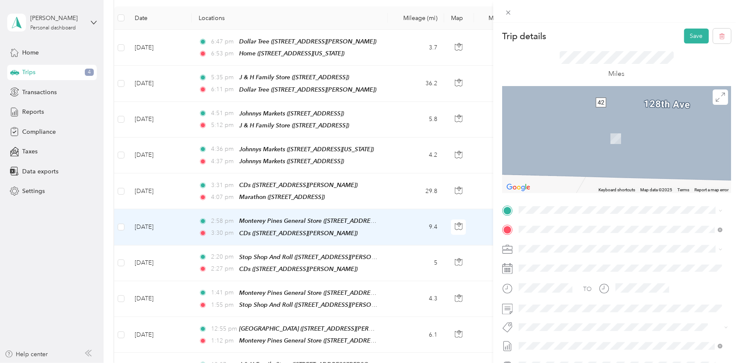
click at [593, 260] on div "TEAM CDs [STREET_ADDRESS][PERSON_NAME]" at bounding box center [620, 250] width 197 height 24
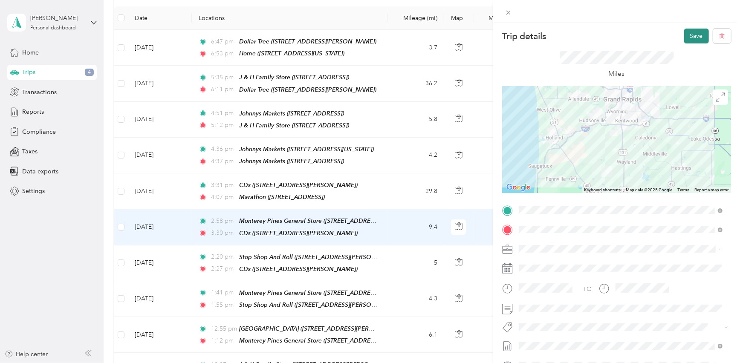
click at [697, 35] on button "Save" at bounding box center [696, 36] width 25 height 15
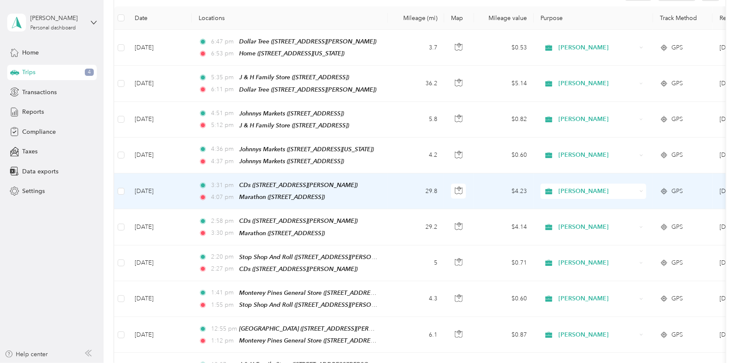
click at [395, 184] on td "29.8" at bounding box center [416, 191] width 56 height 36
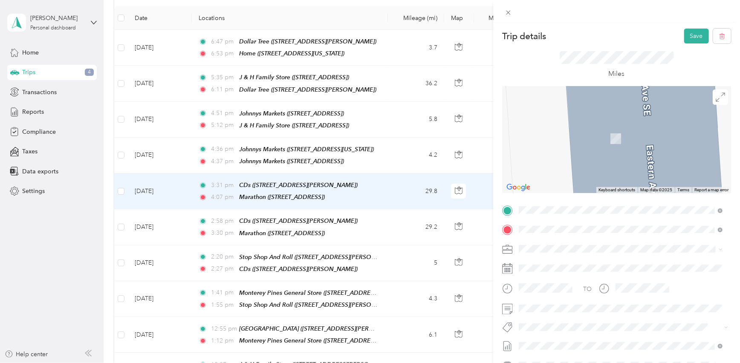
click at [592, 249] on div "TEAM Marathon [STREET_ADDRESS]" at bounding box center [563, 250] width 57 height 21
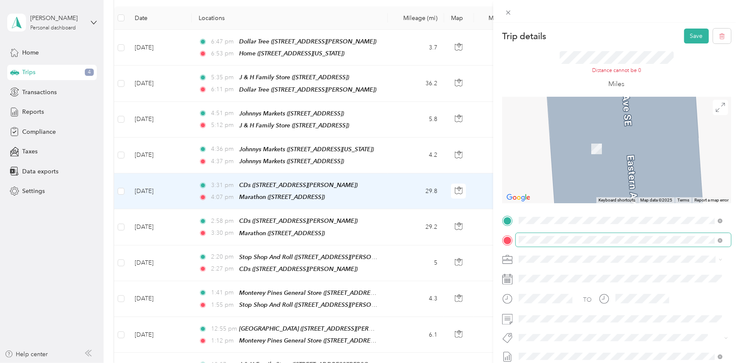
click at [593, 234] on span at bounding box center [623, 240] width 215 height 14
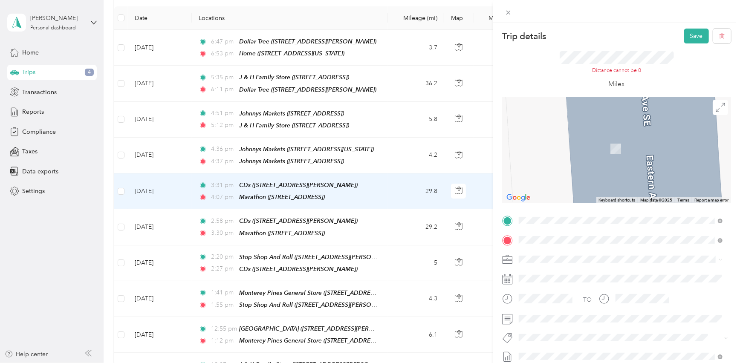
click at [589, 151] on span "[STREET_ADDRESS]" at bounding box center [562, 151] width 54 height 7
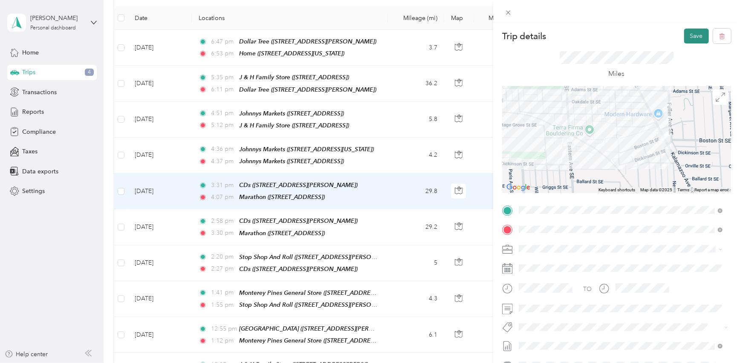
click at [693, 34] on button "Save" at bounding box center [696, 36] width 25 height 15
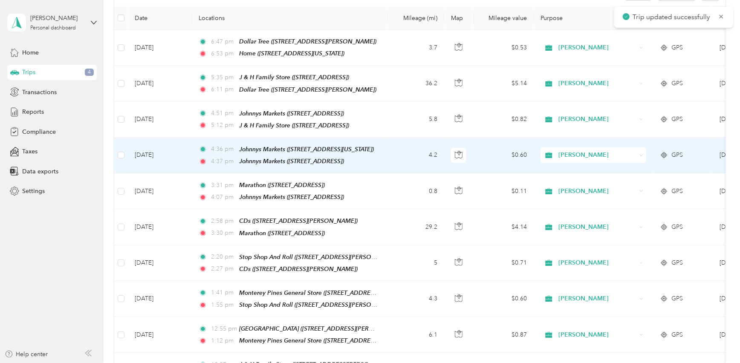
click at [389, 156] on td "4.2" at bounding box center [416, 156] width 56 height 36
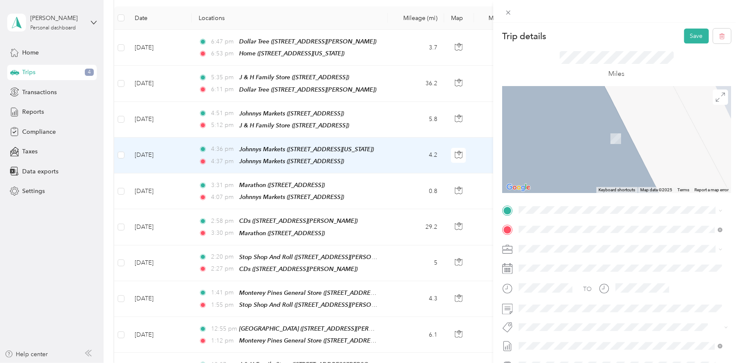
click at [611, 247] on div "TEAM Johnnys Markets" at bounding box center [573, 244] width 76 height 11
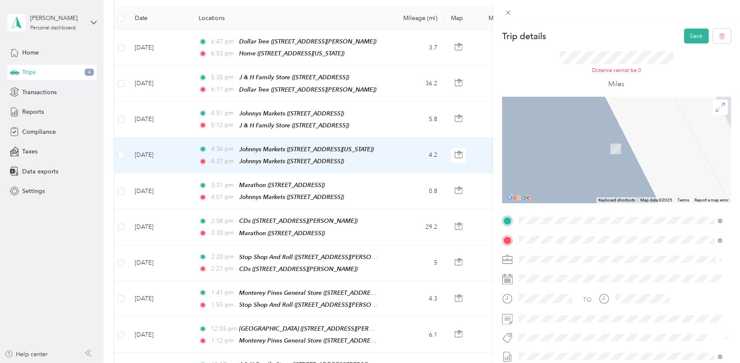
click at [632, 149] on span "[STREET_ADDRESS][PERSON_NAME]" at bounding box center [585, 151] width 101 height 7
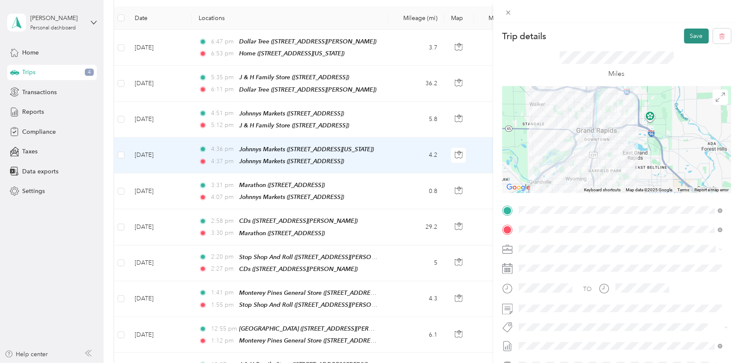
click at [690, 37] on button "Save" at bounding box center [696, 36] width 25 height 15
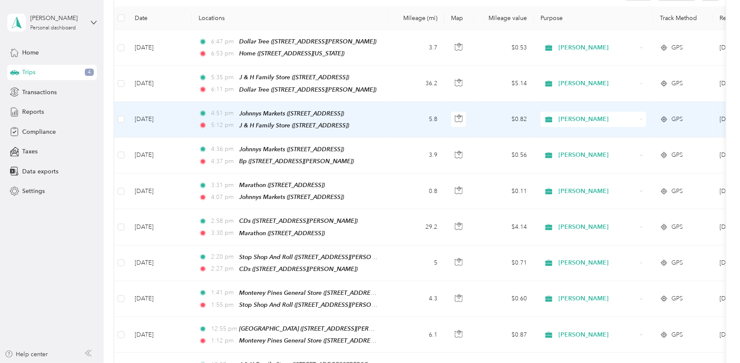
click at [390, 128] on td "5.8" at bounding box center [416, 120] width 56 height 36
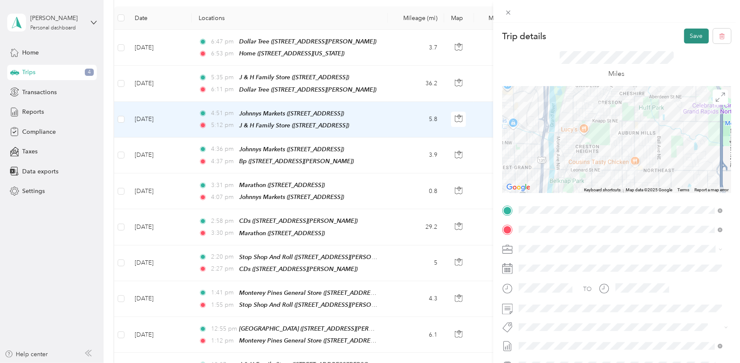
click at [690, 34] on button "Save" at bounding box center [696, 36] width 25 height 15
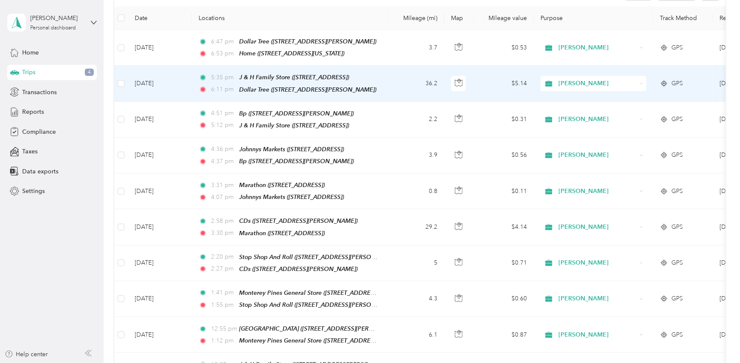
click at [400, 82] on td "36.2" at bounding box center [416, 84] width 56 height 36
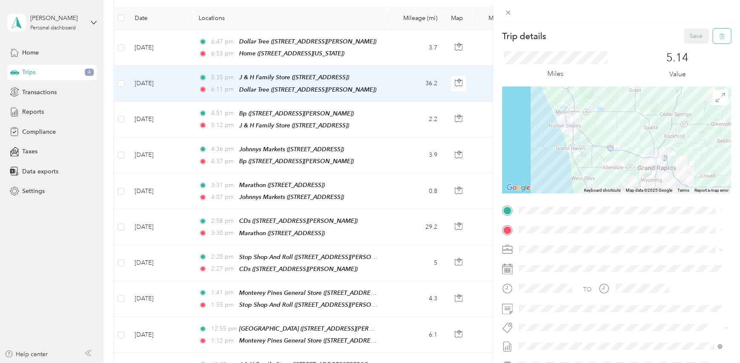
click at [713, 34] on button "button" at bounding box center [722, 36] width 18 height 15
click at [694, 46] on button "Yes" at bounding box center [691, 47] width 17 height 14
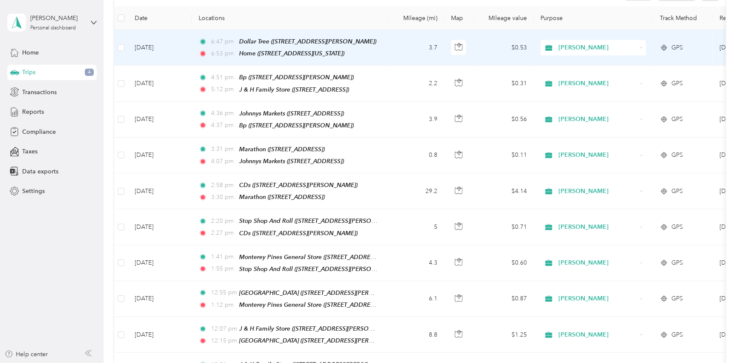
click at [399, 46] on td "3.7" at bounding box center [416, 48] width 56 height 36
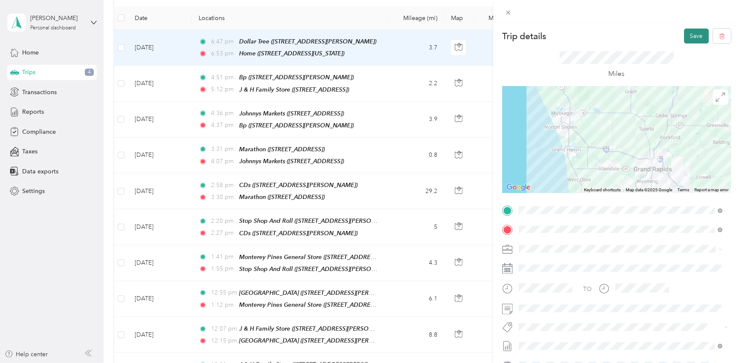
click at [689, 40] on button "Save" at bounding box center [696, 36] width 25 height 15
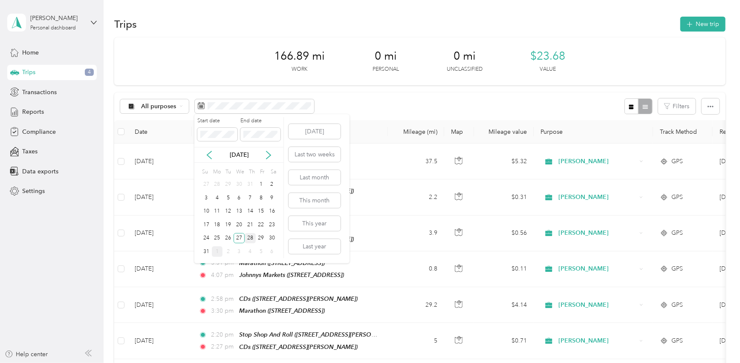
click at [250, 240] on div "28" at bounding box center [250, 238] width 11 height 11
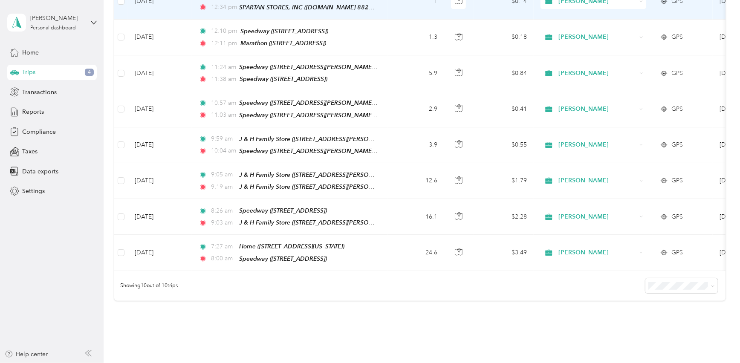
scroll to position [232, 0]
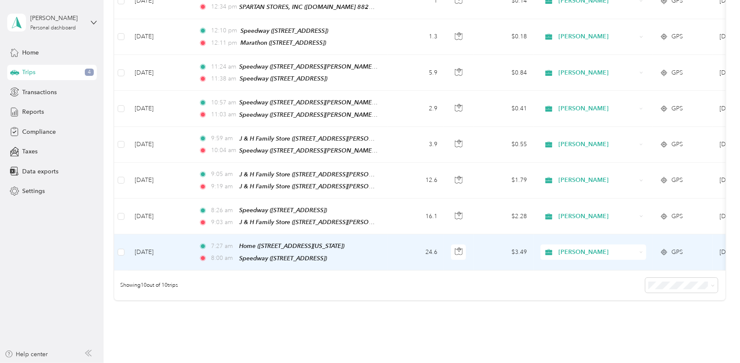
click at [386, 243] on td "7:27 am Home ([STREET_ADDRESS][US_STATE]) 8:00 am Speedway ([STREET_ADDRESS])" at bounding box center [290, 252] width 196 height 36
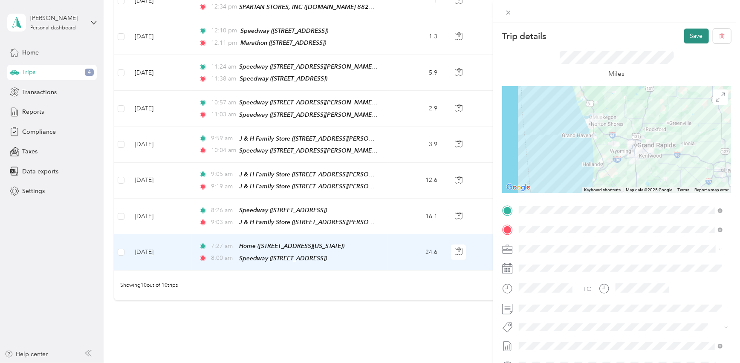
click at [686, 38] on button "Save" at bounding box center [696, 36] width 25 height 15
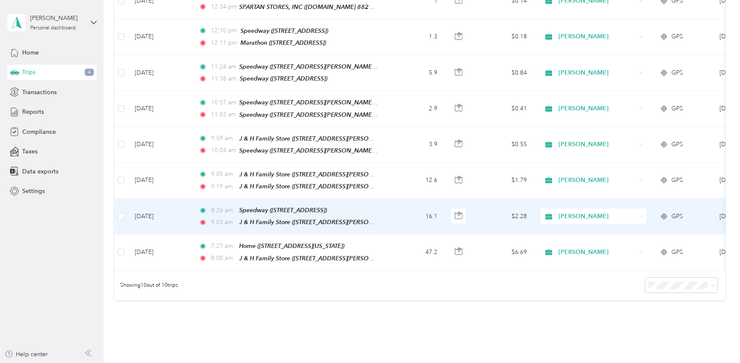
click at [393, 211] on td "16.1" at bounding box center [416, 217] width 56 height 36
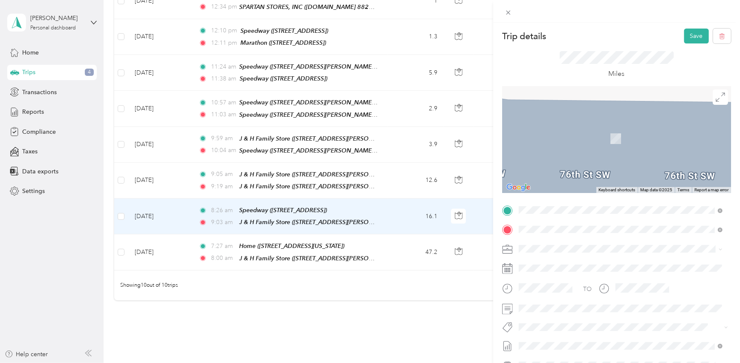
click at [644, 267] on div "TEAM Speedway" at bounding box center [609, 265] width 149 height 11
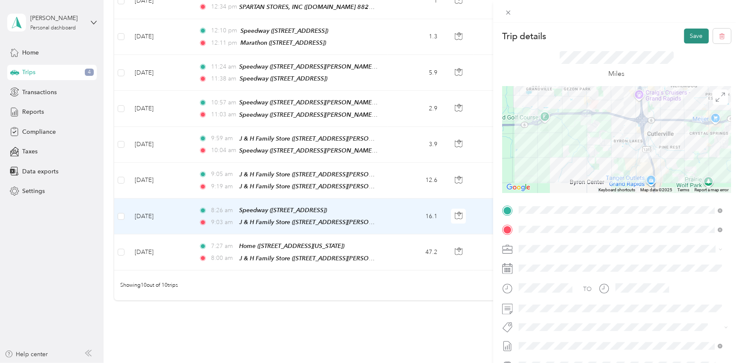
click at [684, 34] on button "Save" at bounding box center [696, 36] width 25 height 15
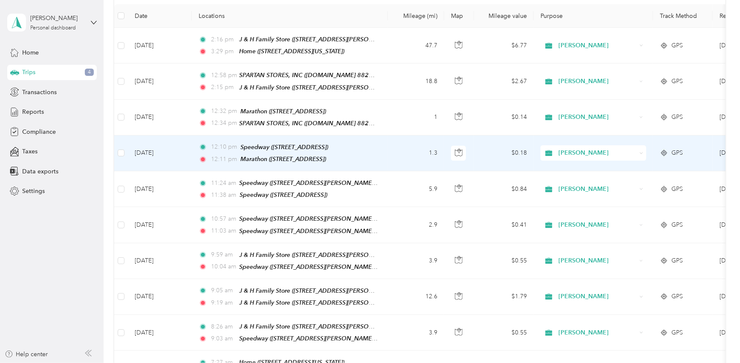
scroll to position [77, 0]
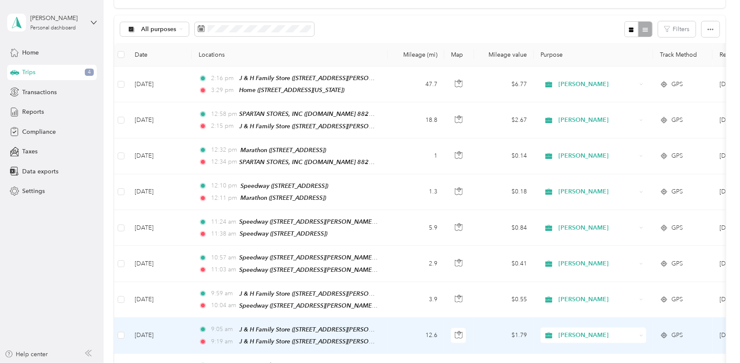
click at [391, 326] on td "12.6" at bounding box center [416, 336] width 56 height 36
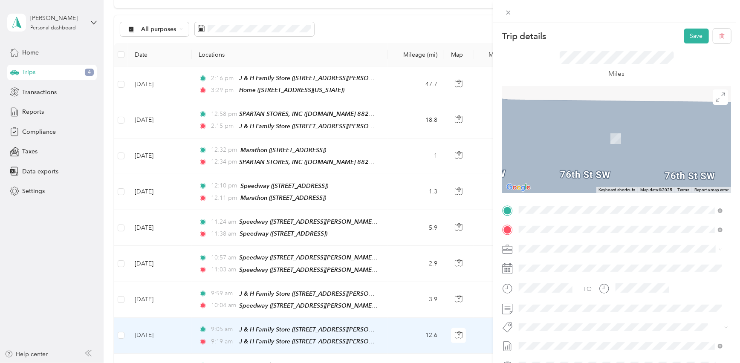
click at [597, 251] on div "TEAM Speedway [STREET_ADDRESS][PERSON_NAME][PERSON_NAME]" at bounding box center [609, 250] width 149 height 21
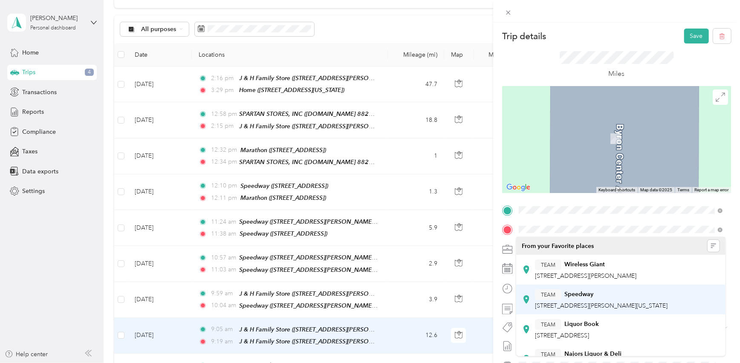
click at [597, 298] on div "TEAM Speedway" at bounding box center [601, 294] width 133 height 11
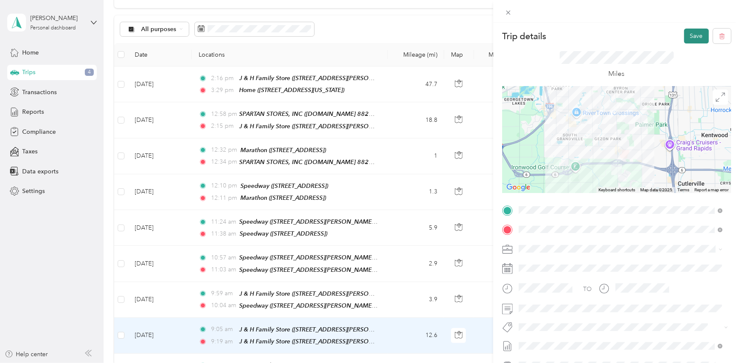
click at [691, 36] on button "Save" at bounding box center [696, 36] width 25 height 15
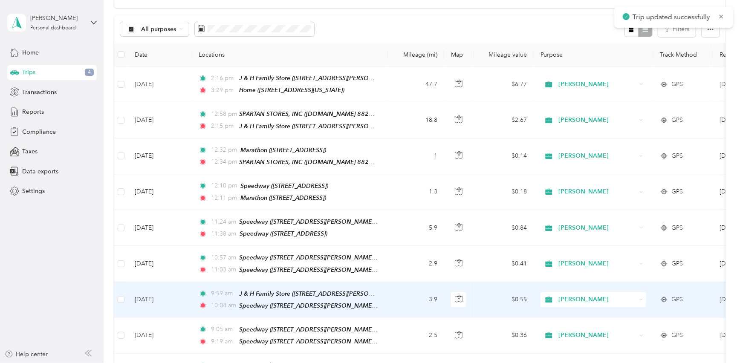
click at [395, 288] on td "3.9" at bounding box center [416, 300] width 56 height 36
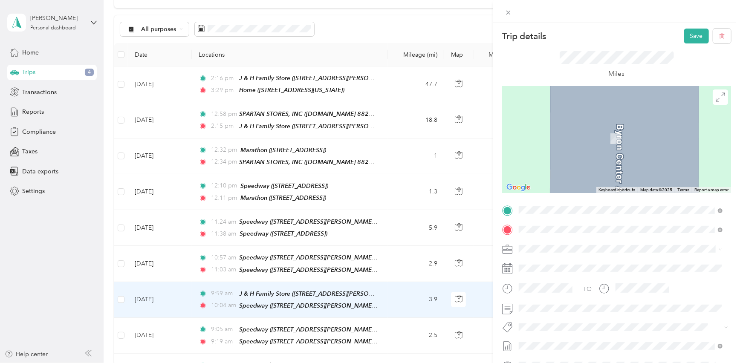
click at [608, 277] on div "TEAM Speedway" at bounding box center [601, 275] width 133 height 11
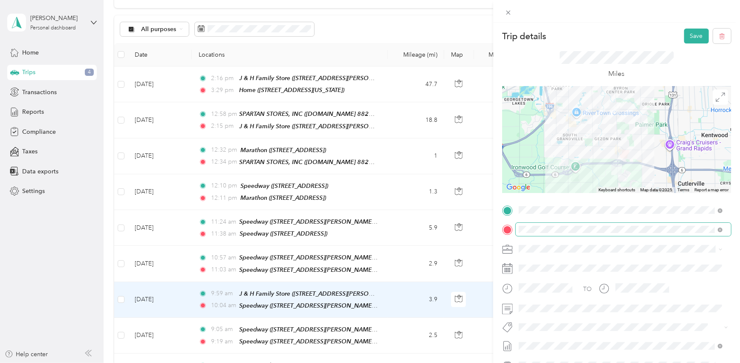
click at [582, 225] on span at bounding box center [623, 230] width 215 height 14
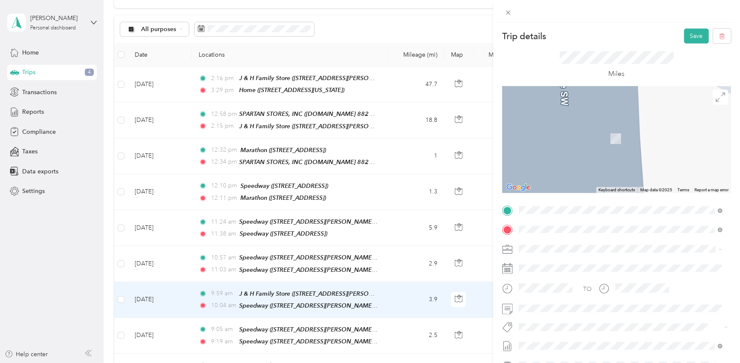
click at [593, 267] on div "TEAM Speedway [STREET_ADDRESS]" at bounding box center [564, 270] width 58 height 21
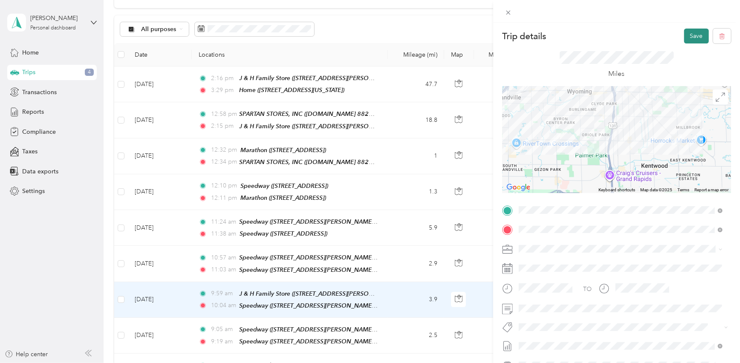
click at [687, 37] on button "Save" at bounding box center [696, 36] width 25 height 15
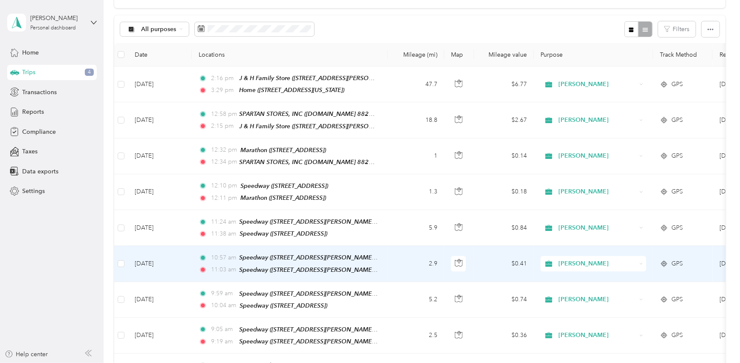
click at [392, 262] on td "2.9" at bounding box center [416, 264] width 56 height 36
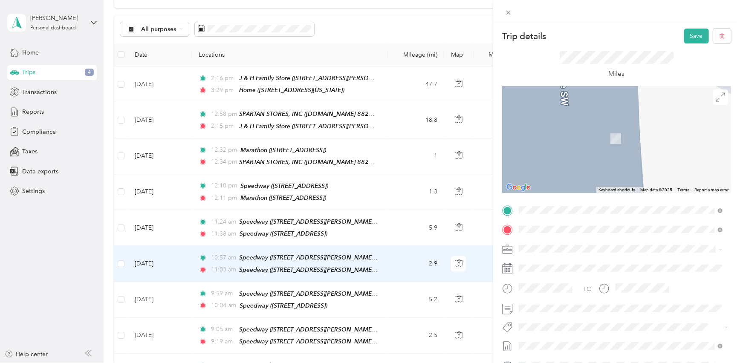
click at [593, 249] on div "TEAM Speedway [STREET_ADDRESS]" at bounding box center [564, 250] width 58 height 21
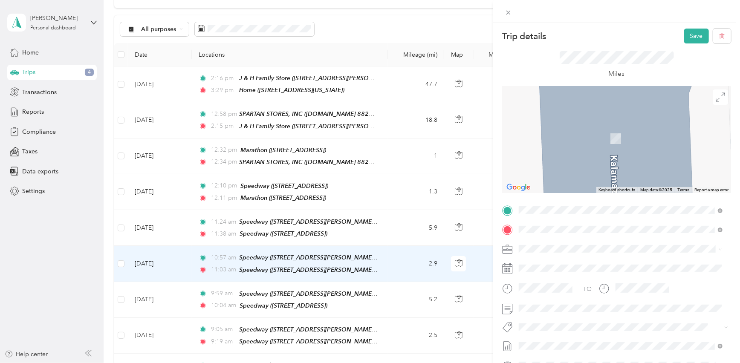
click at [592, 262] on div "TEAM Marathon" at bounding box center [563, 265] width 57 height 11
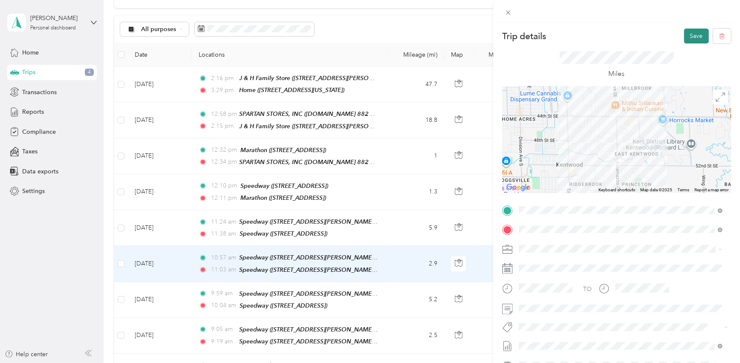
click at [692, 38] on button "Save" at bounding box center [696, 36] width 25 height 15
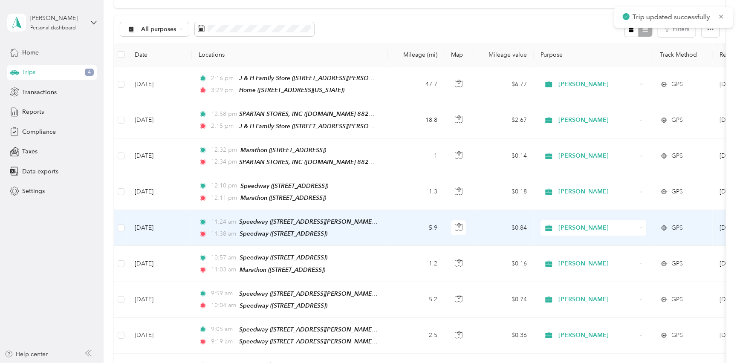
click at [390, 218] on td "5.9" at bounding box center [416, 228] width 56 height 36
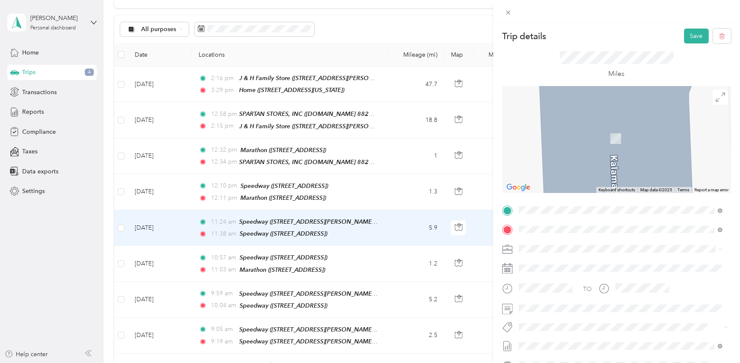
click at [592, 247] on div "TEAM Marathon [STREET_ADDRESS]" at bounding box center [563, 250] width 57 height 21
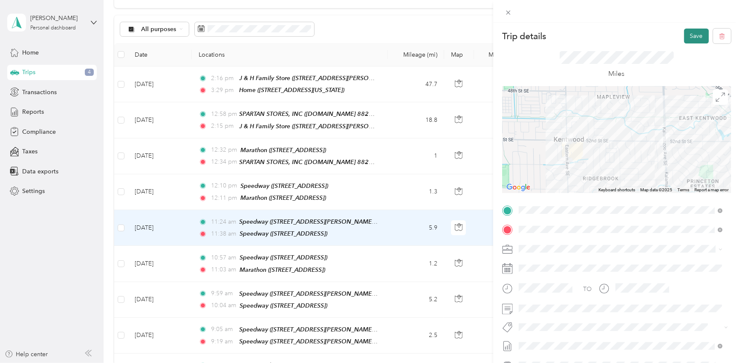
click at [689, 35] on button "Save" at bounding box center [696, 36] width 25 height 15
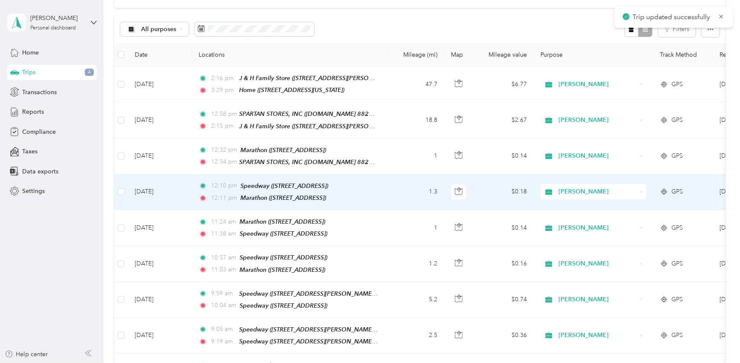
click at [388, 188] on td "1.3" at bounding box center [416, 192] width 56 height 36
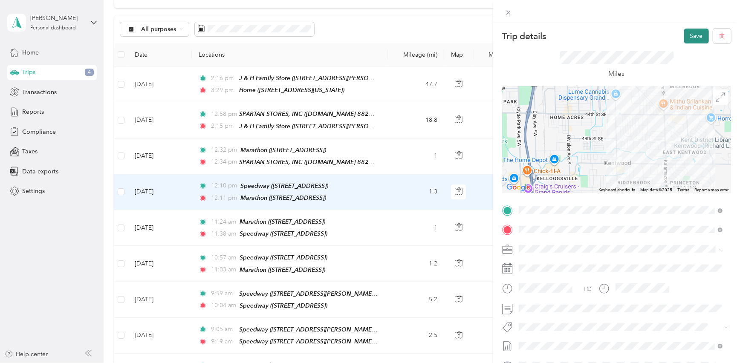
click at [695, 40] on button "Save" at bounding box center [696, 36] width 25 height 15
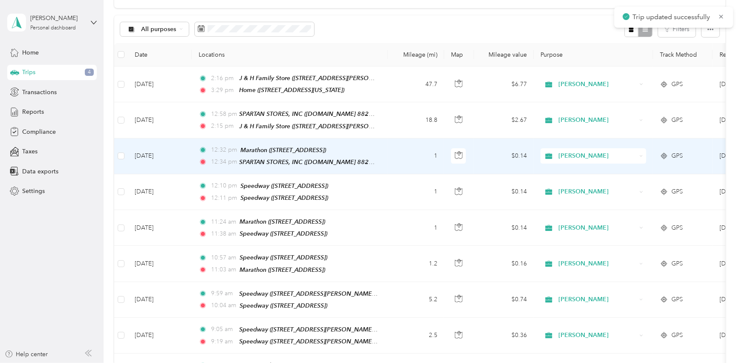
click at [389, 153] on td "1" at bounding box center [416, 157] width 56 height 36
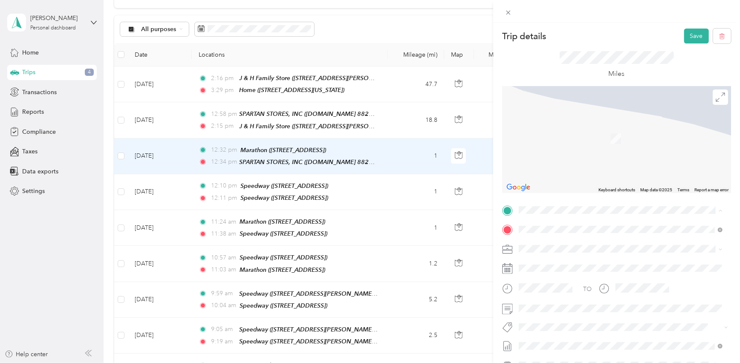
click at [573, 253] on span "[STREET_ADDRESS]" at bounding box center [562, 256] width 54 height 7
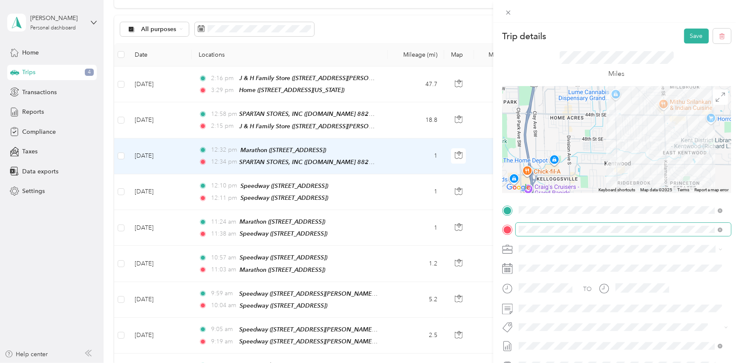
click at [569, 363] on div "Trip details Save This trip cannot be edited because it is either under review,…" at bounding box center [368, 363] width 736 height 0
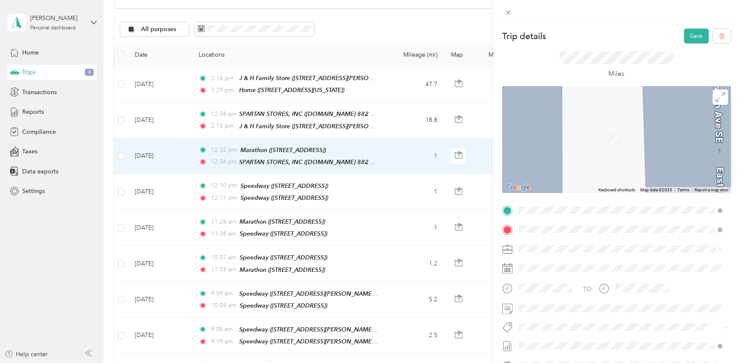
click at [590, 327] on div "TEAM J & H Family Store" at bounding box center [585, 324] width 101 height 11
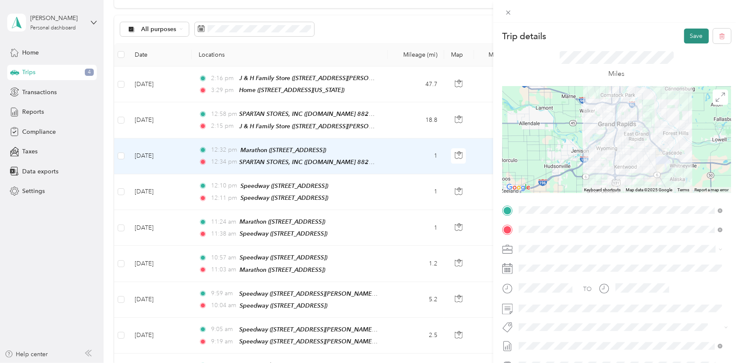
click at [685, 40] on button "Save" at bounding box center [696, 36] width 25 height 15
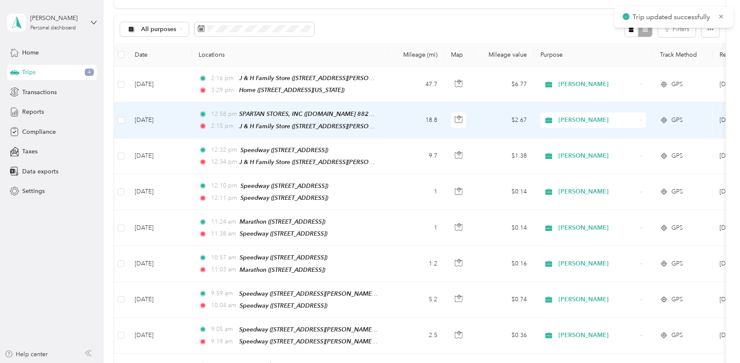
click at [393, 127] on td "18.8" at bounding box center [416, 120] width 56 height 36
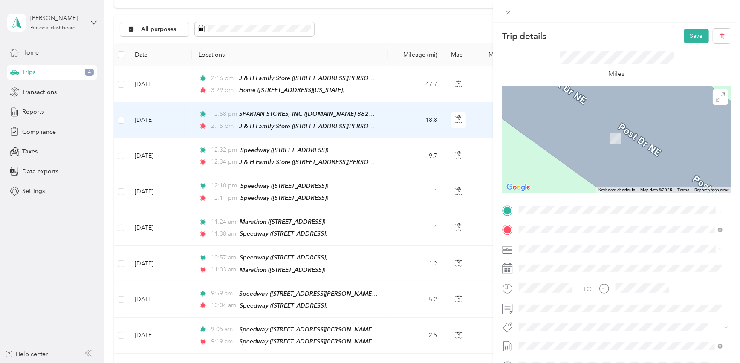
click at [593, 304] on strong "J & H Family Store" at bounding box center [589, 304] width 51 height 8
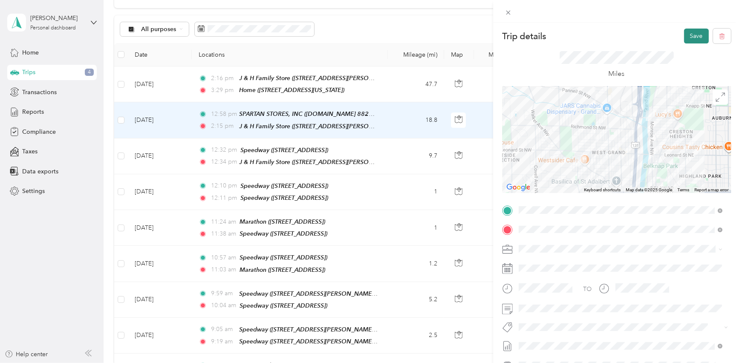
click at [690, 38] on button "Save" at bounding box center [696, 36] width 25 height 15
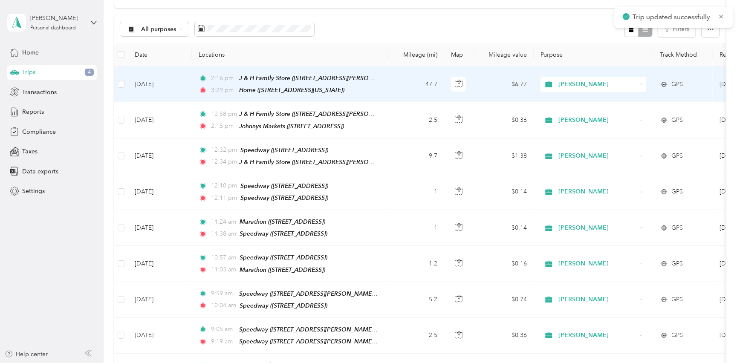
drag, startPoint x: 690, startPoint y: 38, endPoint x: 391, endPoint y: 84, distance: 301.8
click at [391, 84] on td "47.7" at bounding box center [416, 84] width 56 height 36
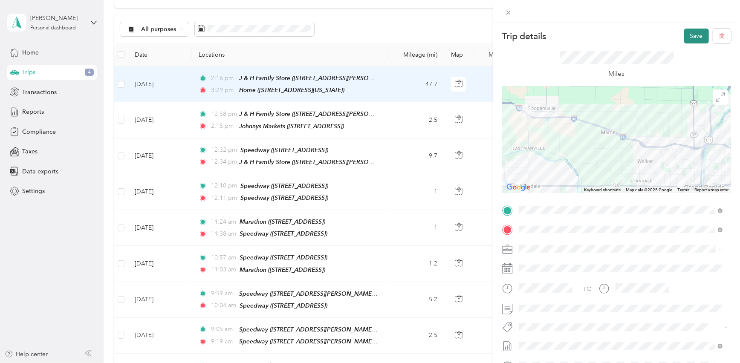
click at [687, 38] on button "Save" at bounding box center [696, 36] width 25 height 15
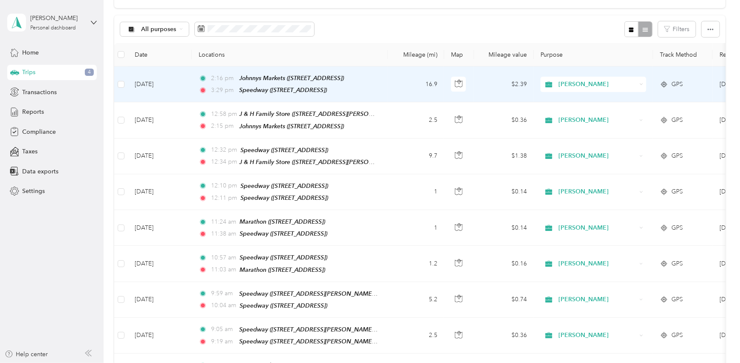
click at [390, 84] on td "16.9" at bounding box center [416, 84] width 56 height 36
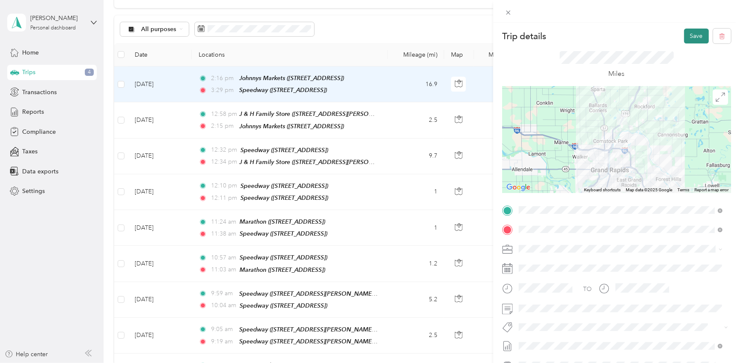
click at [692, 38] on button "Save" at bounding box center [696, 36] width 25 height 15
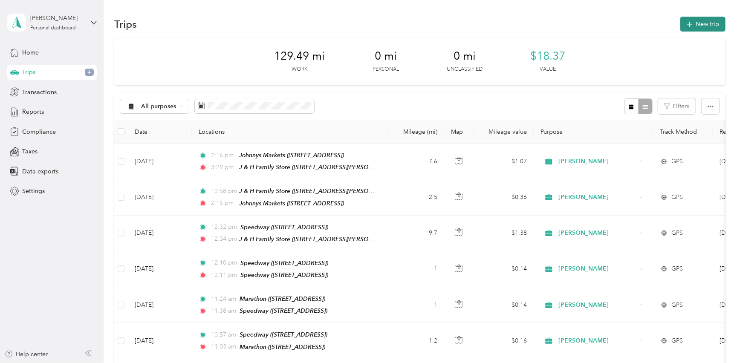
click at [690, 25] on icon "button" at bounding box center [689, 25] width 10 height 10
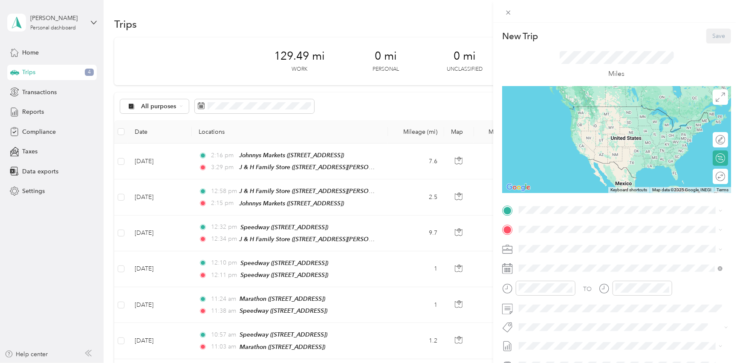
click at [539, 60] on div "Miles" at bounding box center [616, 64] width 229 height 43
click at [448, 95] on div "New Trip Save This trip cannot be edited because it is either under review, app…" at bounding box center [370, 181] width 740 height 363
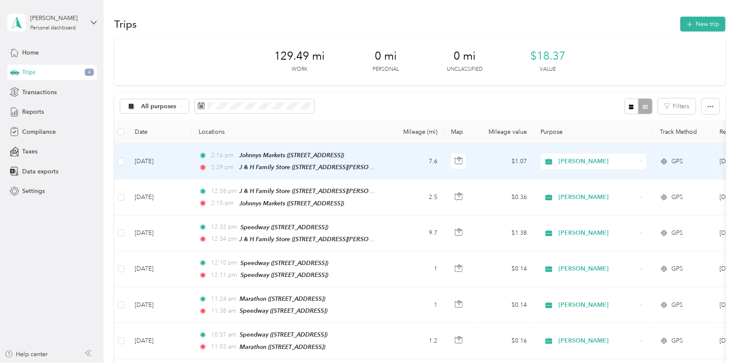
click at [411, 164] on td "7.6" at bounding box center [416, 162] width 56 height 36
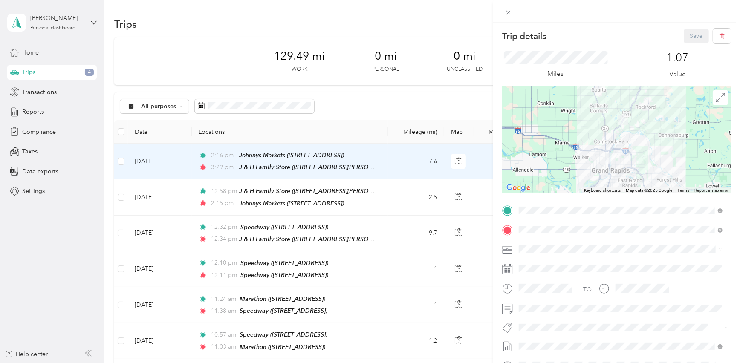
click at [443, 98] on div "Trip details Save This trip cannot be edited because it is either under review,…" at bounding box center [370, 181] width 740 height 363
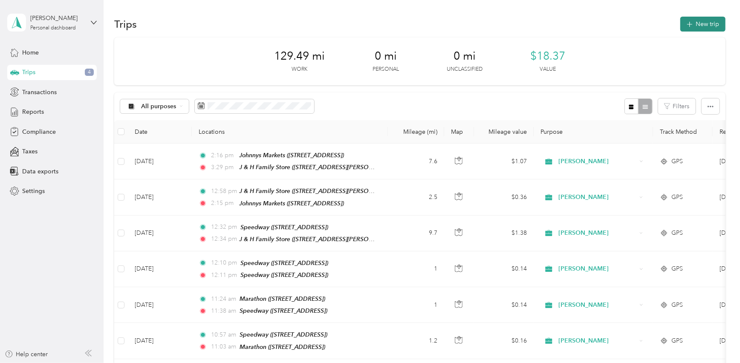
click at [694, 25] on button "New trip" at bounding box center [702, 24] width 45 height 15
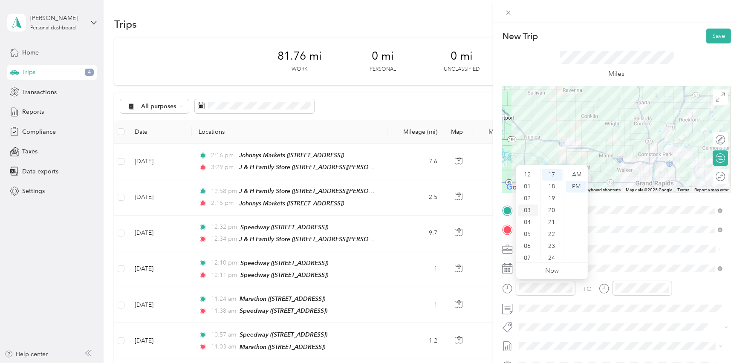
click at [529, 208] on div "03" at bounding box center [528, 211] width 20 height 12
click at [554, 201] on div "45" at bounding box center [552, 199] width 20 height 12
click at [530, 188] on div "01" at bounding box center [528, 187] width 20 height 12
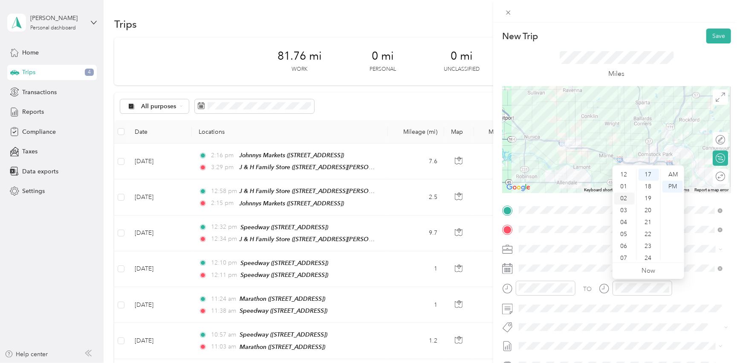
click at [622, 200] on div "02" at bounding box center [624, 199] width 20 height 12
click at [652, 210] on div "20" at bounding box center [648, 211] width 20 height 12
click at [691, 297] on div "TO" at bounding box center [616, 291] width 229 height 21
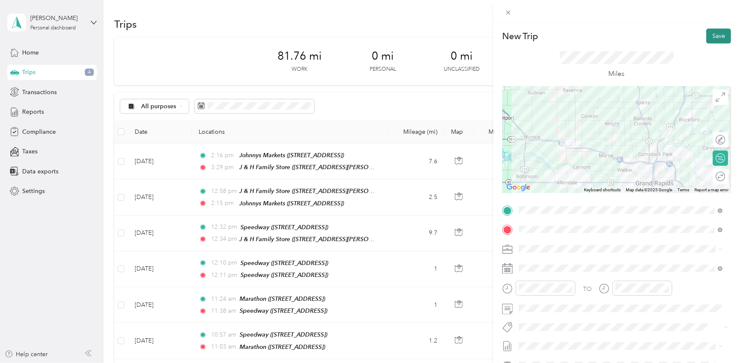
click at [710, 37] on button "Save" at bounding box center [718, 36] width 25 height 15
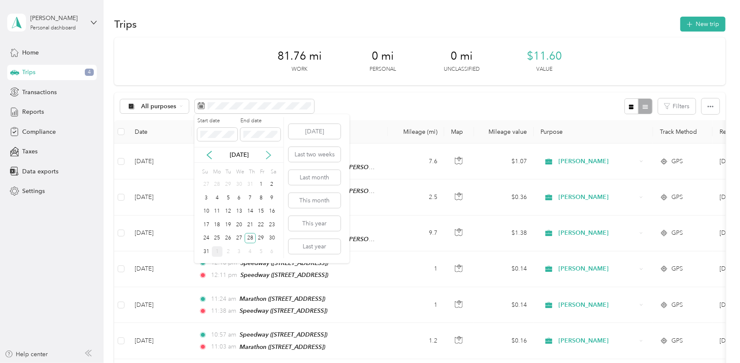
click at [268, 155] on icon at bounding box center [268, 155] width 9 height 9
click at [217, 186] on div "1" at bounding box center [217, 184] width 11 height 11
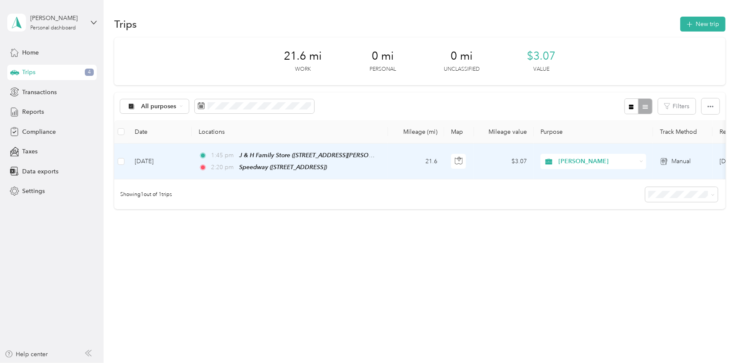
click at [412, 162] on td "21.6" at bounding box center [416, 162] width 56 height 36
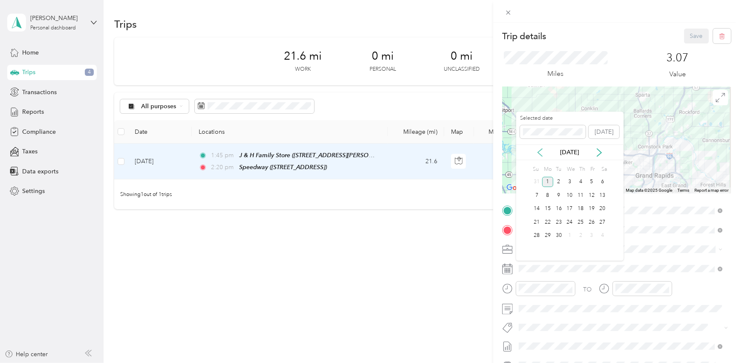
click at [538, 153] on icon at bounding box center [540, 153] width 4 height 8
click at [583, 234] on div "28" at bounding box center [580, 236] width 11 height 11
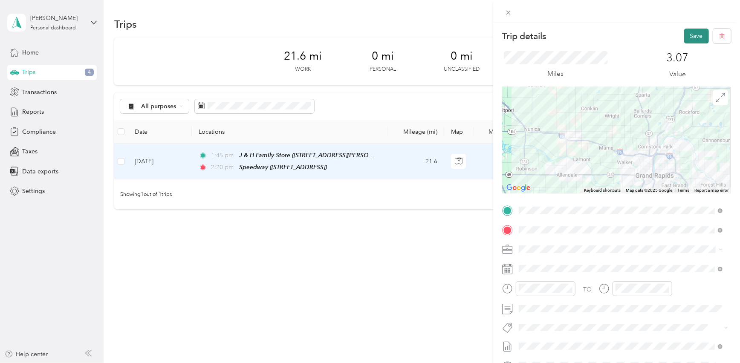
click at [693, 33] on button "Save" at bounding box center [696, 36] width 25 height 15
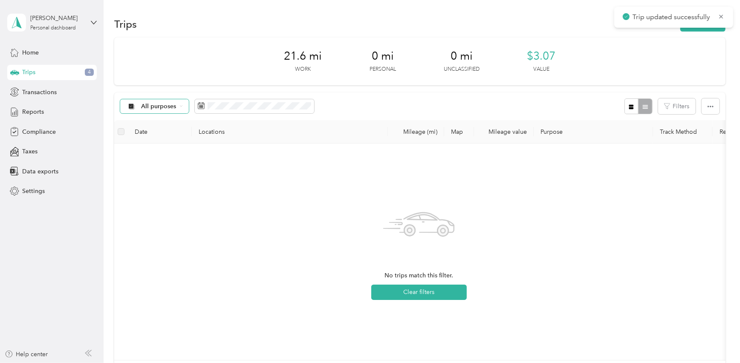
click at [161, 104] on span "All purposes" at bounding box center [158, 107] width 35 height 6
click at [230, 110] on span at bounding box center [254, 106] width 119 height 14
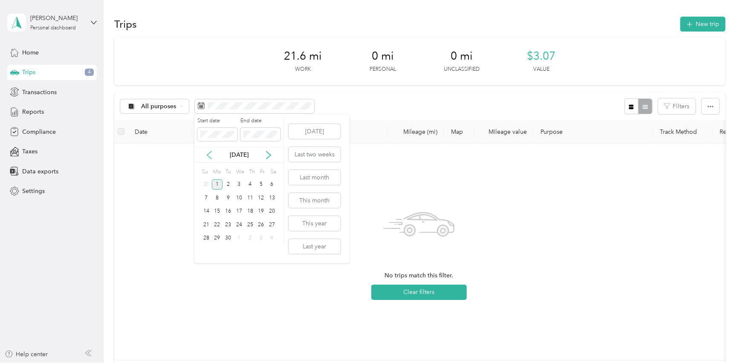
click at [212, 154] on icon at bounding box center [209, 155] width 9 height 9
click at [247, 239] on div "28" at bounding box center [250, 238] width 11 height 11
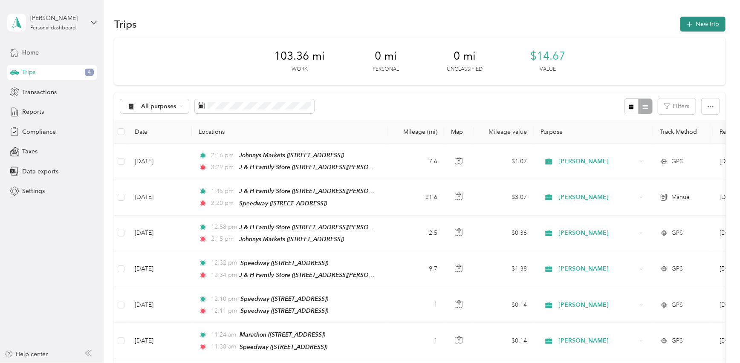
click at [696, 24] on button "New trip" at bounding box center [702, 24] width 45 height 15
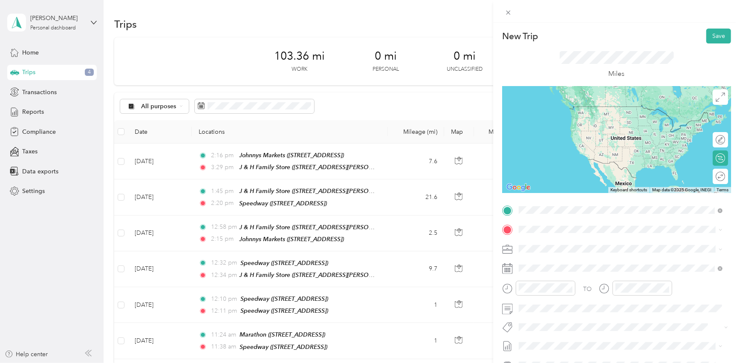
click at [584, 244] on strong "Speedway" at bounding box center [578, 246] width 29 height 8
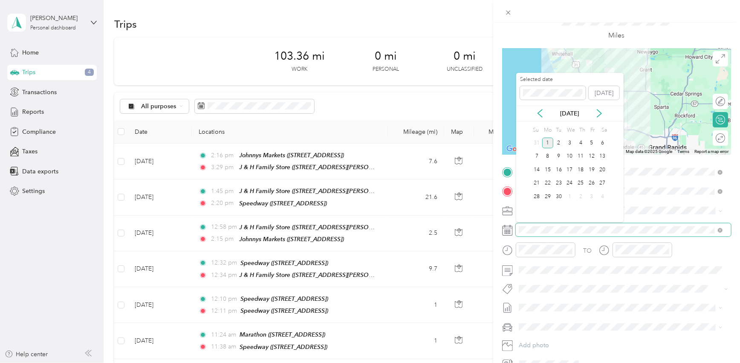
scroll to position [38, 0]
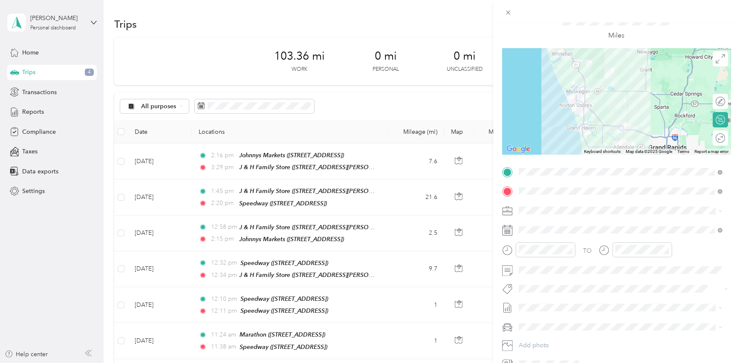
click at [649, 217] on li "[PERSON_NAME]" at bounding box center [620, 224] width 209 height 15
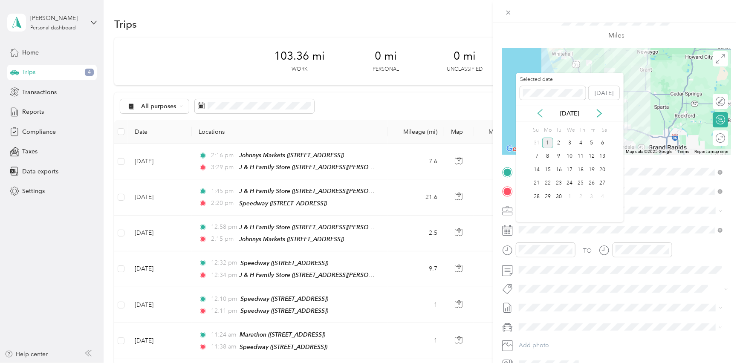
click at [542, 111] on icon at bounding box center [540, 113] width 9 height 9
click at [581, 199] on div "28" at bounding box center [580, 196] width 11 height 11
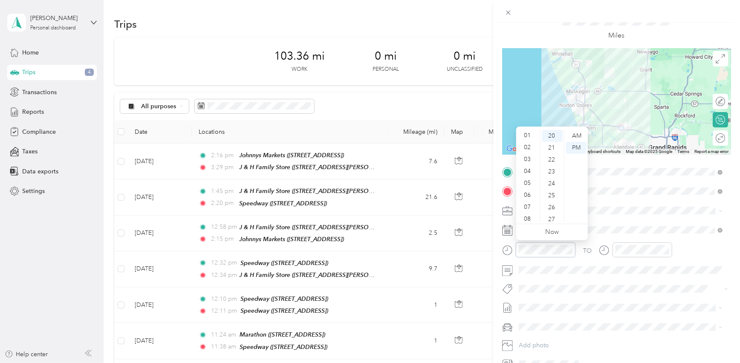
scroll to position [0, 0]
click at [529, 160] on div "02" at bounding box center [528, 160] width 20 height 12
click at [552, 141] on div "30" at bounding box center [552, 139] width 20 height 12
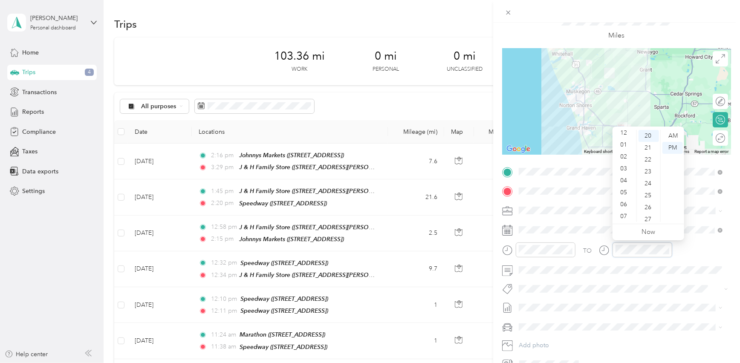
scroll to position [0, 0]
click at [625, 170] on div "03" at bounding box center [624, 172] width 20 height 12
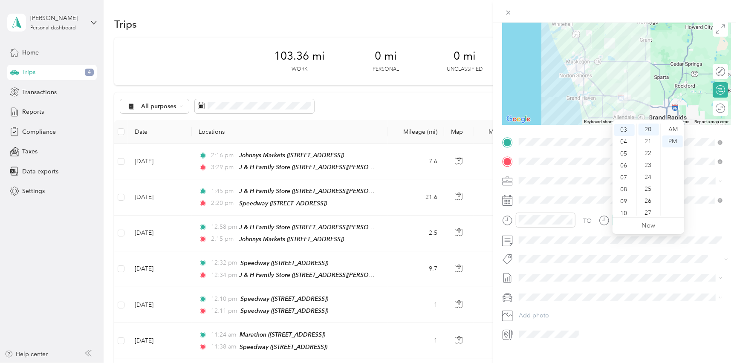
scroll to position [77, 0]
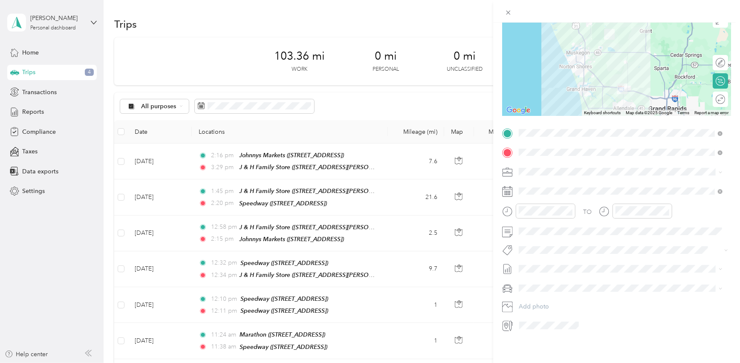
click at [695, 180] on div "TO Add photo" at bounding box center [616, 229] width 229 height 206
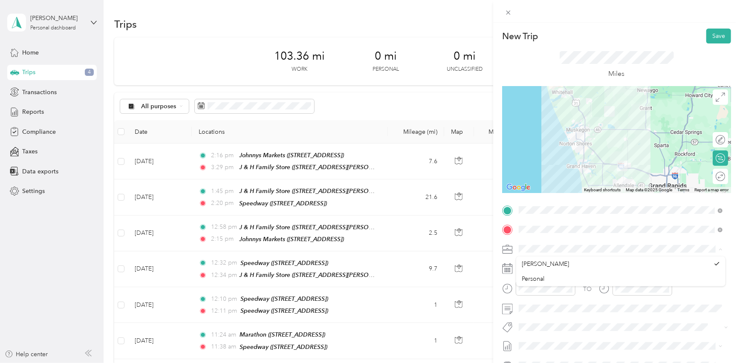
scroll to position [38, 0]
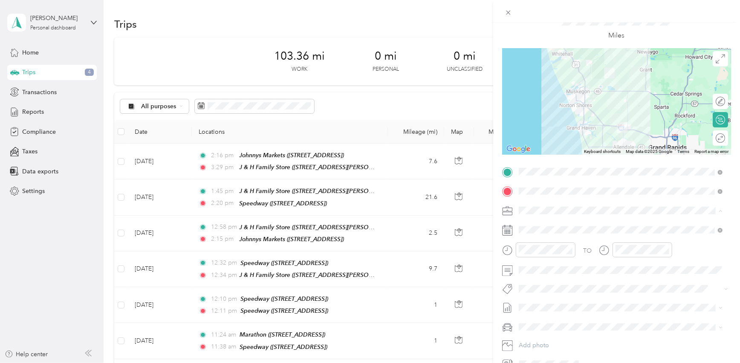
click at [554, 229] on ol "[PERSON_NAME] Personal" at bounding box center [620, 233] width 209 height 30
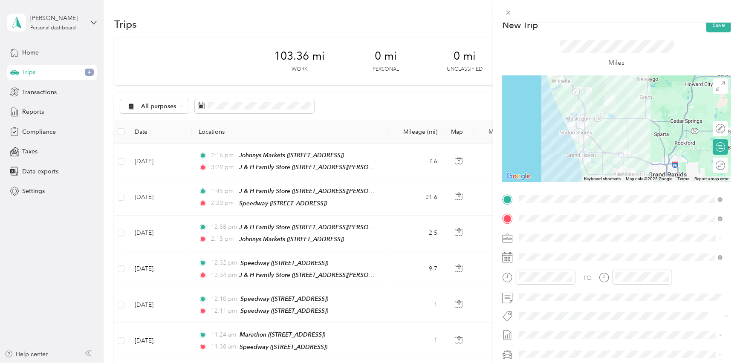
scroll to position [0, 0]
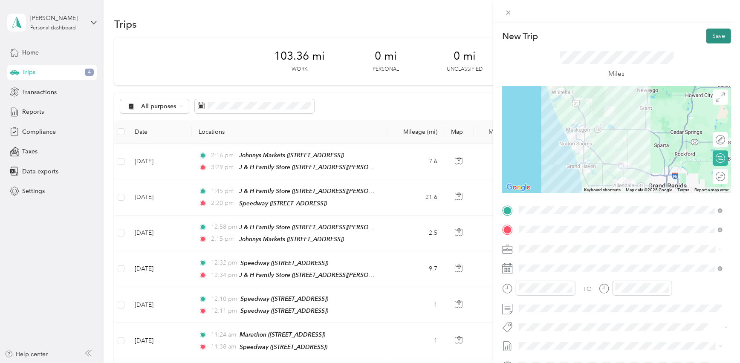
click at [712, 37] on button "Save" at bounding box center [718, 36] width 25 height 15
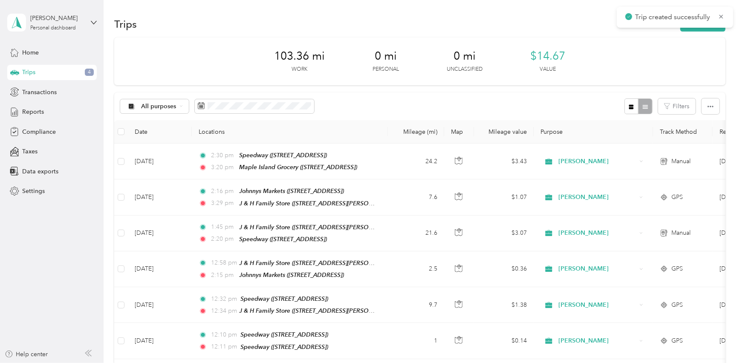
drag, startPoint x: 712, startPoint y: 37, endPoint x: 560, endPoint y: 53, distance: 153.1
drag, startPoint x: 560, startPoint y: 53, endPoint x: 531, endPoint y: 101, distance: 55.8
click at [531, 101] on div "All purposes Filters" at bounding box center [419, 106] width 611 height 28
click at [686, 21] on span "button" at bounding box center [689, 23] width 7 height 7
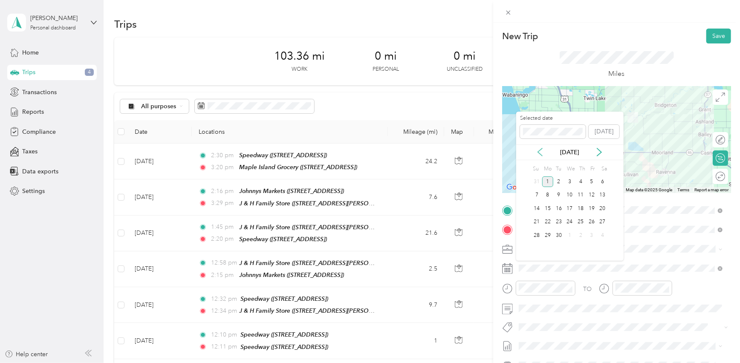
click at [539, 154] on icon at bounding box center [540, 152] width 9 height 9
click at [581, 232] on div "28" at bounding box center [580, 235] width 11 height 11
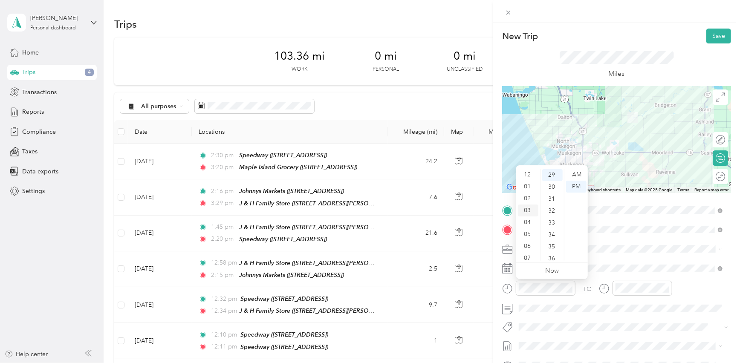
click at [528, 212] on div "03" at bounding box center [528, 211] width 20 height 12
click at [552, 229] on div "40" at bounding box center [552, 229] width 20 height 12
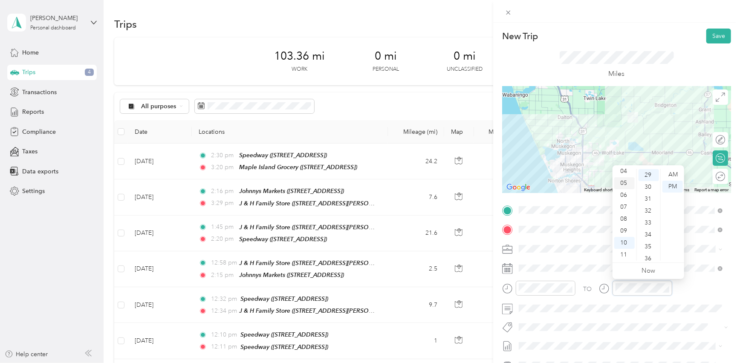
scroll to position [12, 0]
click at [622, 196] on div "03" at bounding box center [624, 198] width 20 height 12
click at [649, 228] on div "40" at bounding box center [648, 229] width 20 height 12
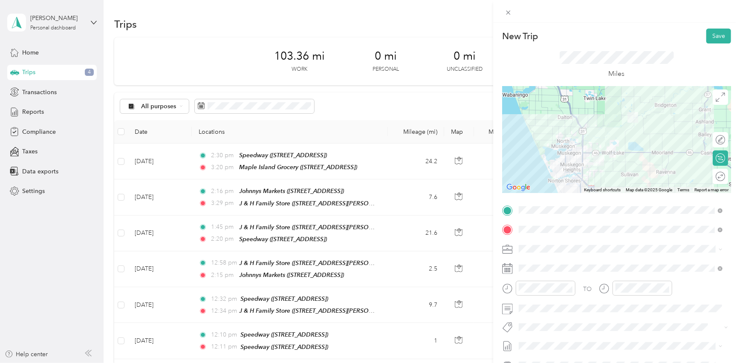
click at [632, 298] on div at bounding box center [635, 291] width 73 height 21
click at [626, 178] on div "03" at bounding box center [624, 175] width 20 height 12
click at [648, 216] on div "50" at bounding box center [648, 217] width 20 height 12
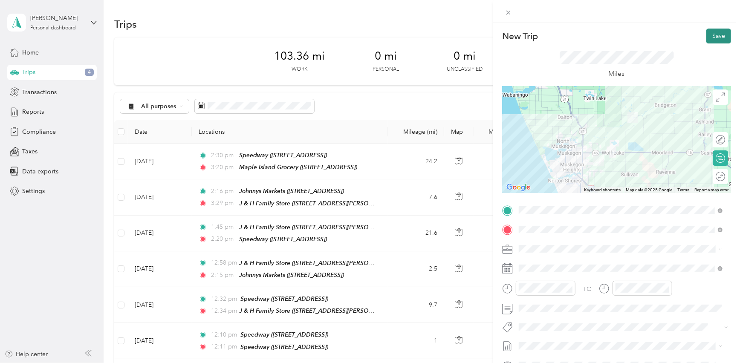
click at [707, 37] on button "Save" at bounding box center [718, 36] width 25 height 15
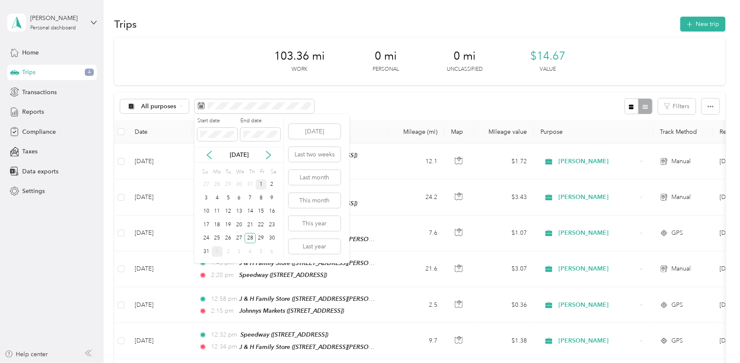
click at [263, 185] on div "1" at bounding box center [261, 184] width 11 height 11
click at [208, 250] on div "31" at bounding box center [206, 251] width 11 height 11
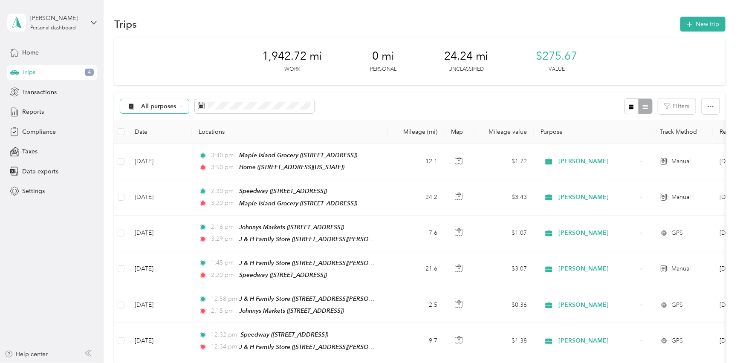
click at [170, 107] on span "All purposes" at bounding box center [158, 107] width 35 height 6
click at [162, 135] on span "Unclassified" at bounding box center [167, 136] width 50 height 9
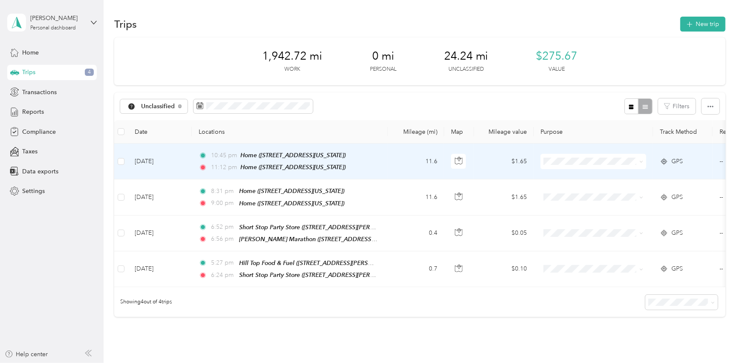
click at [404, 158] on td "11.6" at bounding box center [416, 162] width 56 height 36
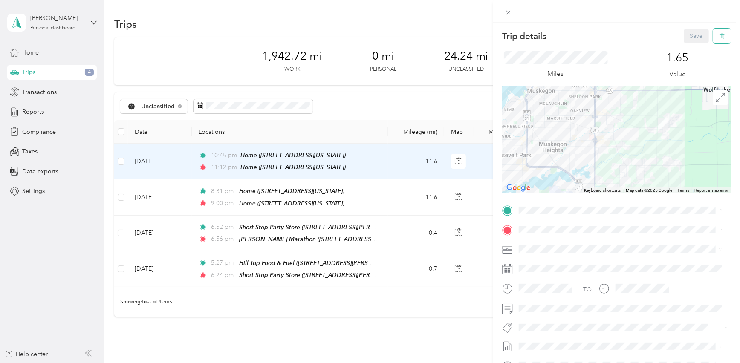
click at [719, 34] on icon "button" at bounding box center [722, 36] width 6 height 6
click at [689, 49] on button "Yes" at bounding box center [691, 47] width 17 height 14
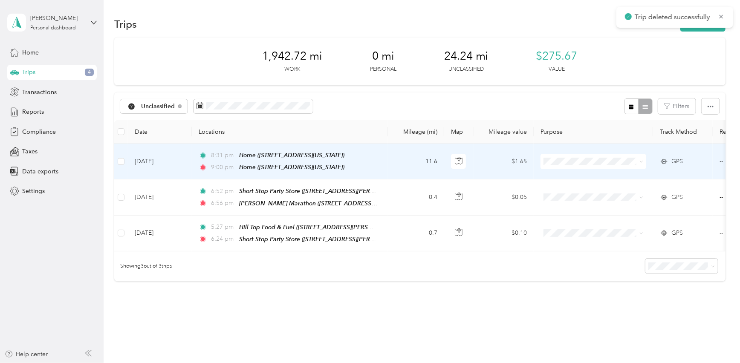
click at [395, 160] on td "11.6" at bounding box center [416, 162] width 56 height 36
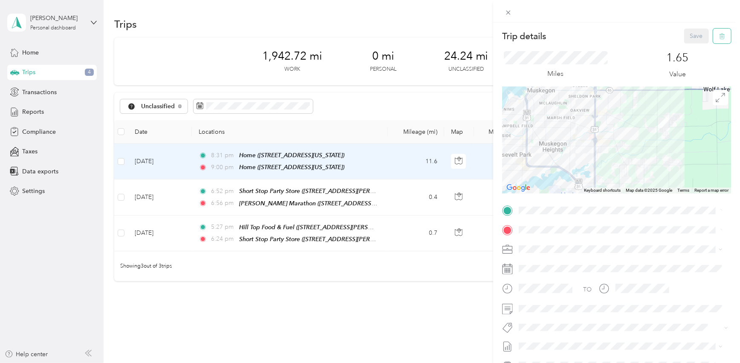
click at [719, 36] on icon "button" at bounding box center [722, 36] width 6 height 6
click at [690, 47] on button "Yes" at bounding box center [691, 47] width 17 height 14
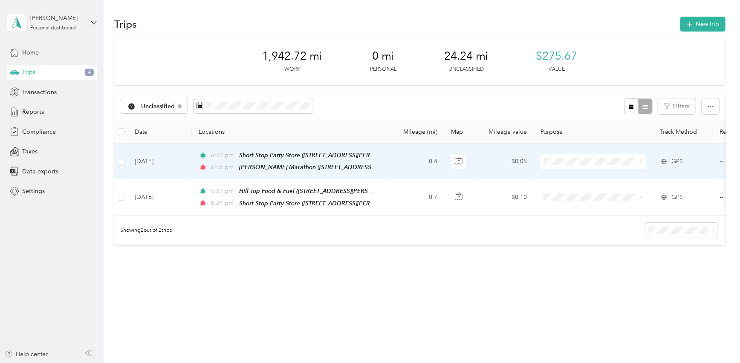
drag, startPoint x: 406, startPoint y: 163, endPoint x: 387, endPoint y: 165, distance: 19.7
click at [387, 165] on td "6:52 pm Short Stop Party Store ([STREET_ADDRESS][PERSON_NAME]) 6:56 pm [PERSON_…" at bounding box center [290, 162] width 196 height 36
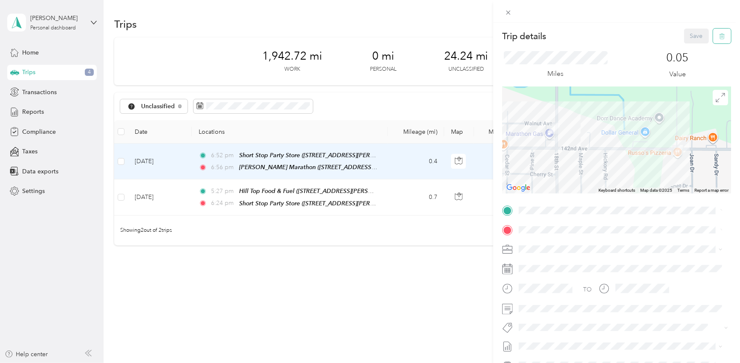
click at [719, 36] on icon "button" at bounding box center [722, 36] width 6 height 6
click at [690, 48] on button "Yes" at bounding box center [691, 47] width 17 height 14
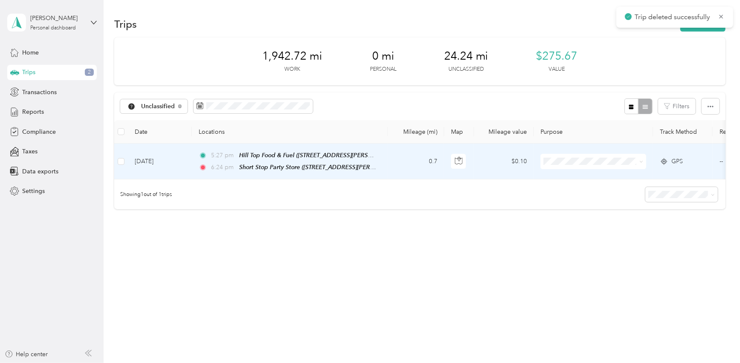
click at [402, 163] on td "0.7" at bounding box center [416, 162] width 56 height 36
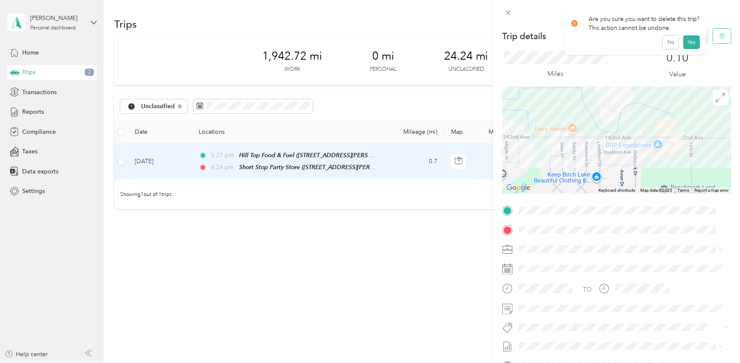
click at [719, 38] on icon "button" at bounding box center [722, 36] width 6 height 6
click at [685, 50] on button "Yes" at bounding box center [691, 47] width 17 height 14
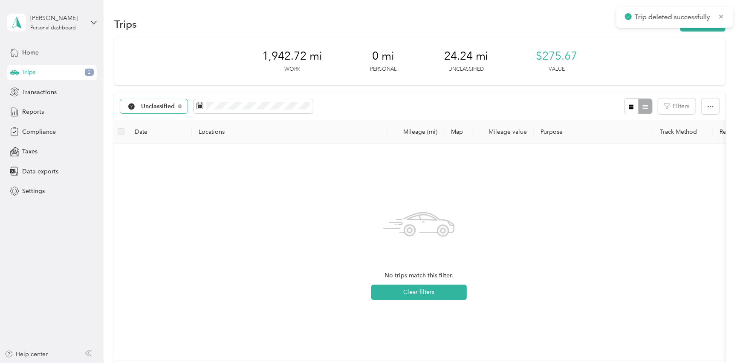
click at [167, 105] on span "Unclassified" at bounding box center [158, 107] width 34 height 6
click at [167, 123] on li "All purposes" at bounding box center [159, 121] width 78 height 15
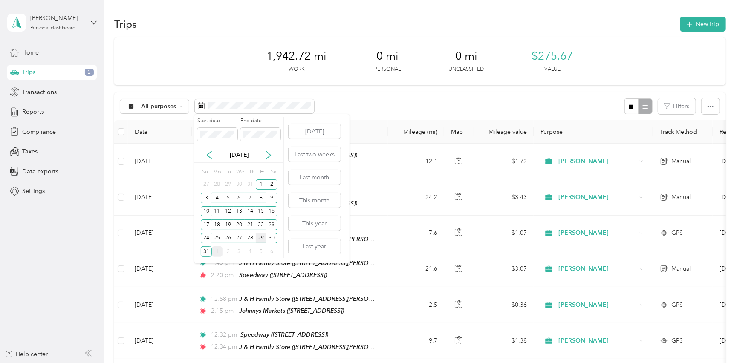
click at [263, 237] on div "29" at bounding box center [261, 238] width 11 height 11
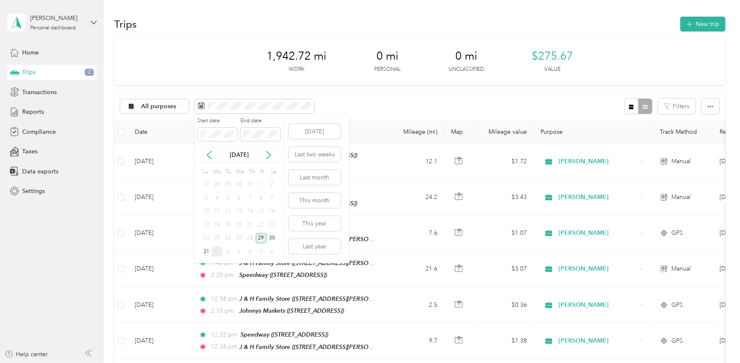
click at [263, 237] on div "29" at bounding box center [261, 238] width 11 height 11
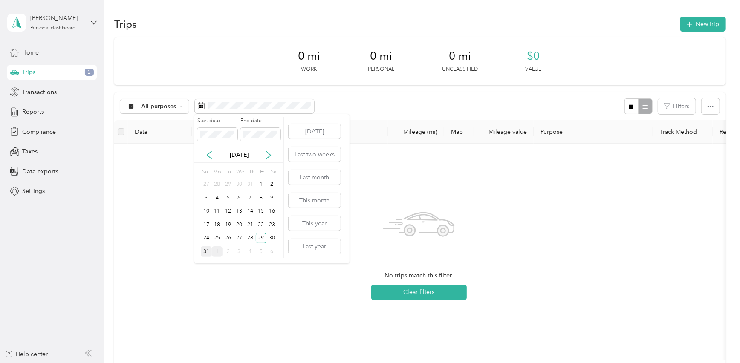
click at [206, 254] on div "31" at bounding box center [206, 251] width 11 height 11
click at [211, 153] on icon at bounding box center [209, 155] width 9 height 9
click at [265, 153] on icon at bounding box center [268, 155] width 9 height 9
click at [260, 240] on div "29" at bounding box center [261, 238] width 11 height 11
click at [211, 156] on icon at bounding box center [209, 155] width 9 height 9
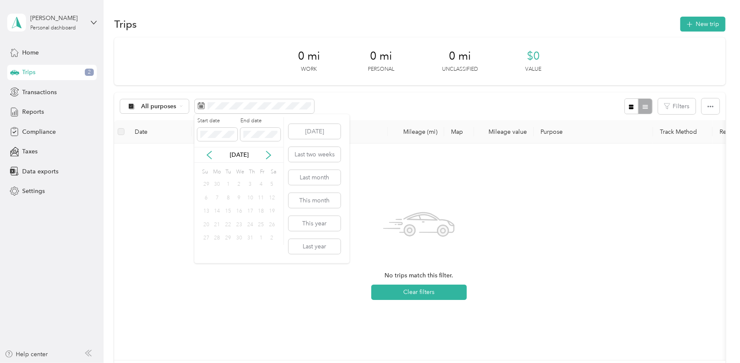
drag, startPoint x: 211, startPoint y: 156, endPoint x: 269, endPoint y: 150, distance: 57.4
click at [269, 150] on div "[DATE]" at bounding box center [238, 154] width 89 height 9
click at [269, 156] on icon at bounding box center [268, 155] width 4 height 8
click at [251, 237] on div "28" at bounding box center [250, 238] width 11 height 11
click at [207, 252] on div "31" at bounding box center [206, 251] width 11 height 11
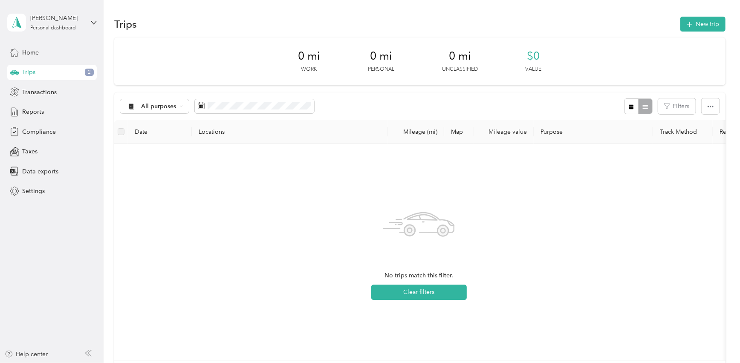
drag, startPoint x: 402, startPoint y: 286, endPoint x: 333, endPoint y: 270, distance: 70.3
drag, startPoint x: 333, startPoint y: 270, endPoint x: 255, endPoint y: 255, distance: 79.4
click at [255, 255] on div "No trips match this filter. Clear filters" at bounding box center [419, 251] width 596 height 203
click at [54, 55] on div "Home" at bounding box center [52, 52] width 90 height 15
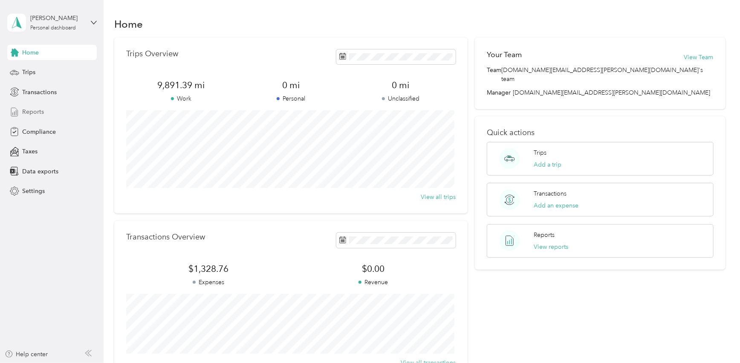
click at [40, 114] on span "Reports" at bounding box center [33, 111] width 22 height 9
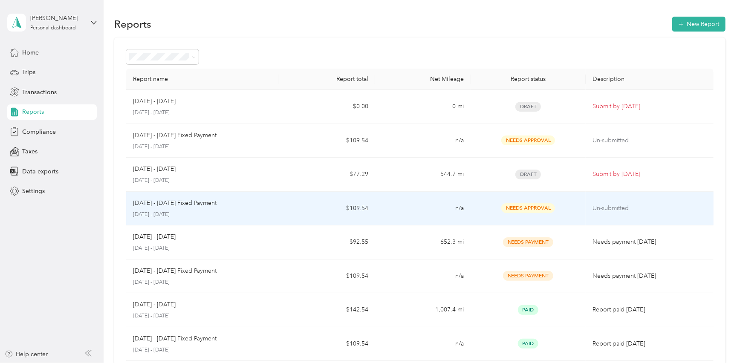
scroll to position [38, 0]
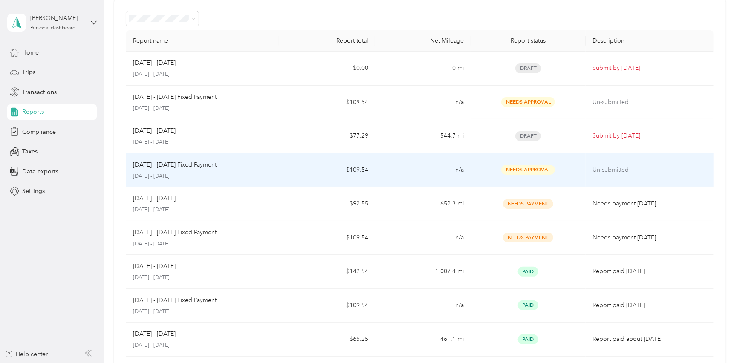
click at [492, 171] on div "Needs Approval" at bounding box center [528, 170] width 101 height 10
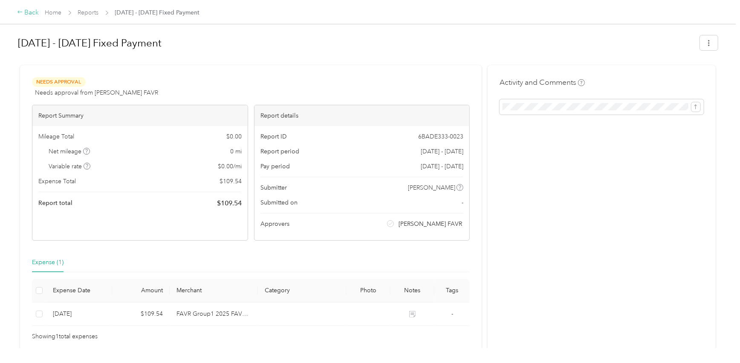
click at [26, 13] on div "Back" at bounding box center [28, 13] width 22 height 10
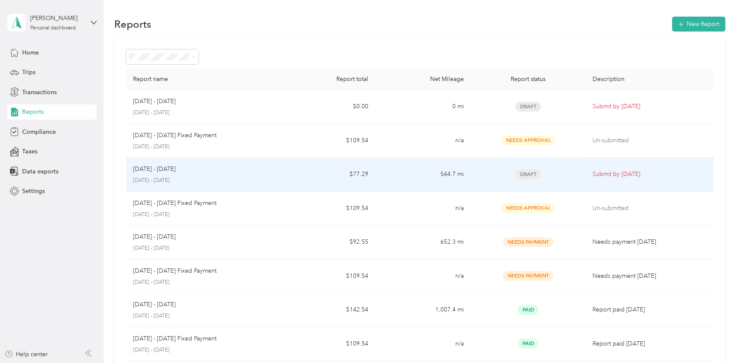
click at [571, 170] on div "Draft" at bounding box center [528, 175] width 101 height 10
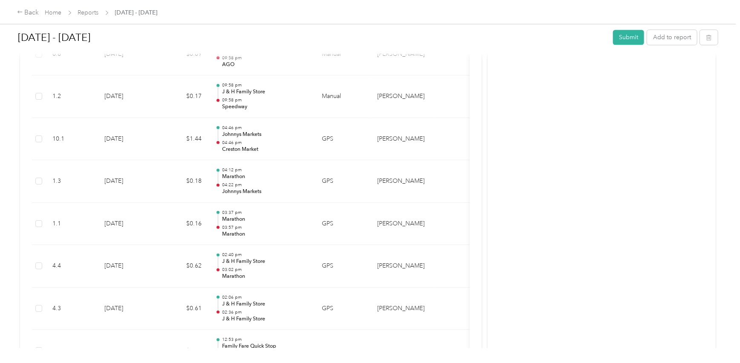
scroll to position [1395, 0]
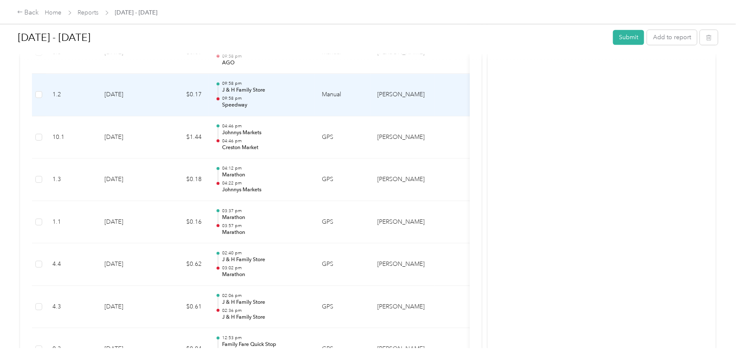
click at [329, 90] on td "Manual" at bounding box center [342, 95] width 55 height 43
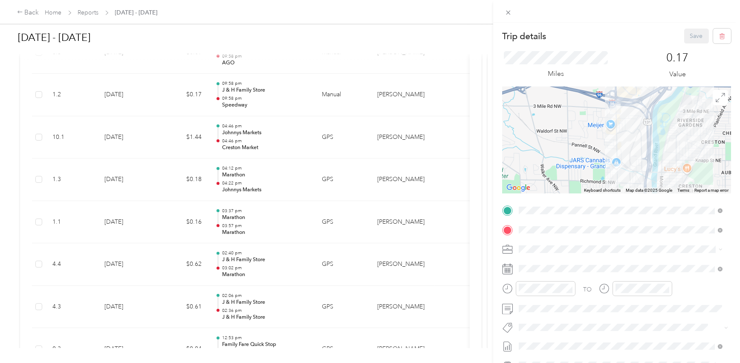
click at [433, 144] on div "Trip details Save This trip cannot be edited because it is either under review,…" at bounding box center [370, 181] width 740 height 363
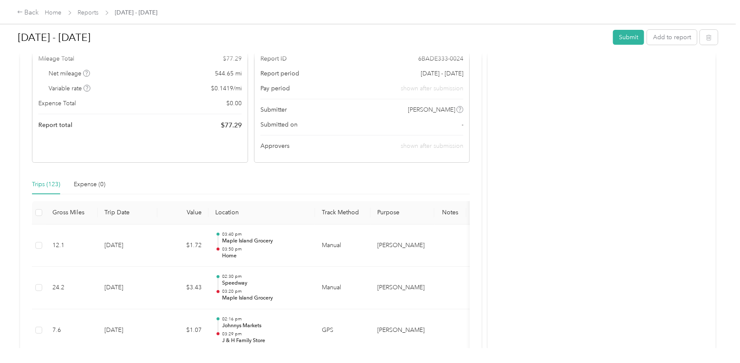
scroll to position [0, 0]
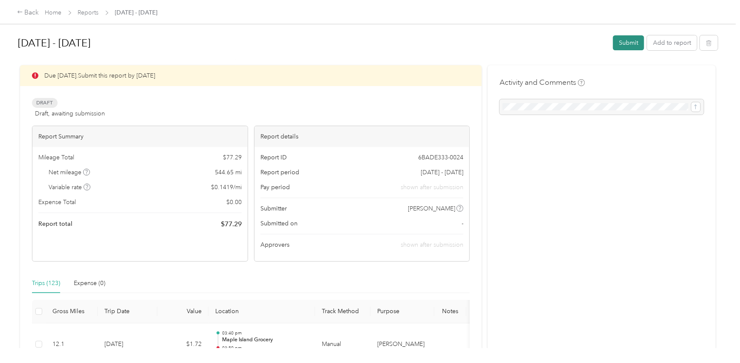
click at [623, 38] on button "Submit" at bounding box center [628, 42] width 31 height 15
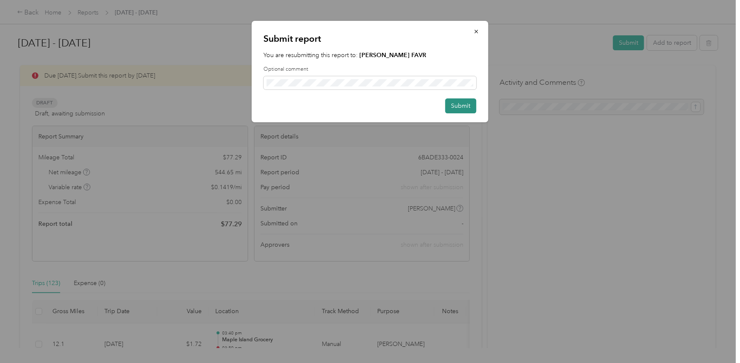
click at [460, 108] on button "Submit" at bounding box center [460, 105] width 31 height 15
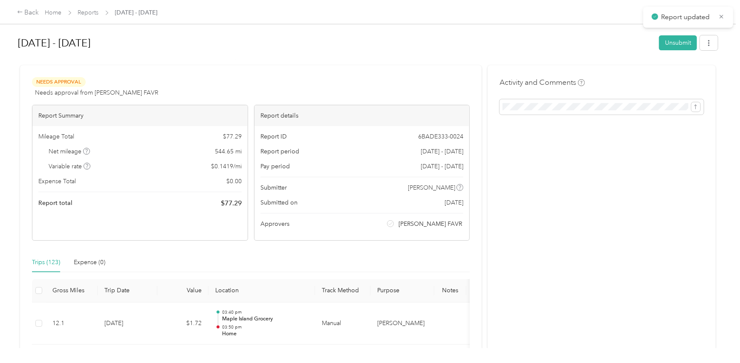
click at [456, 363] on div "Submit report You are resubmitting this report to: [PERSON_NAME] FAVR Optional …" at bounding box center [368, 363] width 736 height 0
click at [20, 13] on icon at bounding box center [20, 12] width 6 height 6
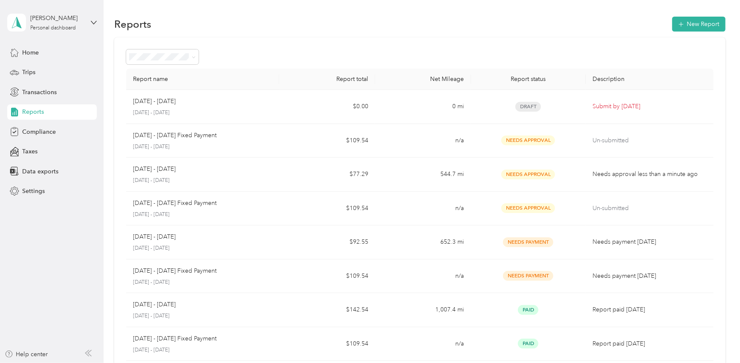
click at [343, 30] on div "Reports New Report" at bounding box center [419, 24] width 611 height 18
drag, startPoint x: 343, startPoint y: 30, endPoint x: 249, endPoint y: 29, distance: 93.8
drag, startPoint x: 249, startPoint y: 29, endPoint x: 224, endPoint y: 25, distance: 25.4
click at [224, 25] on div "Reports New Report" at bounding box center [419, 24] width 611 height 18
